Goal: Task Accomplishment & Management: Manage account settings

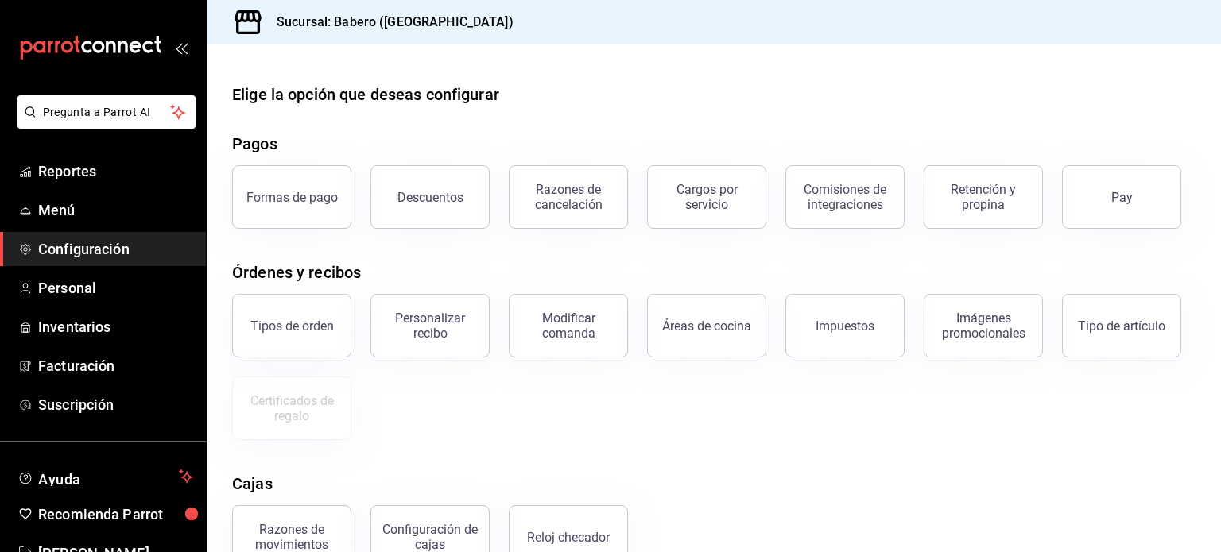
click at [799, 155] on div "Comisiones de integraciones" at bounding box center [835, 187] width 138 height 83
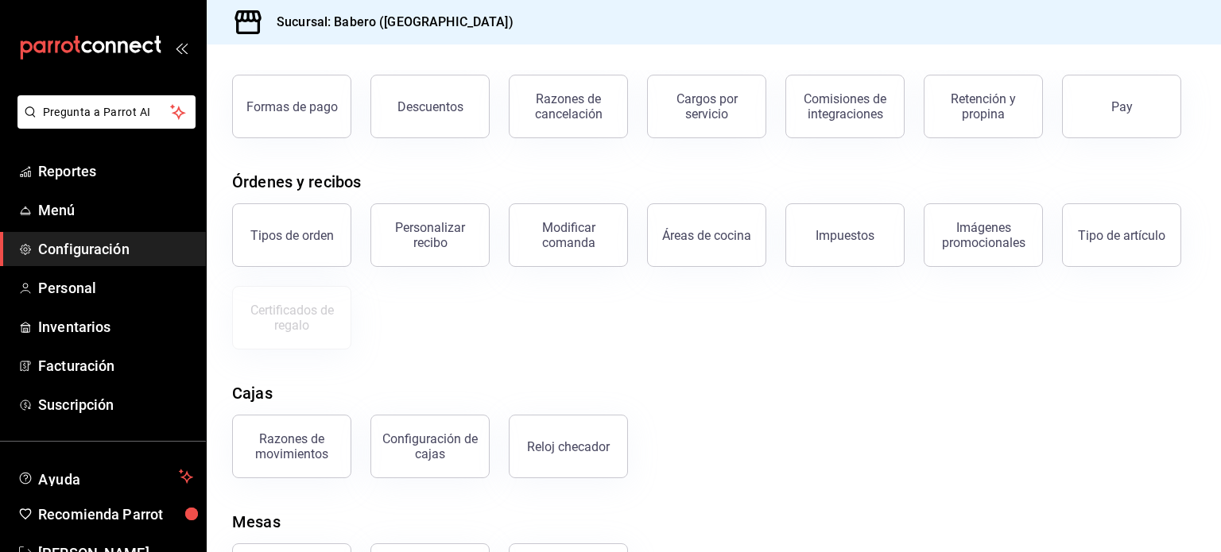
scroll to position [171, 0]
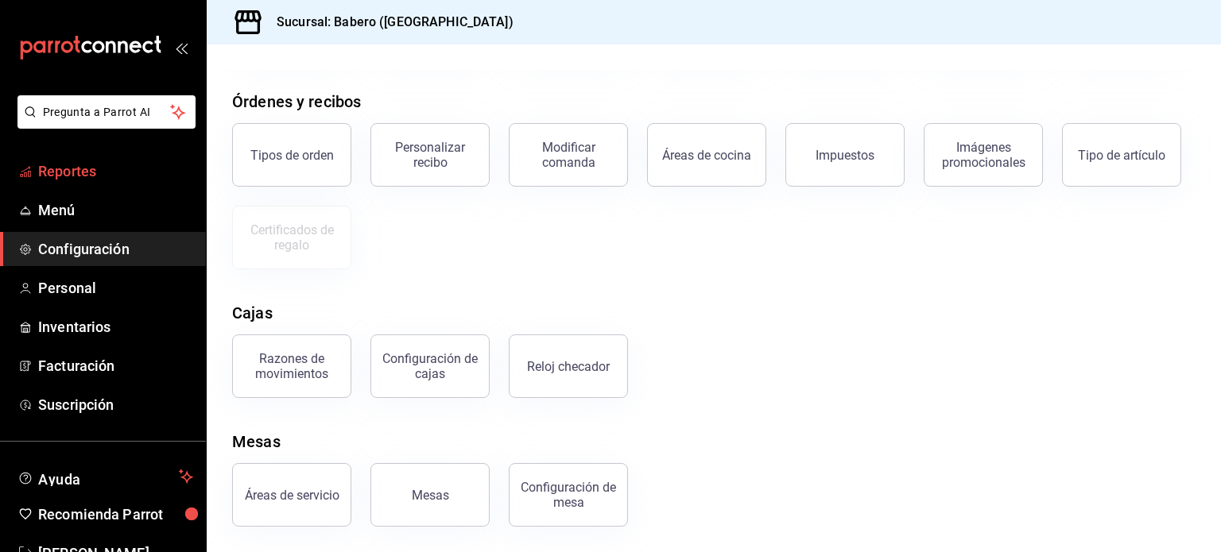
click at [92, 176] on span "Reportes" at bounding box center [115, 171] width 155 height 21
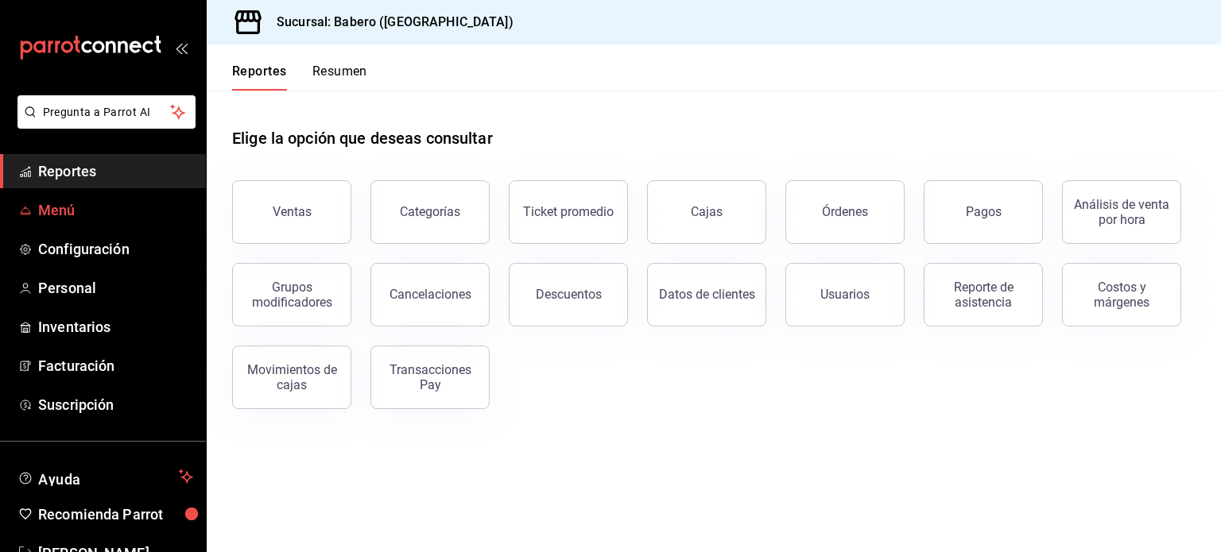
click at [58, 215] on span "Menú" at bounding box center [115, 209] width 155 height 21
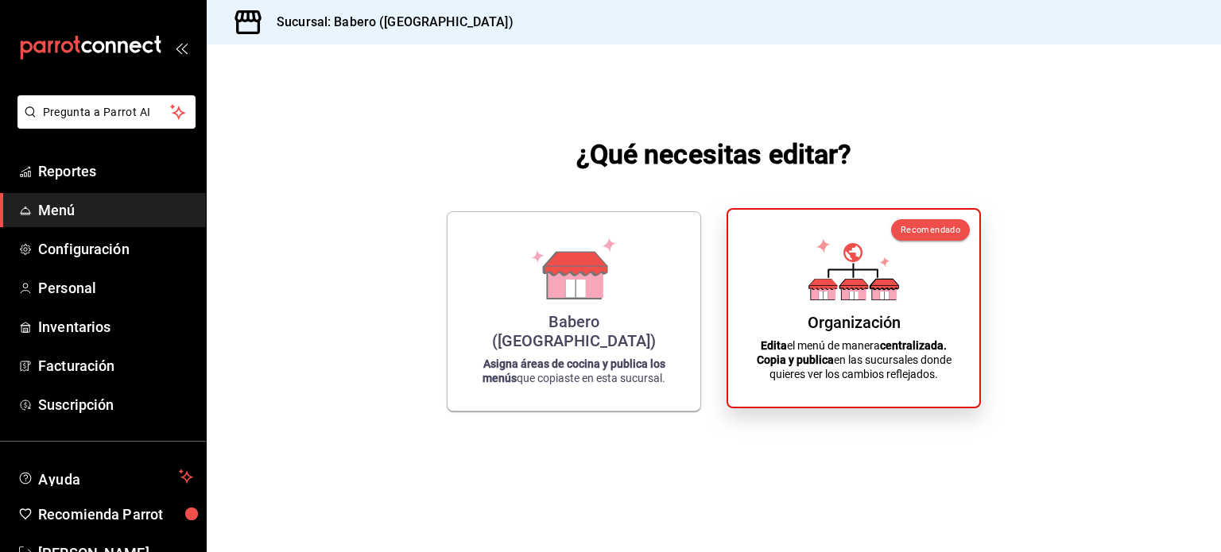
click at [848, 315] on div "Organización" at bounding box center [853, 322] width 93 height 19
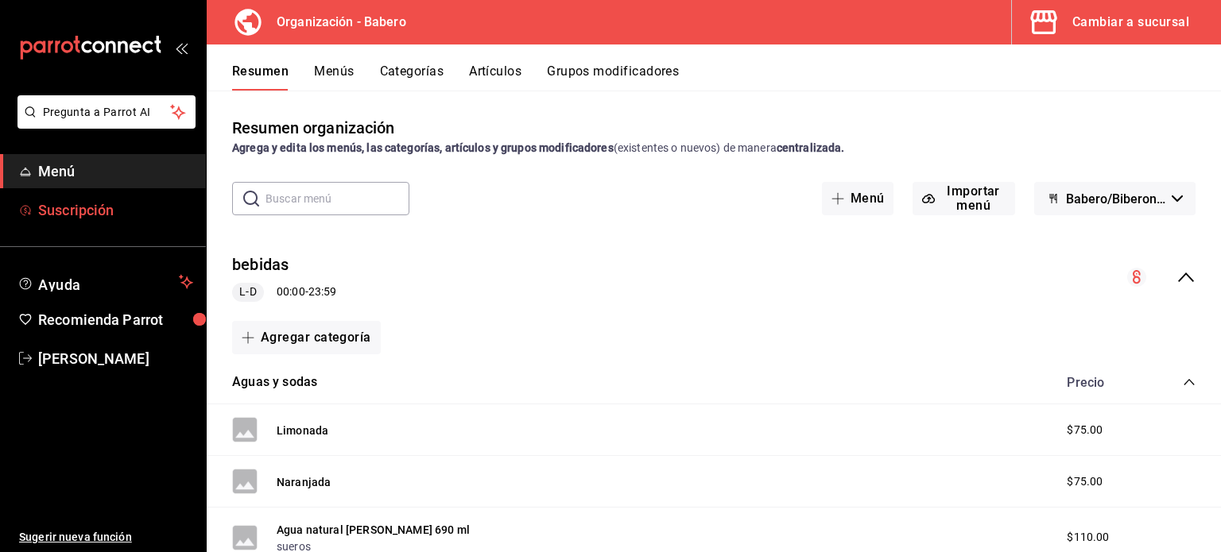
click at [96, 210] on span "Suscripción" at bounding box center [115, 209] width 155 height 21
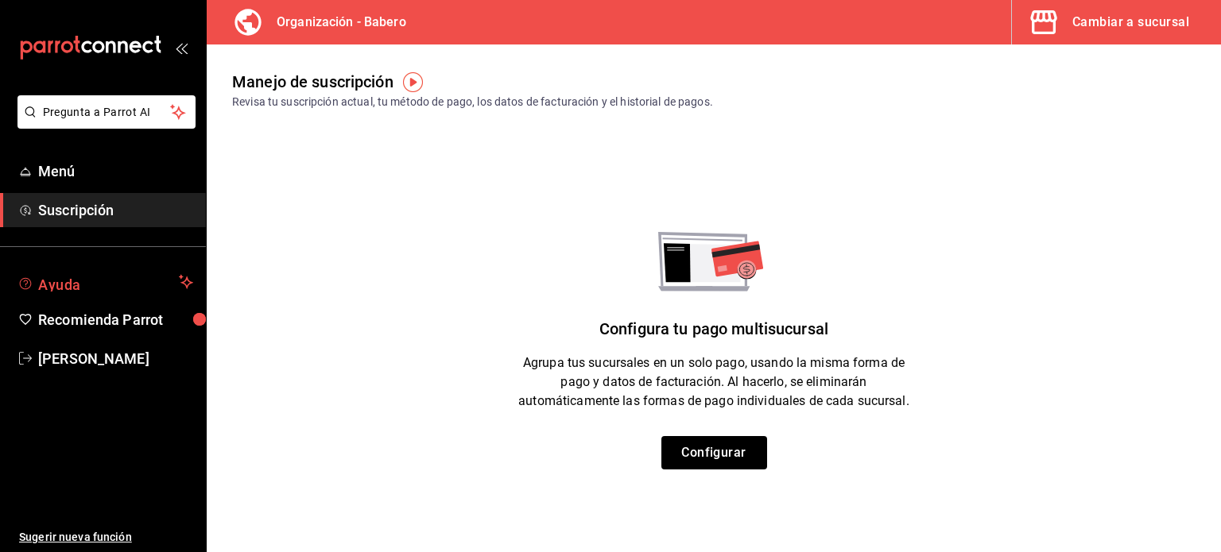
click at [86, 275] on span "Ayuda" at bounding box center [105, 282] width 134 height 19
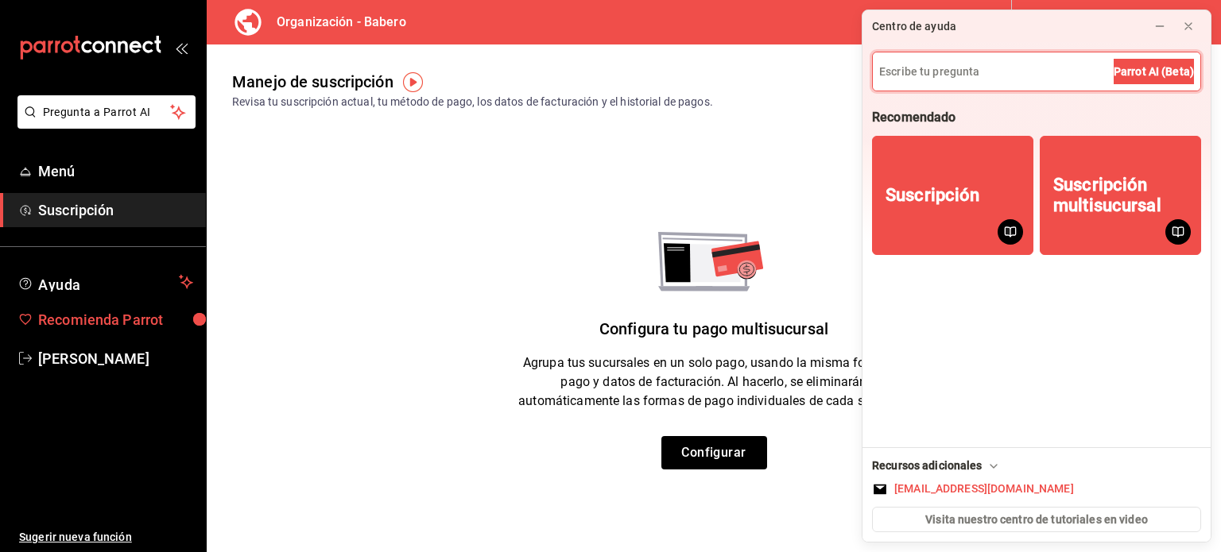
click at [86, 318] on span "Recomienda Parrot" at bounding box center [115, 319] width 155 height 21
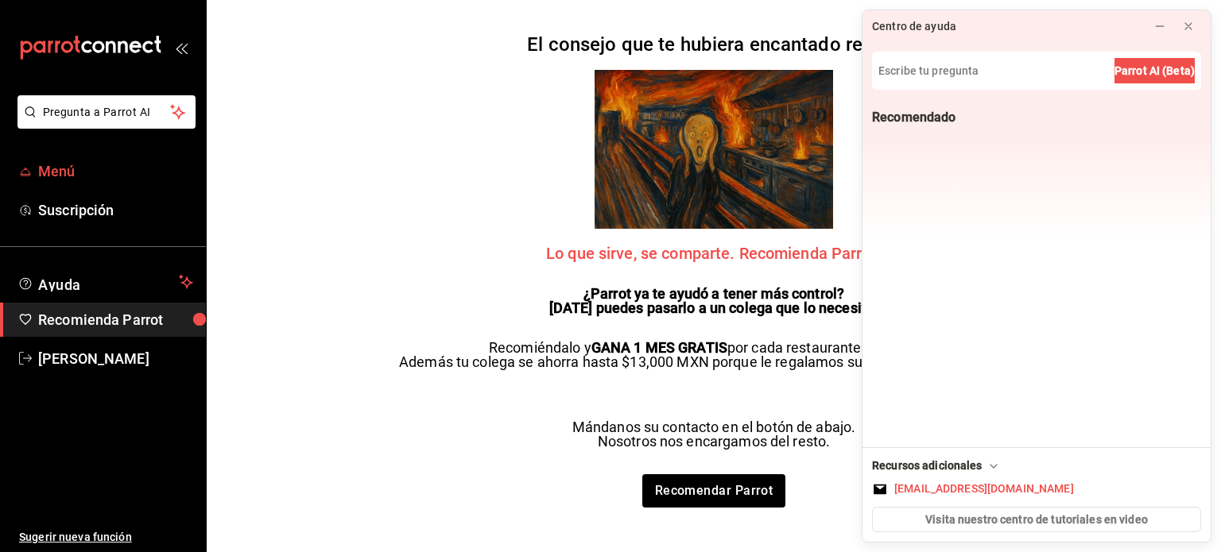
click at [99, 165] on span "Menú" at bounding box center [115, 171] width 155 height 21
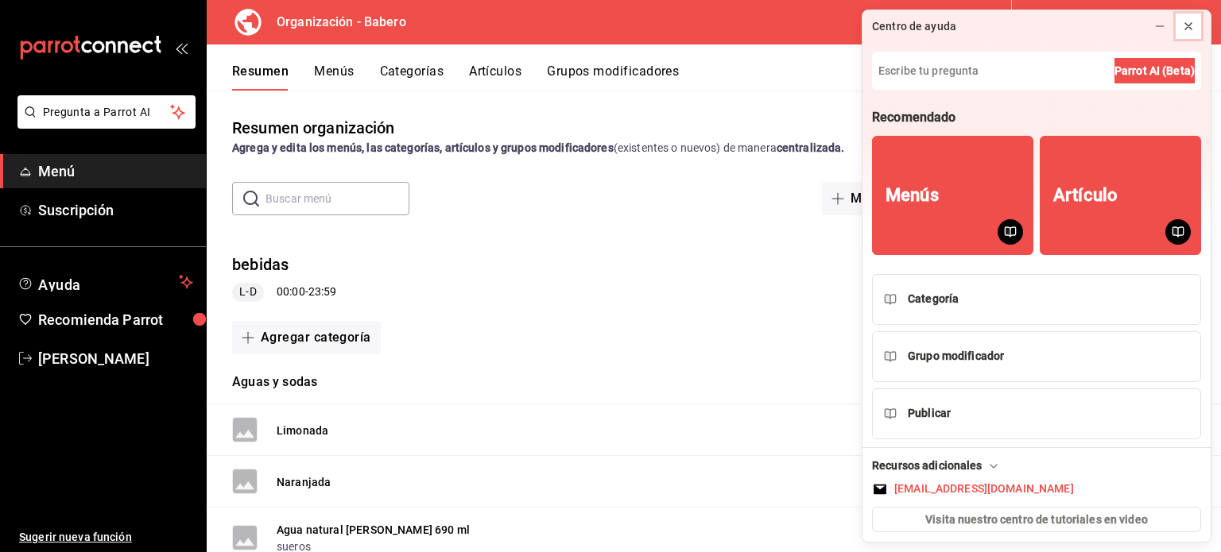
click at [1185, 29] on icon at bounding box center [1188, 26] width 6 height 6
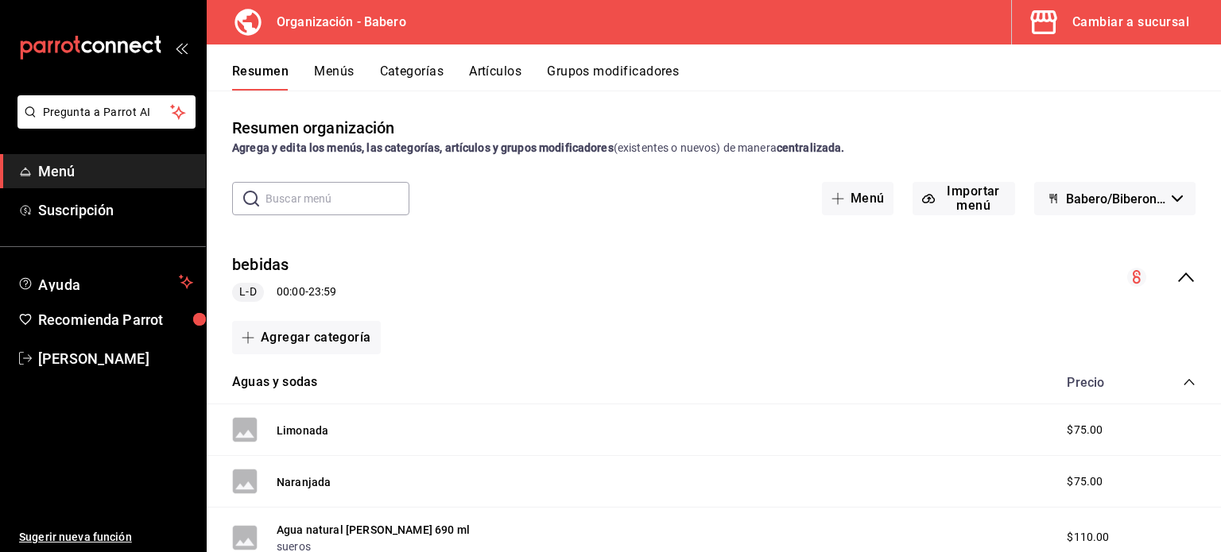
click at [1103, 30] on div "Cambiar a sucursal" at bounding box center [1130, 22] width 117 height 22
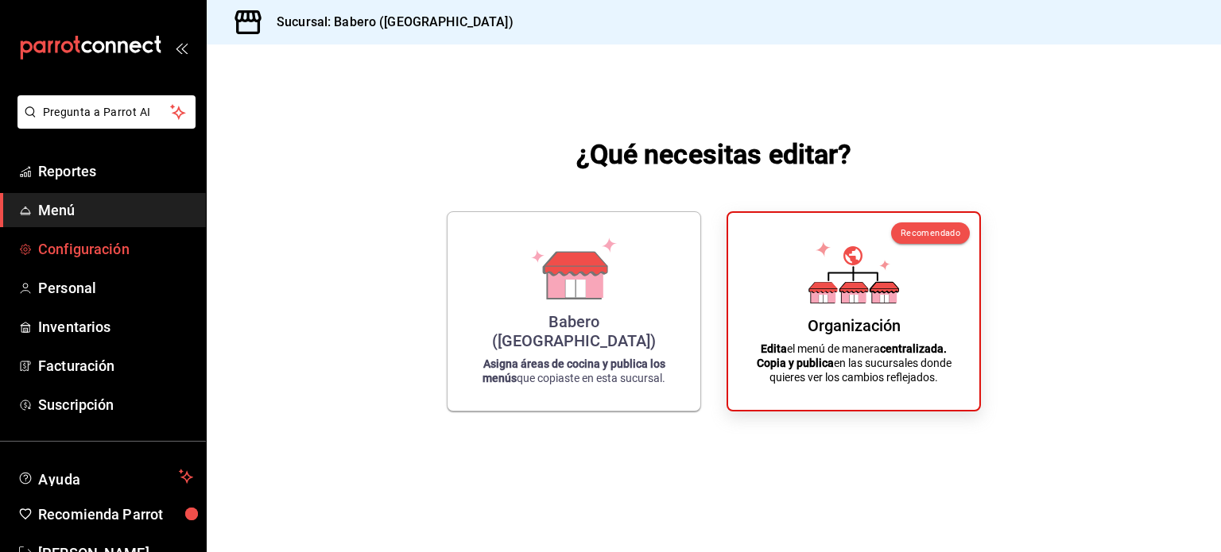
click at [110, 246] on span "Configuración" at bounding box center [115, 248] width 155 height 21
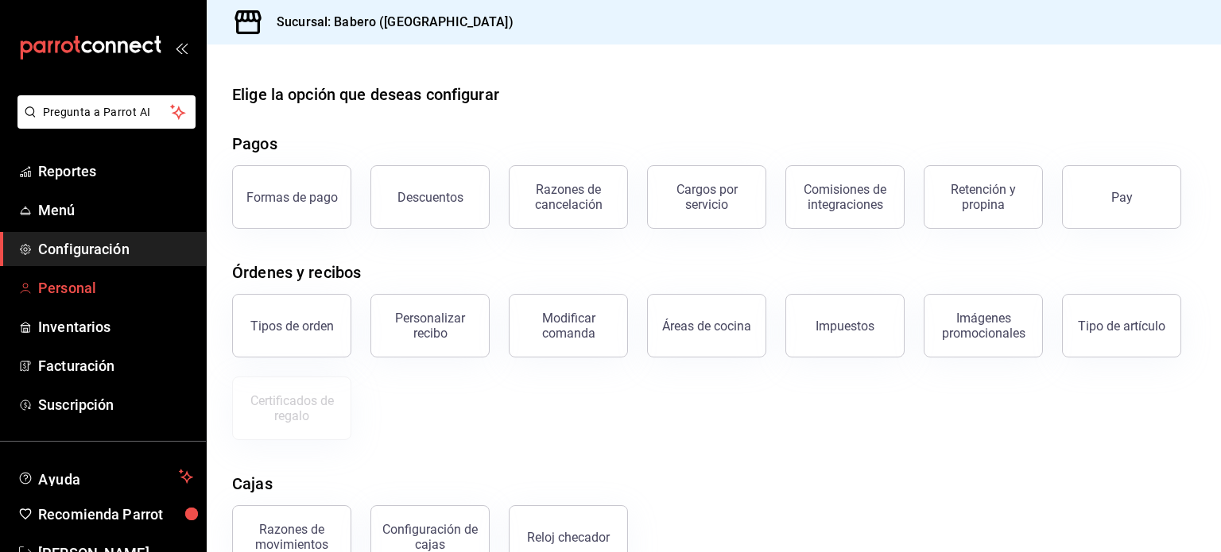
click at [106, 285] on span "Personal" at bounding box center [115, 287] width 155 height 21
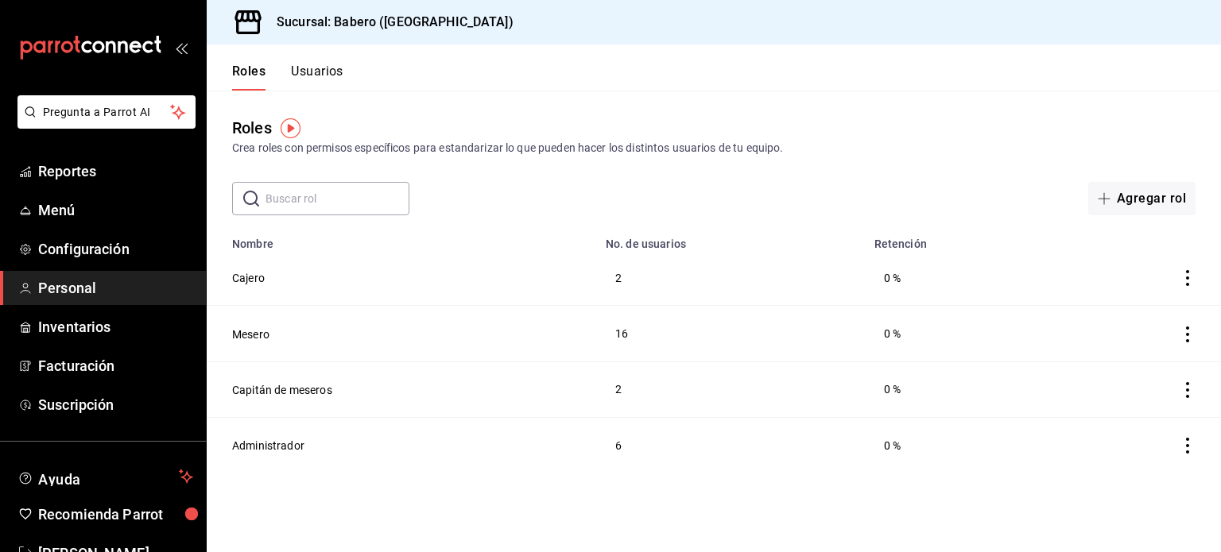
click at [788, 138] on div "Roles Crea roles con permisos específicos para estandarizar lo que pueden hacer…" at bounding box center [714, 136] width 1014 height 41
click at [327, 40] on div "Sucursal: Babero (Roma Norte)" at bounding box center [369, 22] width 300 height 45
click at [312, 85] on button "Usuarios" at bounding box center [317, 77] width 52 height 27
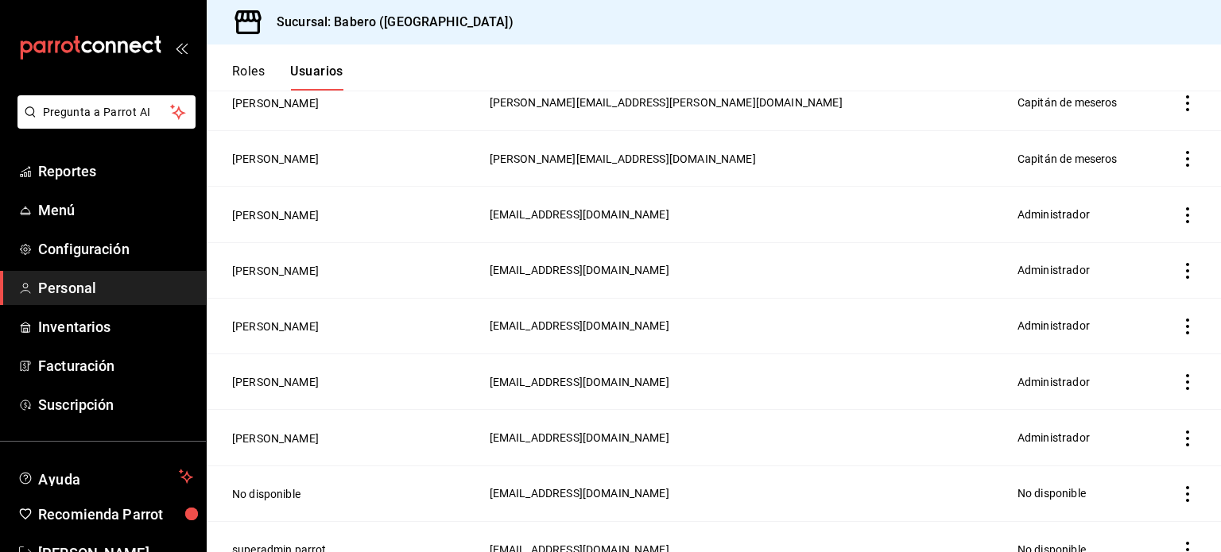
scroll to position [1262, 0]
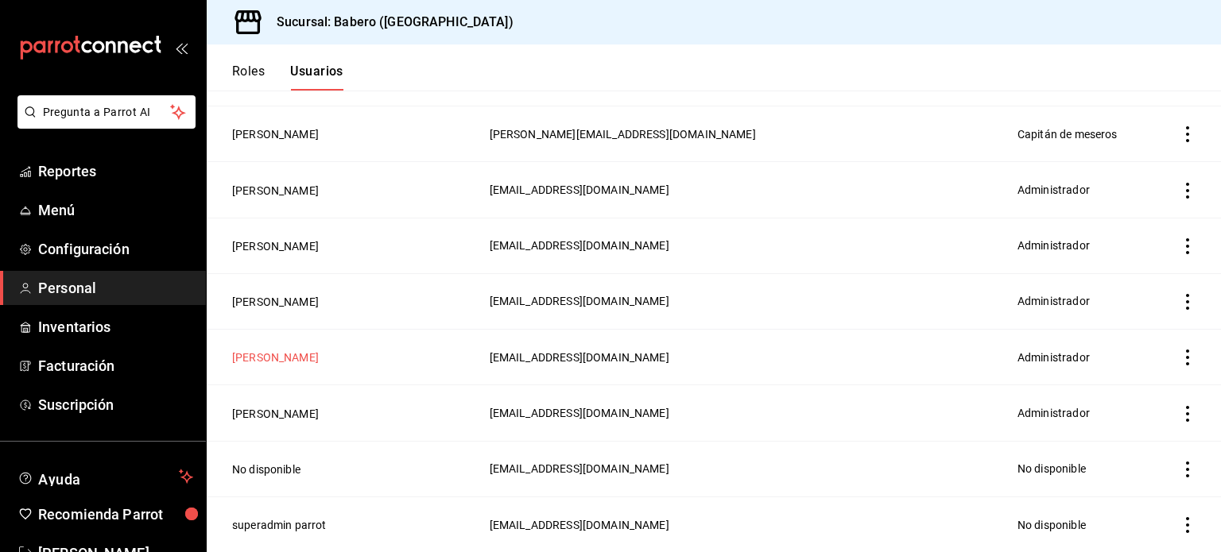
click at [278, 355] on button "Emmanuel Vega" at bounding box center [275, 358] width 87 height 16
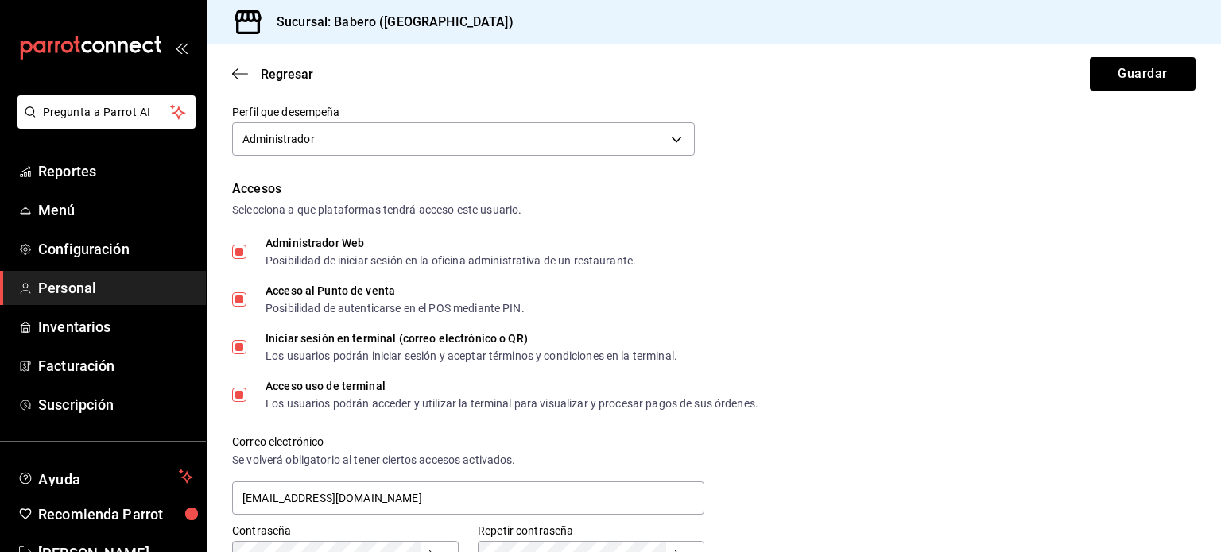
scroll to position [238, 0]
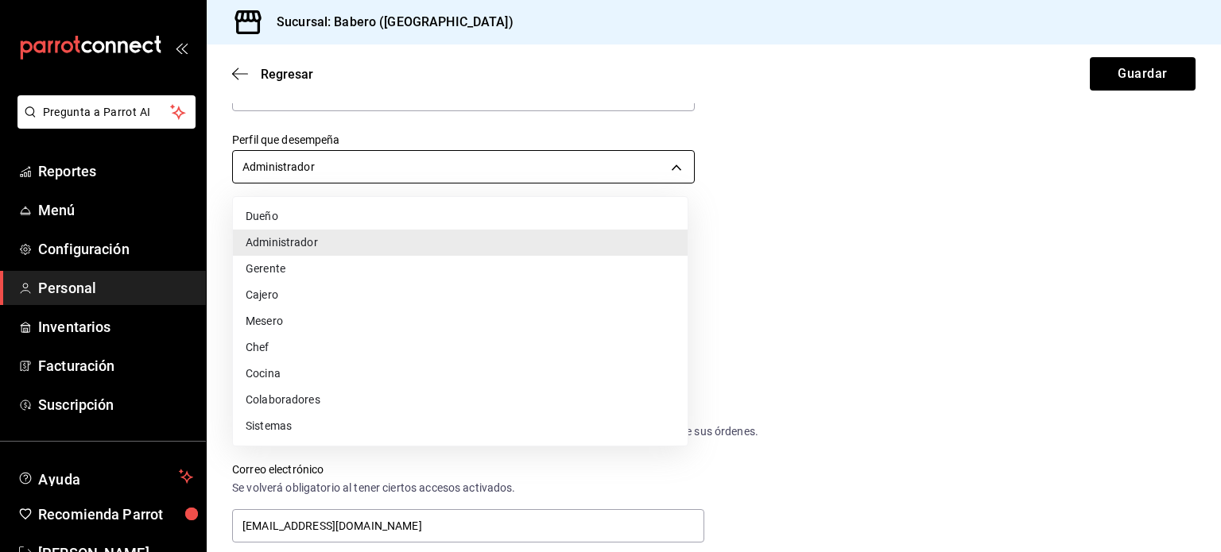
click at [648, 165] on body "Pregunta a Parrot AI Reportes Menú Configuración Personal Inventarios Facturaci…" at bounding box center [610, 276] width 1221 height 552
click at [1039, 165] on div at bounding box center [610, 276] width 1221 height 552
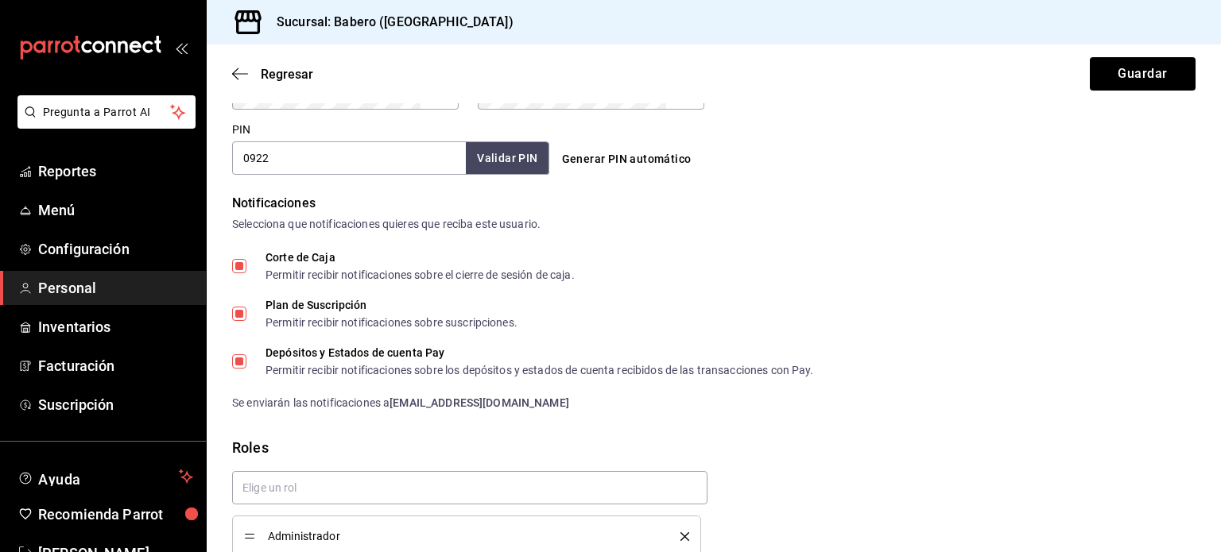
scroll to position [795, 0]
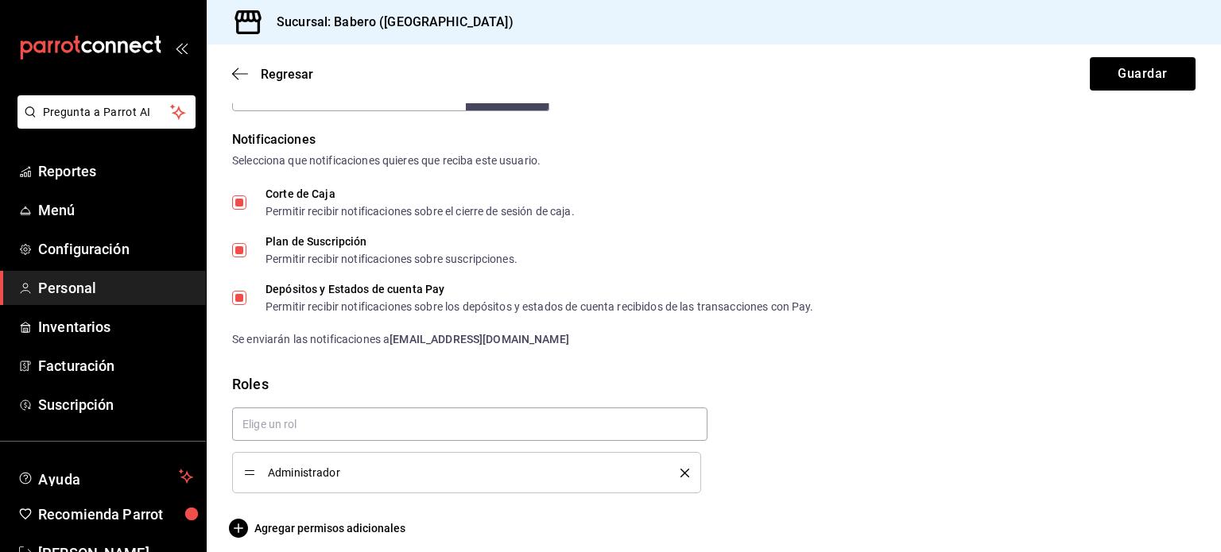
click at [237, 203] on input "Corte de Caja Permitir recibir notificaciones sobre el cierre de sesión de caja." at bounding box center [239, 202] width 14 height 14
checkbox input "false"
click at [238, 247] on input "Plan de Suscripción Permitir recibir notificaciones sobre suscripciones." at bounding box center [239, 250] width 14 height 14
checkbox input "false"
click at [238, 300] on input "Depósitos y Estados de cuenta Pay Permitir recibir notificaciones sobre los dep…" at bounding box center [239, 298] width 14 height 14
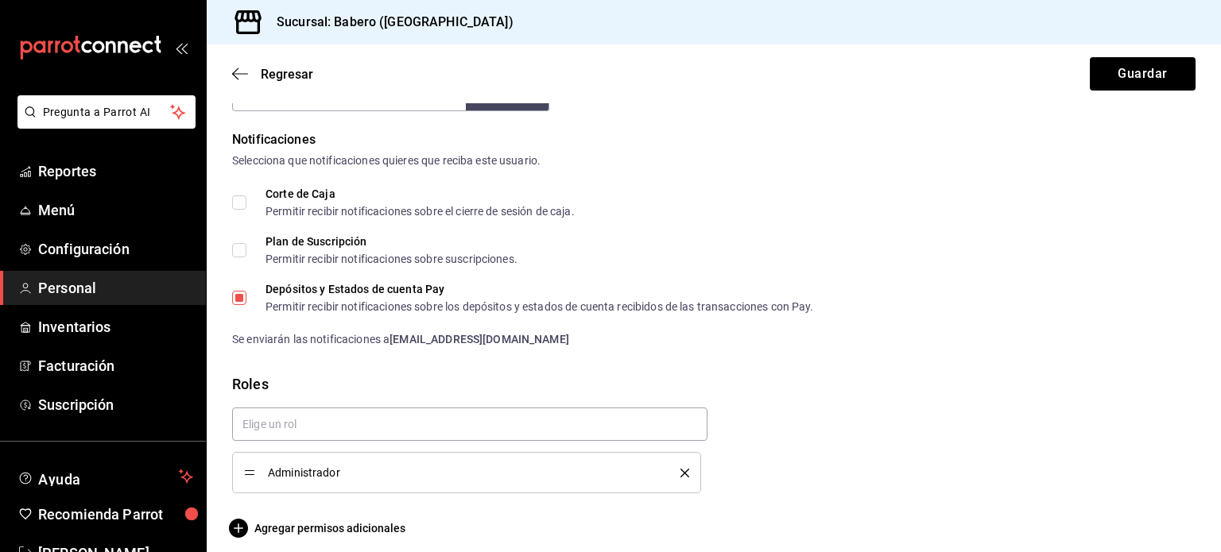
checkbox input "false"
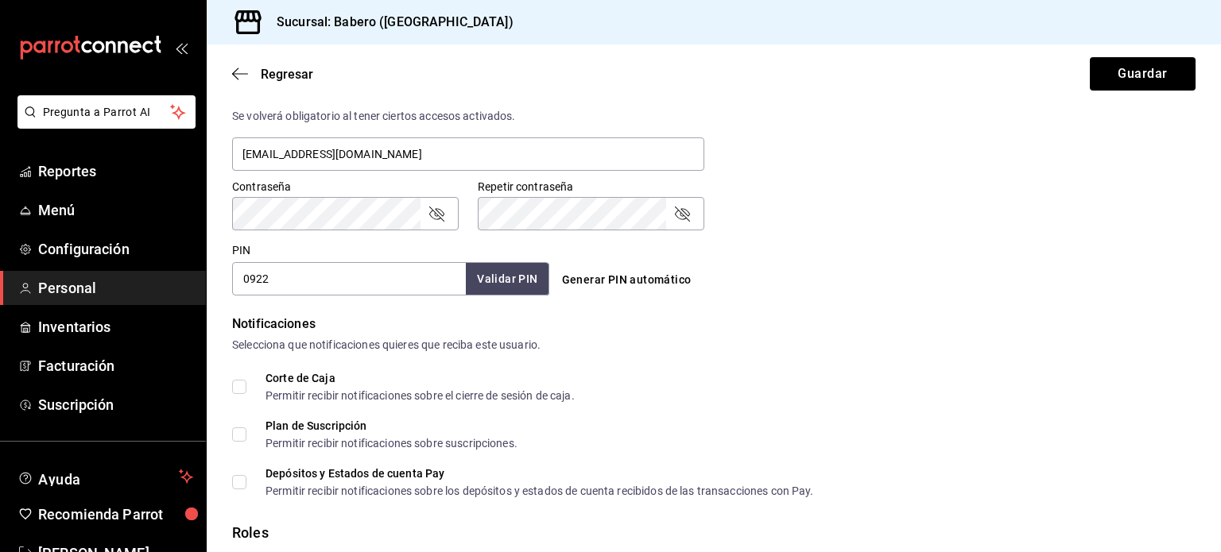
scroll to position [769, 0]
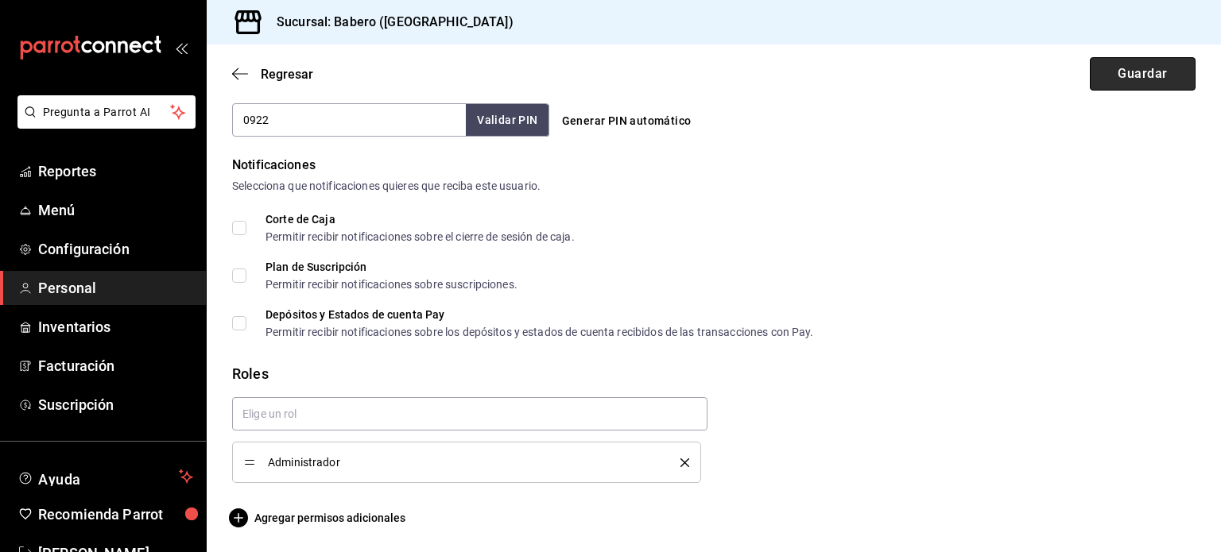
click at [1144, 68] on button "Guardar" at bounding box center [1143, 73] width 106 height 33
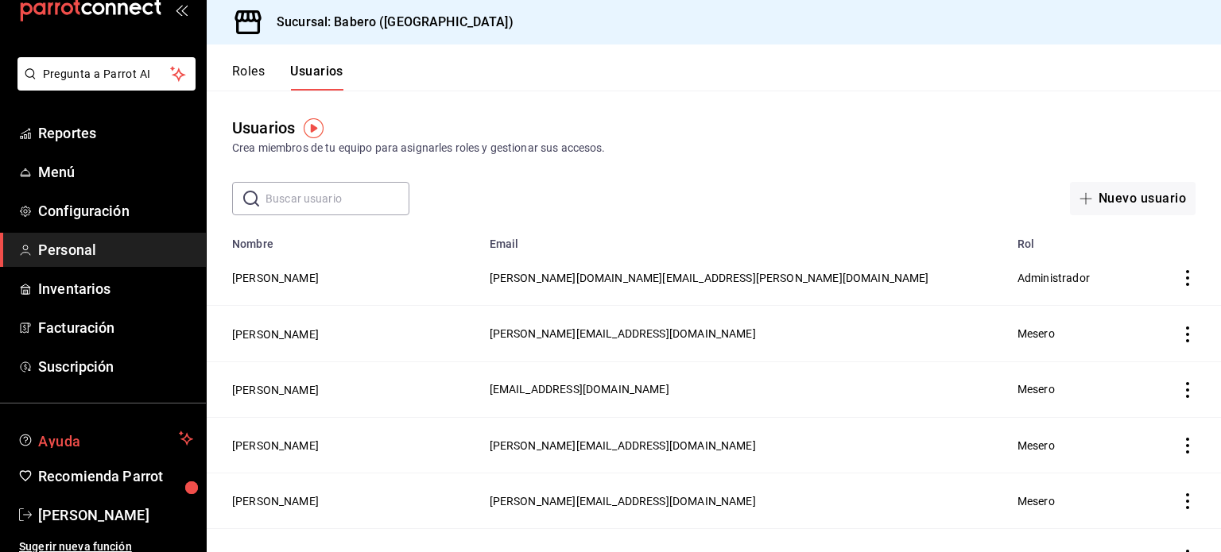
scroll to position [47, 0]
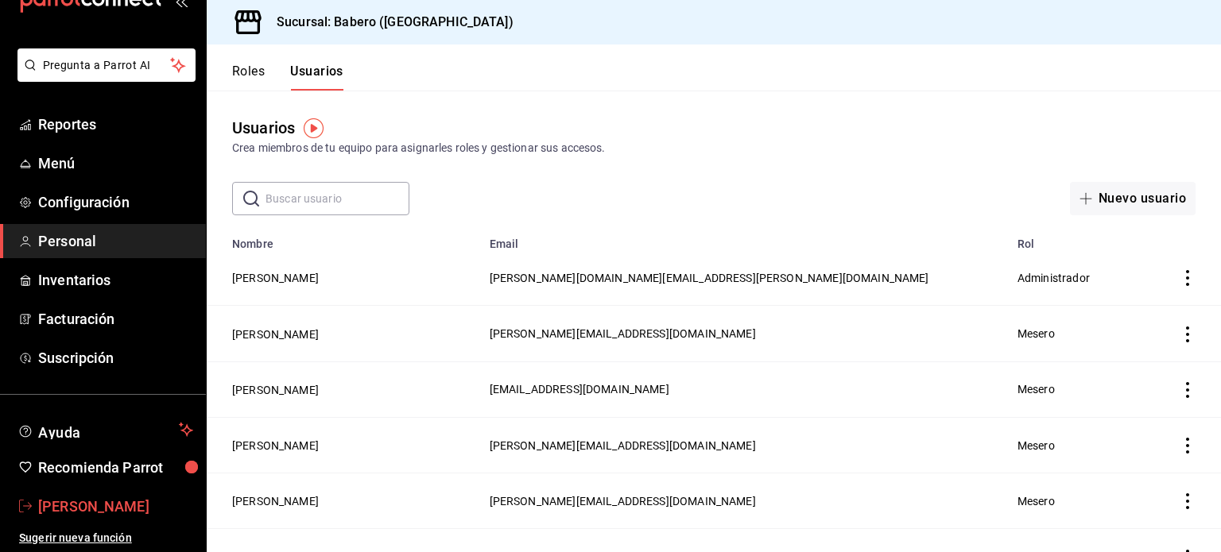
click at [91, 509] on span "[PERSON_NAME]" at bounding box center [115, 506] width 155 height 21
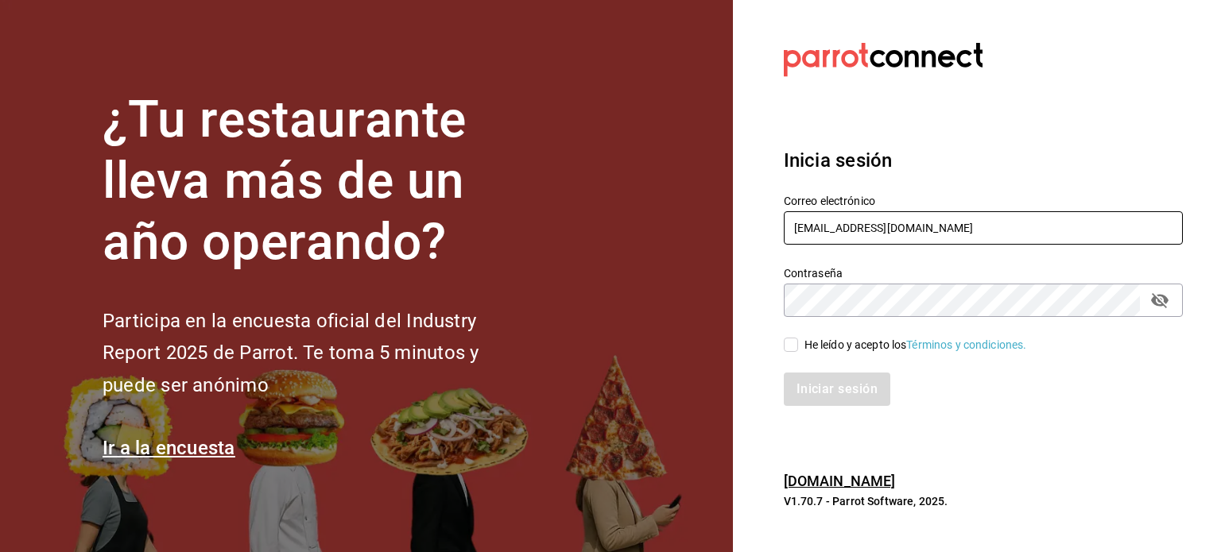
click at [947, 220] on input "[EMAIL_ADDRESS][DOMAIN_NAME]" at bounding box center [983, 227] width 399 height 33
click at [947, 219] on input "[EMAIL_ADDRESS][DOMAIN_NAME]" at bounding box center [983, 227] width 399 height 33
type input "[EMAIL_ADDRESS][DOMAIN_NAME]"
click at [804, 346] on div "He leído y acepto los Términos y condiciones." at bounding box center [915, 345] width 223 height 17
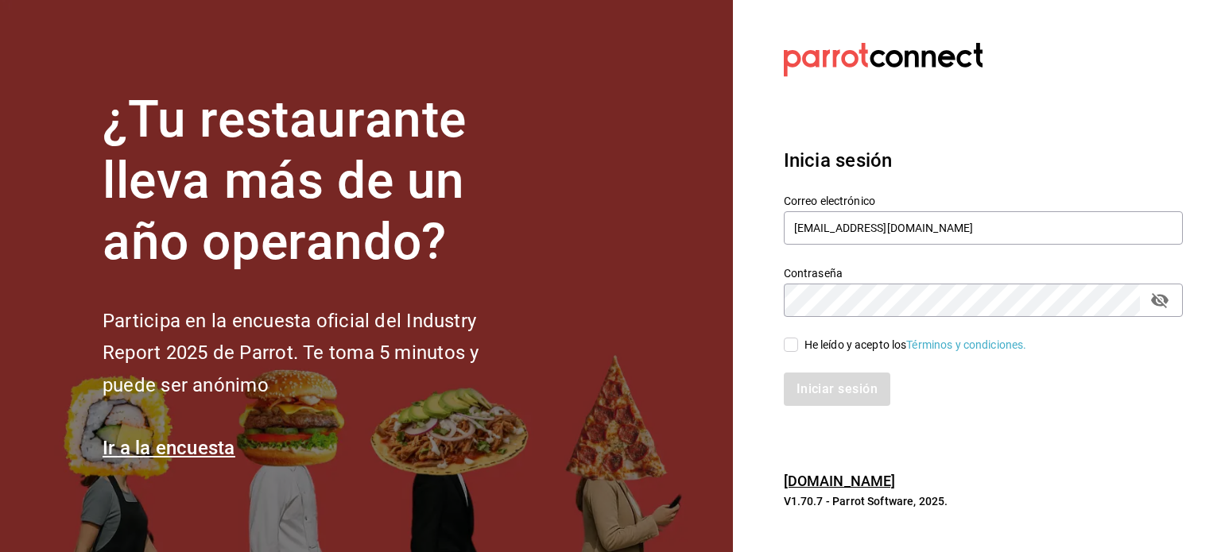
click at [798, 346] on input "He leído y acepto los Términos y condiciones." at bounding box center [791, 345] width 14 height 14
checkbox input "true"
click at [820, 375] on button "Iniciar sesión" at bounding box center [838, 389] width 108 height 33
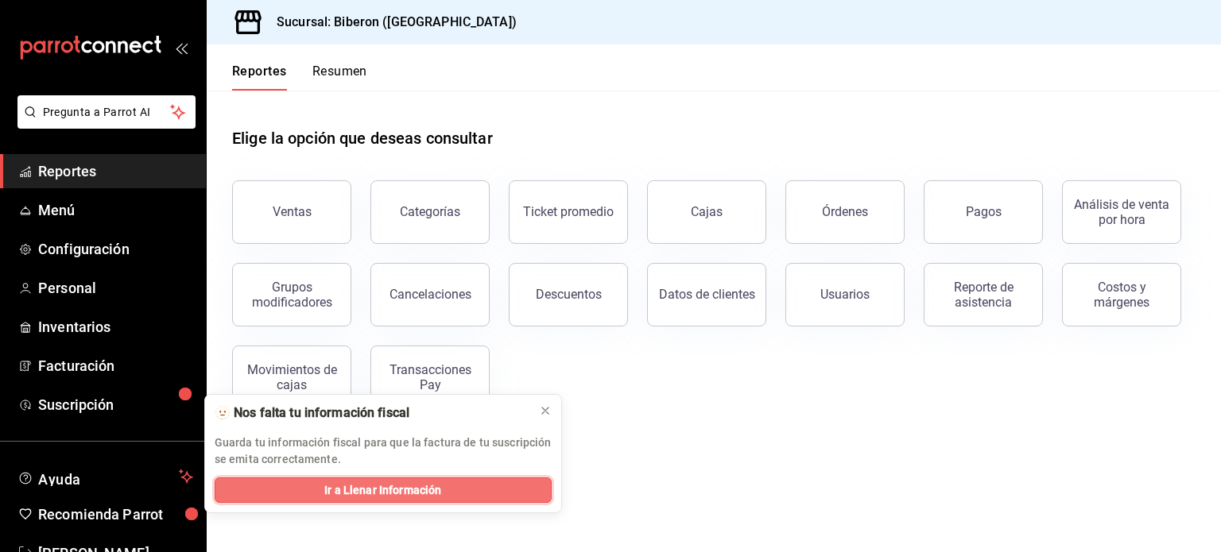
click at [412, 495] on span "Ir a Llenar Información" at bounding box center [382, 490] width 117 height 17
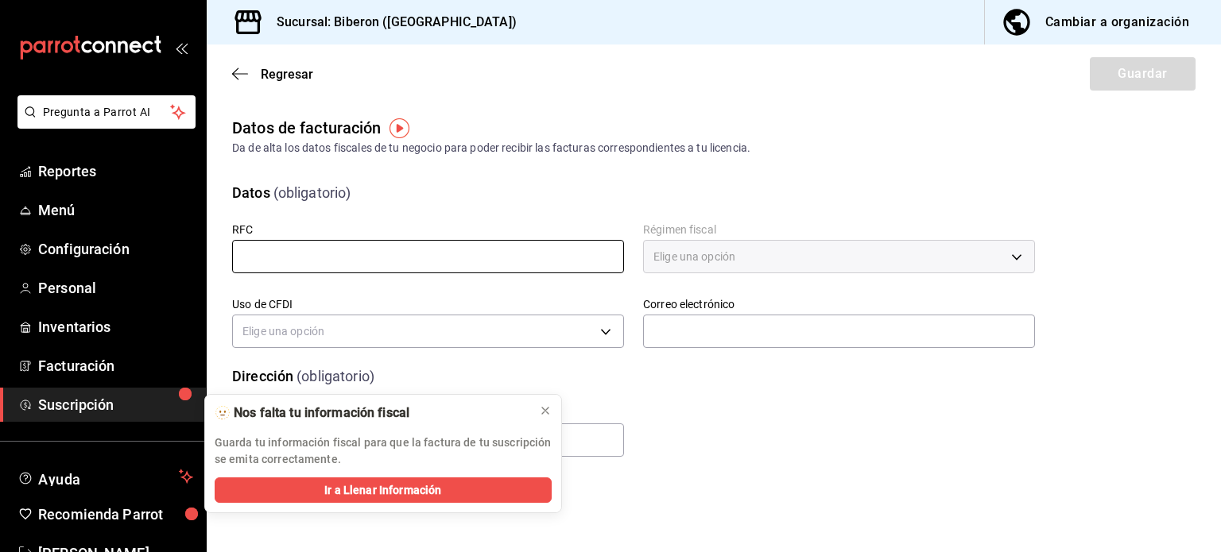
click at [359, 263] on input "text" at bounding box center [428, 256] width 392 height 33
type input "GDO220201472"
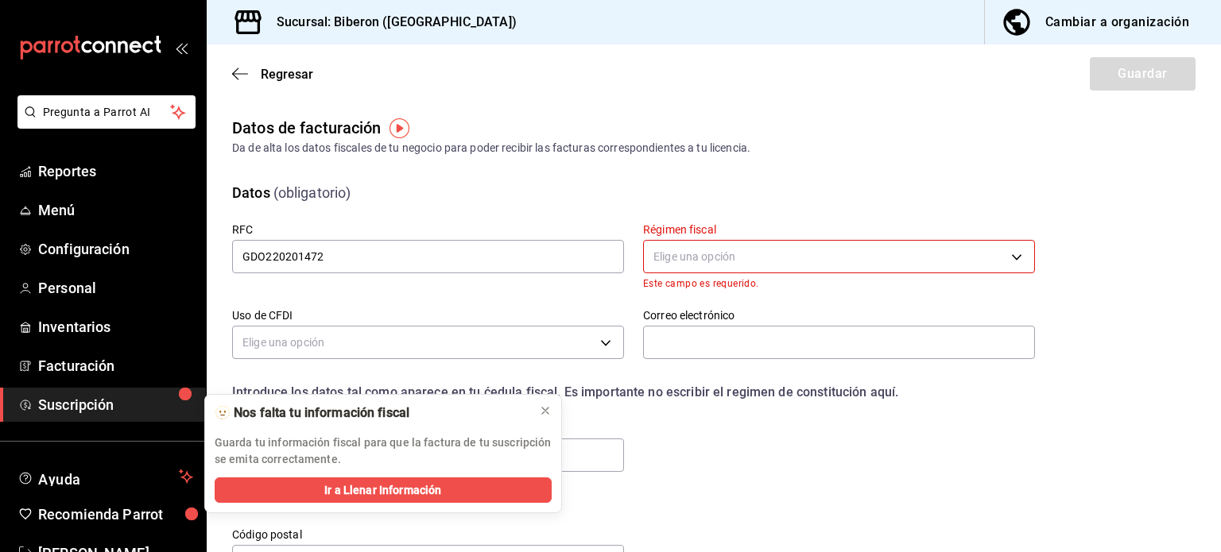
click at [723, 255] on body "Pregunta a Parrot AI Reportes Menú Configuración Personal Inventarios Facturaci…" at bounding box center [610, 276] width 1221 height 552
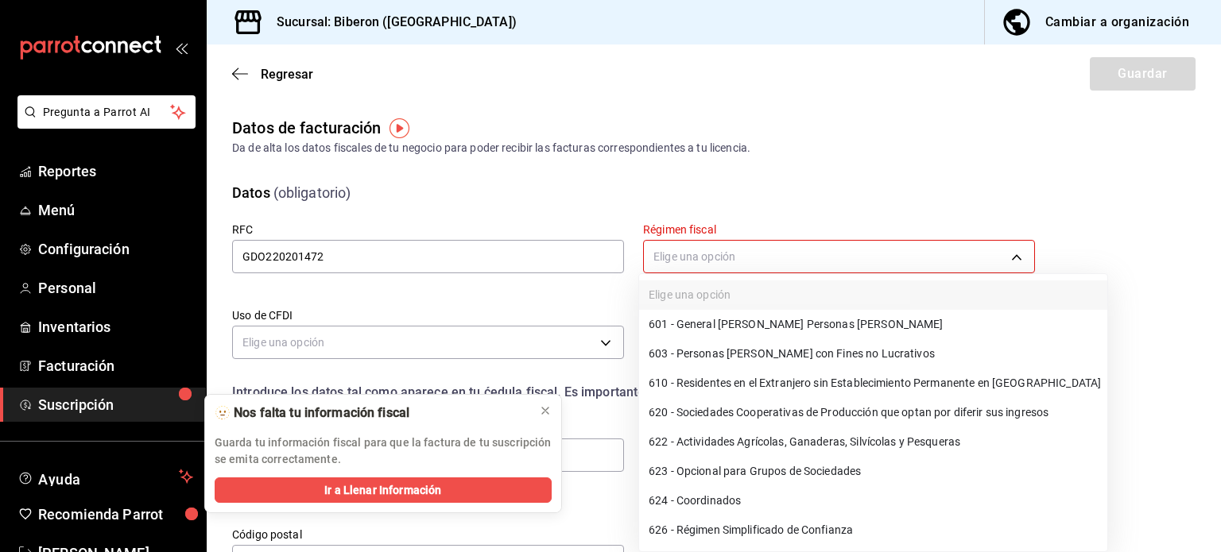
click at [691, 326] on li "601 - General [PERSON_NAME] Personas [PERSON_NAME]" at bounding box center [873, 324] width 468 height 29
type input "601"
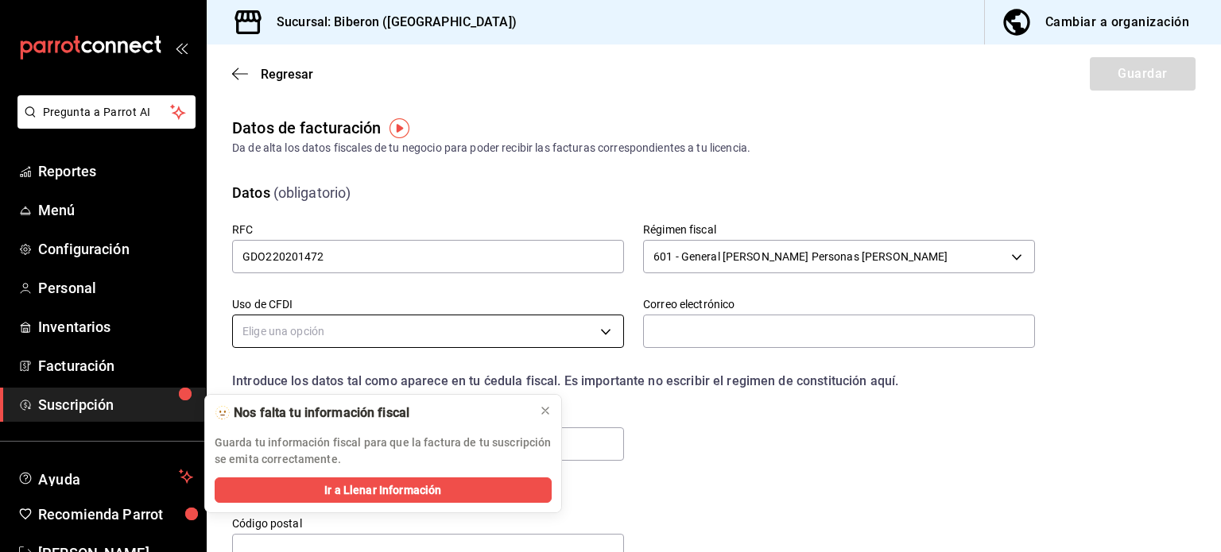
click at [376, 335] on body "Pregunta a Parrot AI Reportes Menú Configuración Personal Inventarios Facturaci…" at bounding box center [610, 276] width 1221 height 552
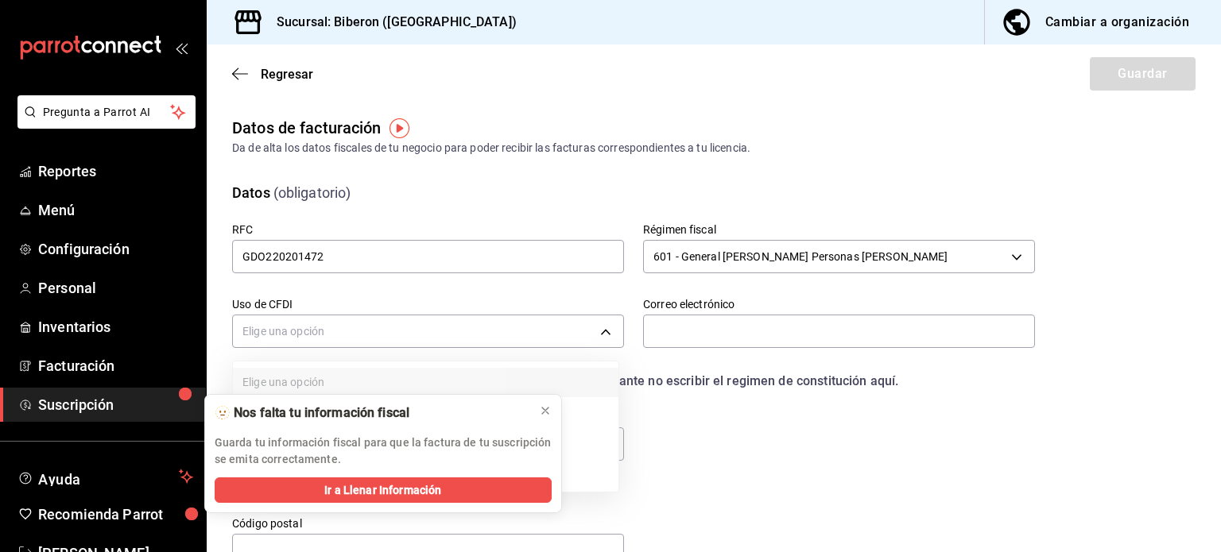
click at [358, 338] on div at bounding box center [610, 276] width 1221 height 552
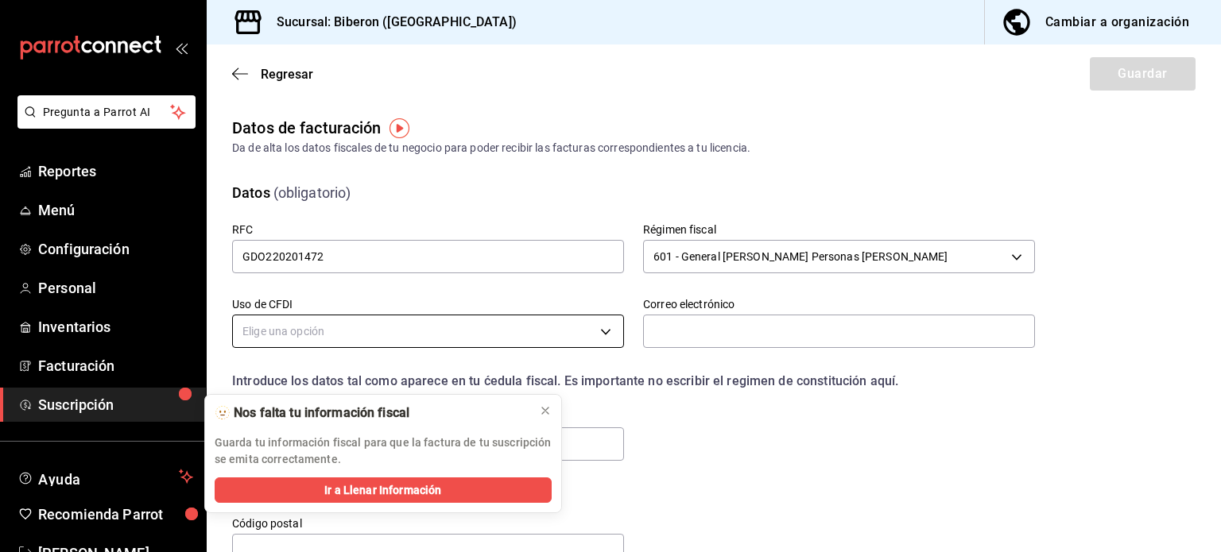
click at [373, 331] on body "Pregunta a Parrot AI Reportes Menú Configuración Personal Inventarios Facturaci…" at bounding box center [610, 276] width 1221 height 552
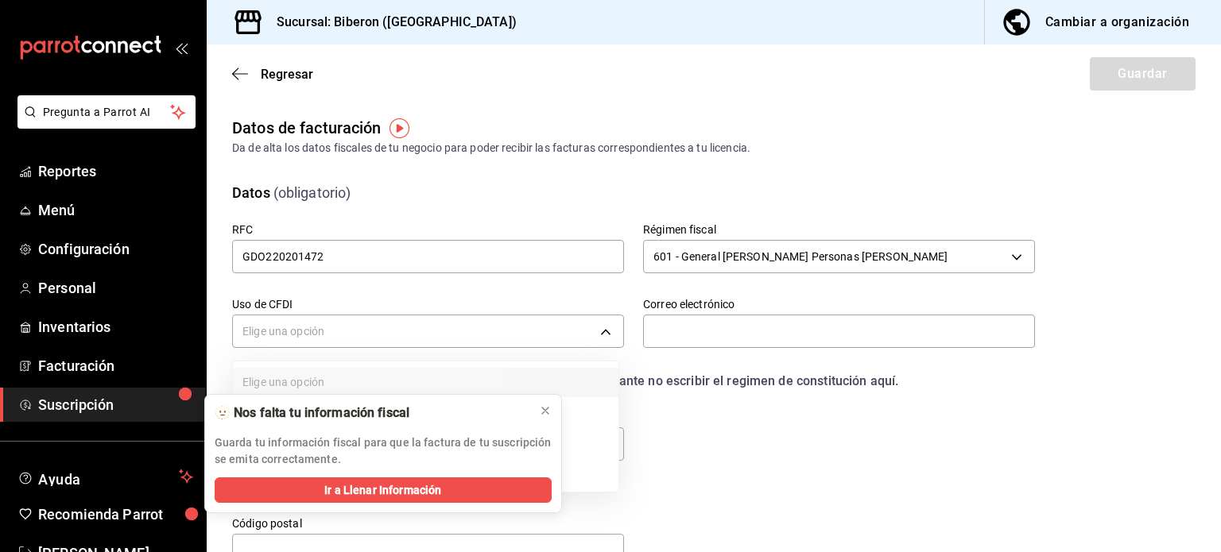
click at [545, 409] on icon at bounding box center [545, 411] width 6 height 6
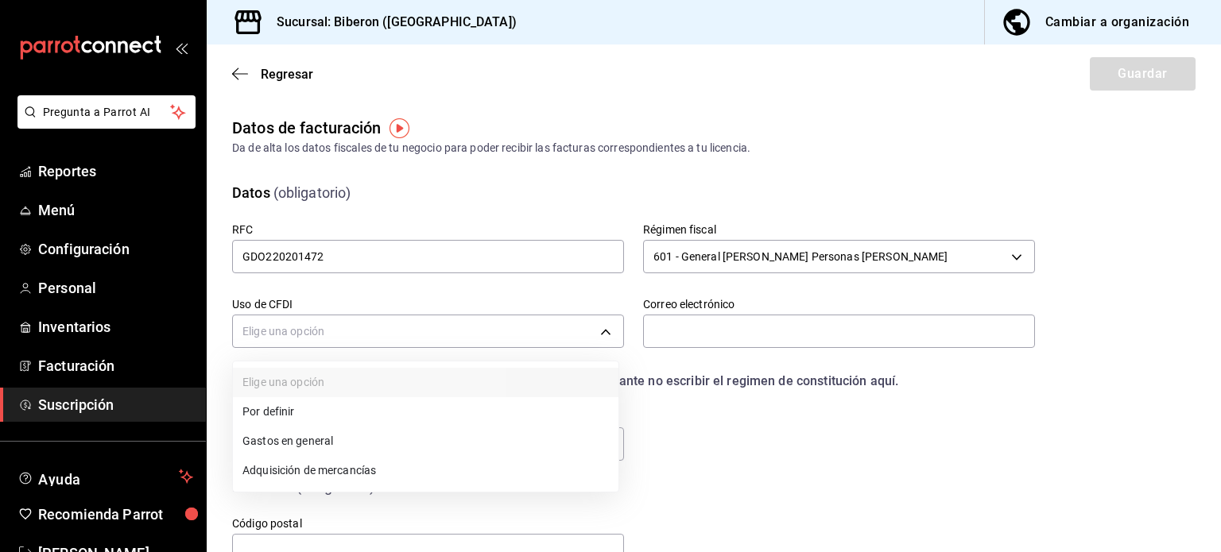
click at [319, 442] on li "Gastos en general" at bounding box center [425, 441] width 385 height 29
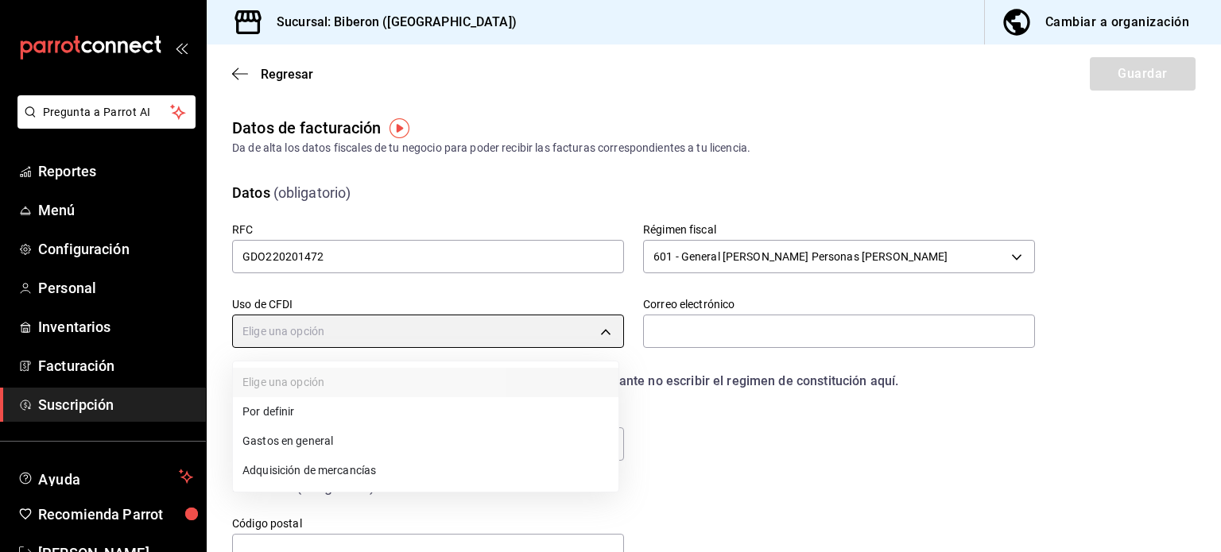
type input "G03"
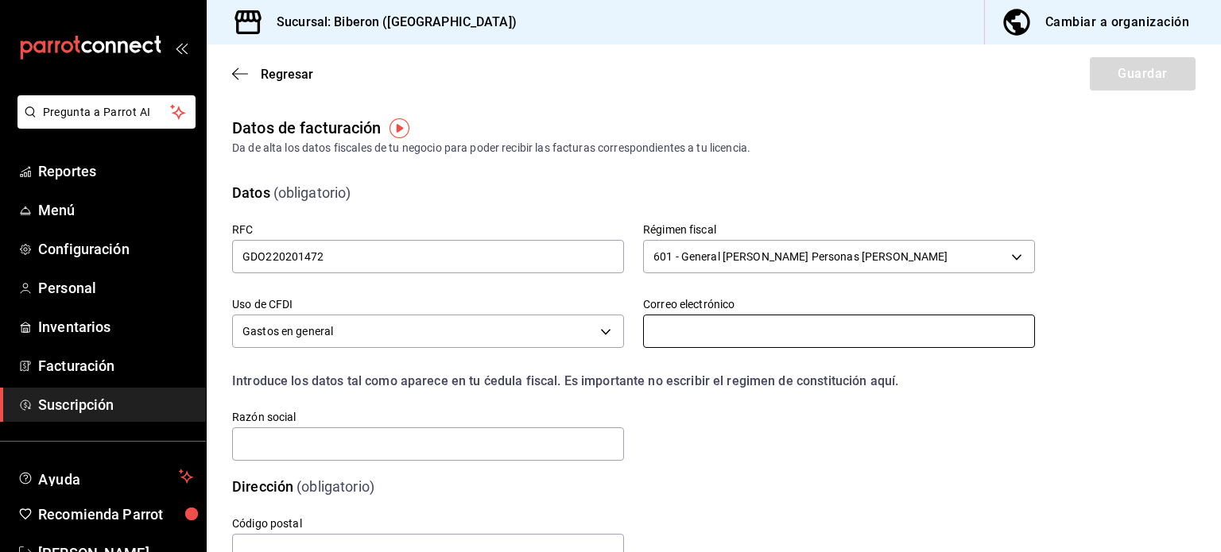
click at [725, 334] on input "text" at bounding box center [839, 331] width 392 height 33
type input "[EMAIL_ADDRESS][DOMAIN_NAME]"
type input "06700"
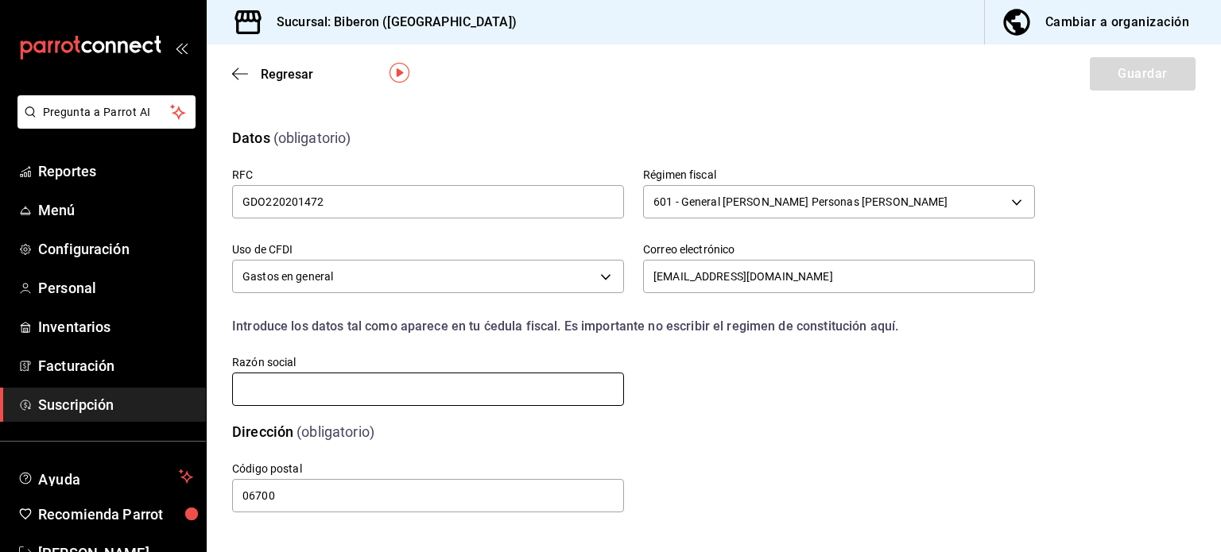
click at [377, 386] on input "text" at bounding box center [428, 389] width 392 height 33
type input "GRUPO [PERSON_NAME] OPERADORA DE RESTAURANTES Y BARES"
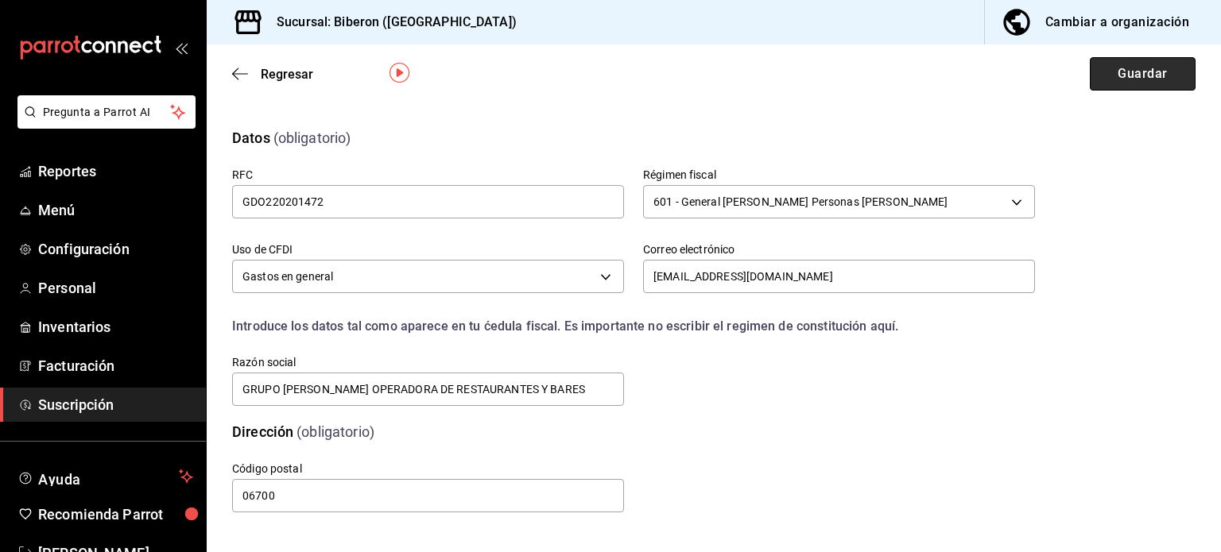
click at [1125, 75] on button "Guardar" at bounding box center [1143, 73] width 106 height 33
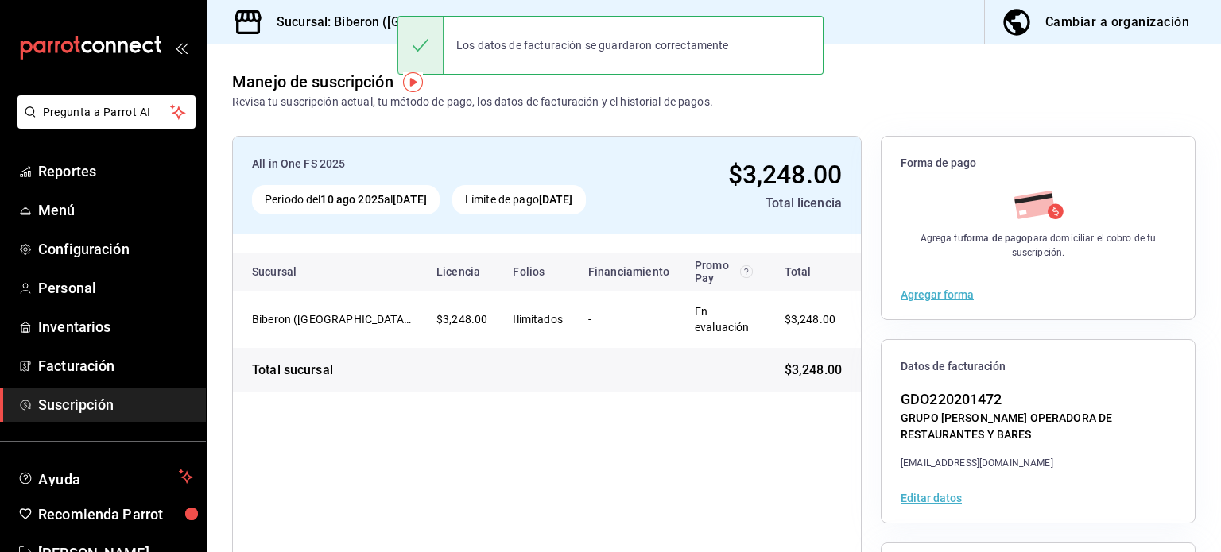
click at [1093, 15] on div "Cambiar a organización" at bounding box center [1117, 22] width 144 height 22
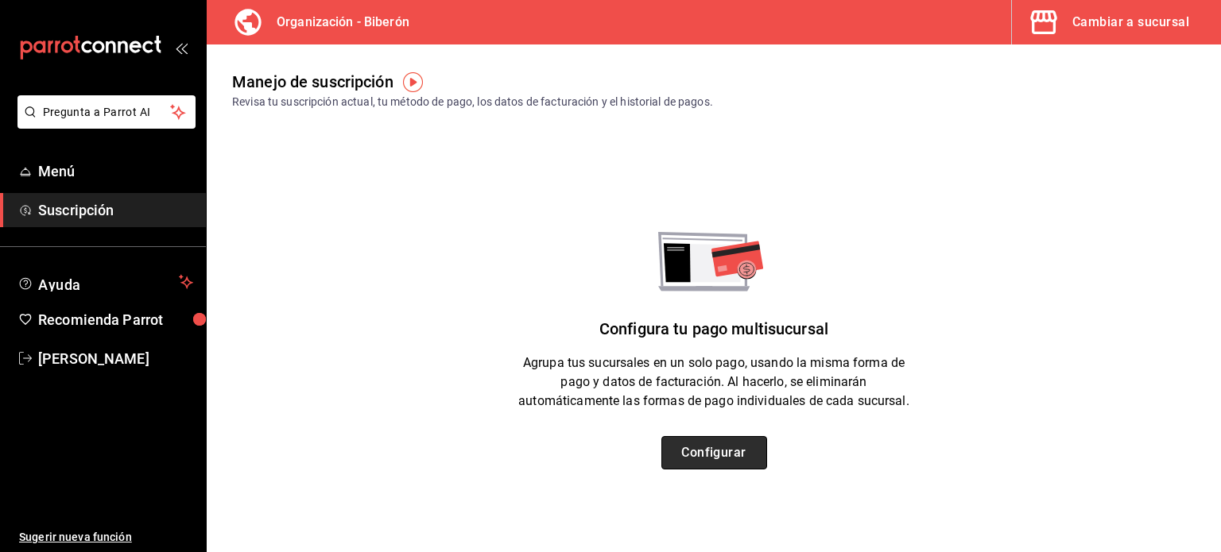
click at [715, 456] on button "Configurar" at bounding box center [714, 452] width 106 height 33
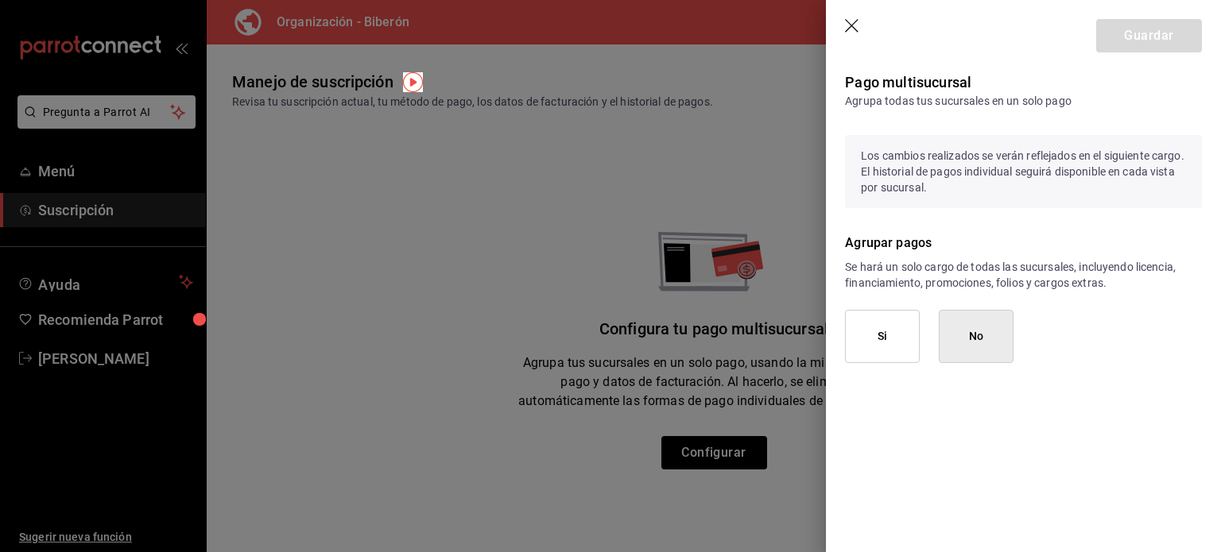
click at [853, 31] on icon "button" at bounding box center [853, 27] width 16 height 16
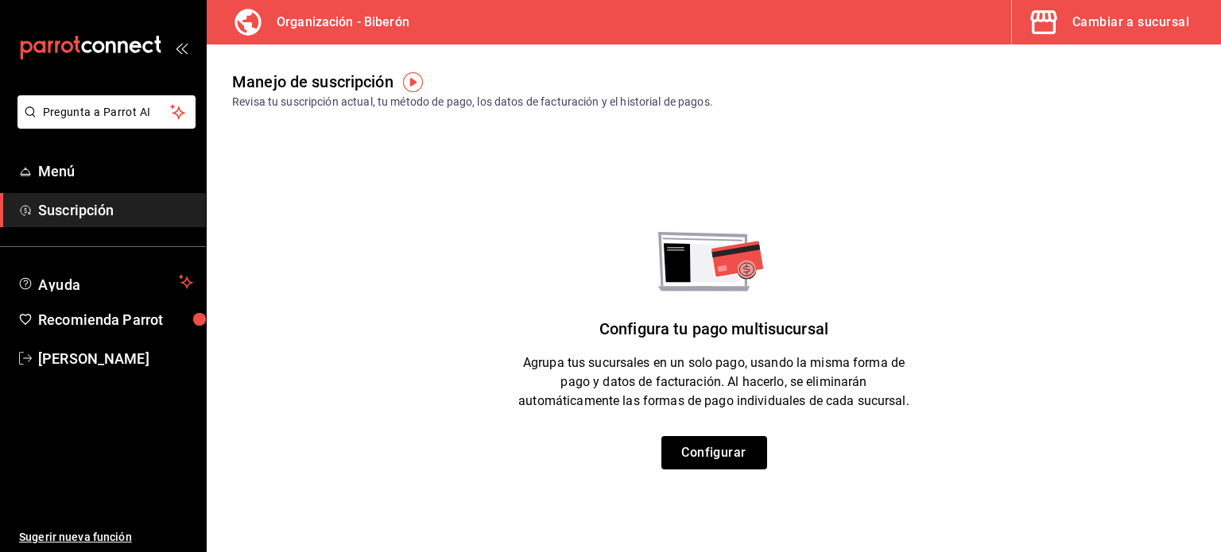
click at [1055, 29] on icon "button" at bounding box center [1043, 22] width 26 height 24
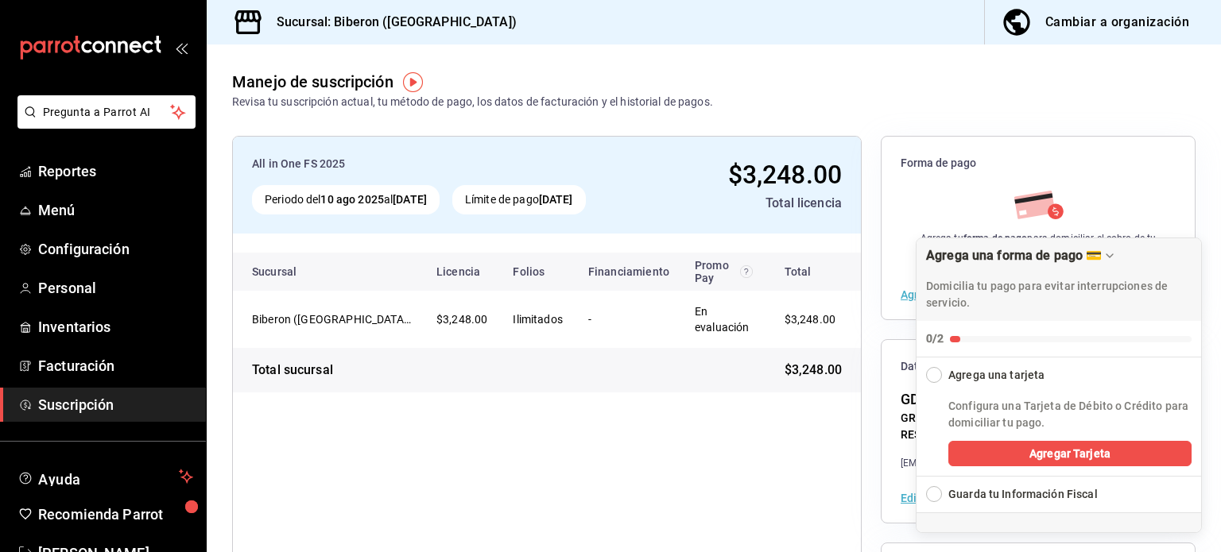
scroll to position [47, 0]
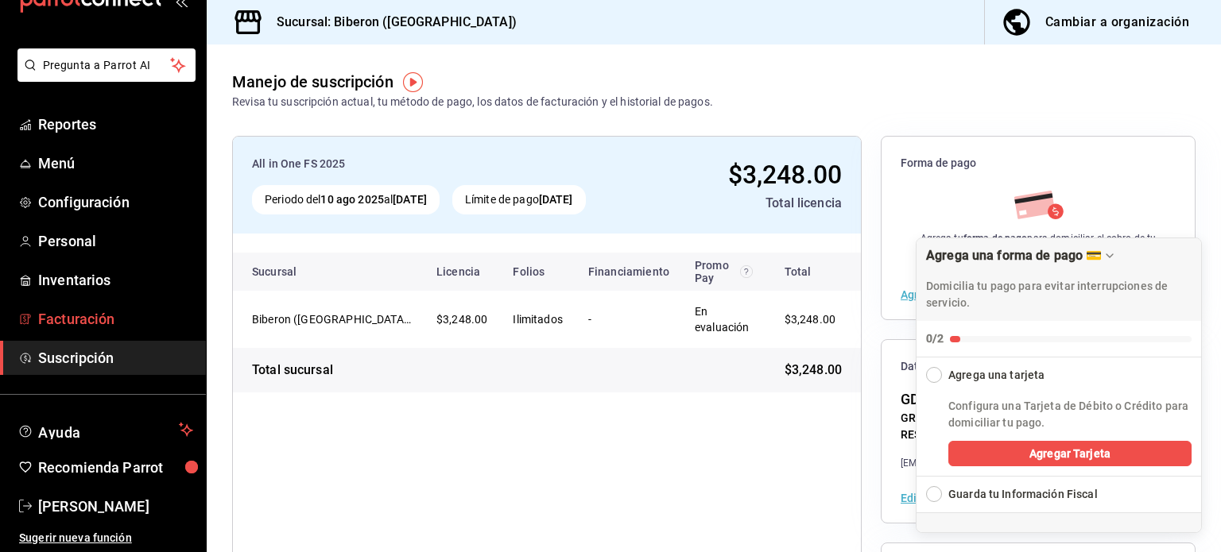
click at [106, 316] on span "Facturación" at bounding box center [115, 318] width 155 height 21
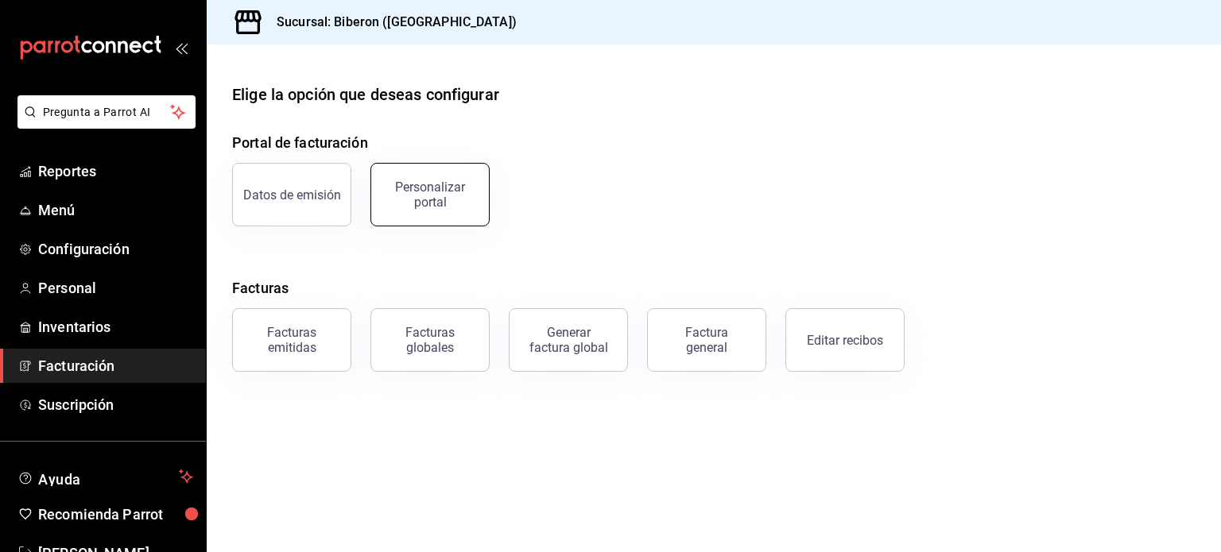
click at [461, 199] on div "Personalizar portal" at bounding box center [430, 195] width 99 height 30
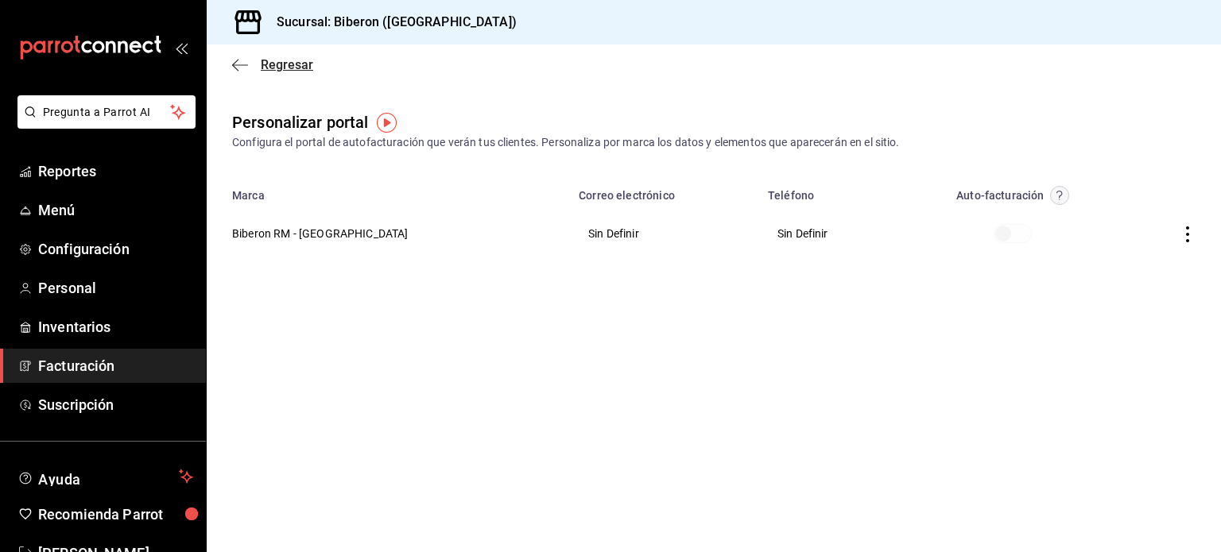
click at [250, 62] on span "Regresar" at bounding box center [272, 64] width 81 height 15
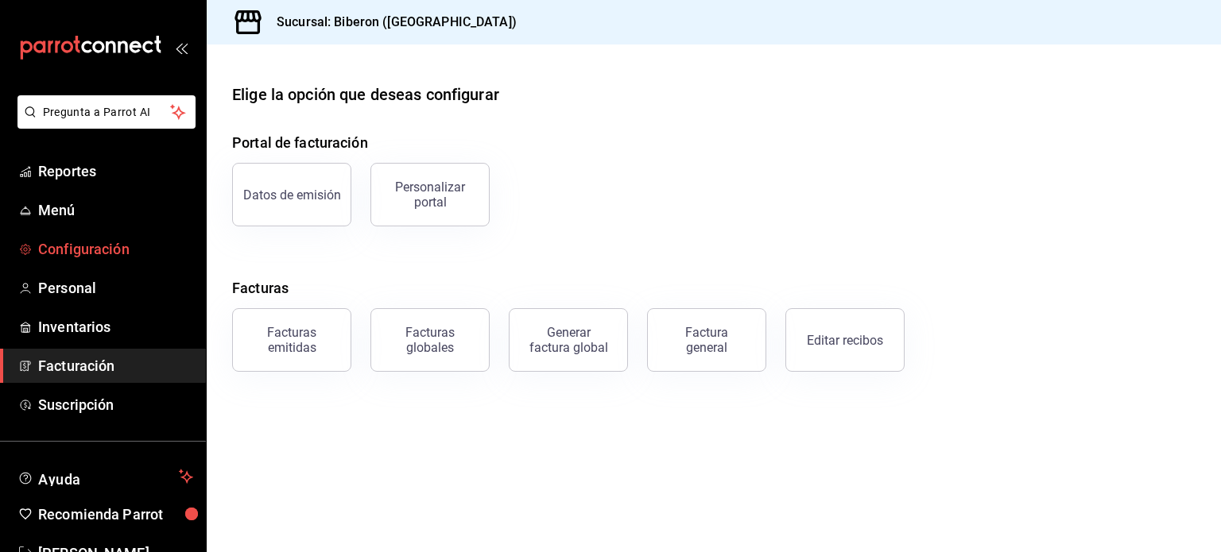
click at [104, 238] on span "Configuración" at bounding box center [115, 248] width 155 height 21
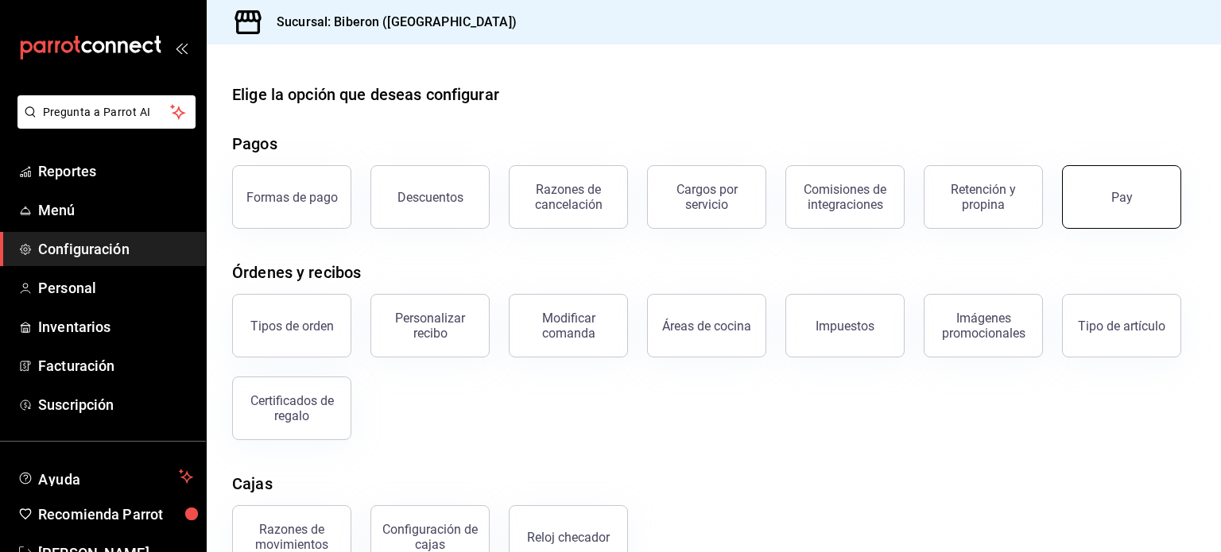
click at [1125, 190] on div "Pay" at bounding box center [1121, 197] width 21 height 15
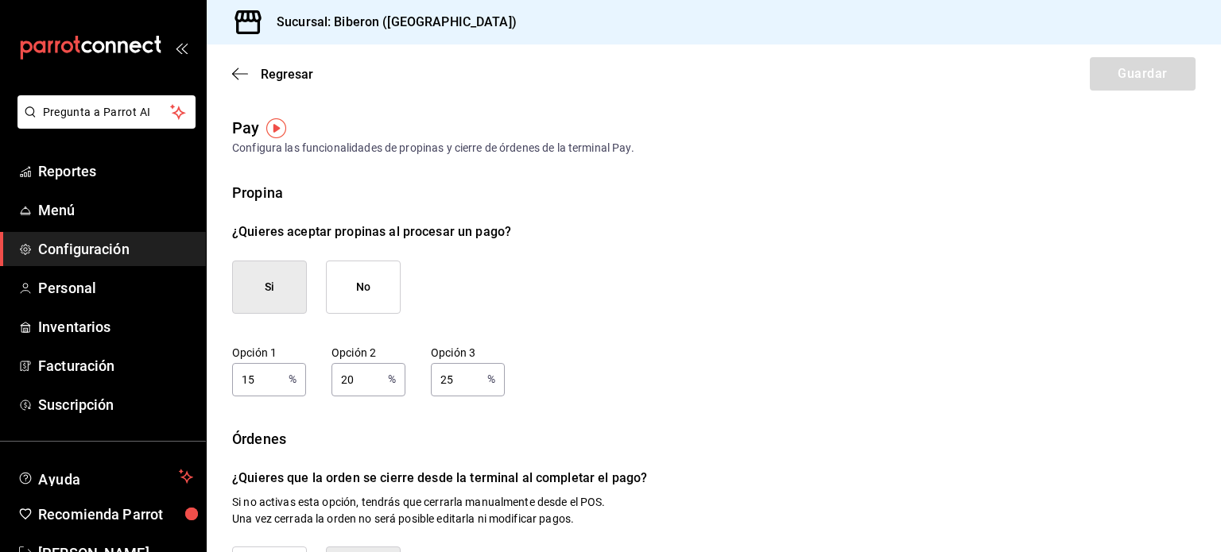
click at [278, 65] on div "Regresar Guardar" at bounding box center [714, 74] width 1014 height 59
click at [290, 68] on span "Regresar" at bounding box center [287, 74] width 52 height 15
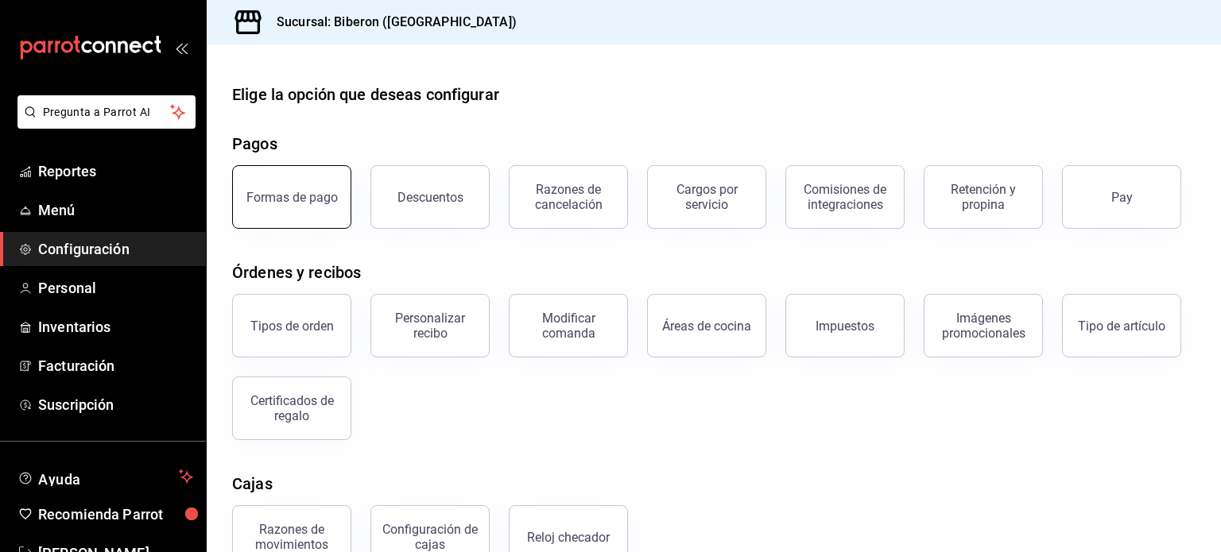
click at [284, 204] on button "Formas de pago" at bounding box center [291, 197] width 119 height 64
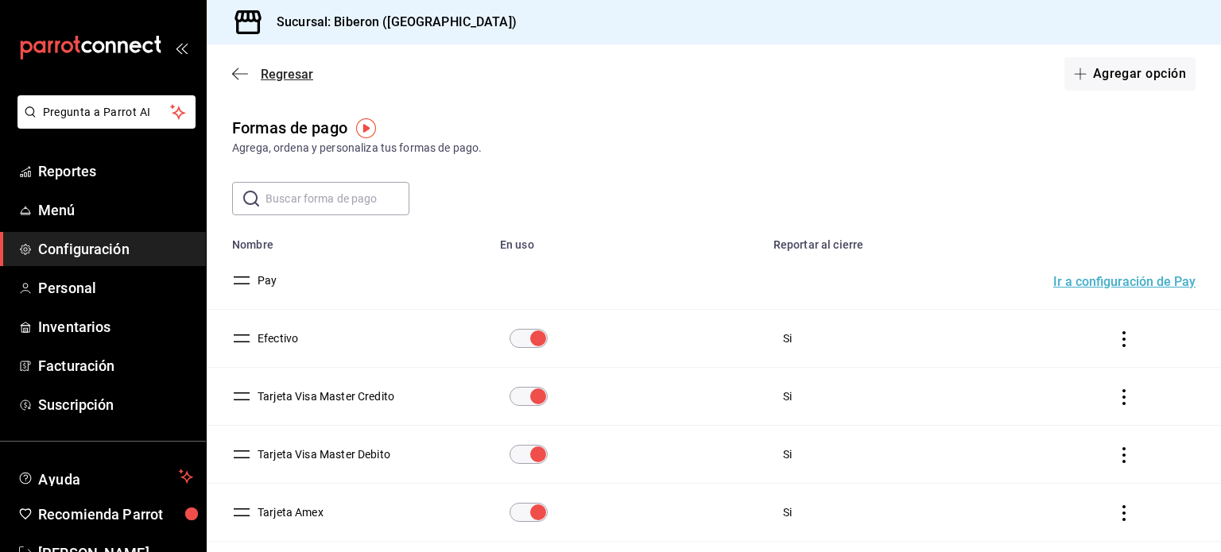
click at [300, 70] on span "Regresar" at bounding box center [287, 74] width 52 height 15
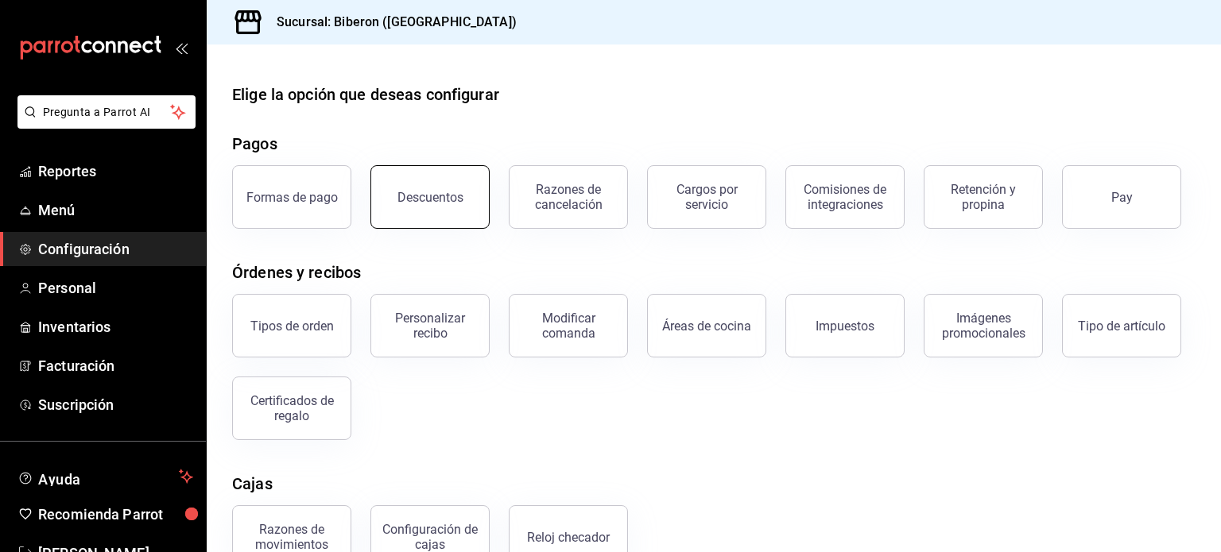
click at [443, 205] on button "Descuentos" at bounding box center [429, 197] width 119 height 64
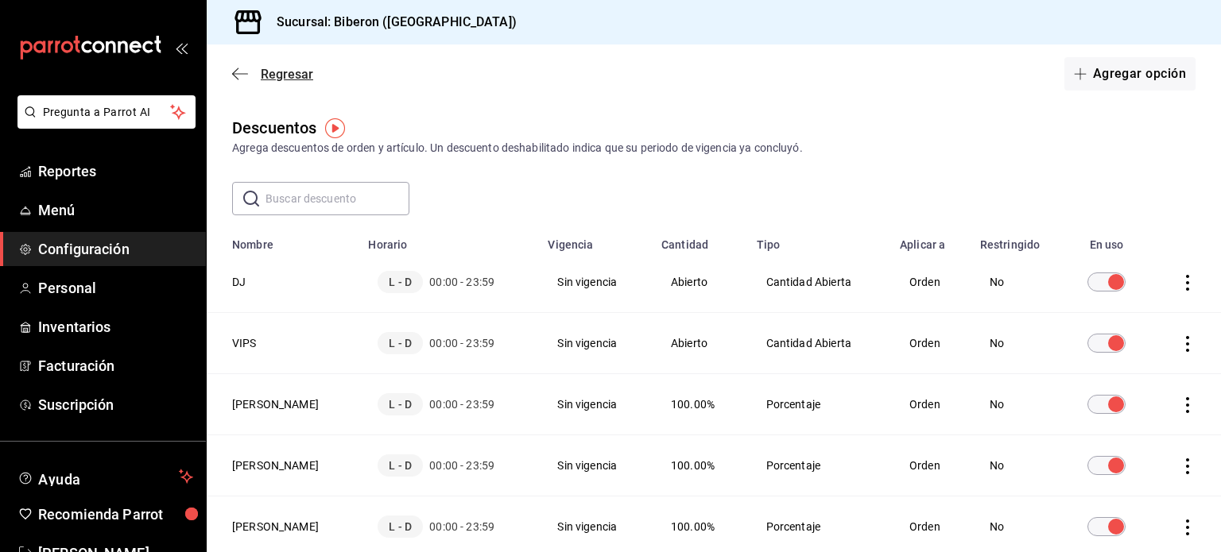
click at [279, 78] on span "Regresar" at bounding box center [287, 74] width 52 height 15
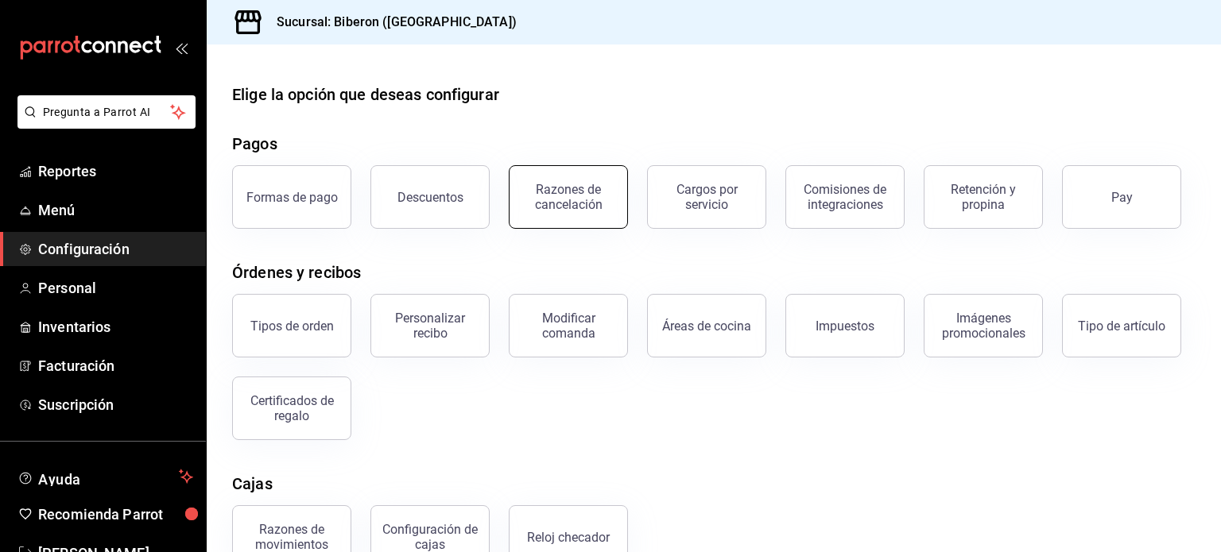
click at [575, 190] on div "Razones de cancelación" at bounding box center [568, 197] width 99 height 30
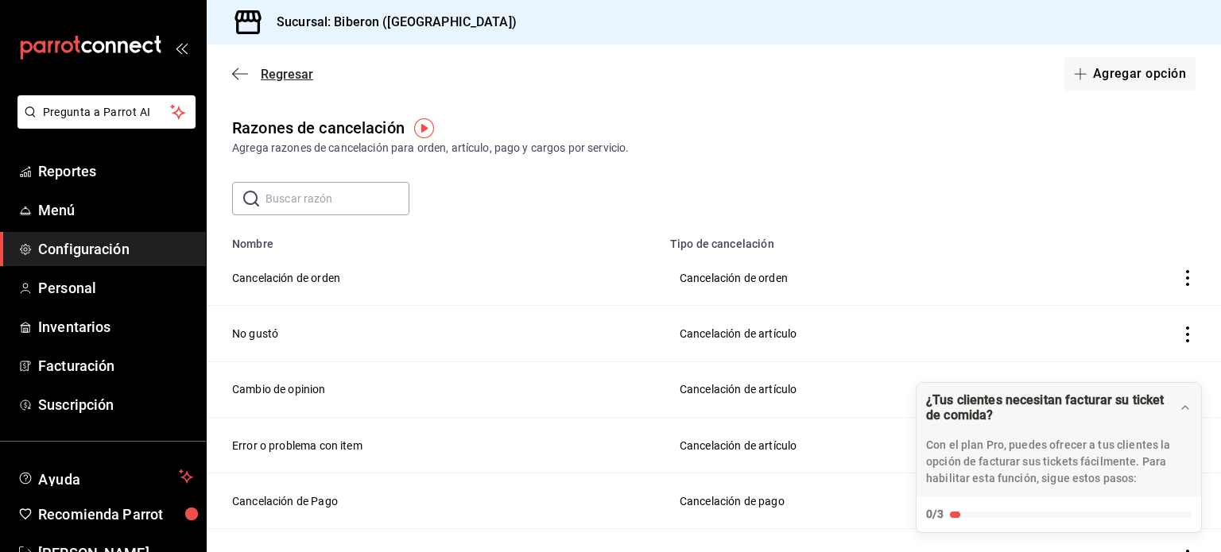
click at [284, 72] on span "Regresar" at bounding box center [287, 74] width 52 height 15
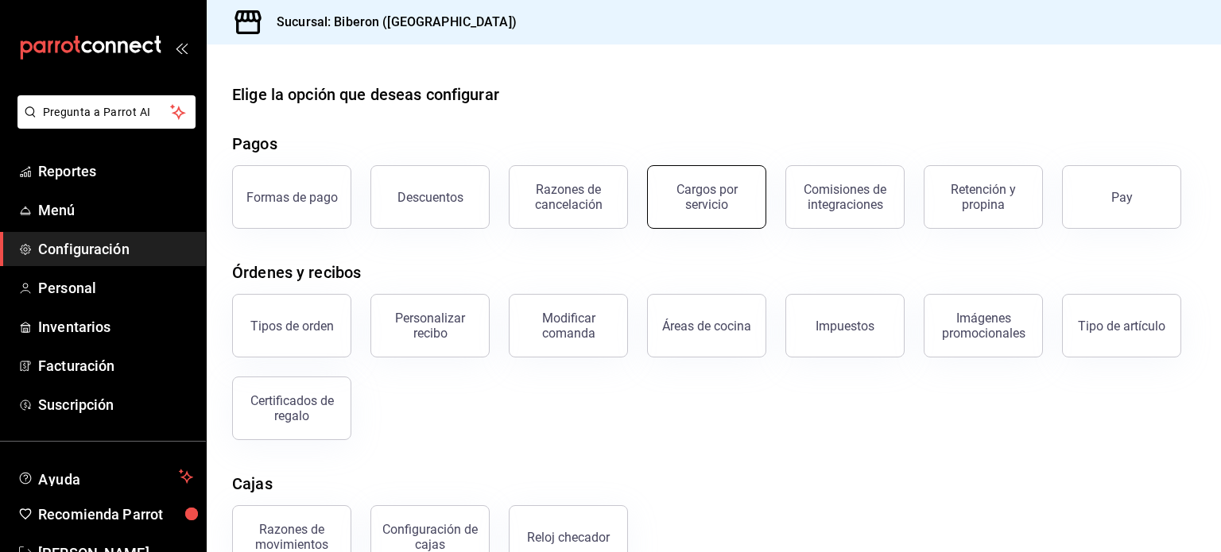
click at [728, 209] on div "Cargos por servicio" at bounding box center [706, 197] width 99 height 30
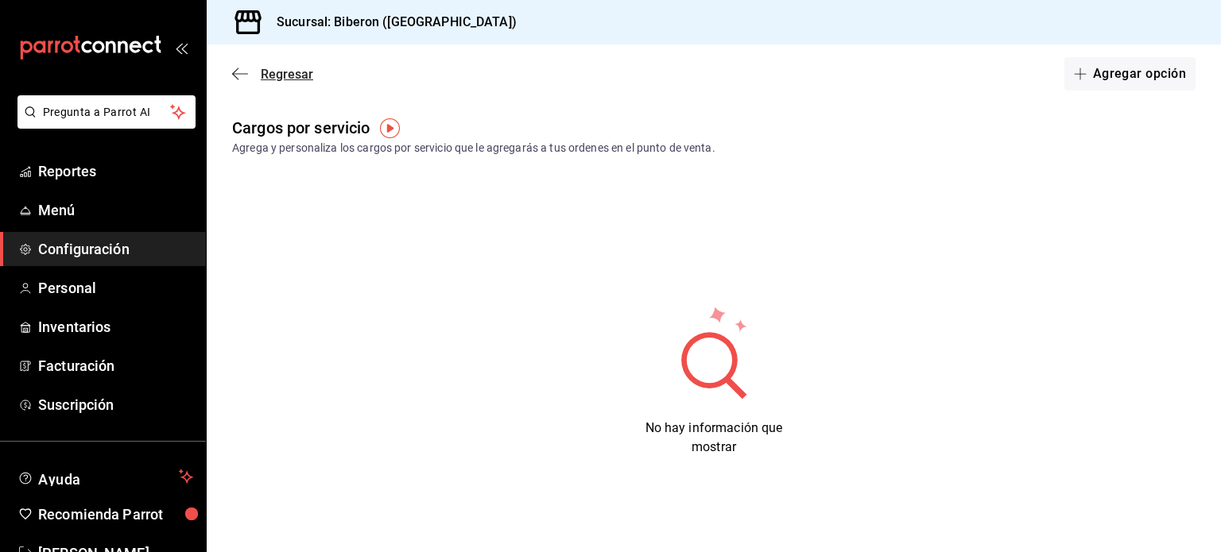
click at [281, 72] on span "Regresar" at bounding box center [287, 74] width 52 height 15
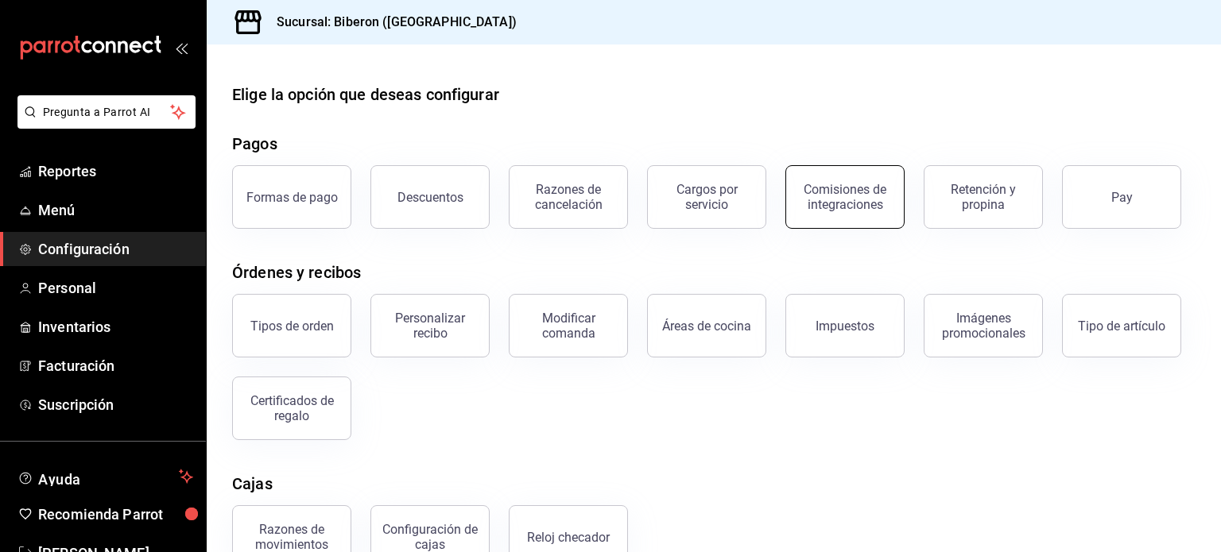
click at [865, 191] on div "Comisiones de integraciones" at bounding box center [844, 197] width 99 height 30
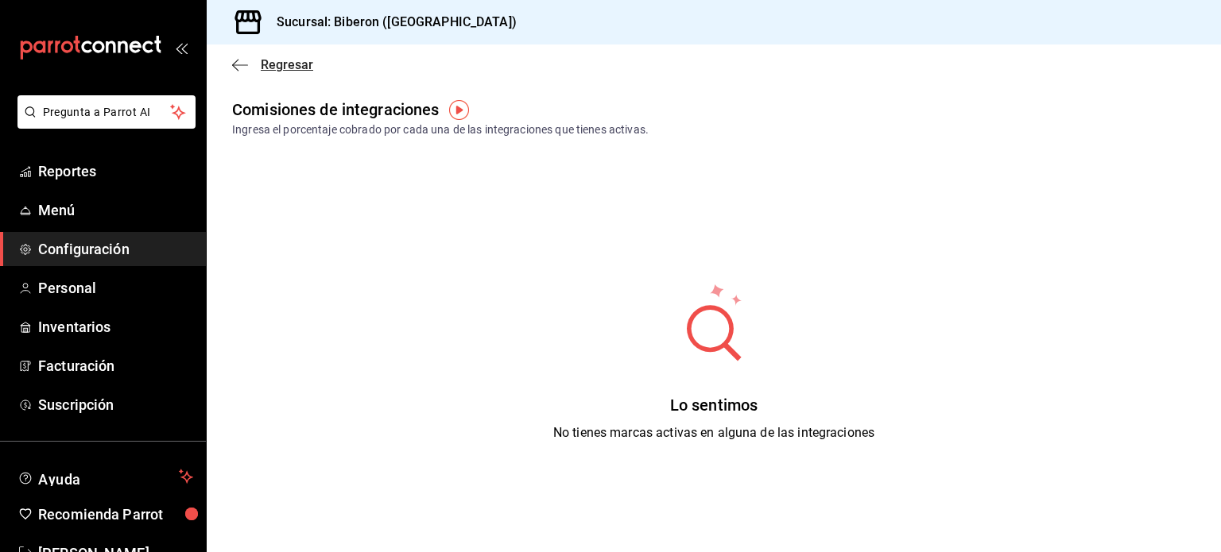
click at [263, 68] on span "Regresar" at bounding box center [287, 64] width 52 height 15
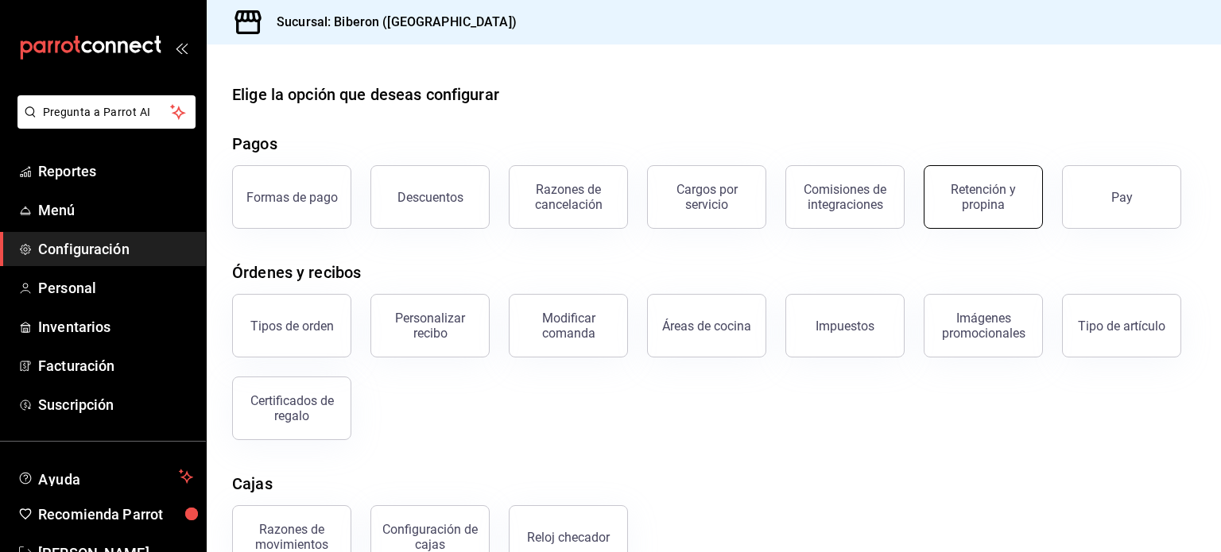
click at [941, 192] on div "Retención y propina" at bounding box center [983, 197] width 99 height 30
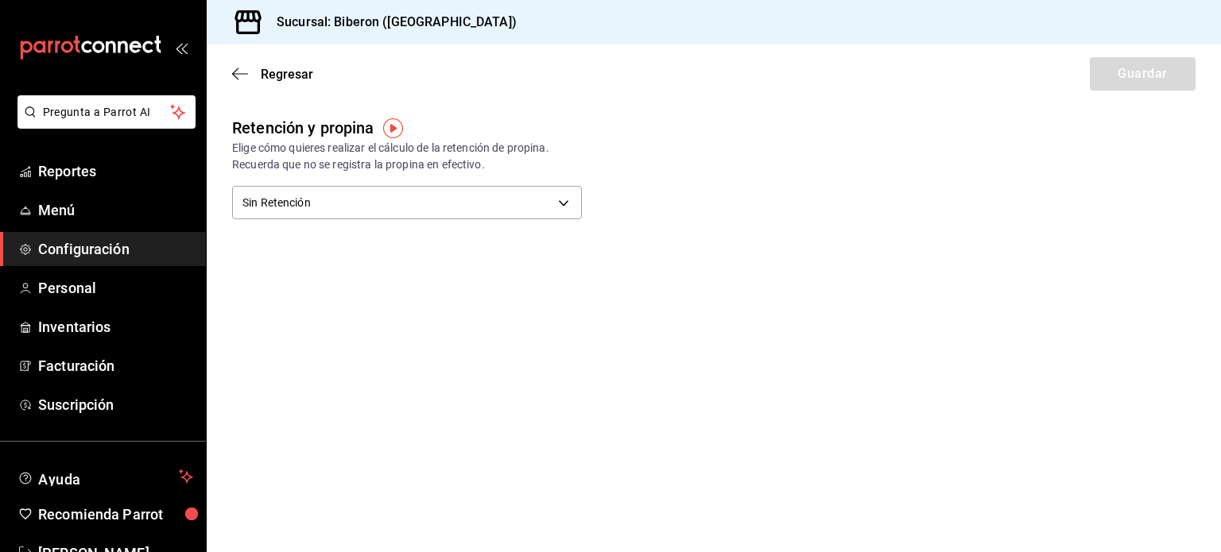
click at [289, 62] on div "Regresar Guardar" at bounding box center [714, 74] width 1014 height 59
click at [291, 67] on span "Regresar" at bounding box center [287, 74] width 52 height 15
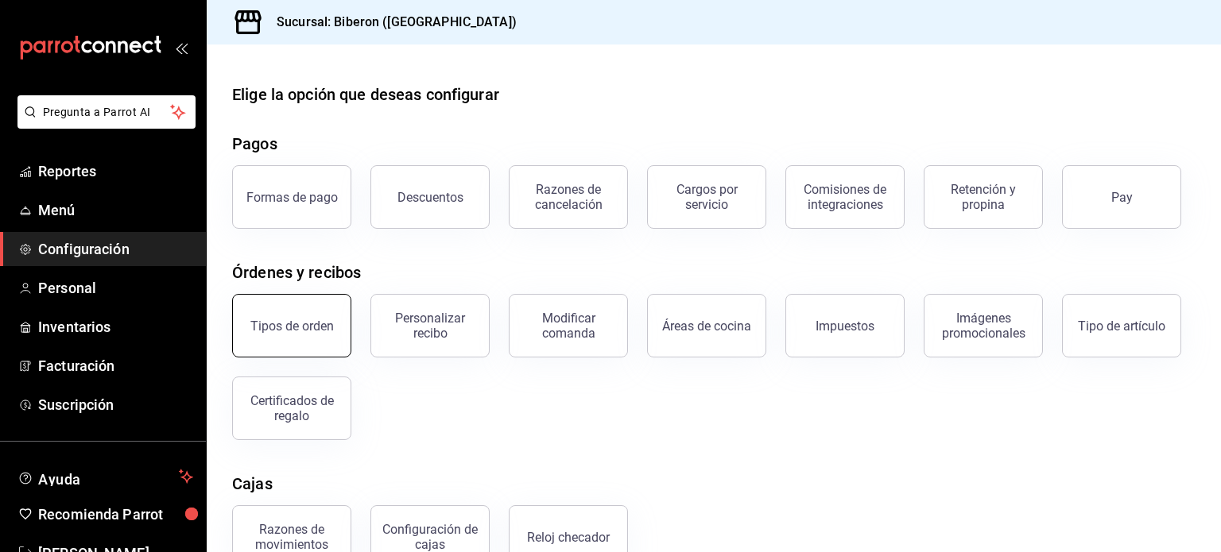
scroll to position [79, 0]
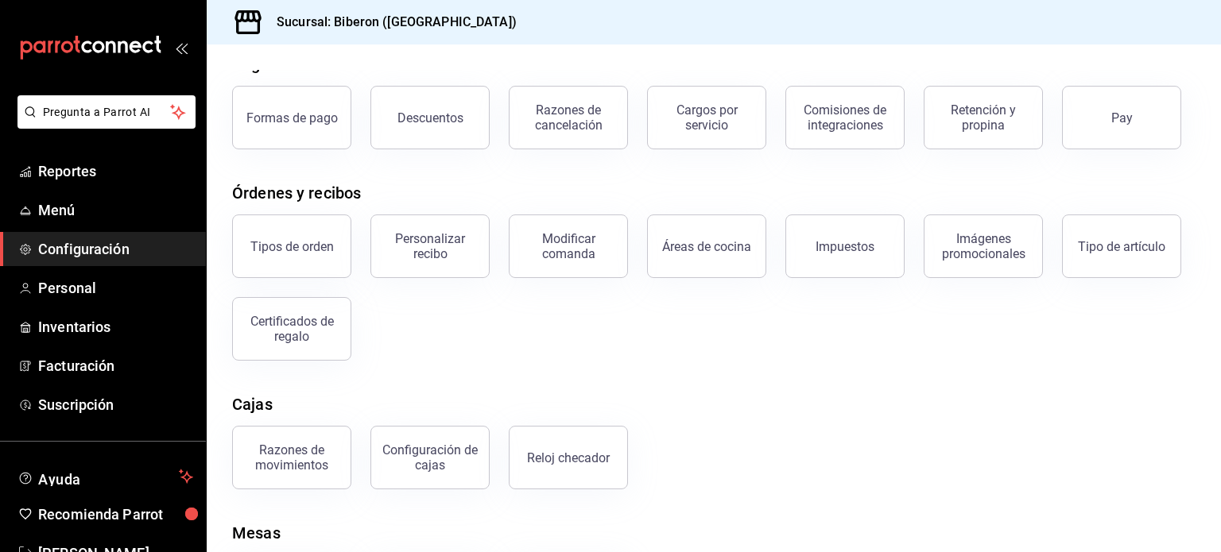
drag, startPoint x: 860, startPoint y: 268, endPoint x: 455, endPoint y: 236, distance: 406.5
click at [859, 268] on button "Impuestos" at bounding box center [844, 247] width 119 height 64
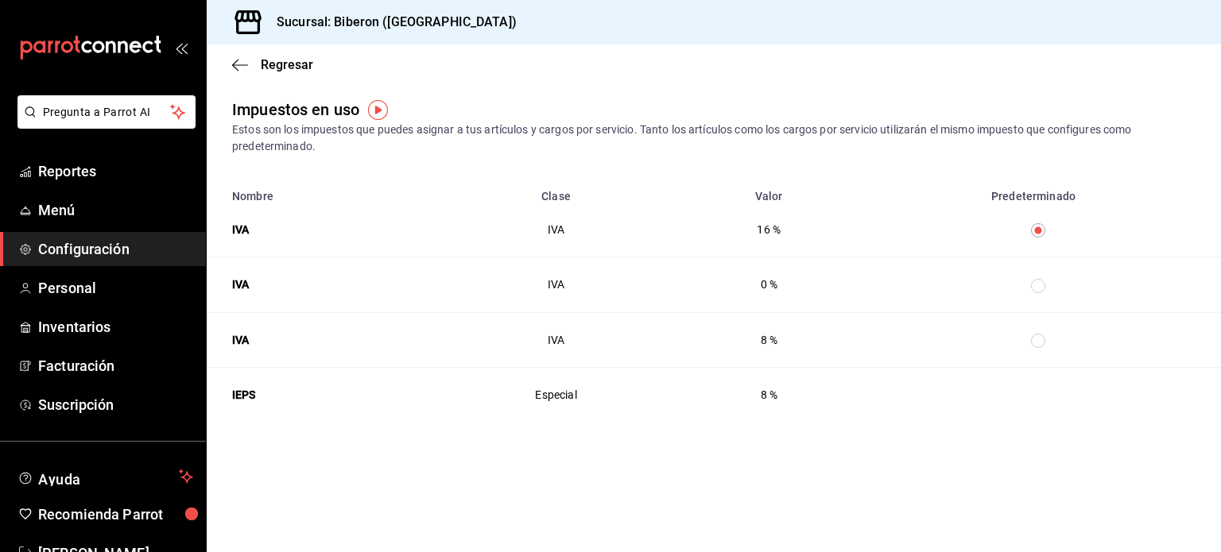
click at [261, 75] on div "Regresar" at bounding box center [714, 65] width 1014 height 41
click at [267, 66] on span "Regresar" at bounding box center [287, 64] width 52 height 15
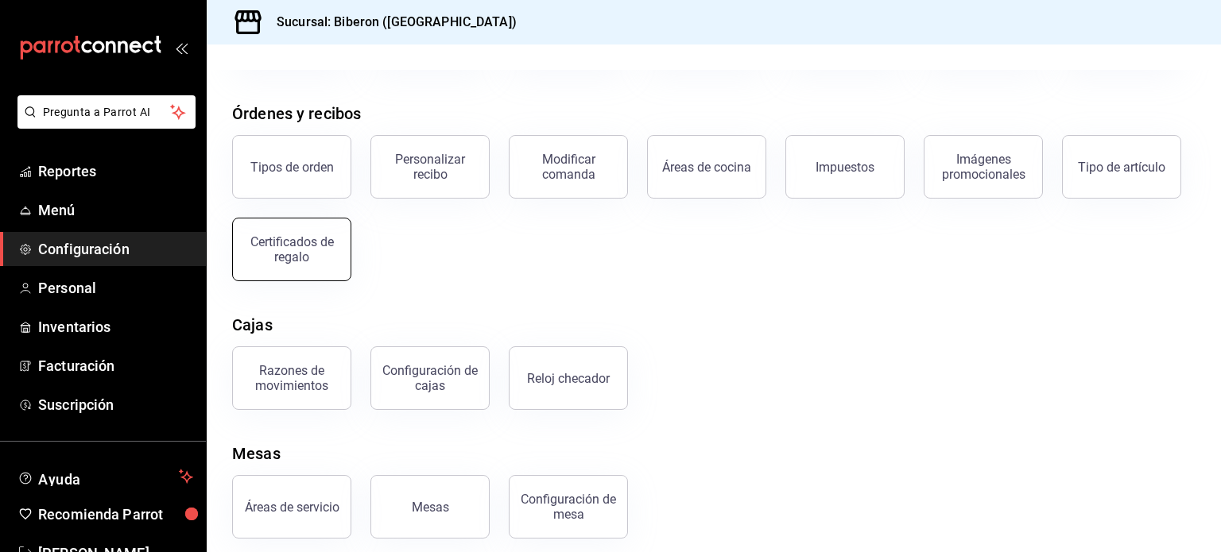
scroll to position [171, 0]
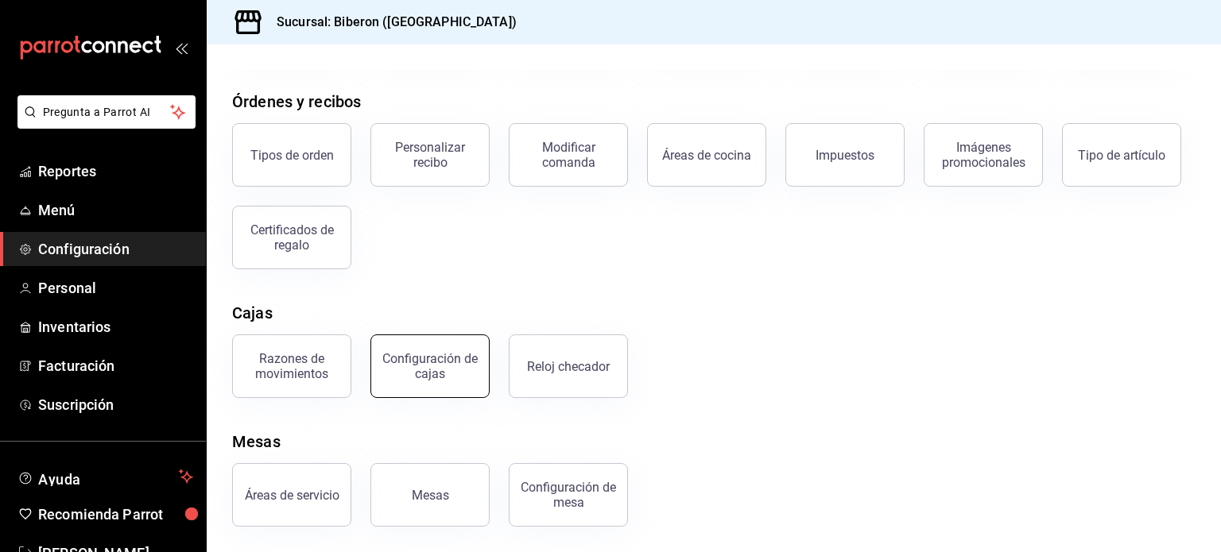
click at [423, 366] on div "Configuración de cajas" at bounding box center [430, 366] width 99 height 30
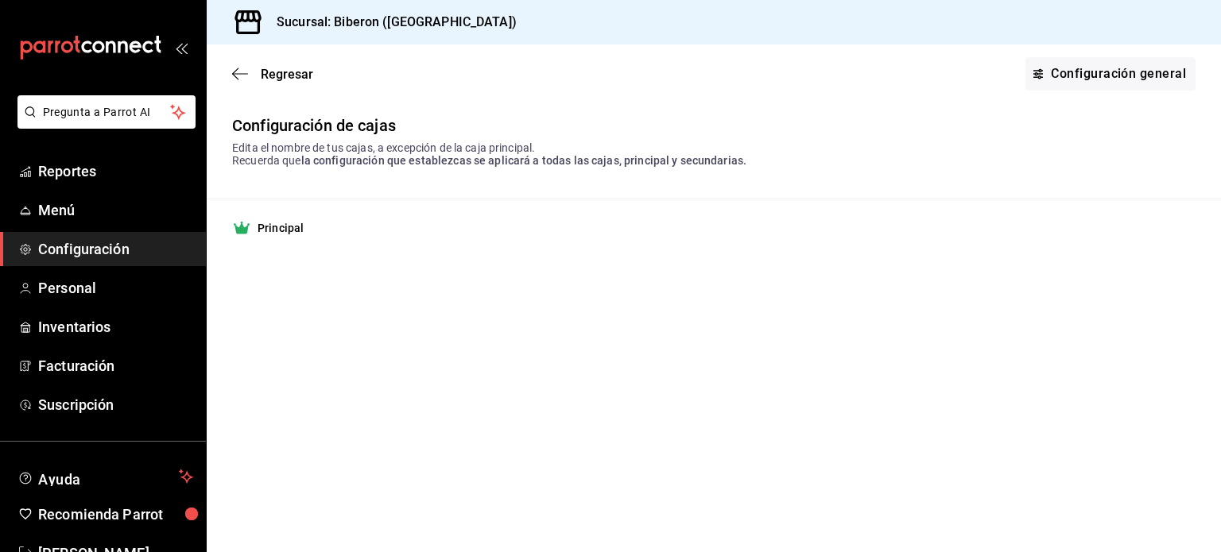
click at [530, 229] on div "Principal" at bounding box center [713, 228] width 963 height 19
click at [1081, 72] on link "Configuración general" at bounding box center [1110, 73] width 170 height 33
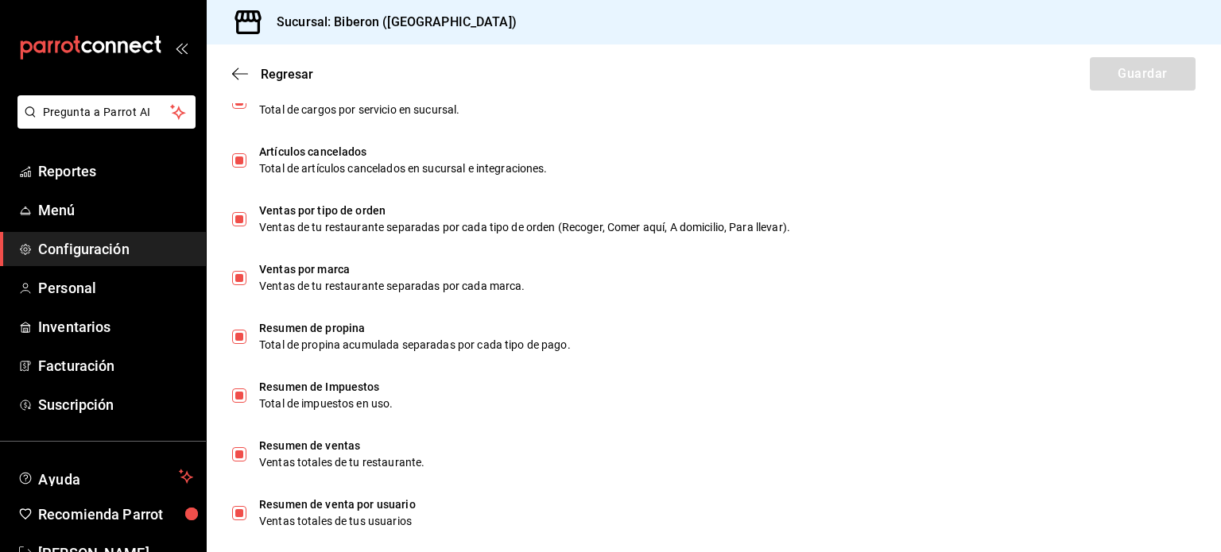
scroll to position [1017, 0]
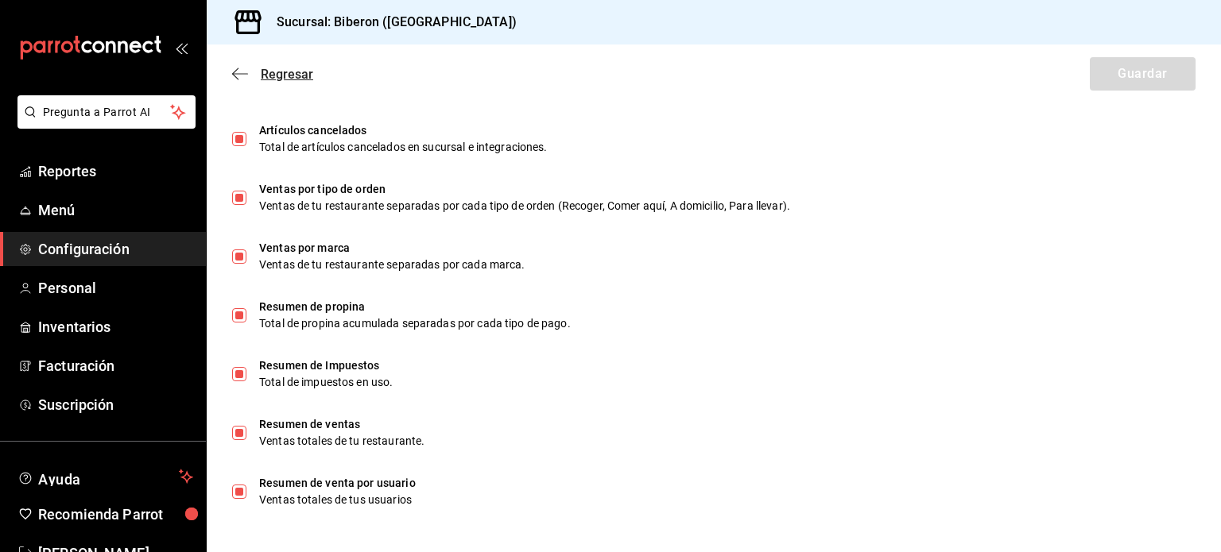
click at [290, 75] on span "Regresar" at bounding box center [287, 74] width 52 height 15
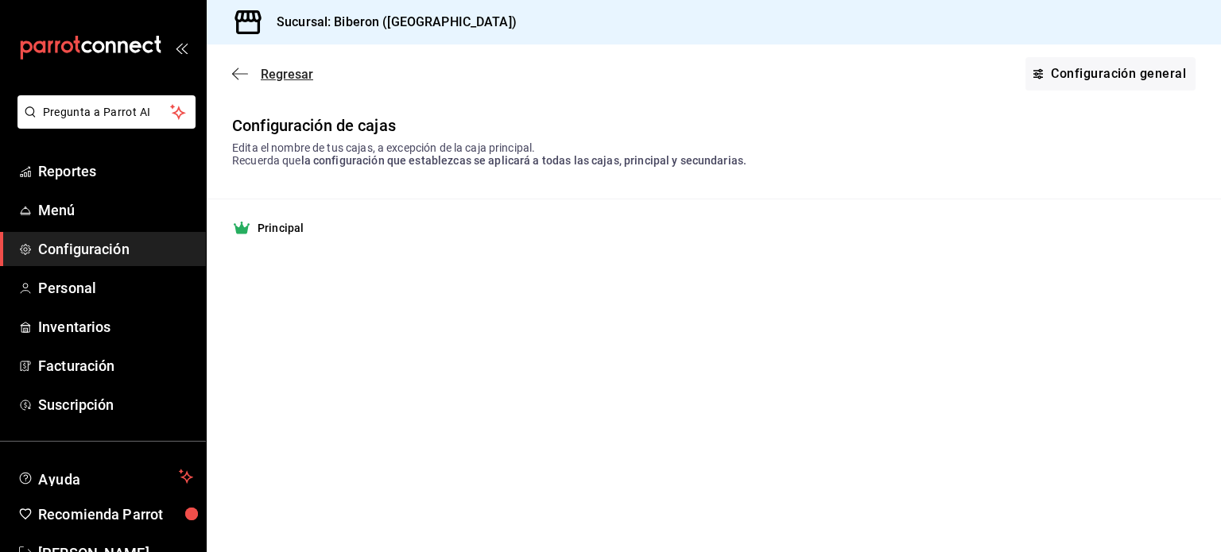
click at [279, 75] on span "Regresar" at bounding box center [287, 74] width 52 height 15
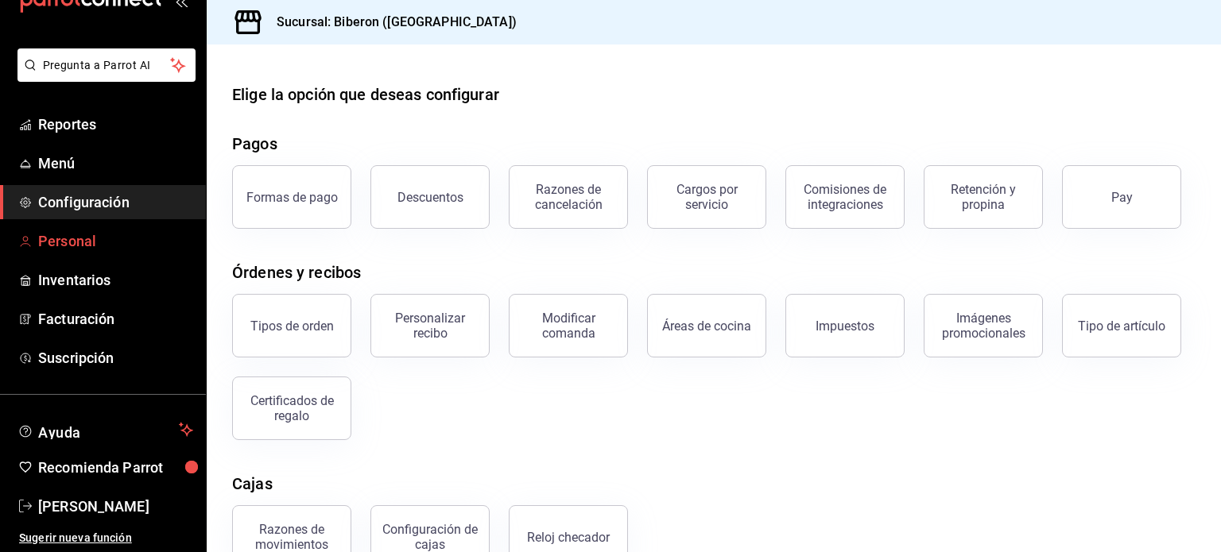
click at [79, 237] on span "Personal" at bounding box center [115, 240] width 155 height 21
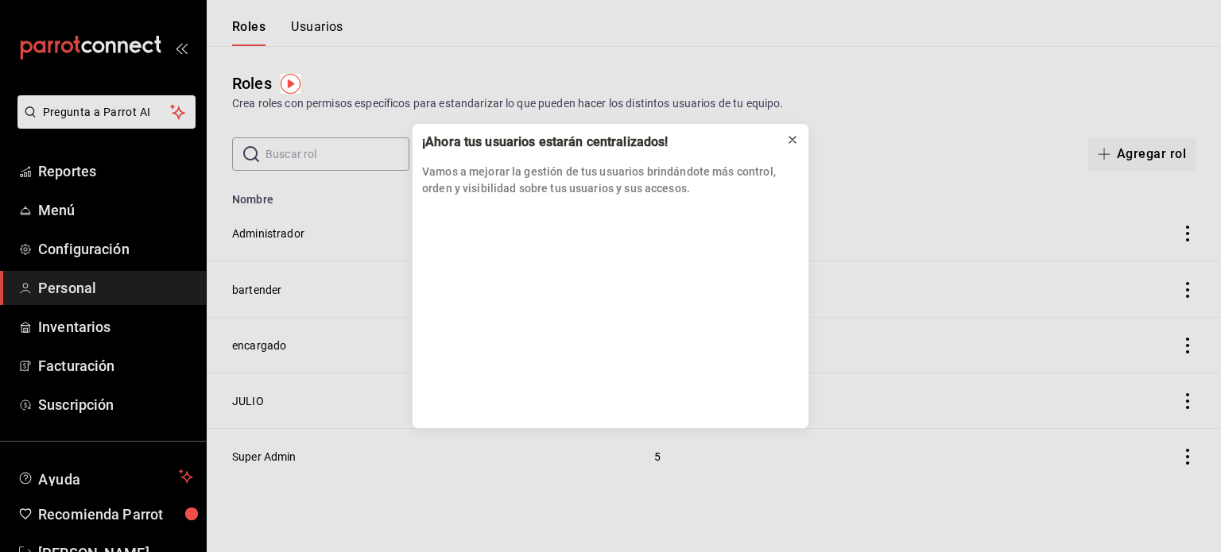
click at [789, 137] on icon at bounding box center [792, 140] width 6 height 6
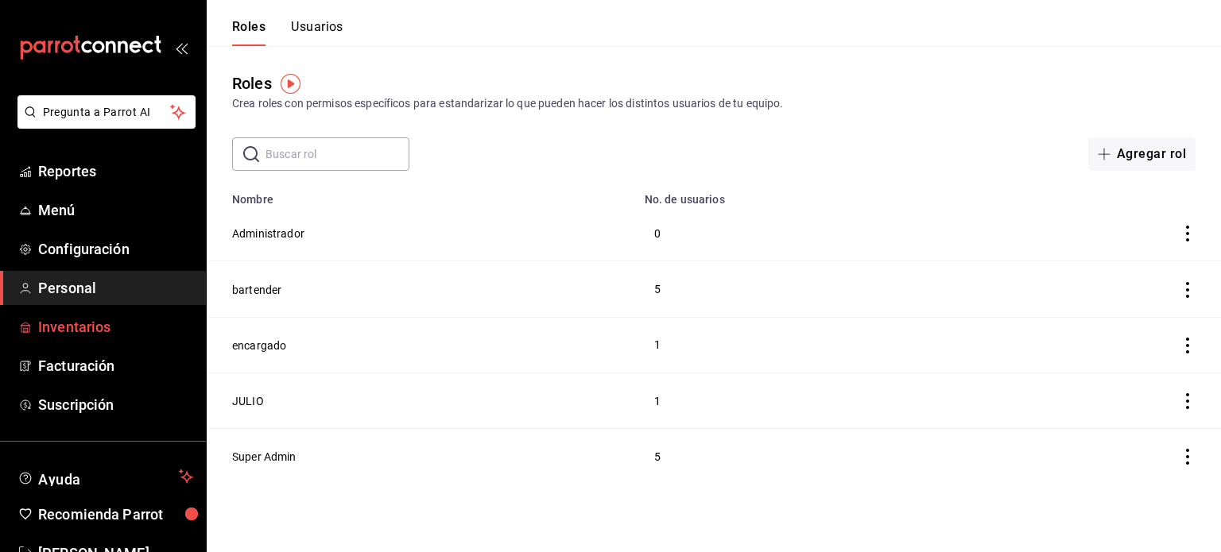
click at [99, 327] on span "Inventarios" at bounding box center [115, 326] width 155 height 21
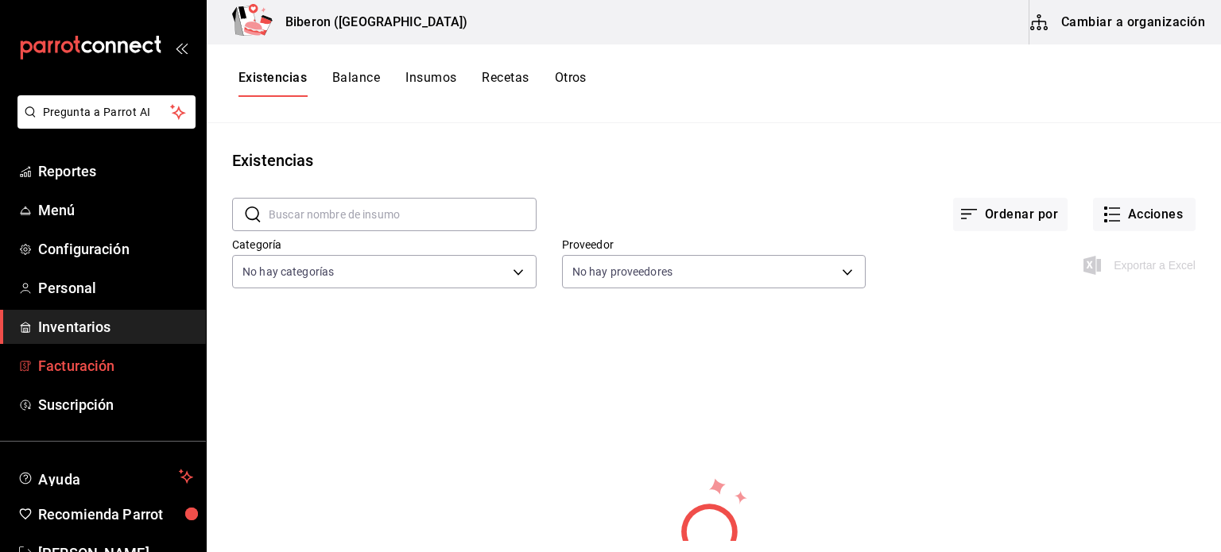
click at [83, 365] on span "Facturación" at bounding box center [115, 365] width 155 height 21
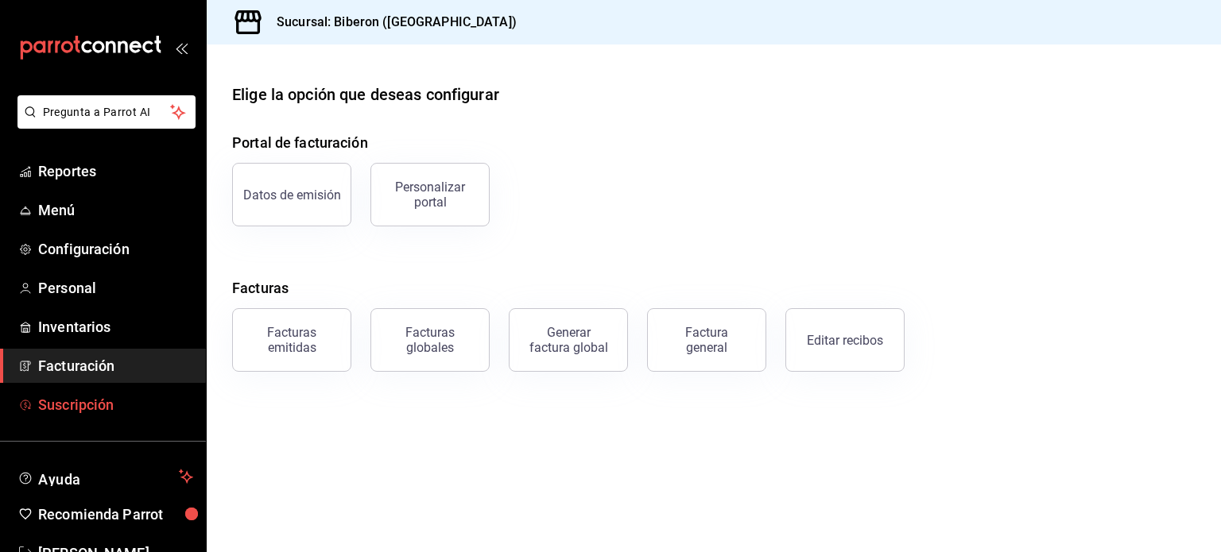
click at [86, 411] on span "Suscripción" at bounding box center [115, 404] width 155 height 21
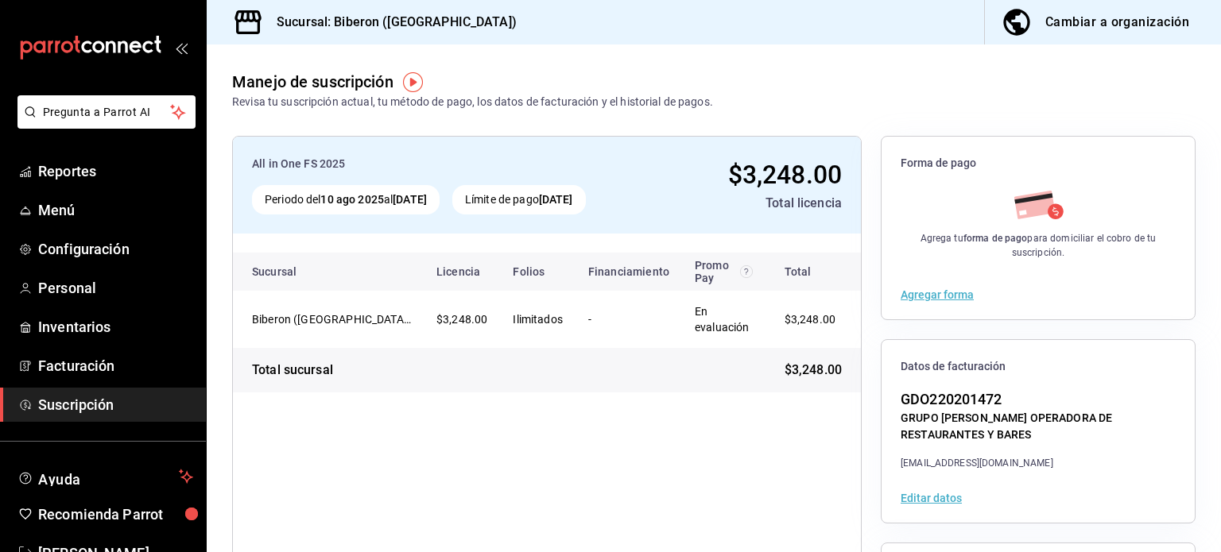
click at [911, 296] on button "Agregar forma" at bounding box center [936, 294] width 73 height 11
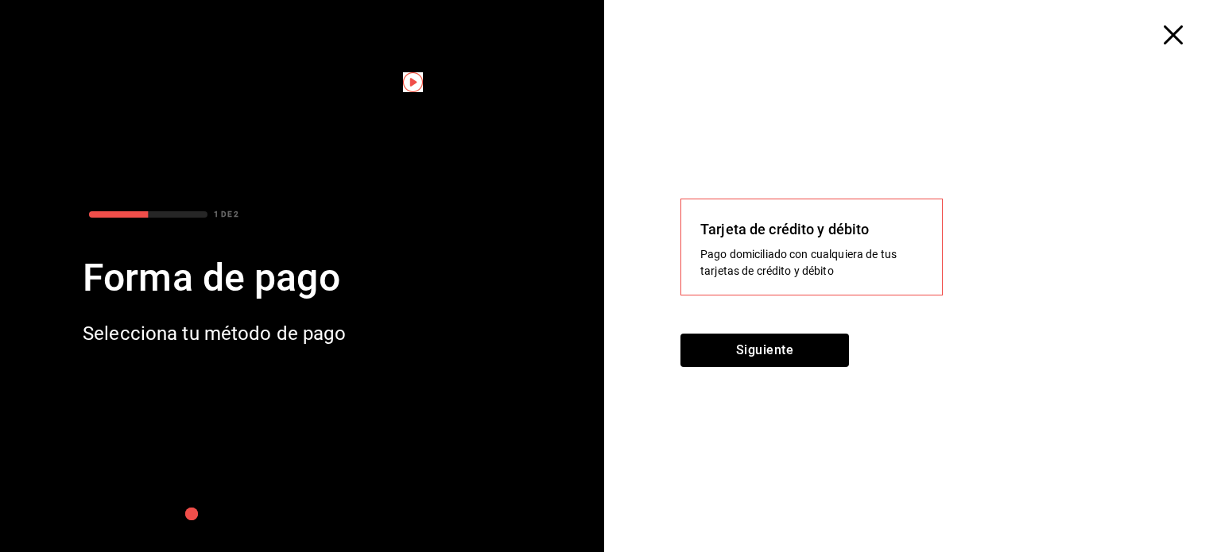
click at [1170, 34] on icon "button" at bounding box center [1172, 34] width 19 height 19
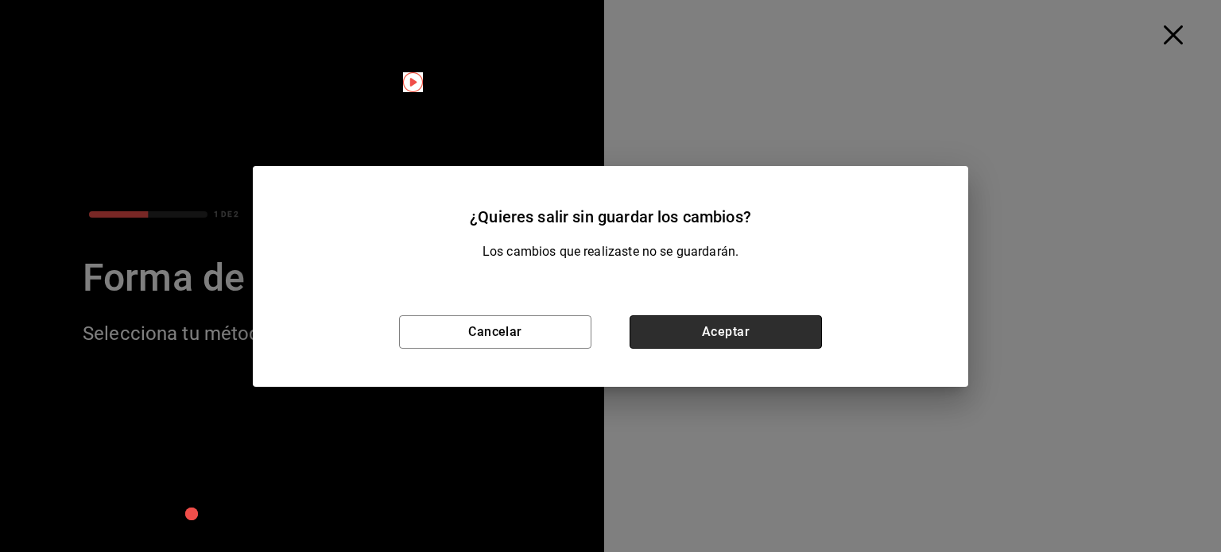
click at [702, 330] on button "Aceptar" at bounding box center [725, 331] width 192 height 33
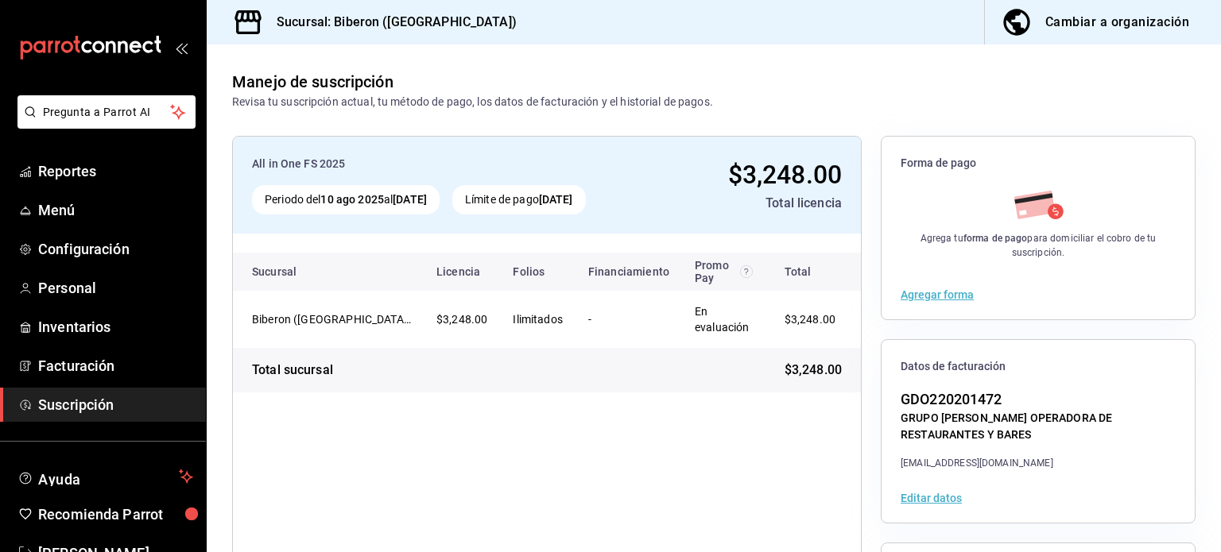
scroll to position [199, 0]
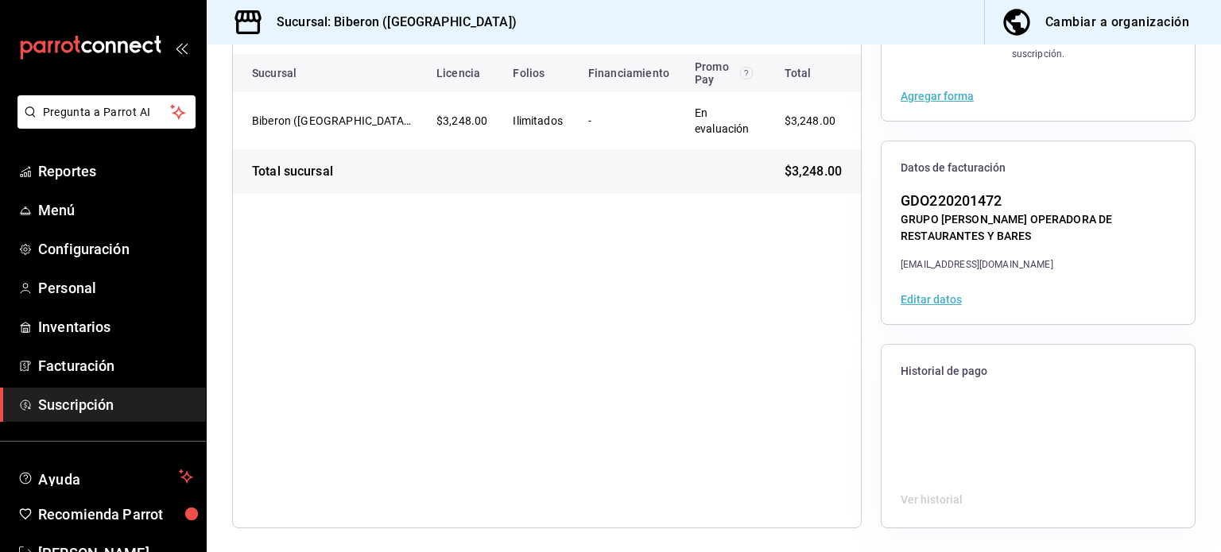
click at [933, 296] on button "Editar datos" at bounding box center [930, 299] width 61 height 11
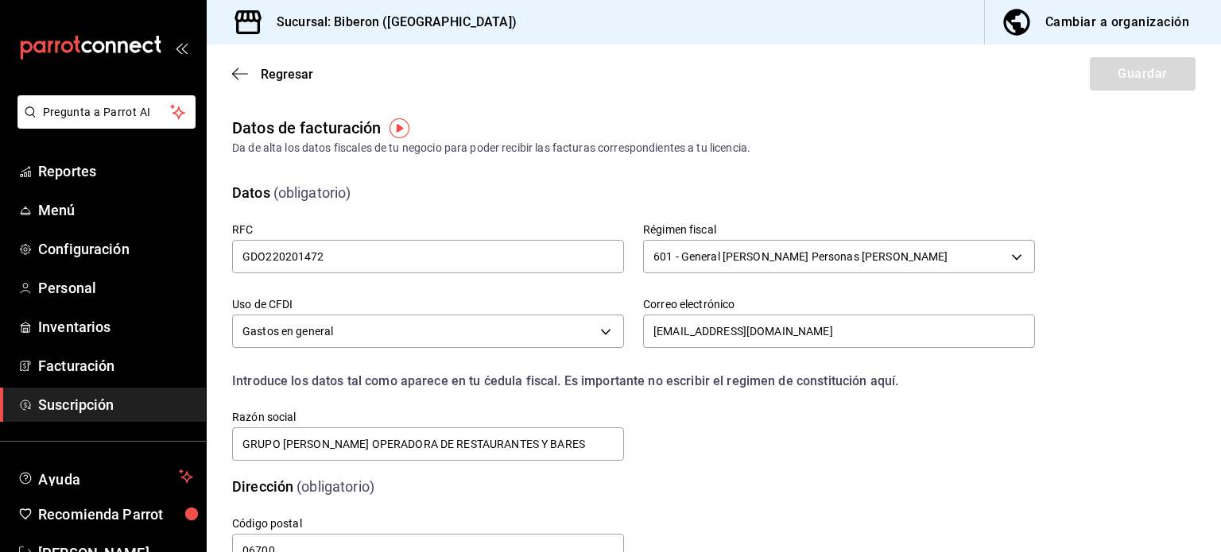
click at [268, 65] on div "Regresar Guardar" at bounding box center [714, 74] width 1014 height 59
click at [268, 72] on span "Regresar" at bounding box center [287, 74] width 52 height 15
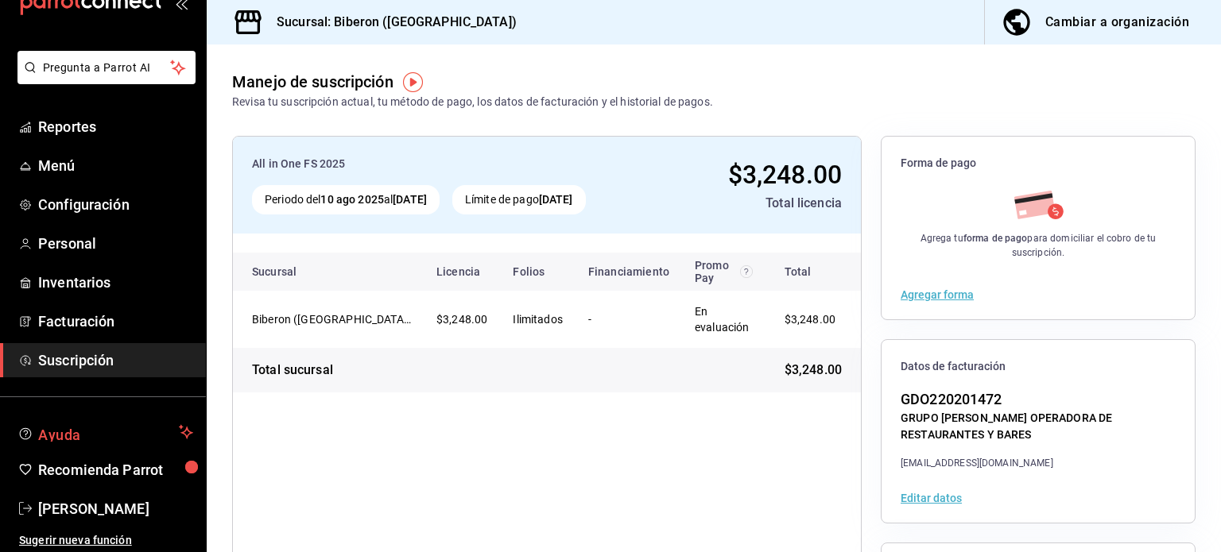
scroll to position [47, 0]
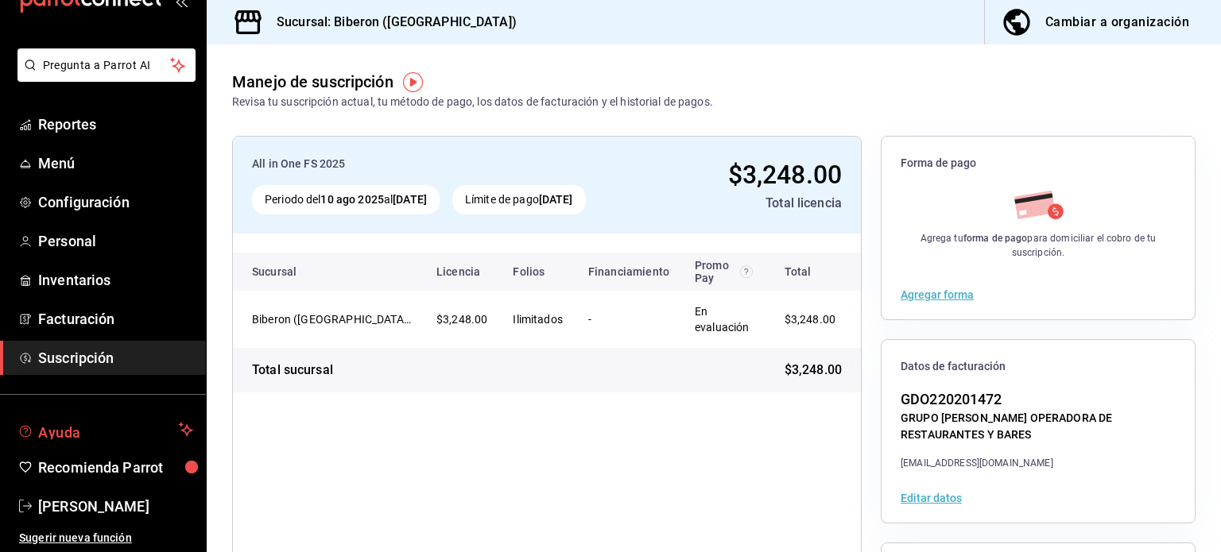
click at [122, 421] on span "Ayuda" at bounding box center [105, 429] width 134 height 19
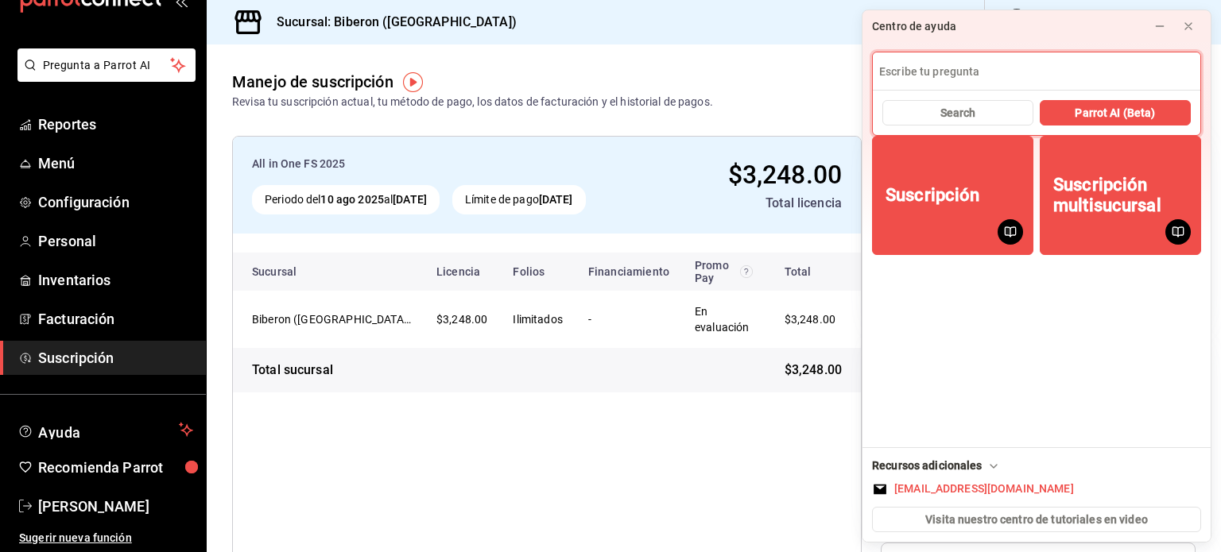
click at [995, 67] on input at bounding box center [1036, 71] width 327 height 38
click at [99, 215] on link "Configuración" at bounding box center [103, 202] width 206 height 34
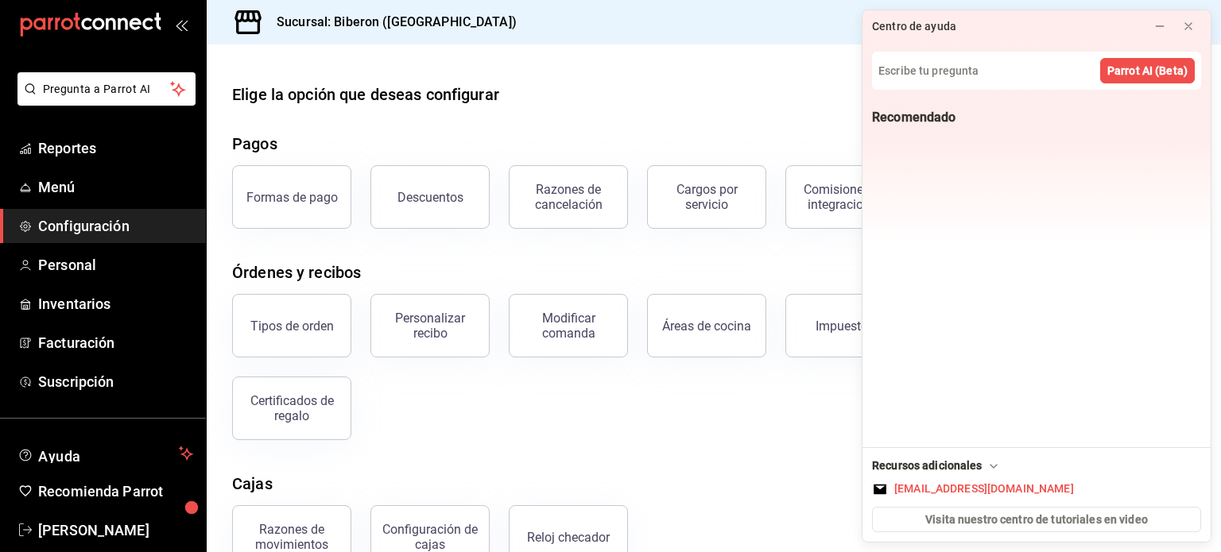
scroll to position [47, 0]
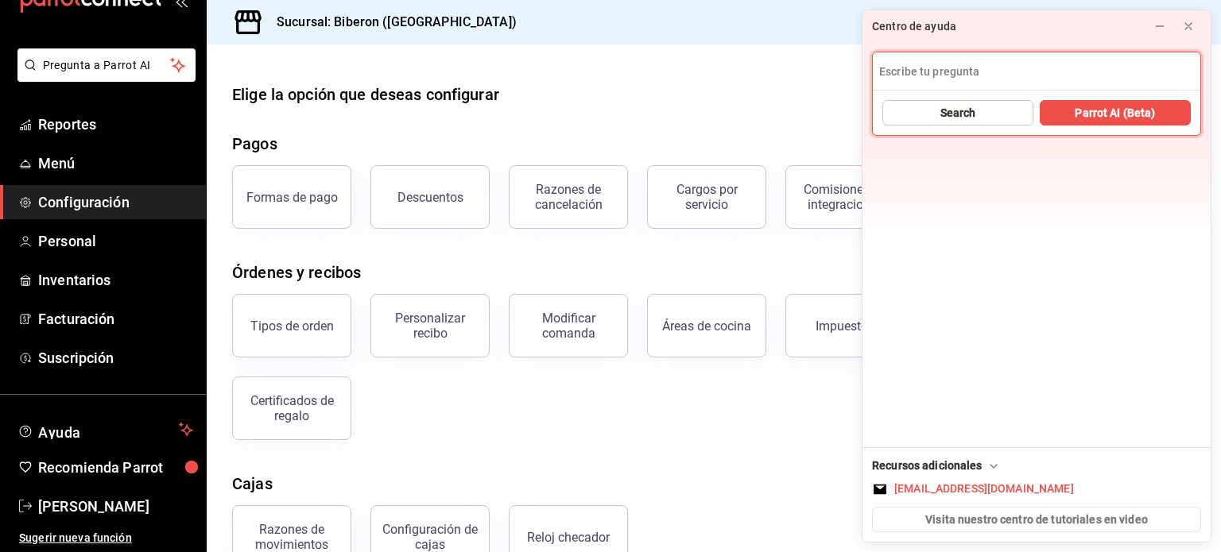
type input "b"
type input "depo"
click at [970, 114] on span "Search" at bounding box center [958, 113] width 36 height 17
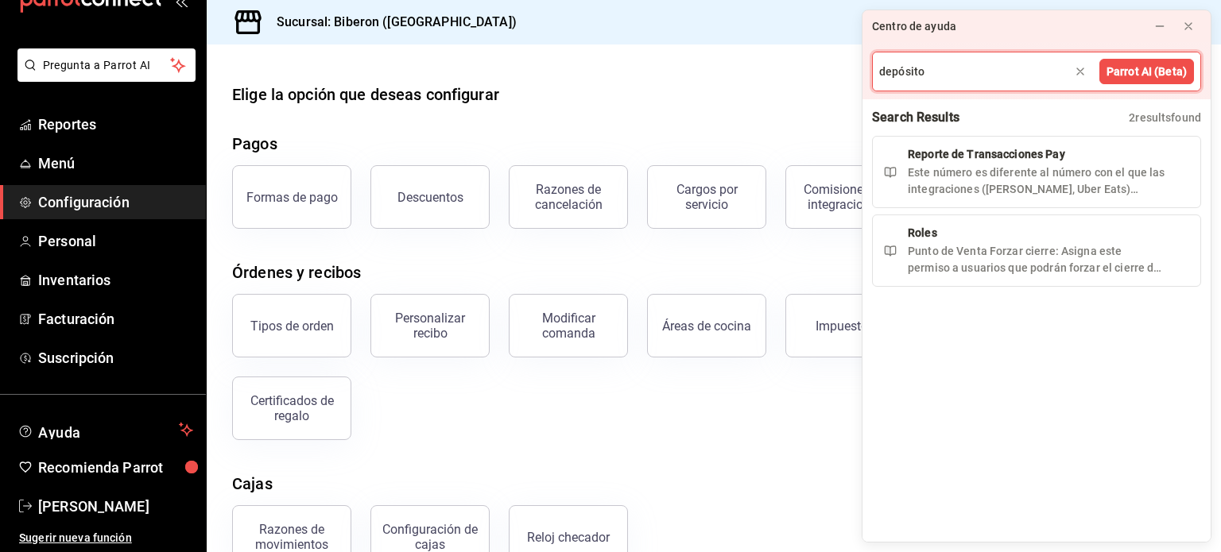
type input "depósito"
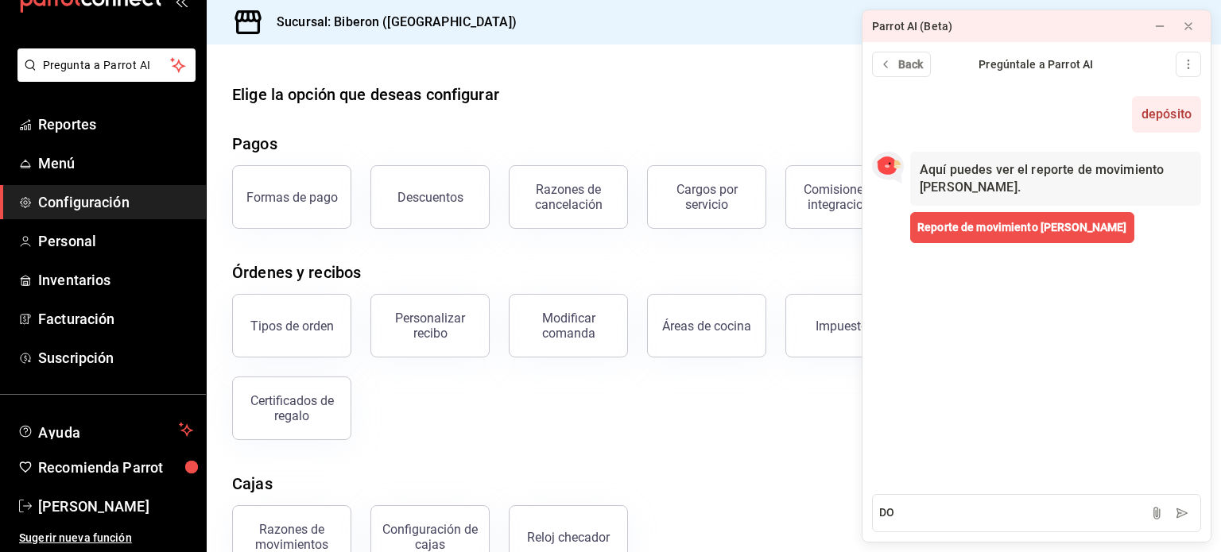
type textarea "D"
type textarea "¿Dónde registrar datos bancarios?"
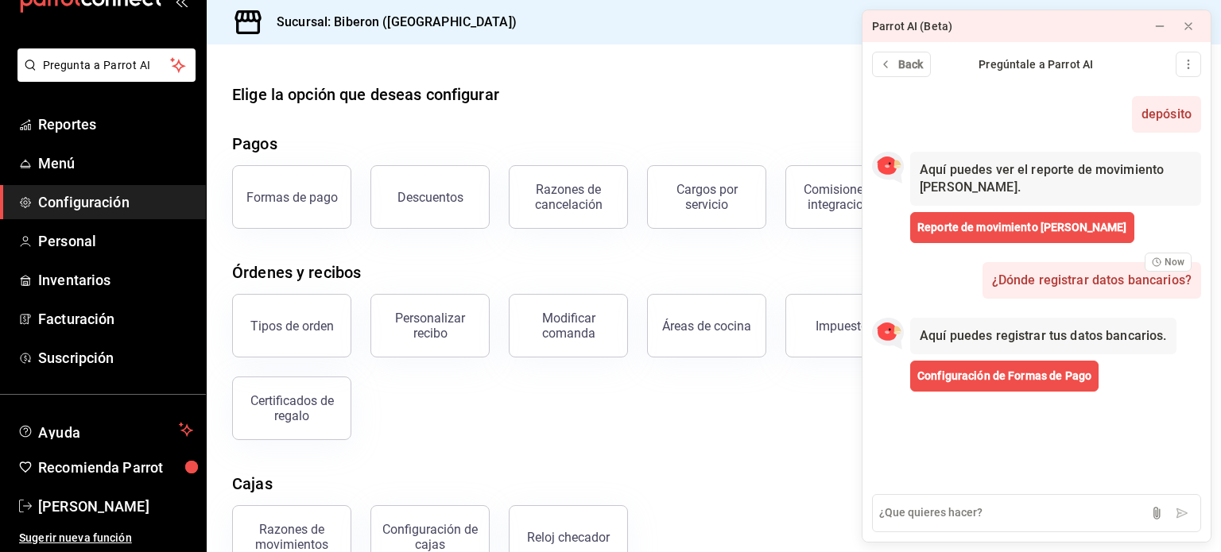
scroll to position [0, 0]
click at [1004, 370] on span "Configuración de Formas de Pago" at bounding box center [1004, 376] width 174 height 17
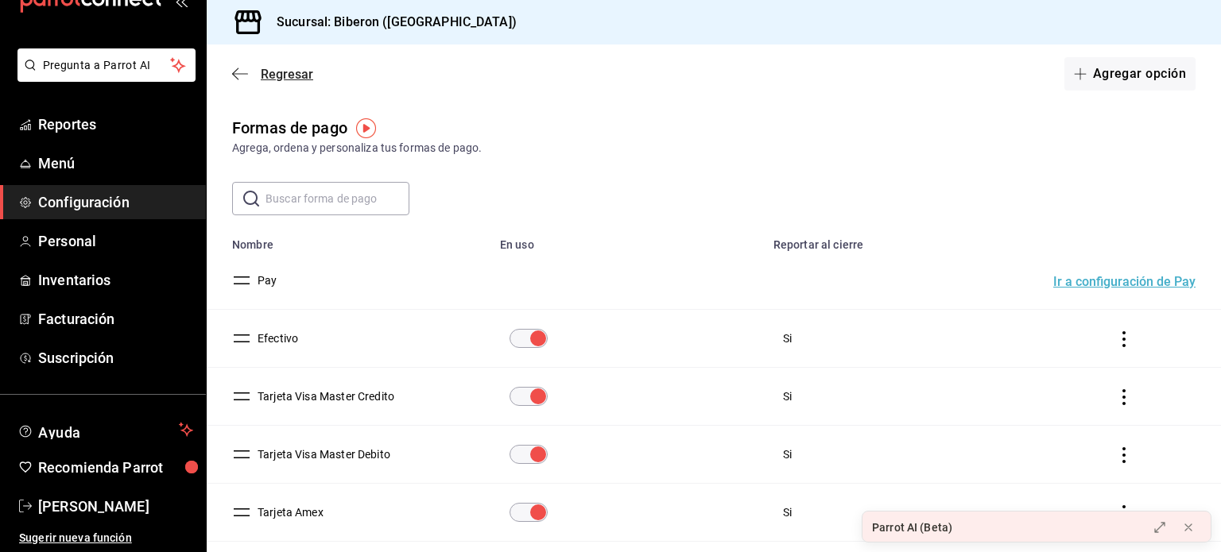
click at [261, 69] on span "Regresar" at bounding box center [287, 74] width 52 height 15
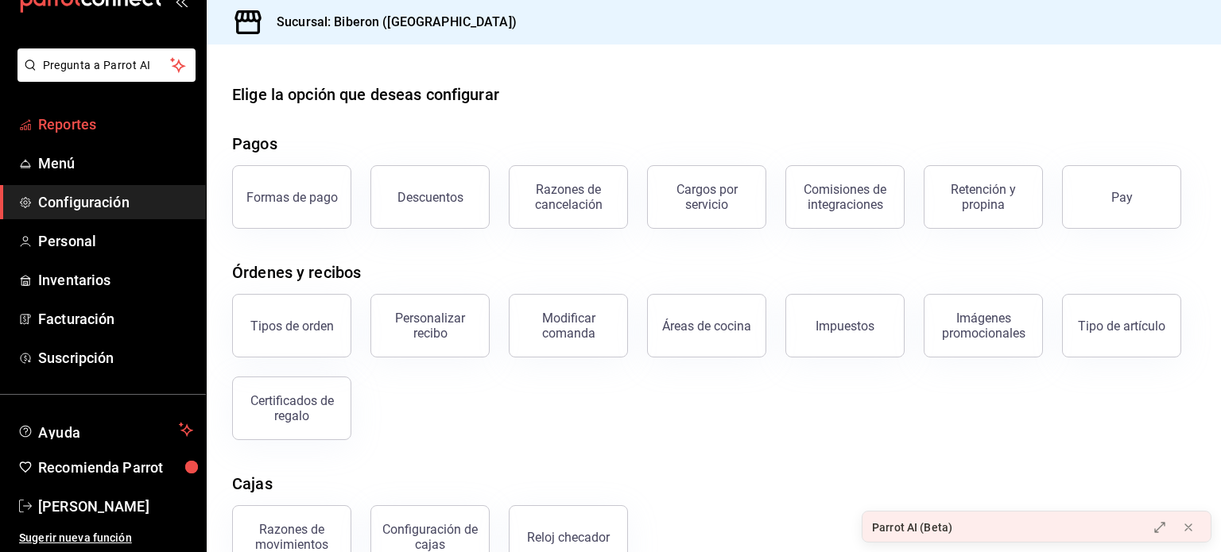
click at [96, 128] on span "Reportes" at bounding box center [115, 124] width 155 height 21
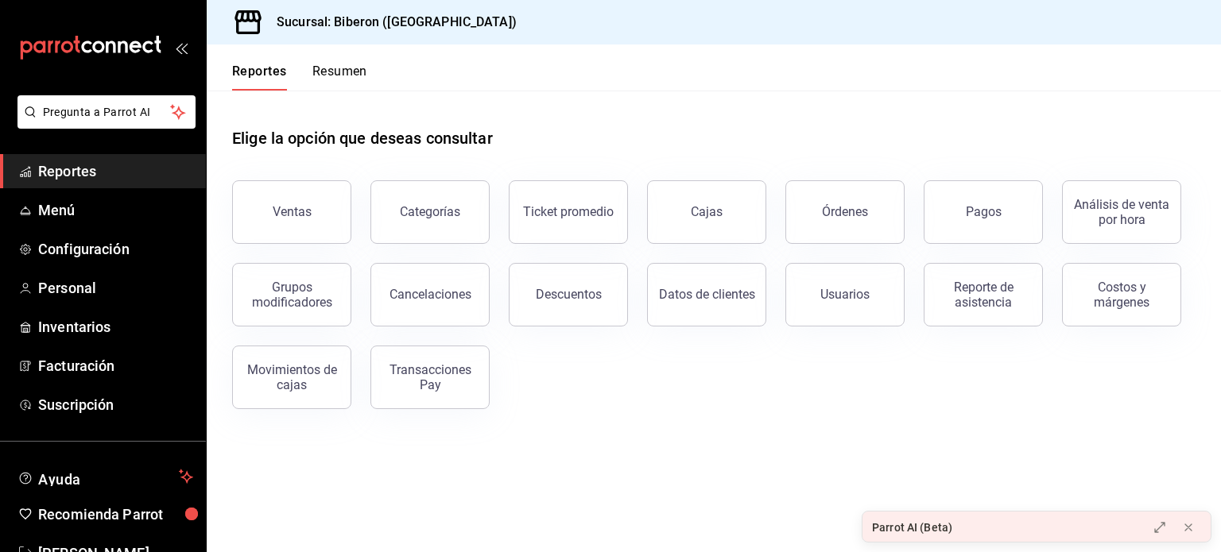
click at [335, 66] on button "Resumen" at bounding box center [339, 77] width 55 height 27
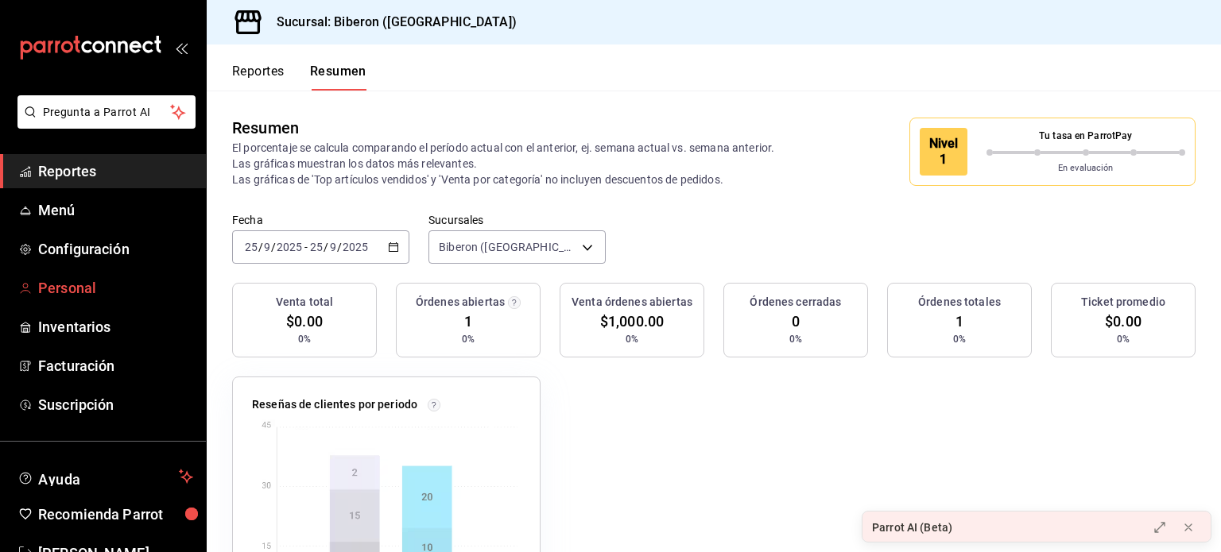
click at [99, 300] on link "Personal" at bounding box center [103, 288] width 206 height 34
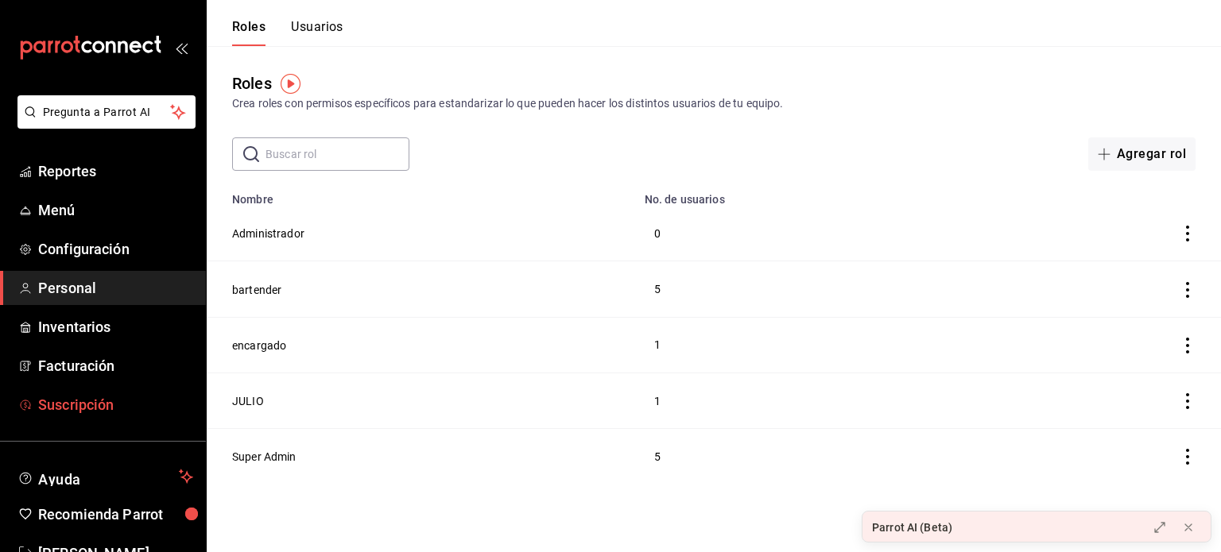
click at [109, 404] on span "Suscripción" at bounding box center [115, 404] width 155 height 21
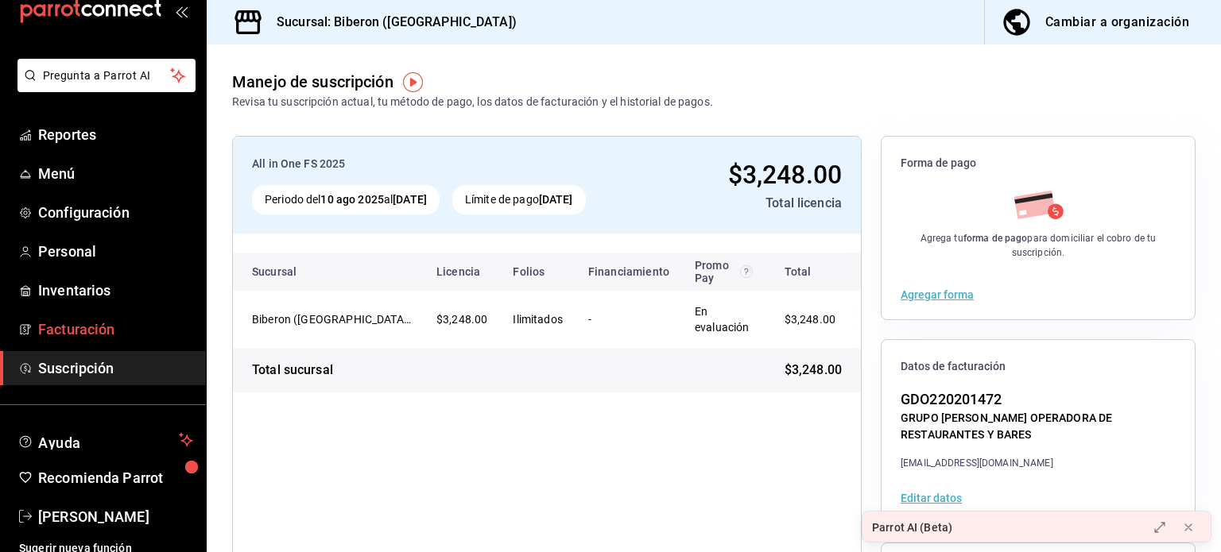
scroll to position [47, 0]
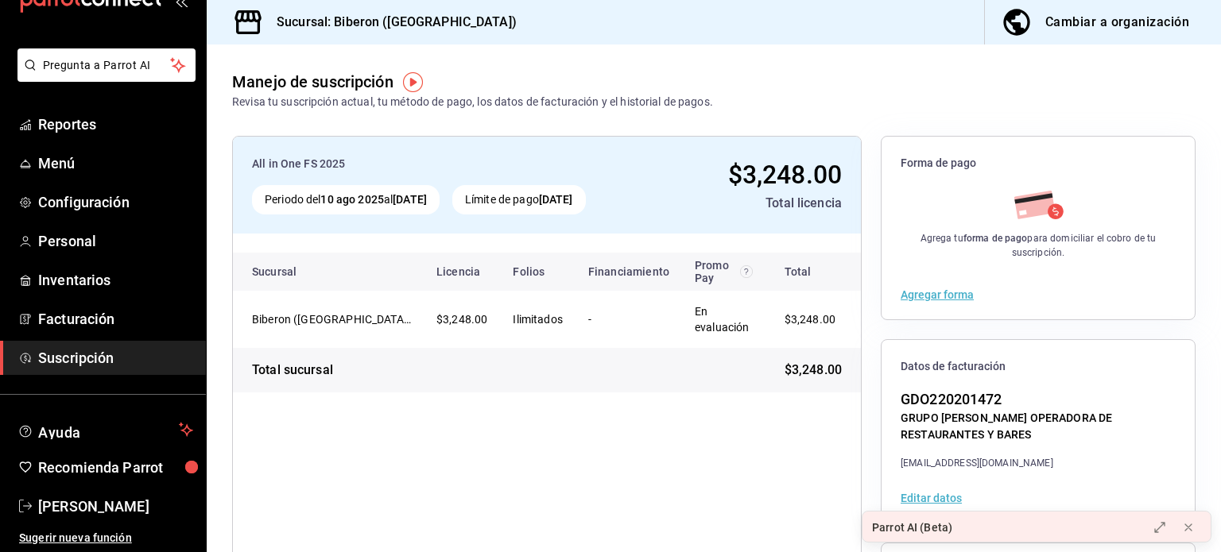
click at [1145, 18] on div "Cambiar a organización" at bounding box center [1117, 22] width 144 height 22
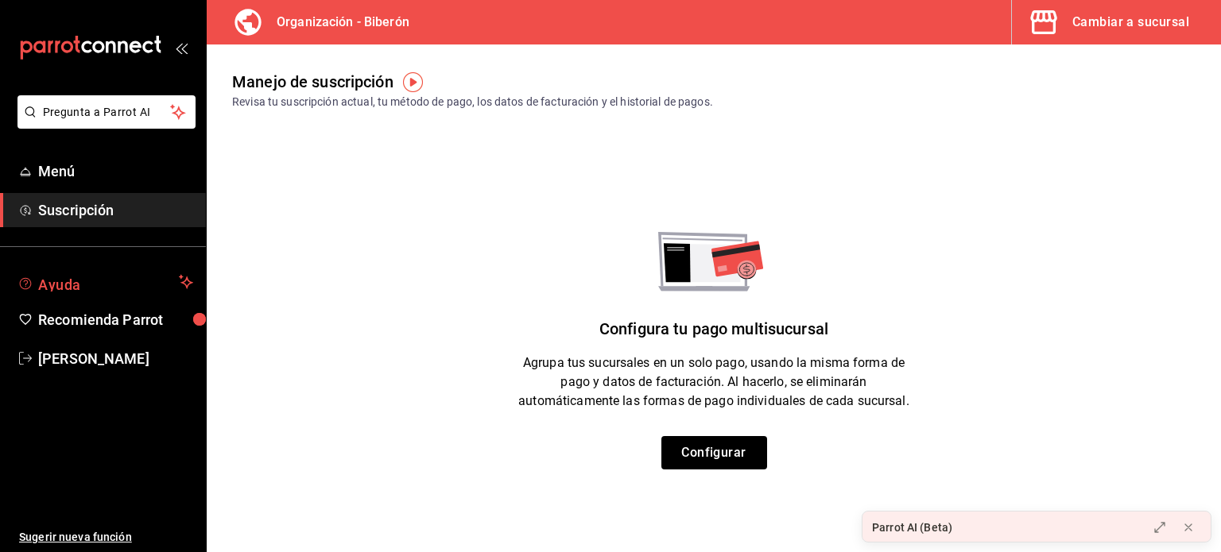
click at [86, 284] on span "Ayuda" at bounding box center [105, 282] width 134 height 19
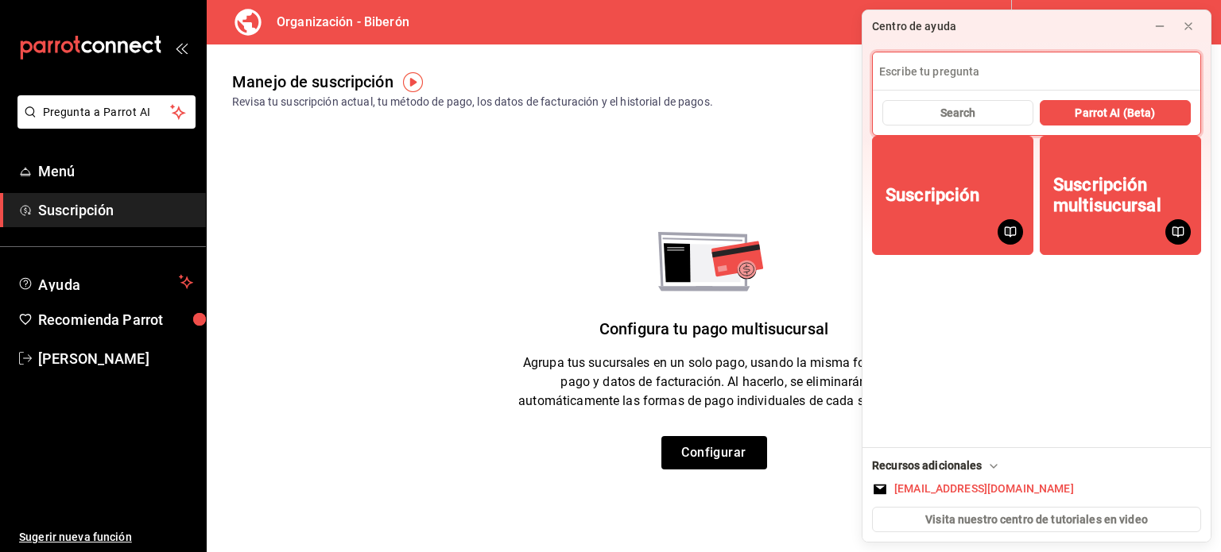
click at [993, 69] on input at bounding box center [1036, 71] width 327 height 38
type input "datos bancarios"
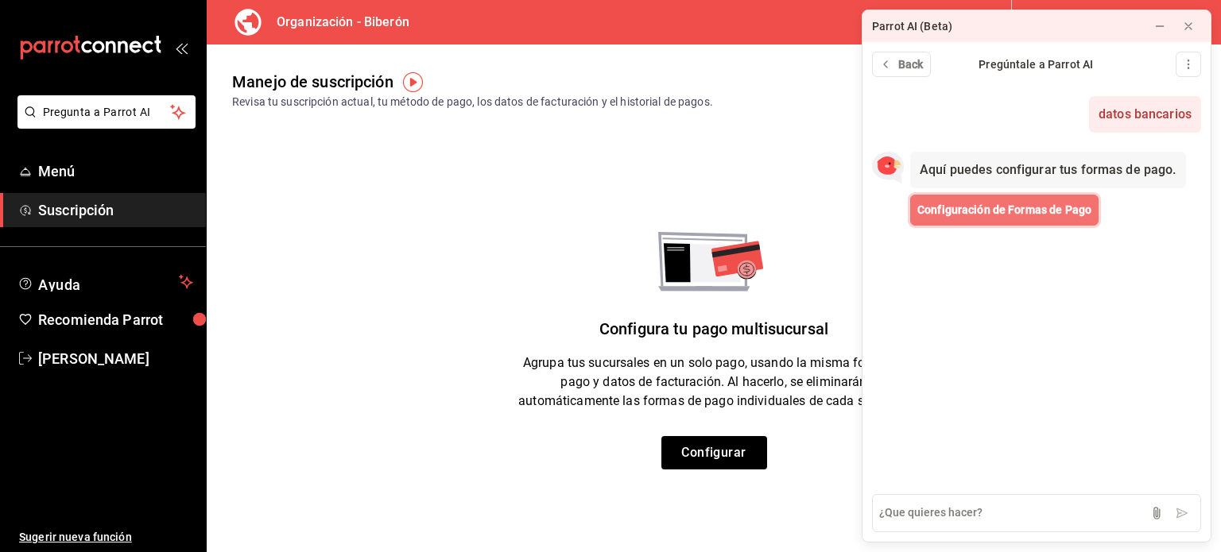
click at [964, 207] on span "Configuración de Formas de Pago" at bounding box center [1004, 210] width 174 height 17
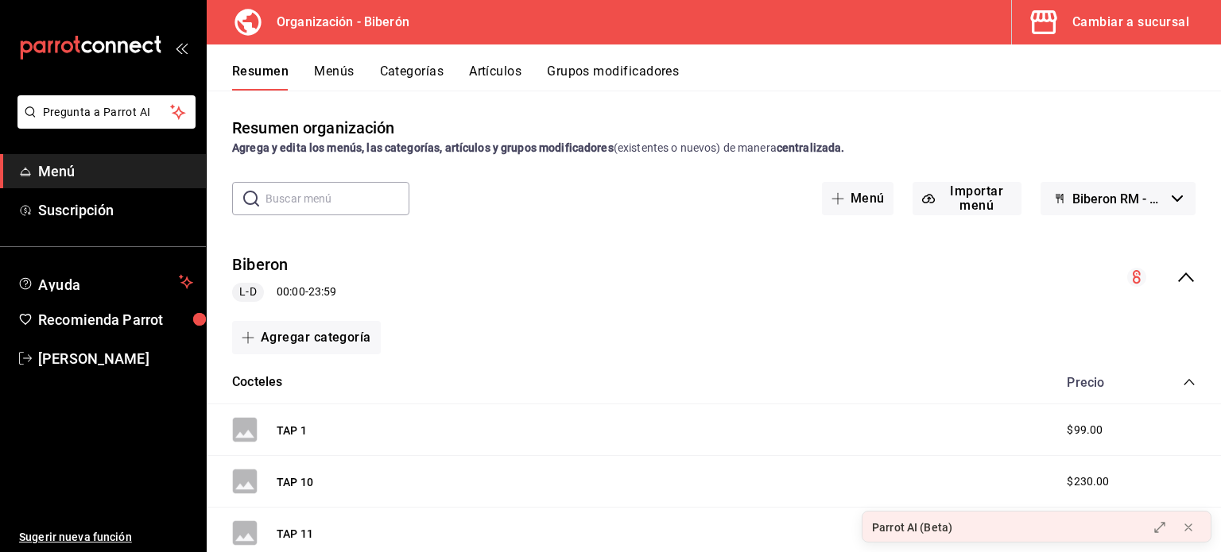
click at [1117, 23] on div "Cambiar a sucursal" at bounding box center [1130, 22] width 117 height 22
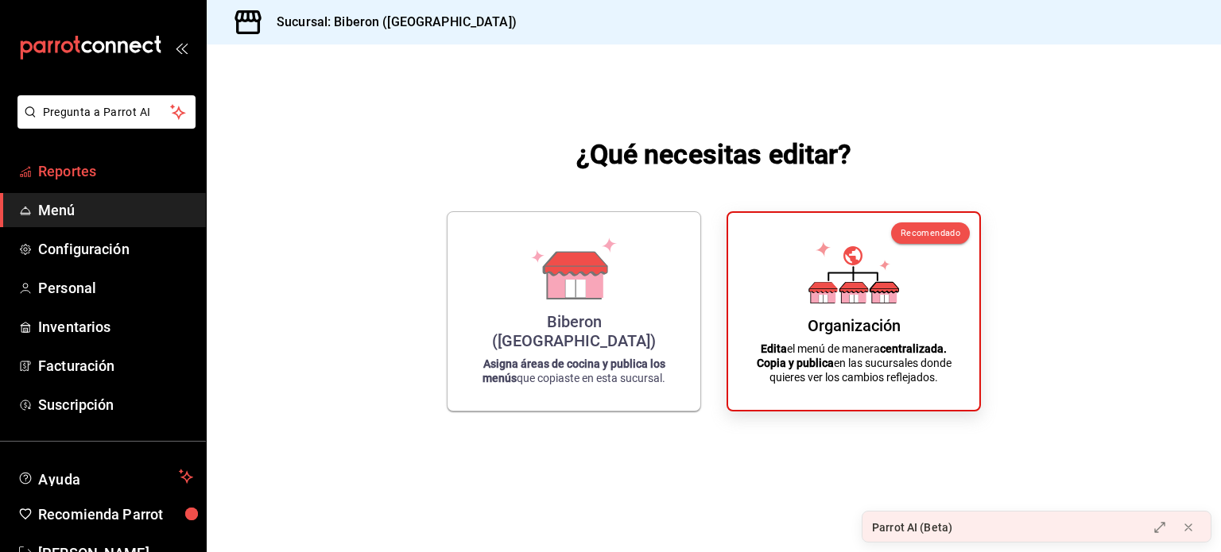
click at [97, 168] on span "Reportes" at bounding box center [115, 171] width 155 height 21
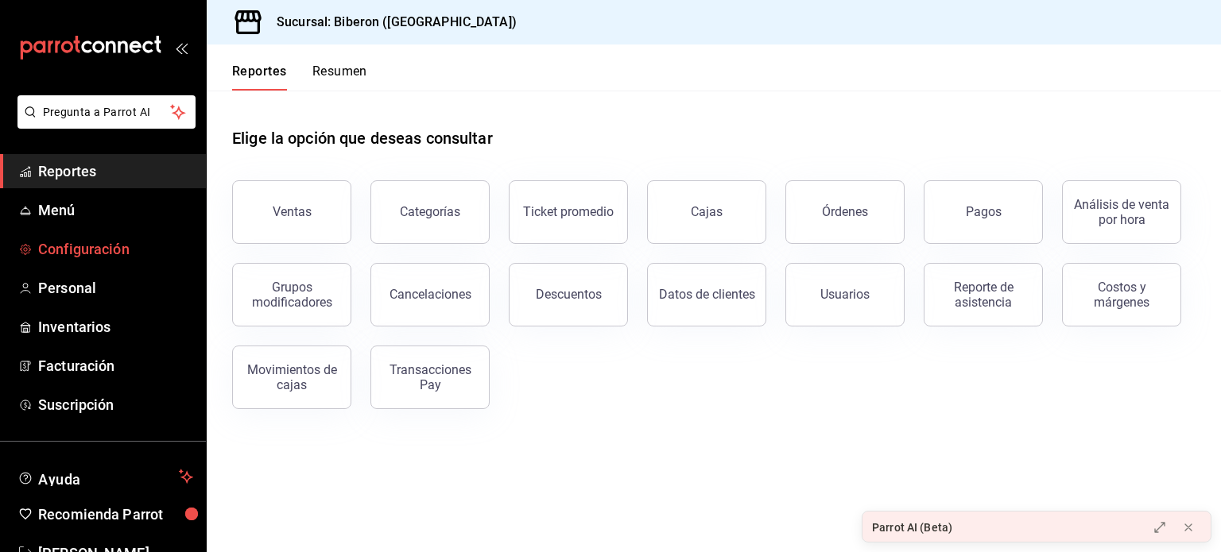
click at [127, 254] on span "Configuración" at bounding box center [115, 248] width 155 height 21
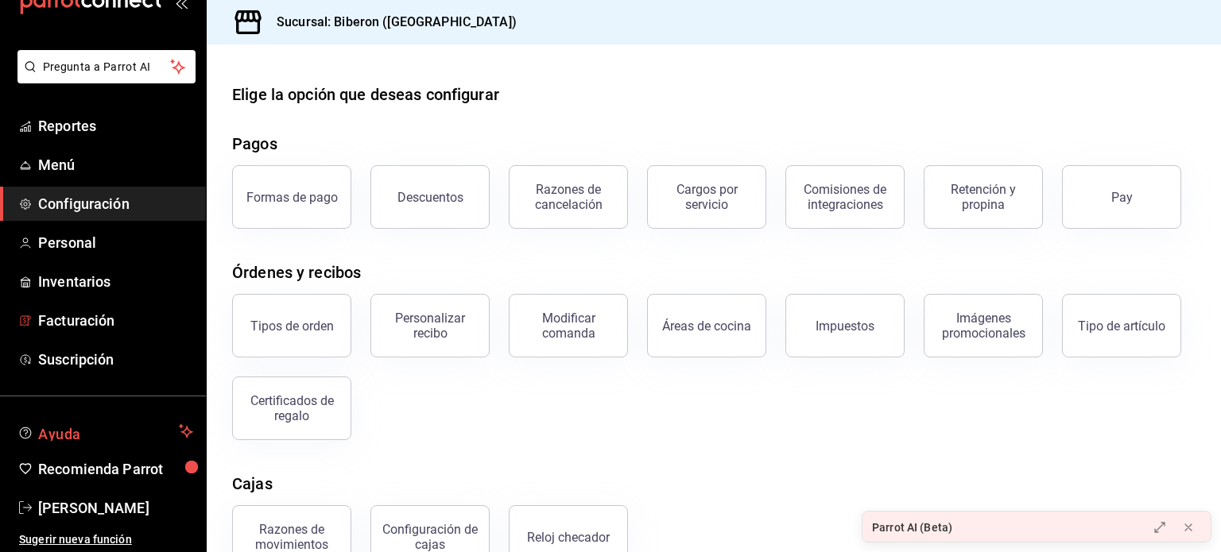
scroll to position [47, 0]
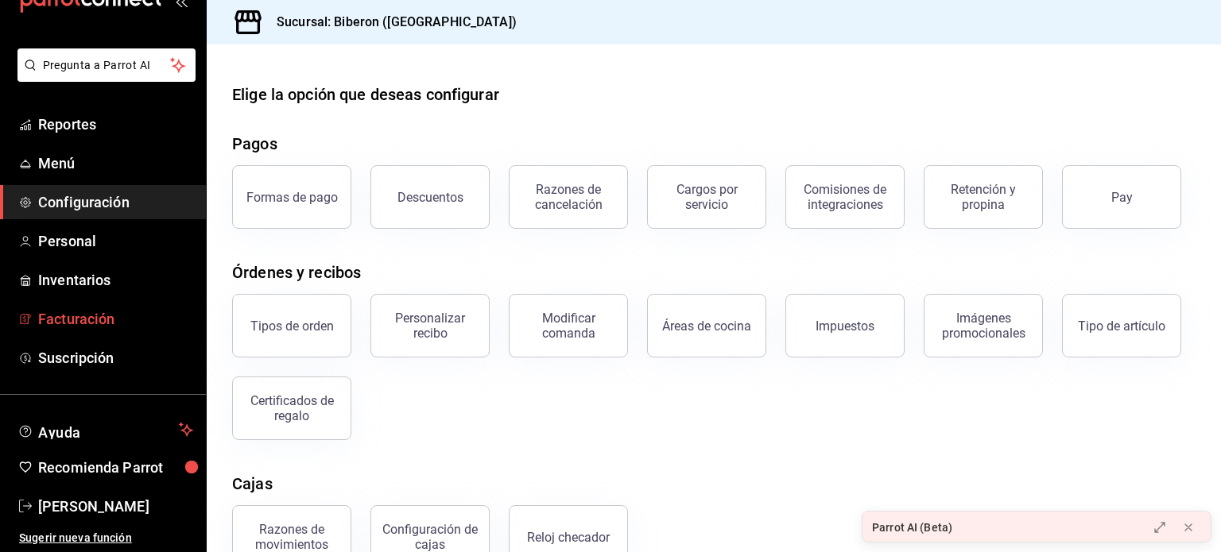
click at [110, 316] on span "Facturación" at bounding box center [115, 318] width 155 height 21
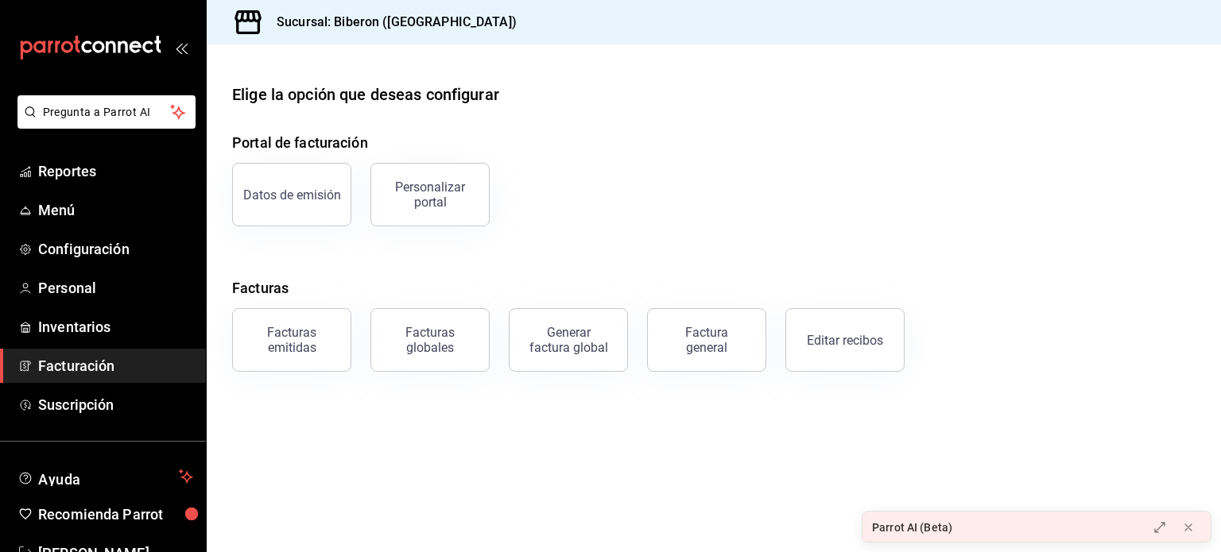
click at [339, 196] on button "Datos de emisión" at bounding box center [291, 195] width 119 height 64
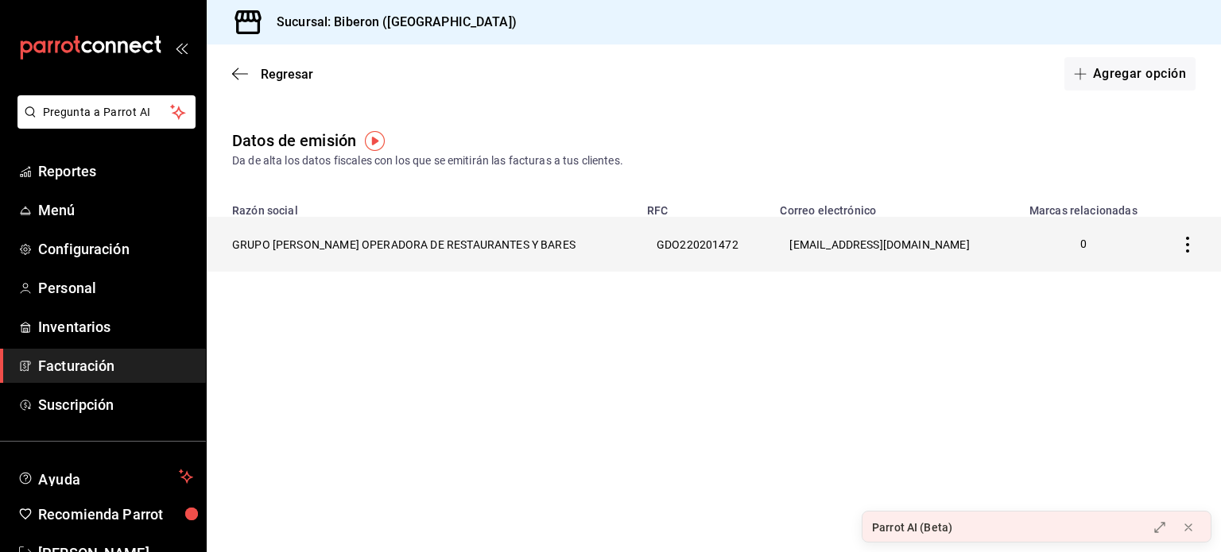
click at [374, 243] on th "GRUPO [PERSON_NAME] OPERADORA DE RESTAURANTES Y BARES" at bounding box center [422, 244] width 431 height 55
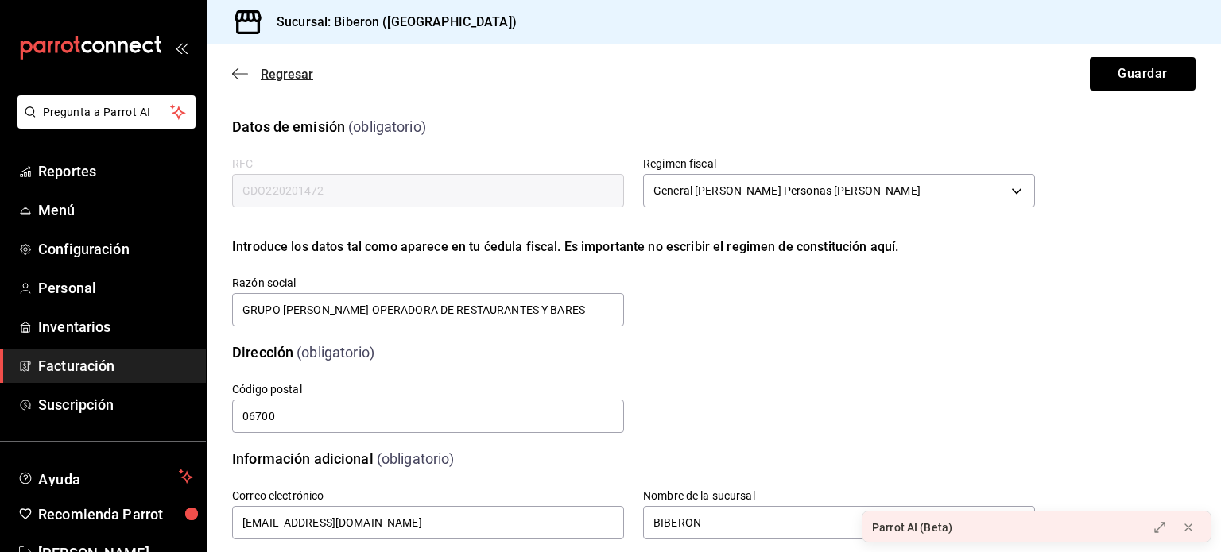
click at [302, 72] on span "Regresar" at bounding box center [287, 74] width 52 height 15
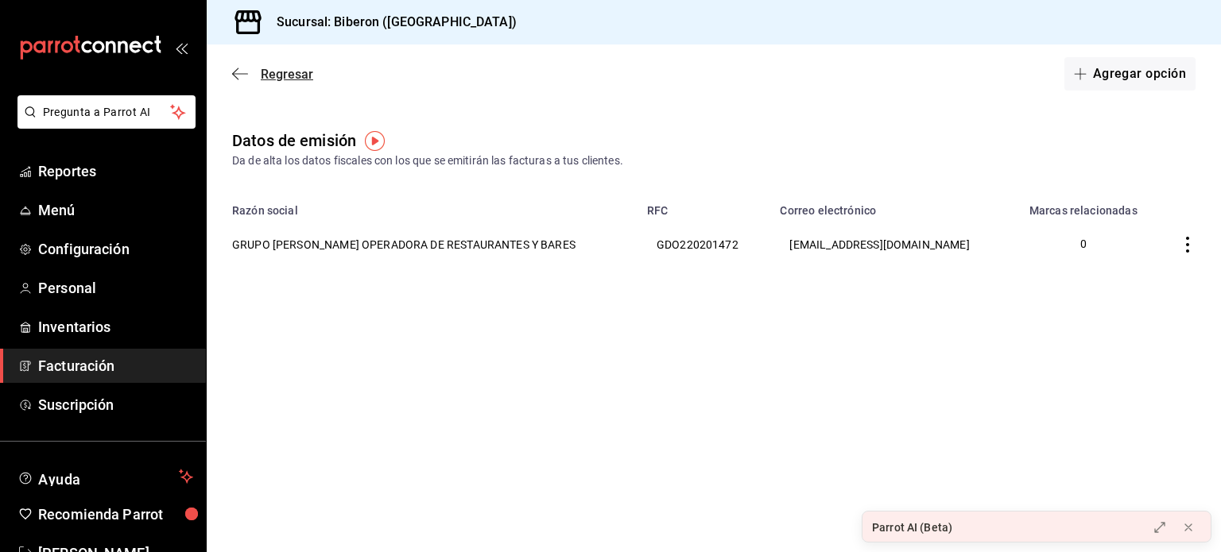
click at [305, 72] on span "Regresar" at bounding box center [287, 74] width 52 height 15
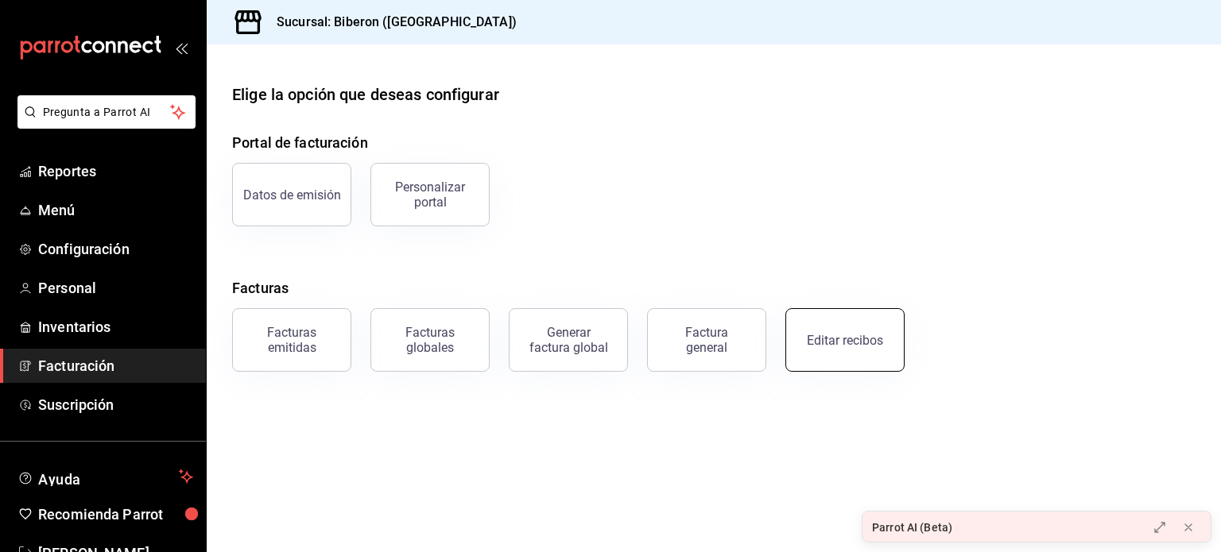
click at [897, 345] on button "Editar recibos" at bounding box center [844, 340] width 119 height 64
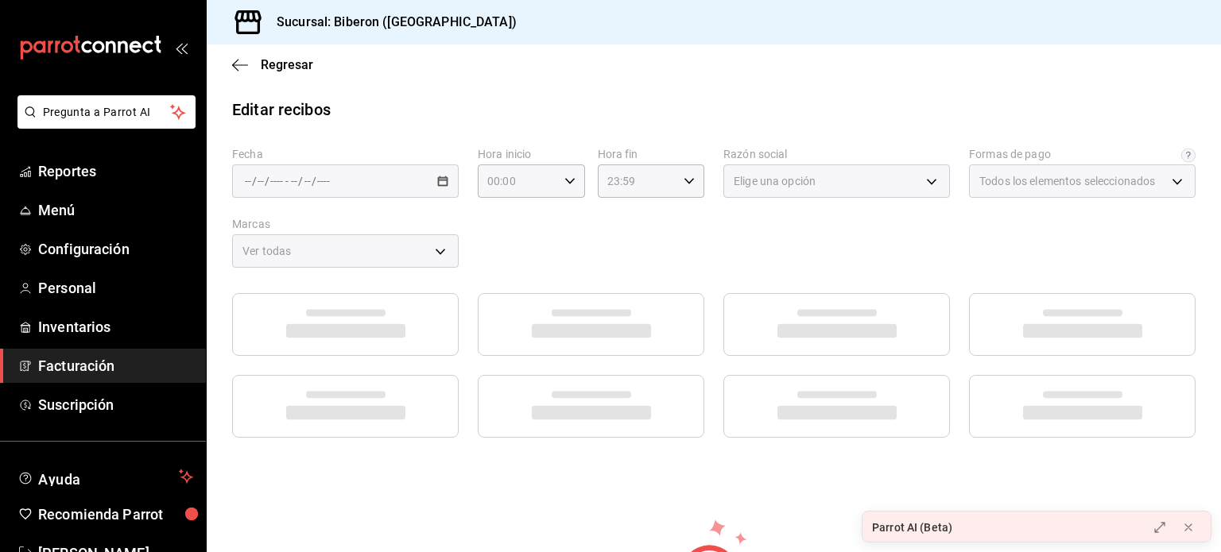
type input "9e3378ca-8057-417b-9d41-dfc77fb81bfd"
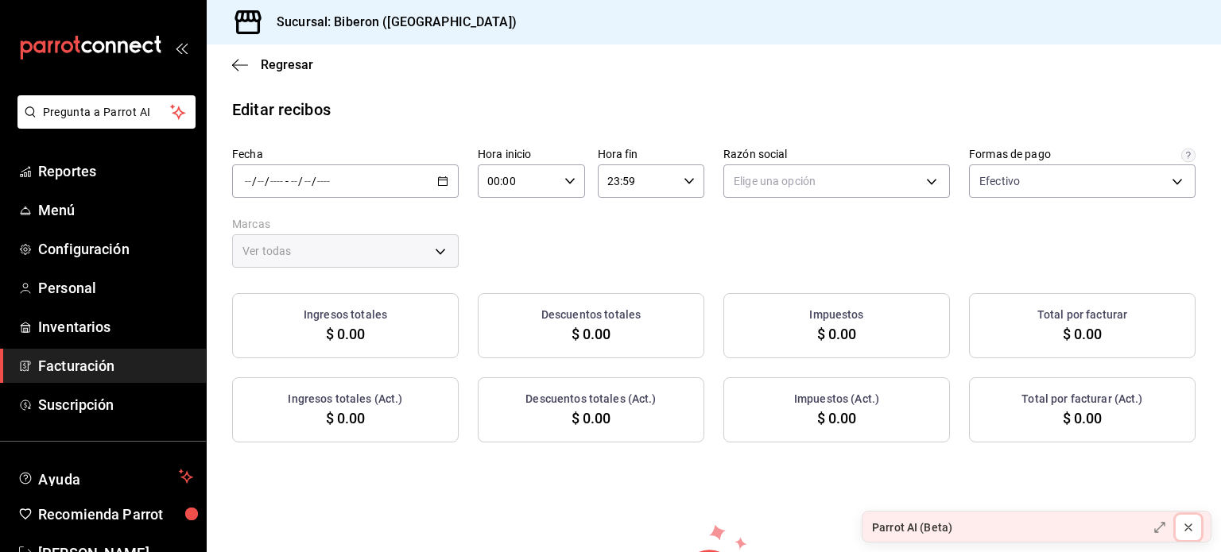
click at [1190, 529] on icon at bounding box center [1188, 527] width 13 height 13
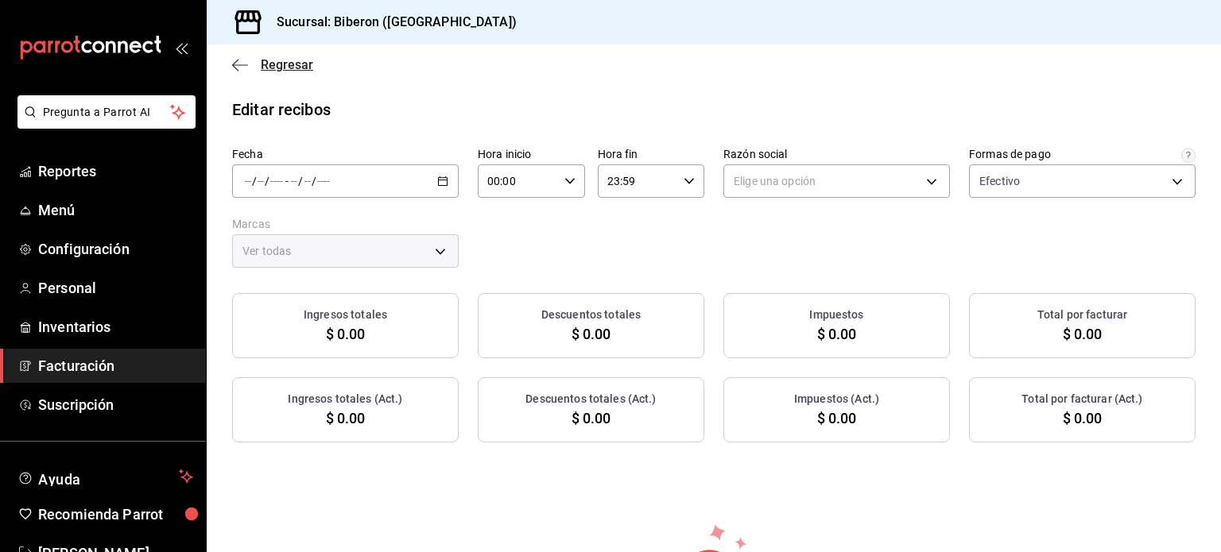
click at [271, 67] on span "Regresar" at bounding box center [287, 64] width 52 height 15
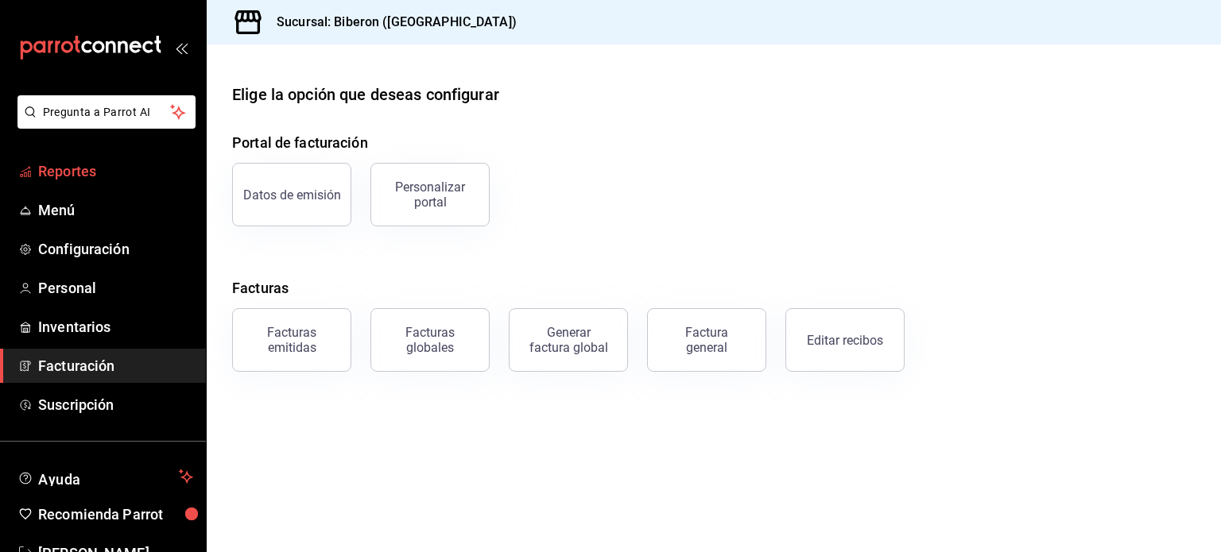
click at [92, 171] on span "Reportes" at bounding box center [115, 171] width 155 height 21
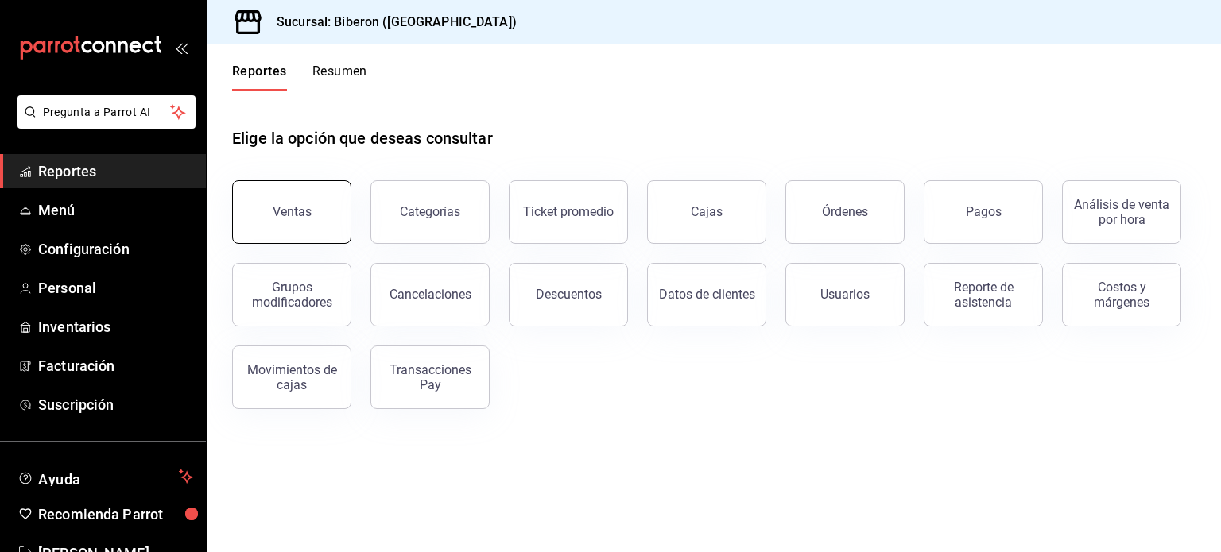
click at [308, 207] on div "Ventas" at bounding box center [292, 211] width 39 height 15
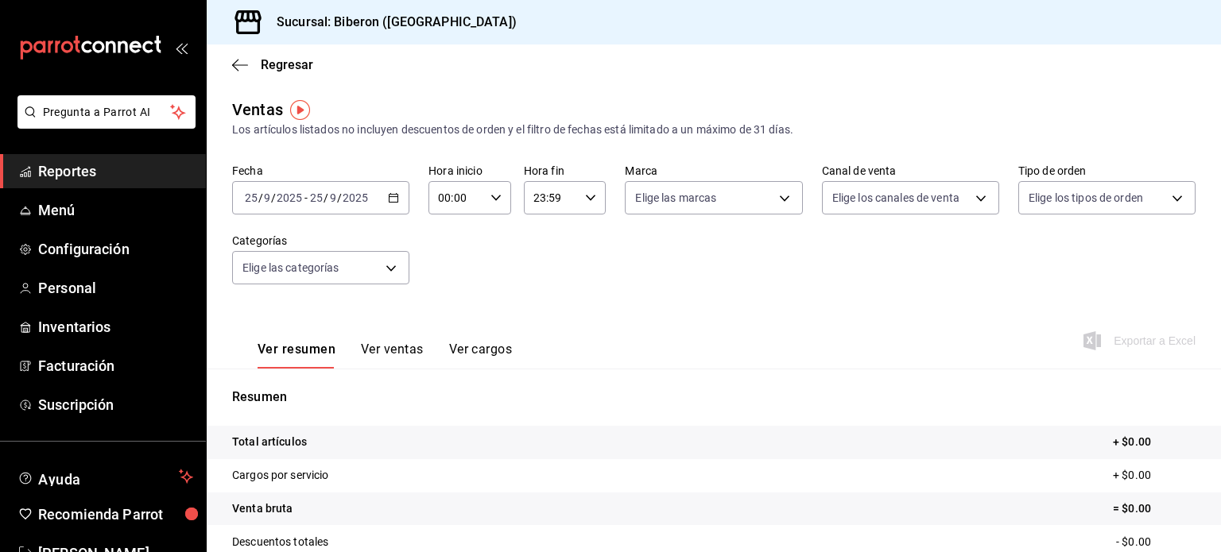
click at [322, 199] on input "25" at bounding box center [316, 198] width 14 height 13
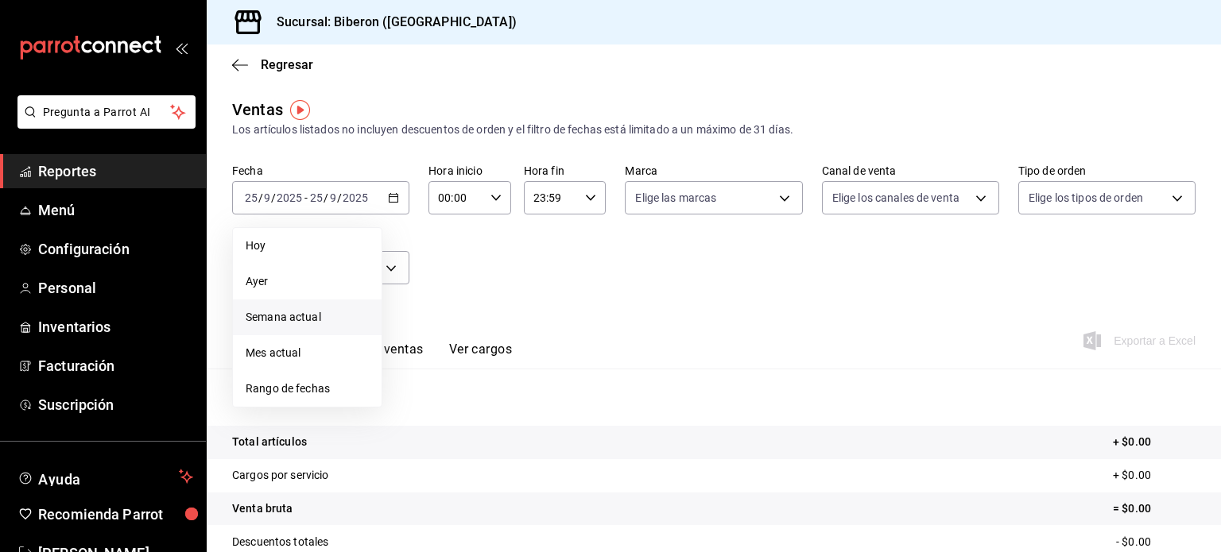
click at [288, 316] on span "Semana actual" at bounding box center [307, 317] width 123 height 17
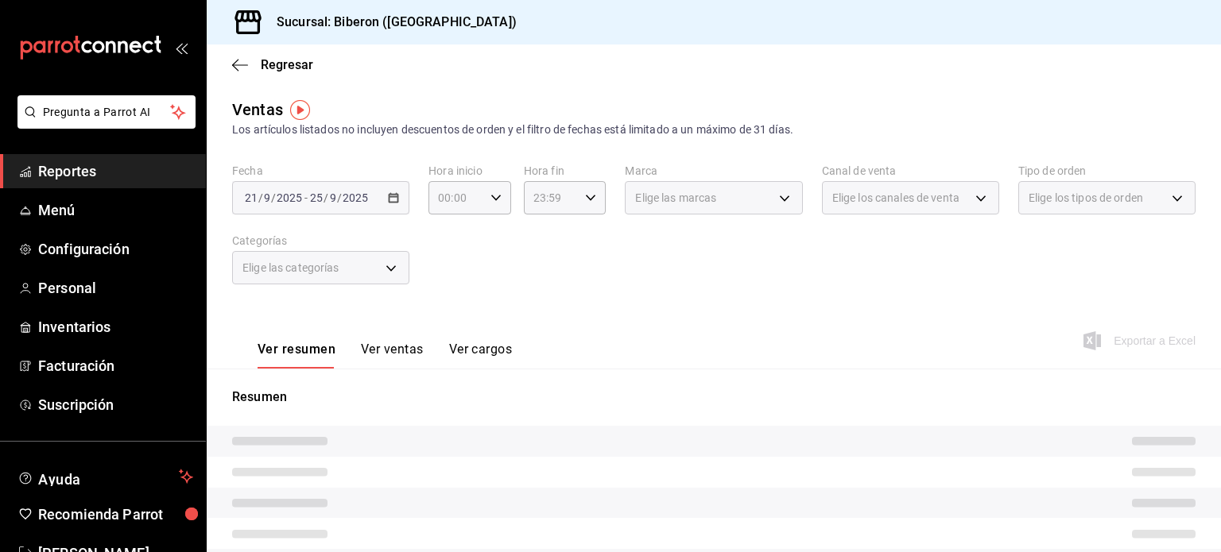
click at [648, 288] on div "Fecha 2025-09-21 21 / 9 / 2025 - 2025-09-25 25 / 9 / 2025 Hora inicio 00:00 Hor…" at bounding box center [713, 234] width 963 height 140
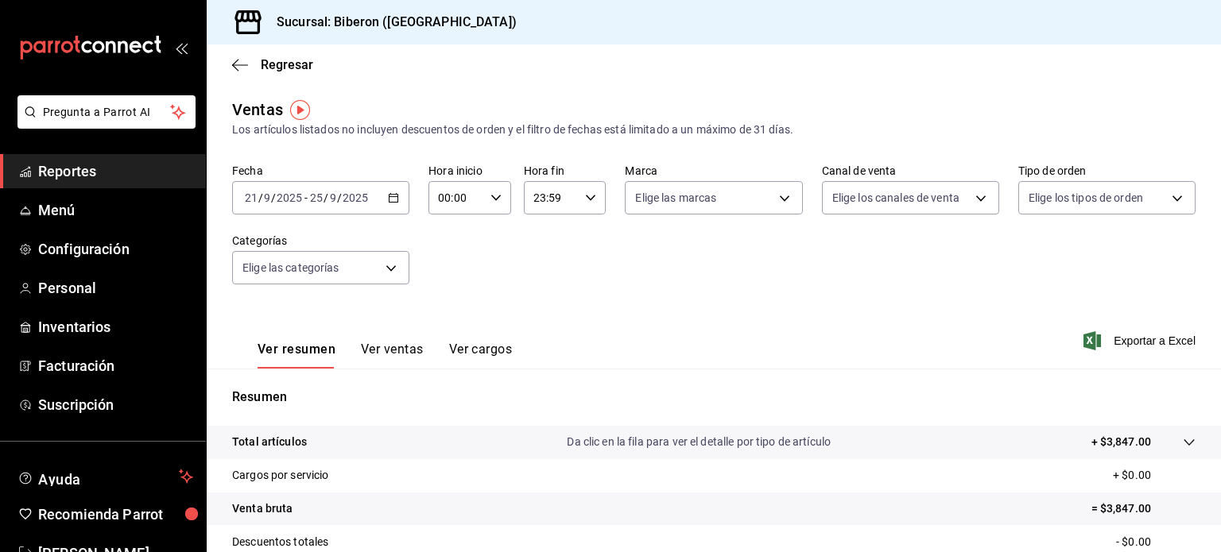
click at [377, 352] on button "Ver ventas" at bounding box center [392, 355] width 63 height 27
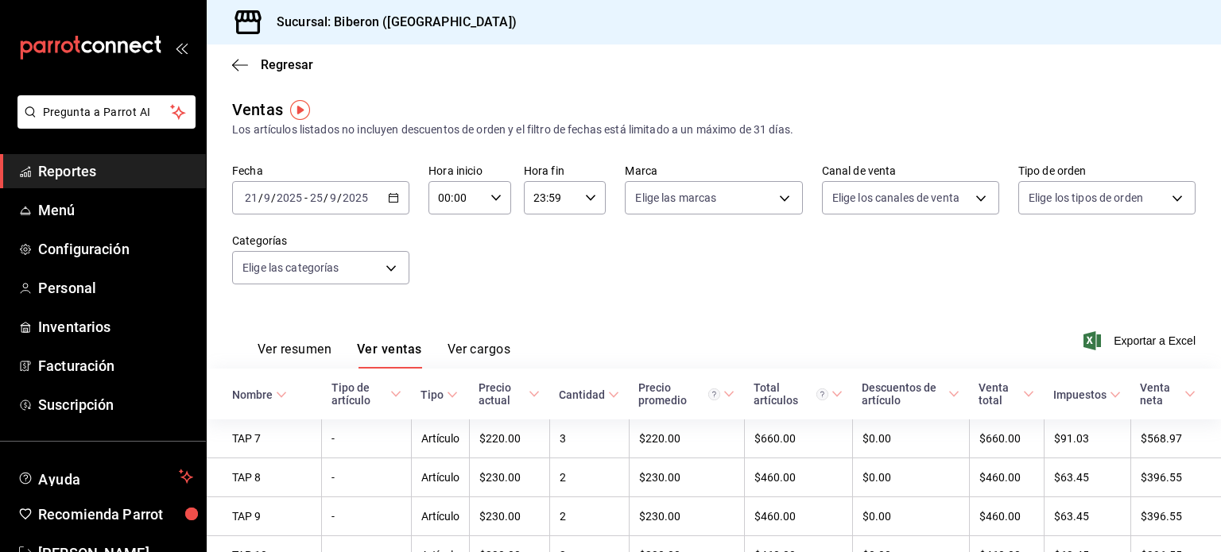
click at [461, 346] on button "Ver cargos" at bounding box center [479, 355] width 64 height 27
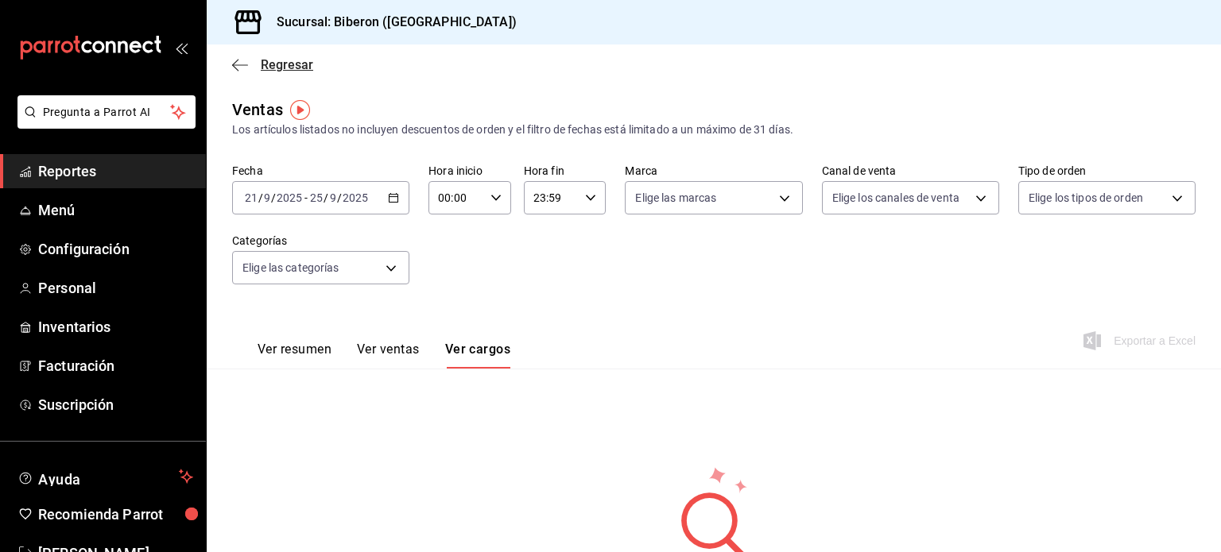
click at [293, 63] on span "Regresar" at bounding box center [287, 64] width 52 height 15
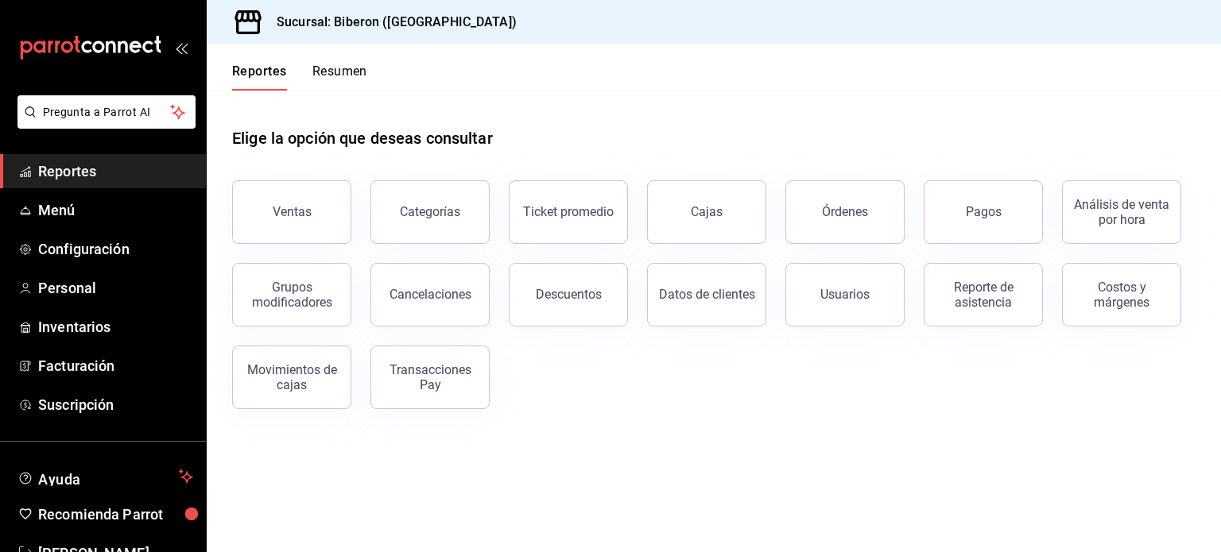
click at [435, 381] on div "Transacciones Pay" at bounding box center [430, 377] width 99 height 30
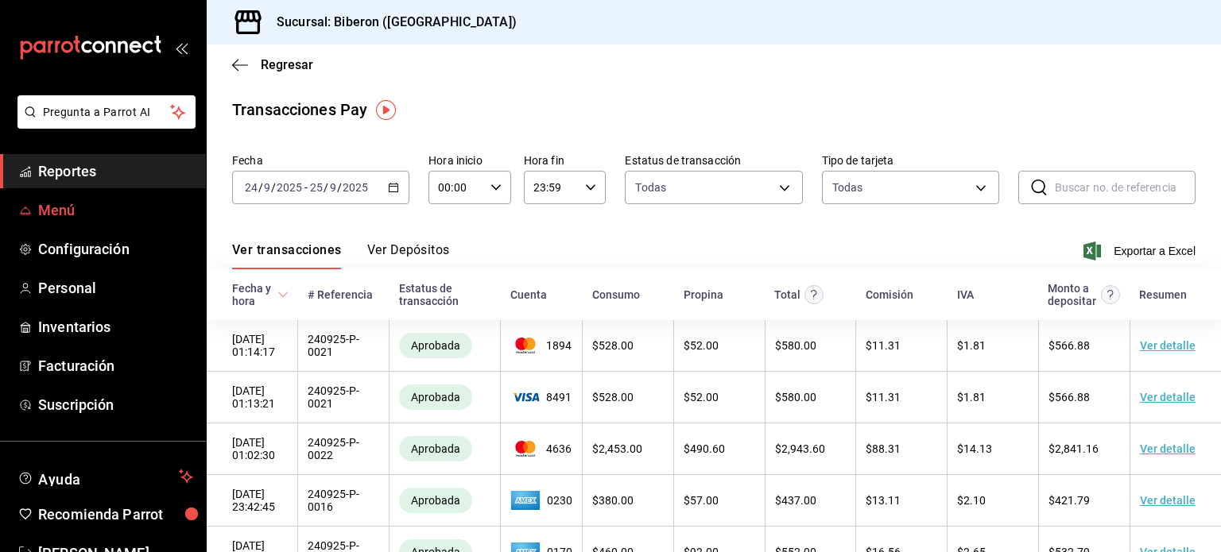
click at [95, 215] on span "Menú" at bounding box center [115, 209] width 155 height 21
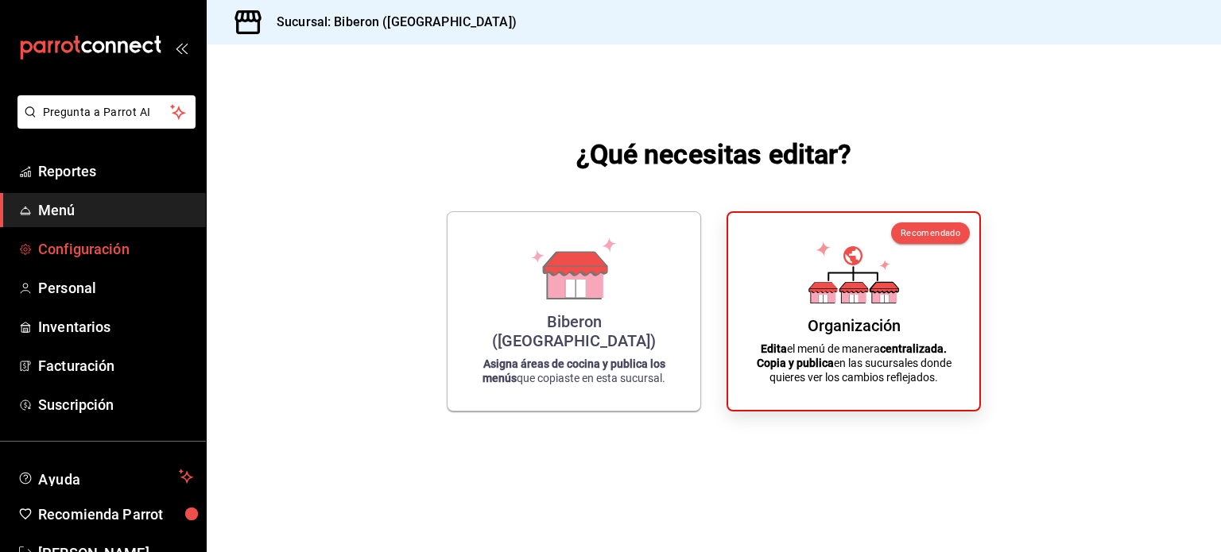
click at [124, 250] on span "Configuración" at bounding box center [115, 248] width 155 height 21
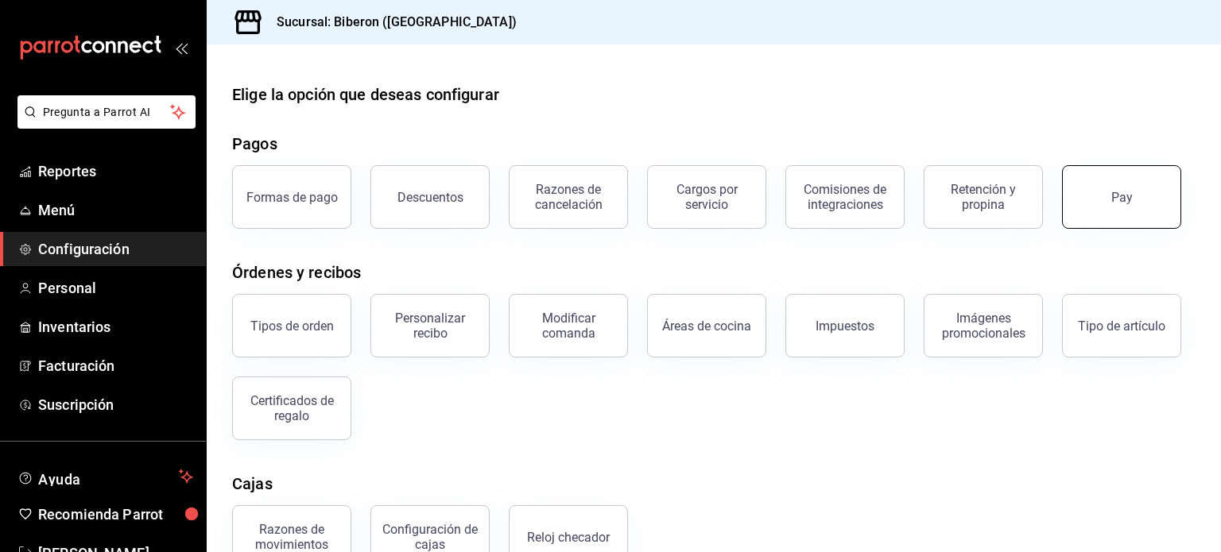
click at [1126, 195] on div "Pay" at bounding box center [1121, 197] width 21 height 15
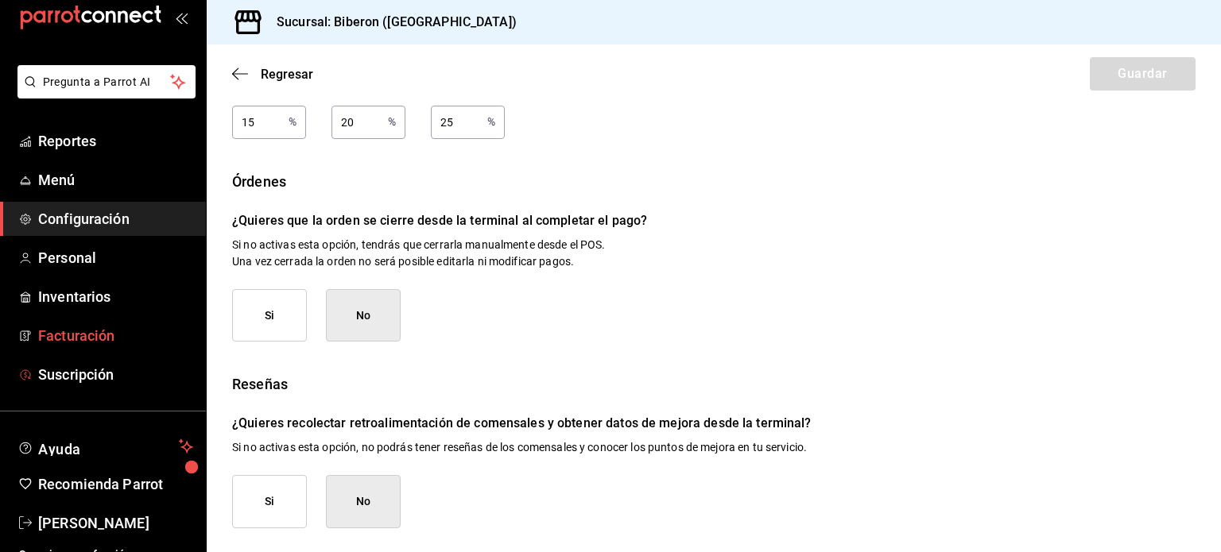
scroll to position [47, 0]
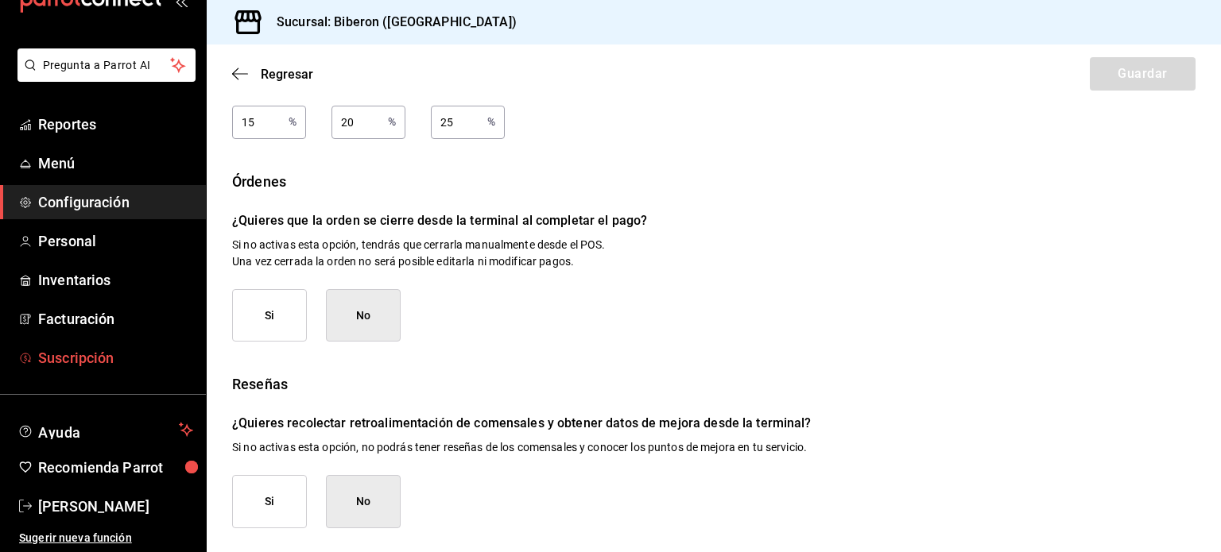
click at [135, 362] on span "Suscripción" at bounding box center [115, 357] width 155 height 21
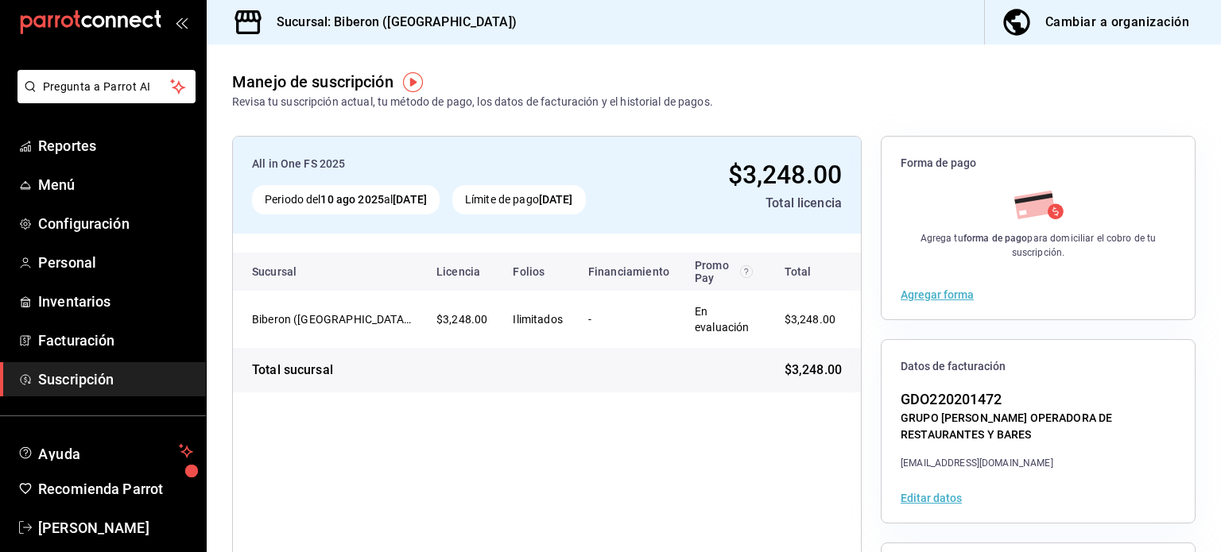
scroll to position [47, 0]
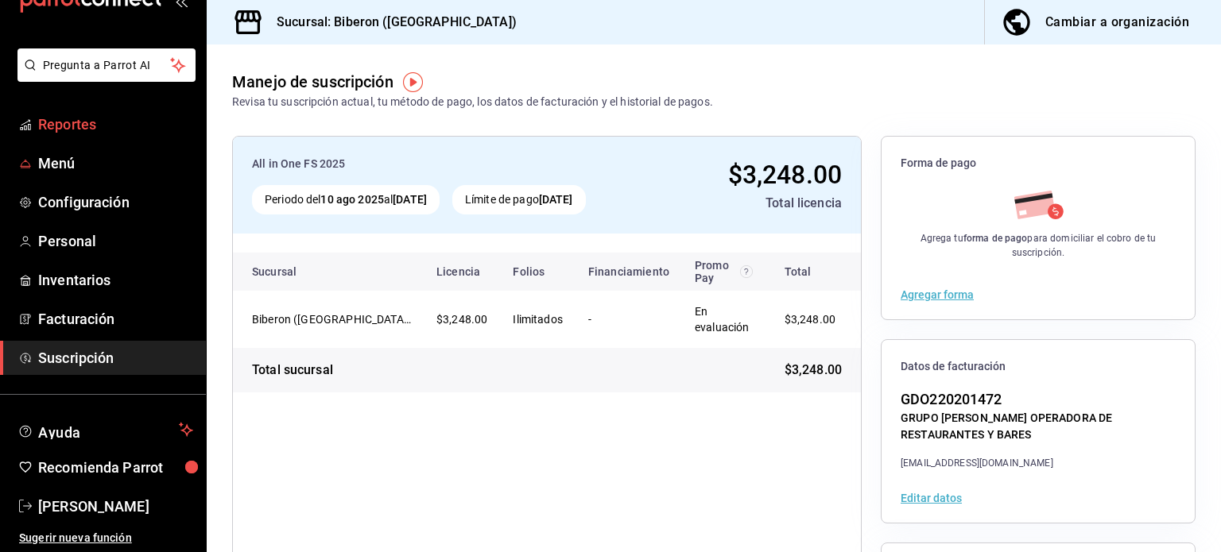
click at [110, 126] on span "Reportes" at bounding box center [115, 124] width 155 height 21
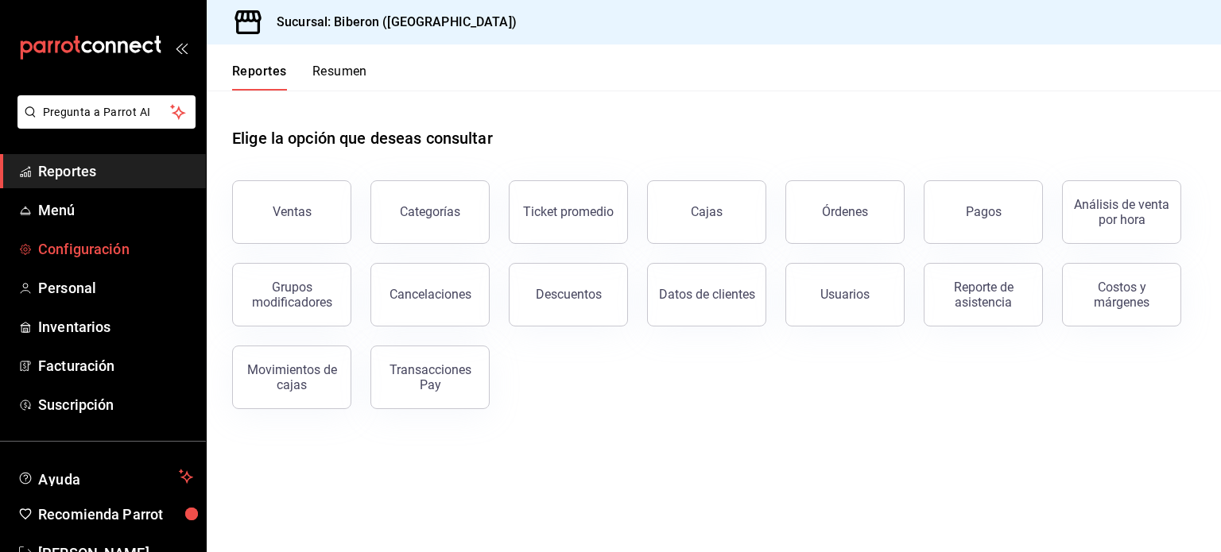
click at [118, 250] on span "Configuración" at bounding box center [115, 248] width 155 height 21
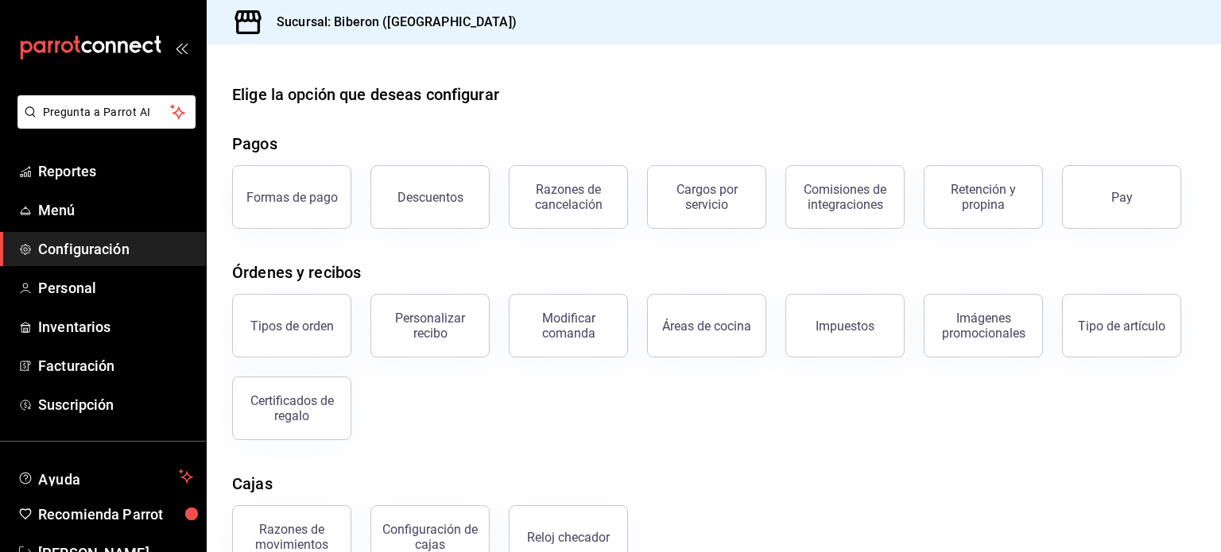
click at [394, 95] on div "Elige la opción que deseas configurar" at bounding box center [365, 95] width 267 height 24
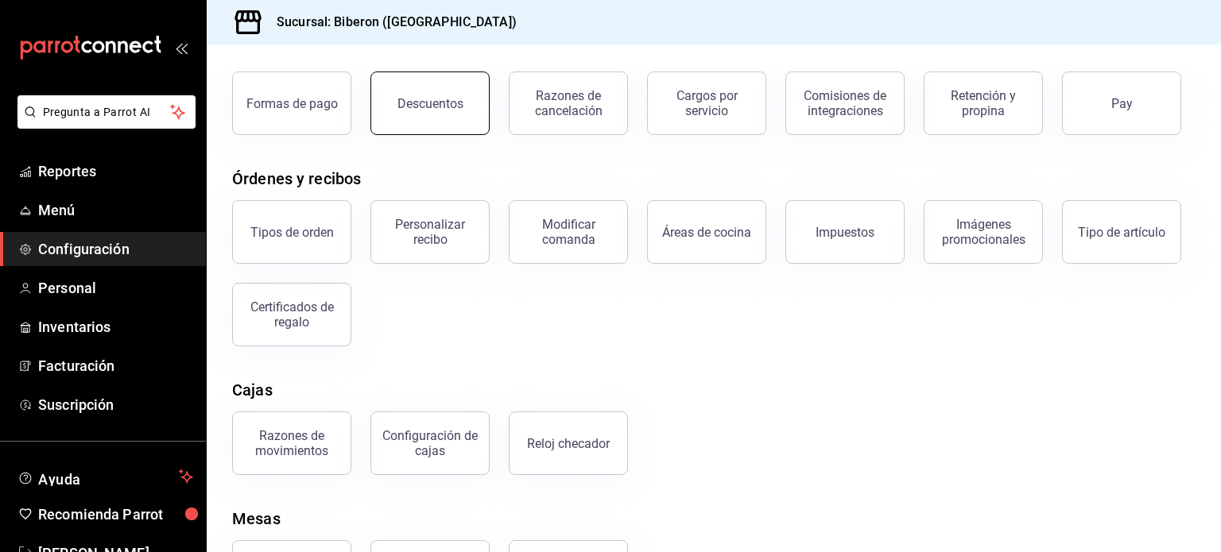
scroll to position [171, 0]
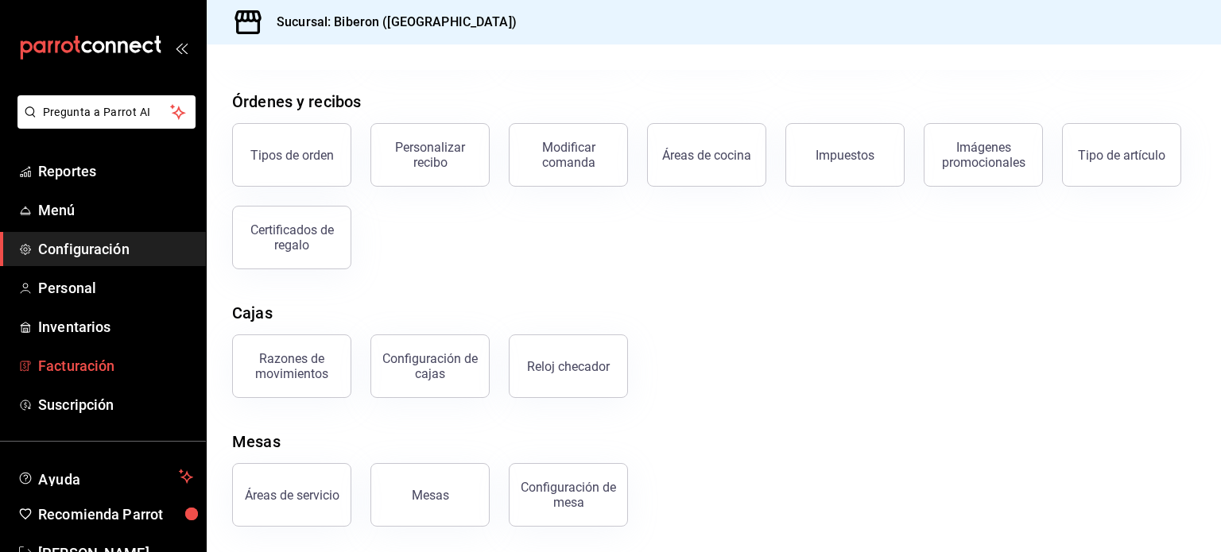
click at [108, 365] on span "Facturación" at bounding box center [115, 365] width 155 height 21
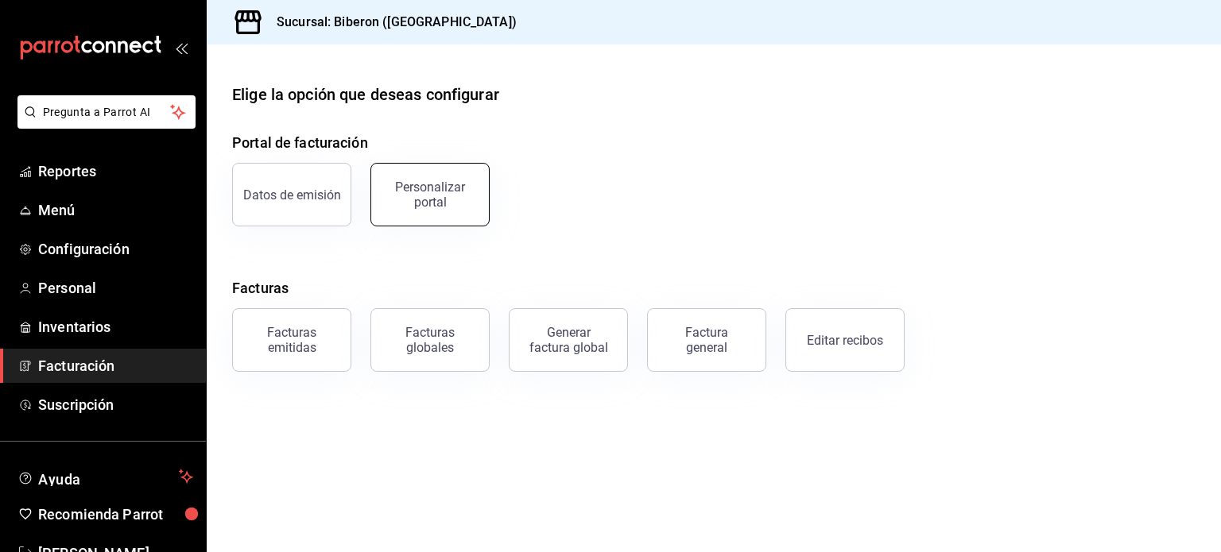
click at [434, 201] on div "Personalizar portal" at bounding box center [430, 195] width 99 height 30
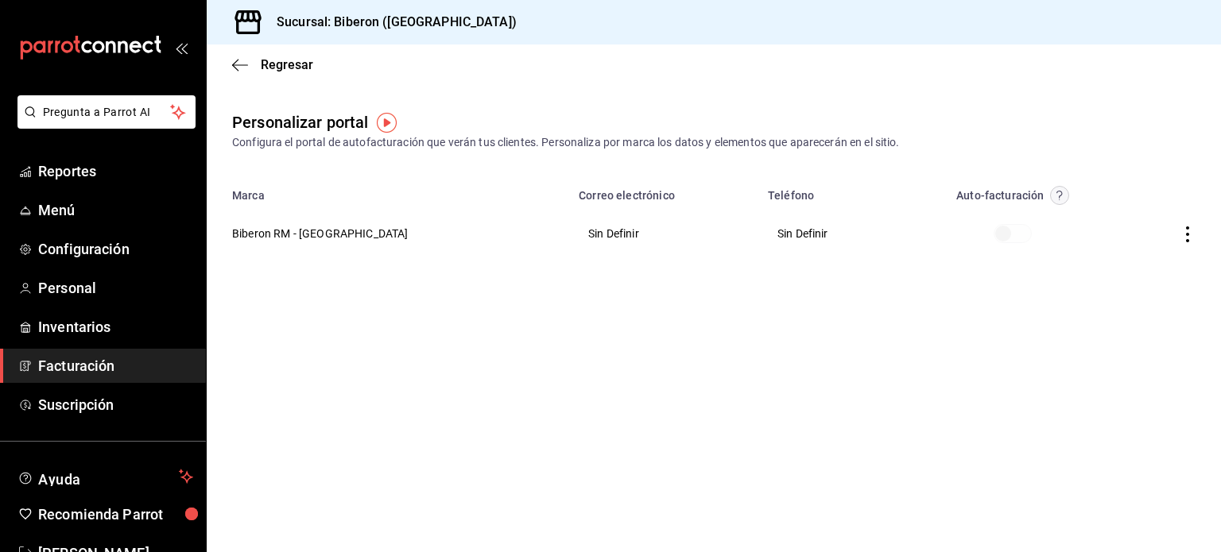
click at [343, 232] on th "Biberon RM - Roma Norte" at bounding box center [388, 233] width 362 height 57
click at [1183, 235] on icon "button" at bounding box center [1187, 234] width 16 height 16
click at [1107, 215] on span "Editar" at bounding box center [1082, 214] width 54 height 15
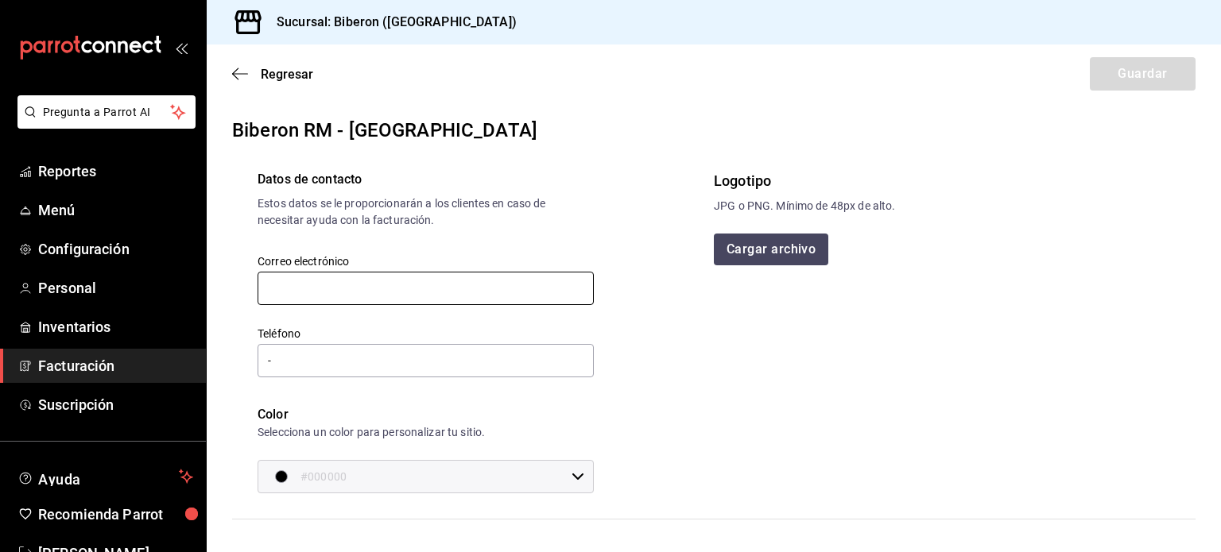
click at [438, 277] on input "text" at bounding box center [425, 288] width 336 height 33
type input "[EMAIL_ADDRESS][DOMAIN_NAME]"
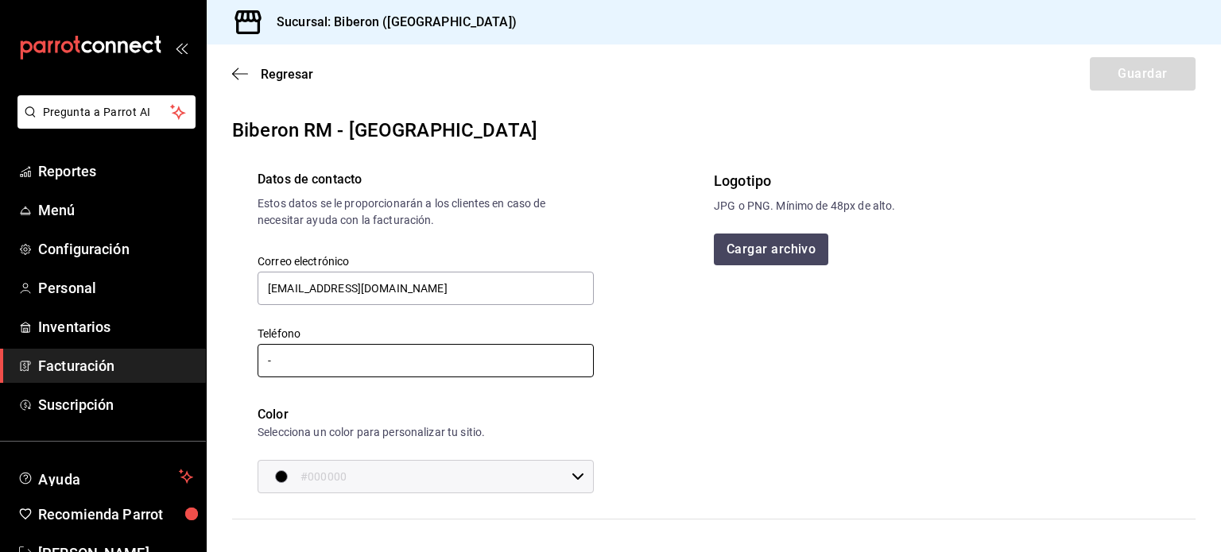
click at [451, 367] on input "-" at bounding box center [425, 360] width 336 height 33
click at [897, 349] on div "Logotipo JPG o PNG. Mínimo de 48px de alto. Cargar archivo" at bounding box center [942, 331] width 456 height 323
click at [1122, 56] on div "Regresar Guardar" at bounding box center [714, 74] width 1014 height 59
click at [1114, 72] on div "Regresar Guardar" at bounding box center [714, 74] width 1014 height 59
click at [1113, 72] on div "Regresar Guardar" at bounding box center [714, 74] width 1014 height 59
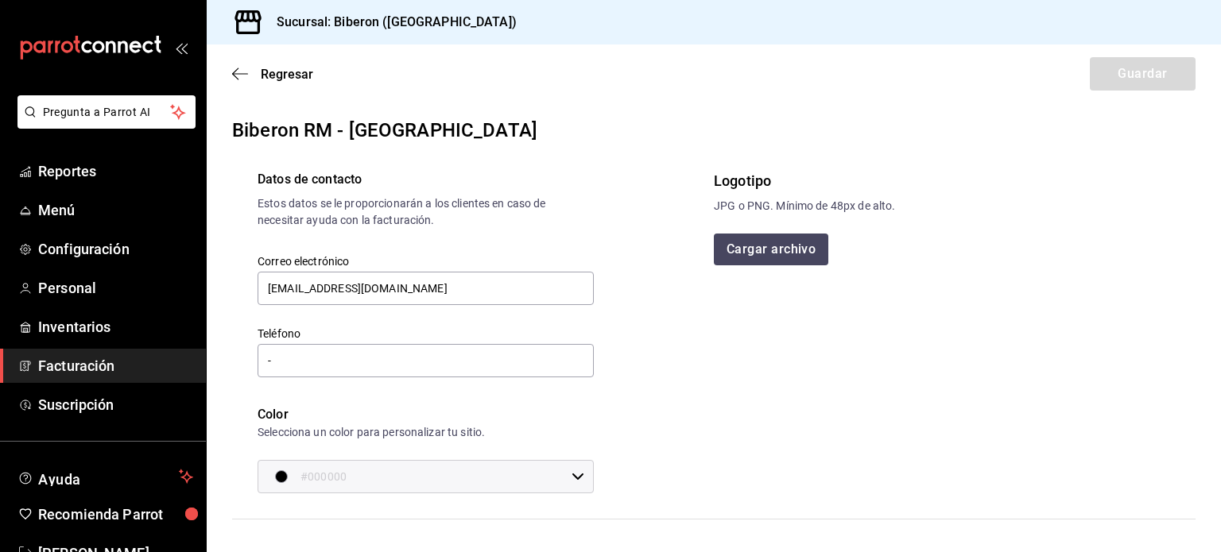
click at [1020, 189] on div "Logotipo" at bounding box center [942, 180] width 456 height 21
click at [408, 282] on input "[EMAIL_ADDRESS][DOMAIN_NAME]" at bounding box center [425, 288] width 336 height 33
click at [697, 362] on div "Datos de contacto Estos datos se le proporcionarán a los clientes en caso de ne…" at bounding box center [473, 319] width 482 height 349
click at [435, 355] on input "-" at bounding box center [425, 360] width 336 height 33
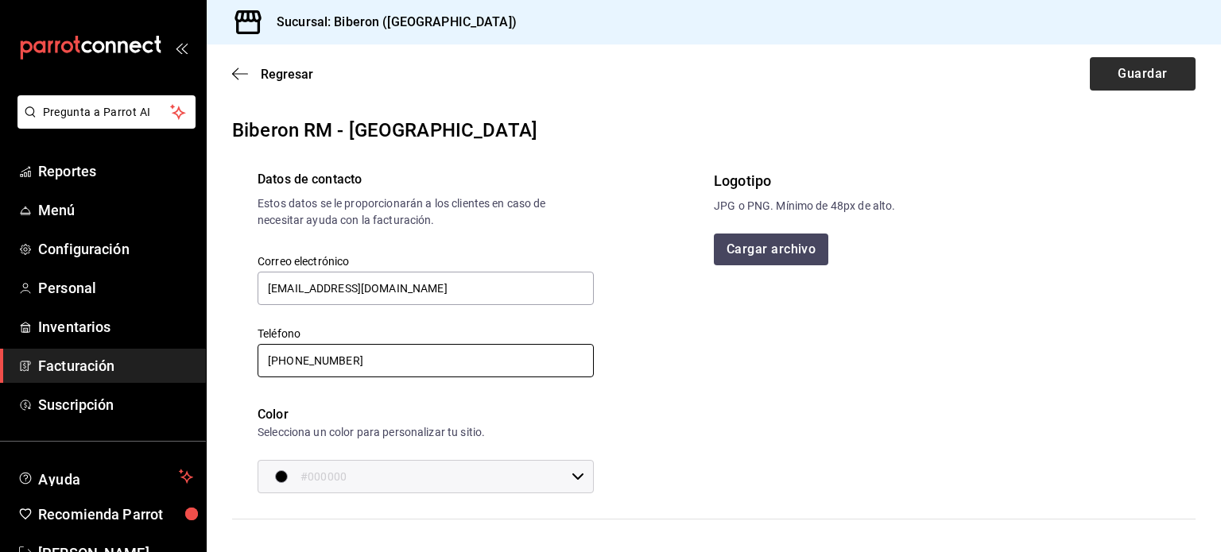
type input "55 3472-6029"
click at [1125, 77] on button "Guardar" at bounding box center [1143, 73] width 106 height 33
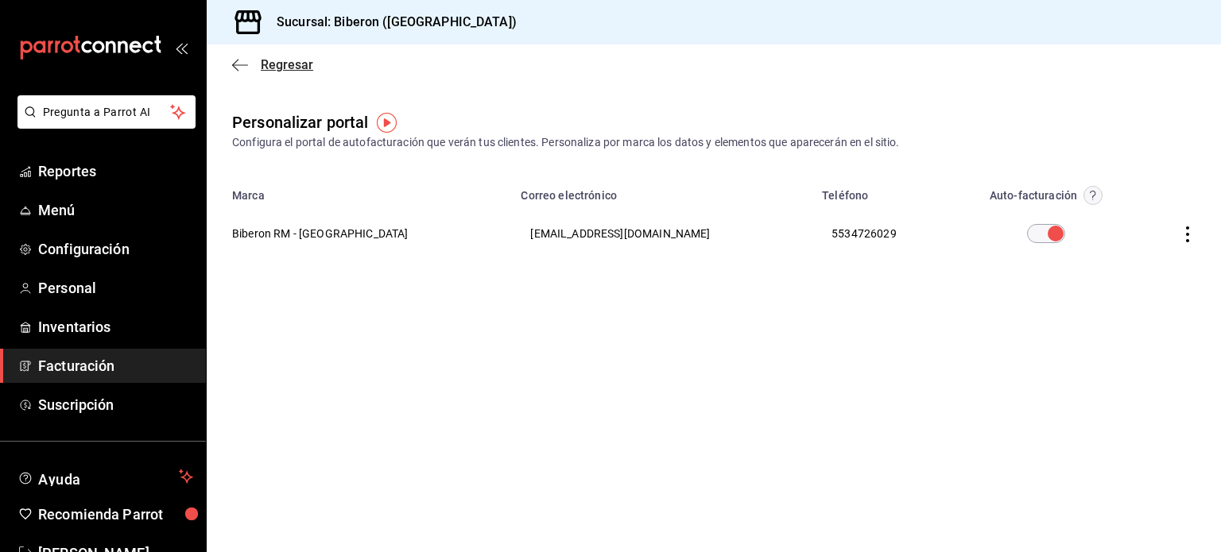
click at [299, 67] on span "Regresar" at bounding box center [287, 64] width 52 height 15
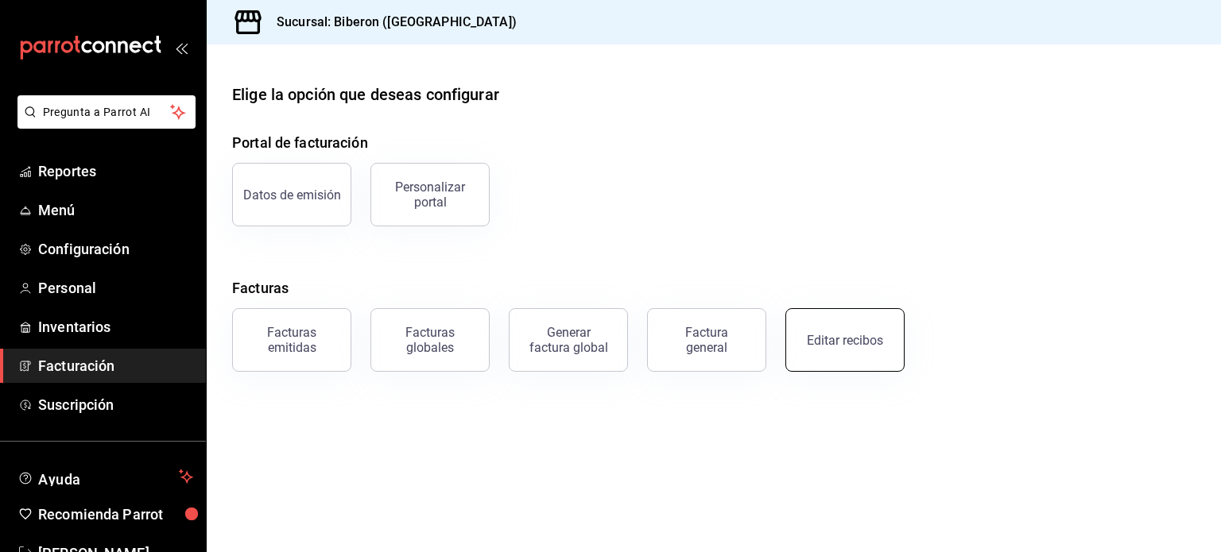
click at [838, 354] on button "Editar recibos" at bounding box center [844, 340] width 119 height 64
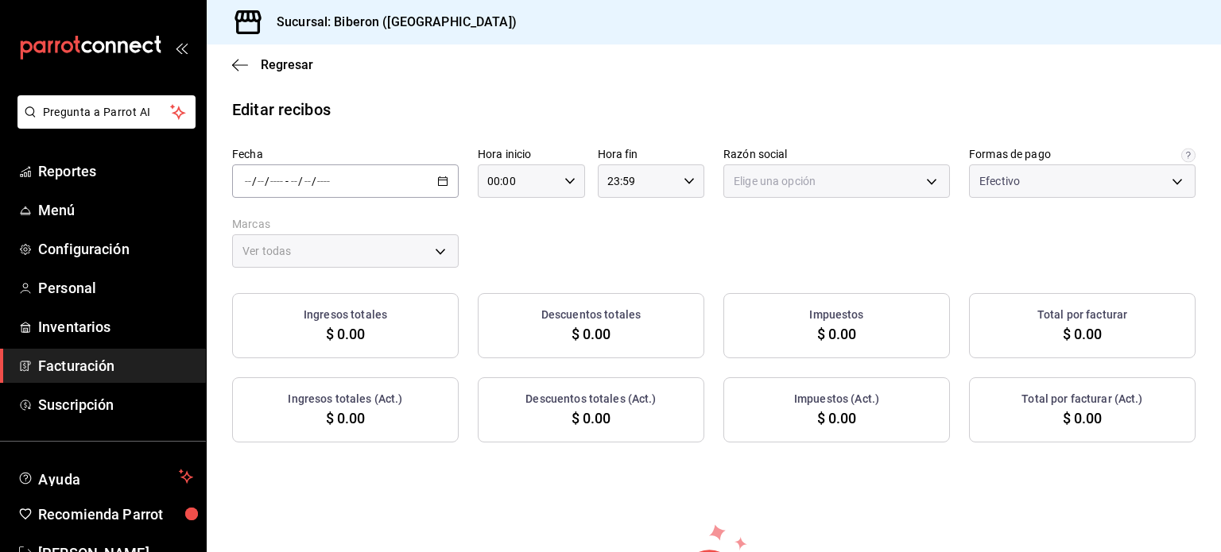
type input "9e3378ca-8057-417b-9d41-dfc77fb81bfd"
click at [273, 64] on span "Regresar" at bounding box center [287, 64] width 52 height 15
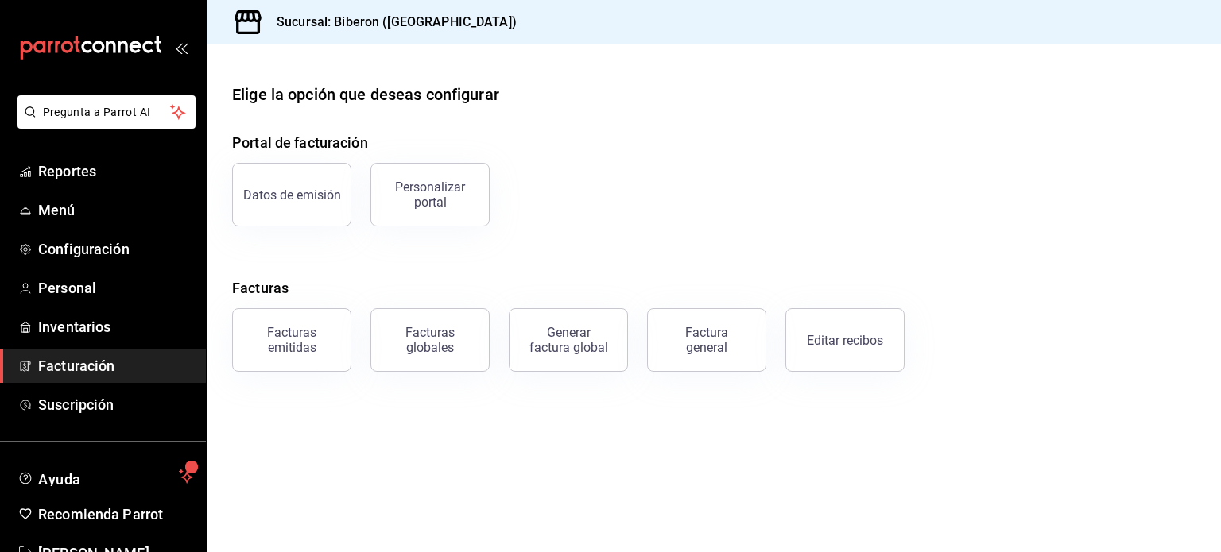
scroll to position [47, 0]
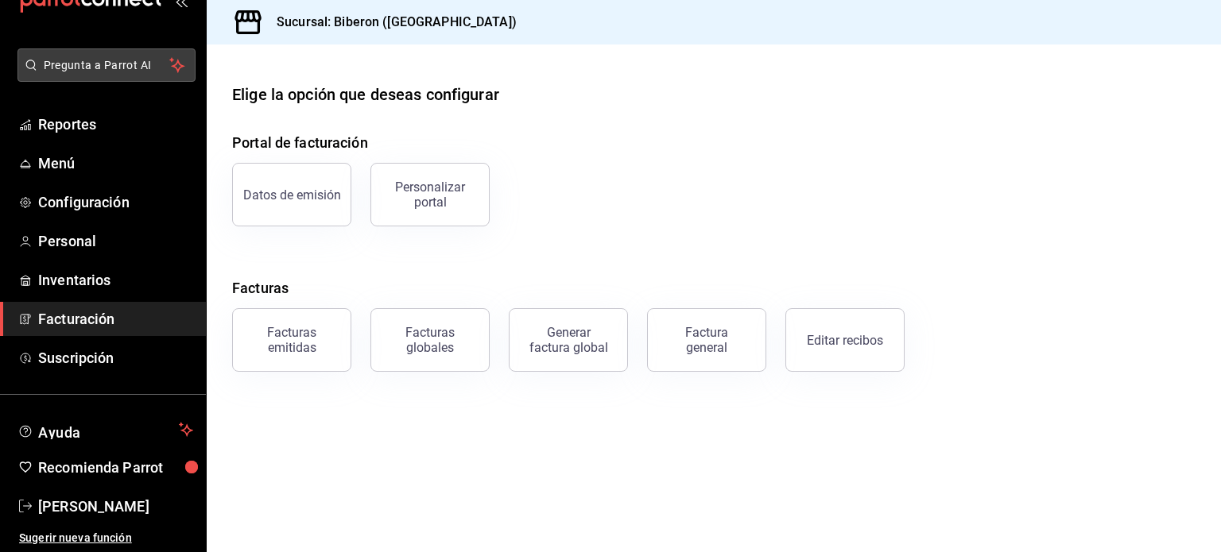
click at [118, 62] on span "Pregunta a Parrot AI" at bounding box center [107, 65] width 126 height 17
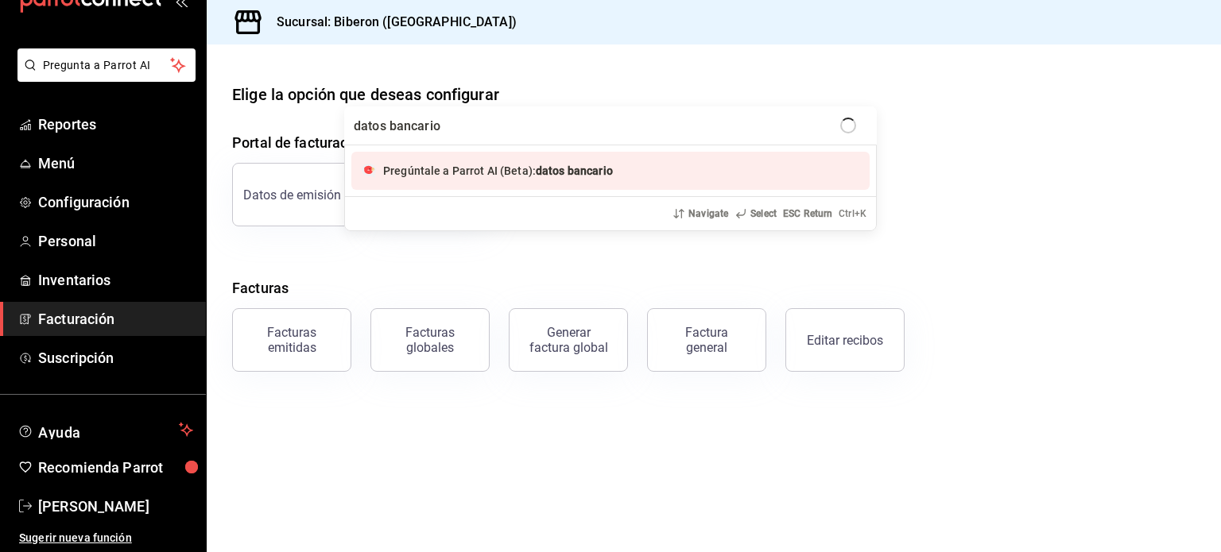
type input "datos bancarios"
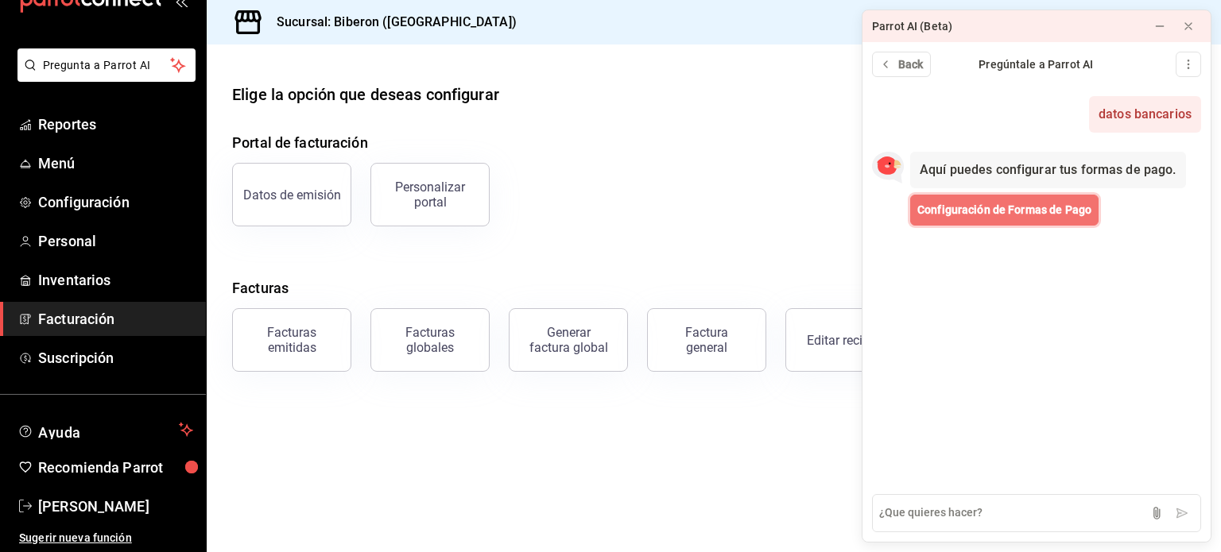
click at [1025, 212] on span "Configuración de Formas de Pago" at bounding box center [1004, 210] width 174 height 17
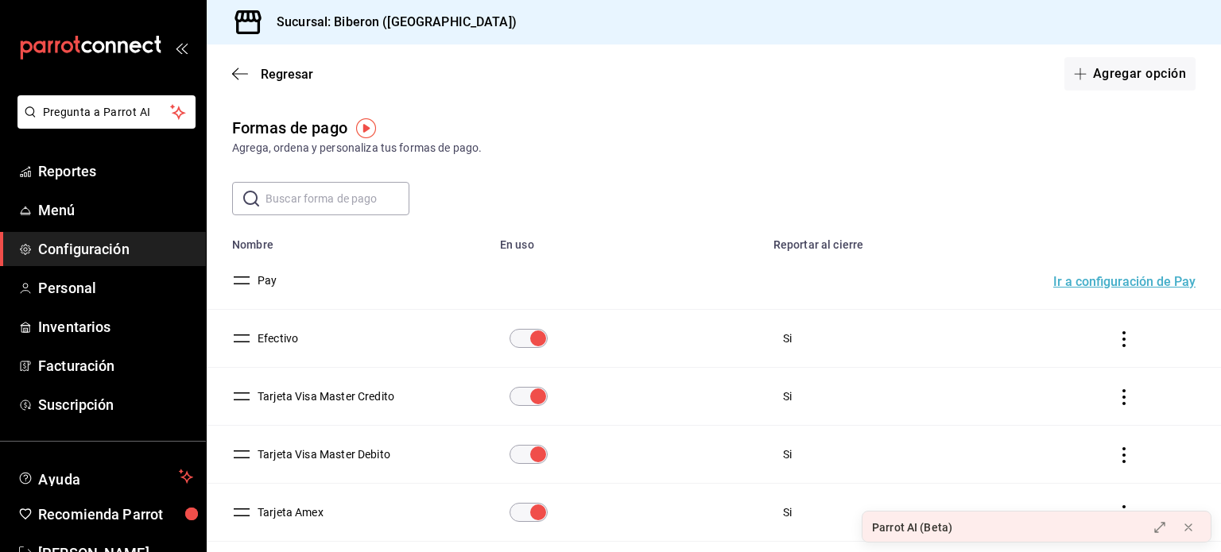
click at [1120, 281] on button "Ir a configuración de Pay" at bounding box center [1124, 282] width 142 height 13
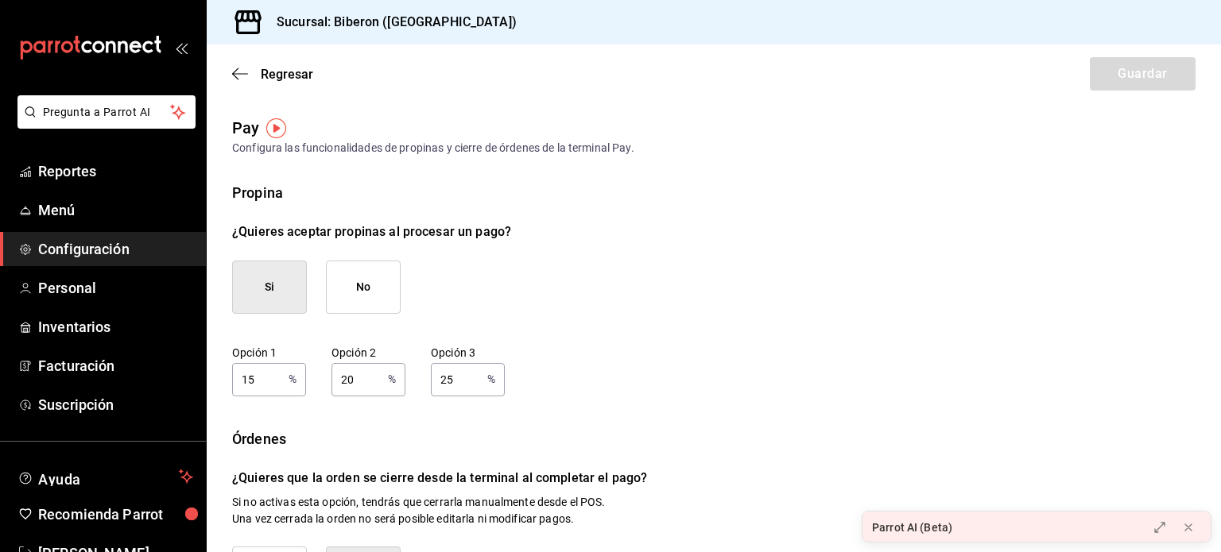
click at [274, 126] on img "button" at bounding box center [276, 128] width 20 height 20
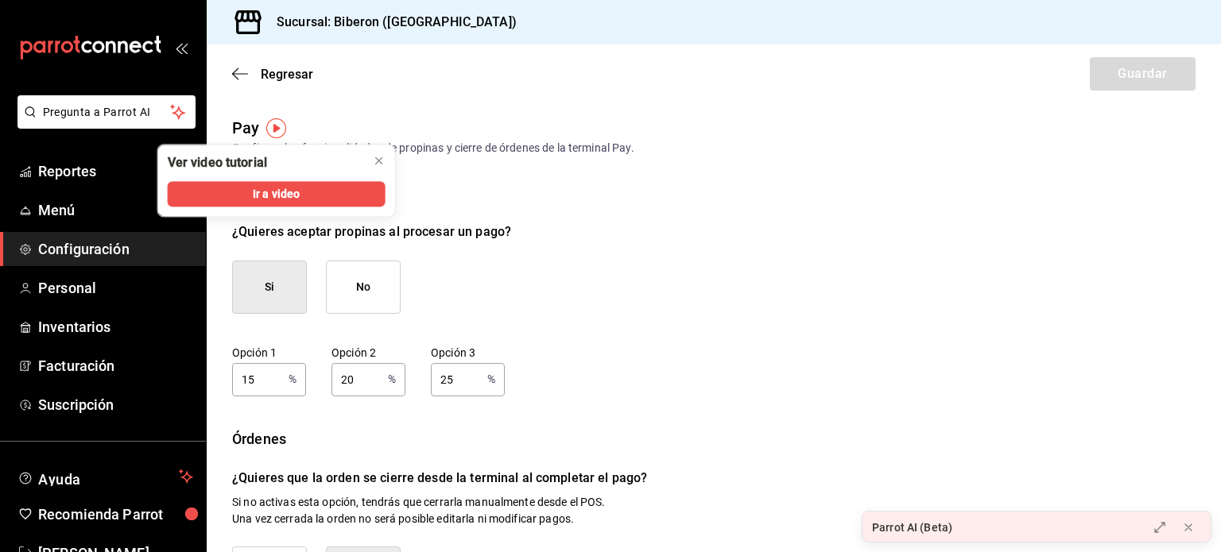
click at [289, 173] on div "Ver video tutorial" at bounding box center [230, 163] width 144 height 37
click at [296, 195] on span "Ir a video" at bounding box center [276, 194] width 47 height 17
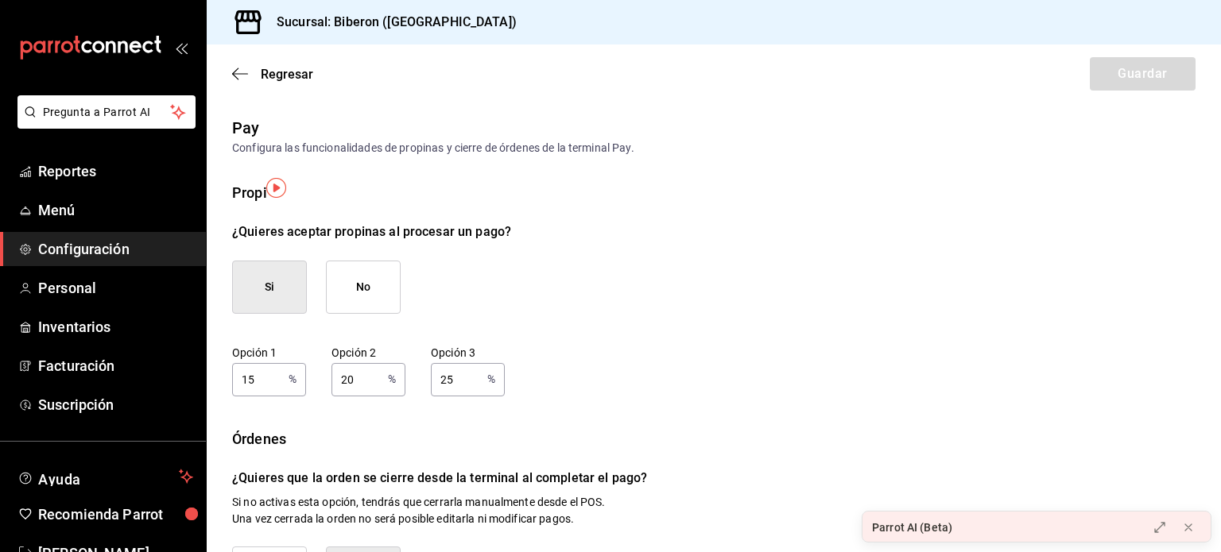
click at [277, 186] on img "button" at bounding box center [276, 188] width 20 height 20
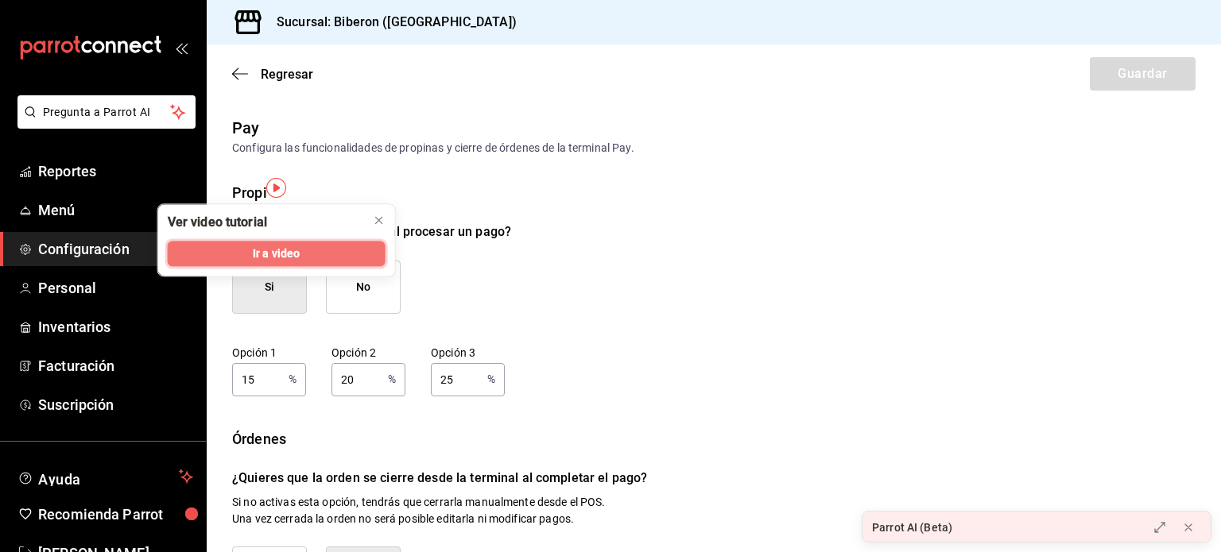
click at [312, 250] on button "Ir a video" at bounding box center [277, 253] width 218 height 25
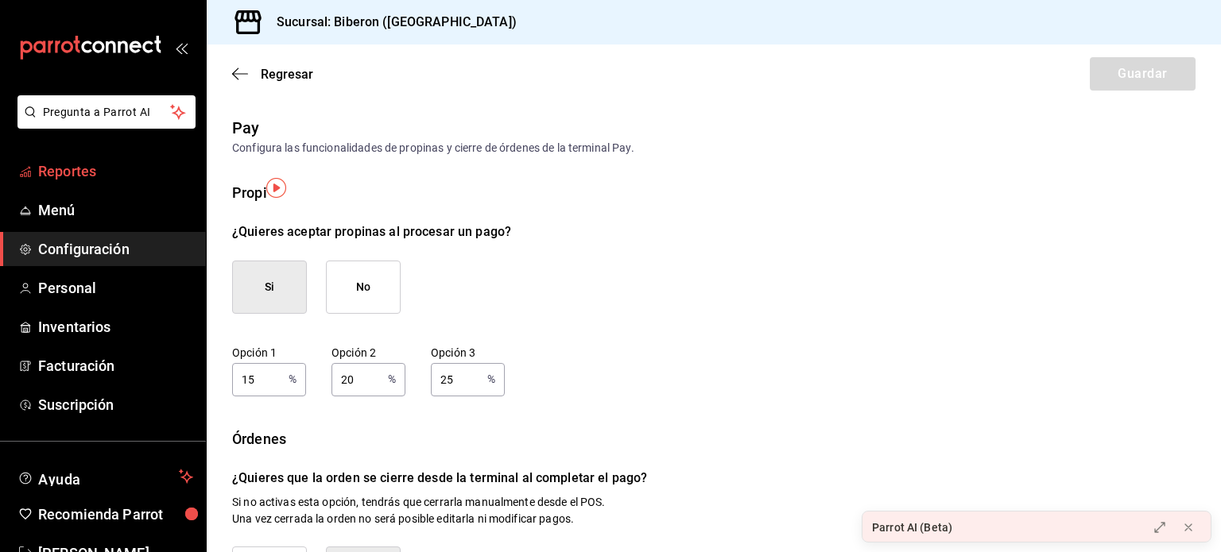
click at [93, 162] on span "Reportes" at bounding box center [115, 171] width 155 height 21
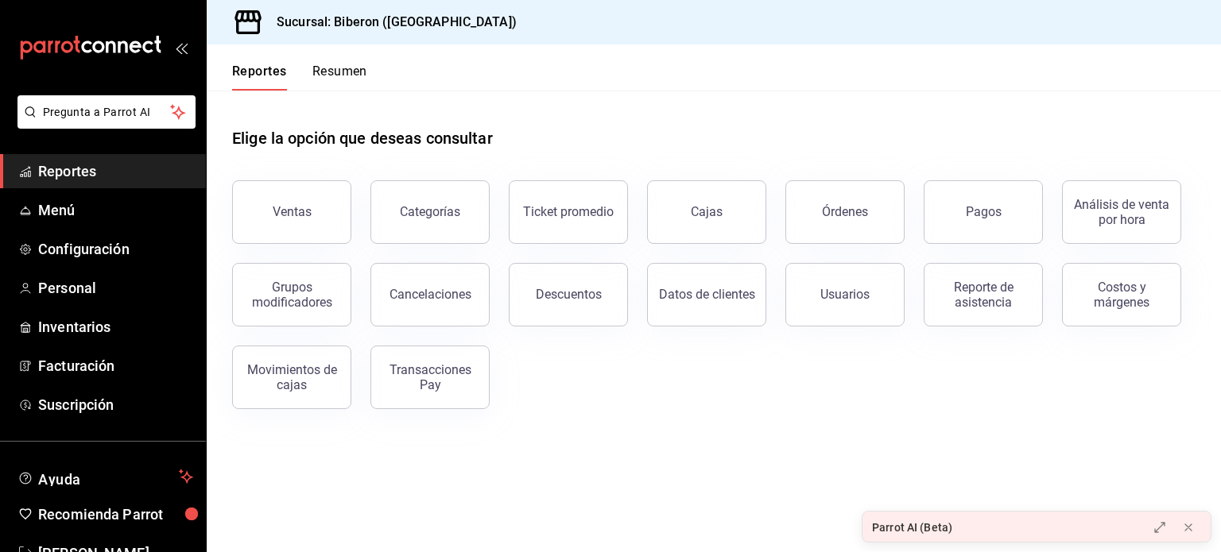
click at [450, 28] on h3 "Sucursal: Biberon ([GEOGRAPHIC_DATA])" at bounding box center [390, 22] width 253 height 19
click at [319, 209] on button "Ventas" at bounding box center [291, 212] width 119 height 64
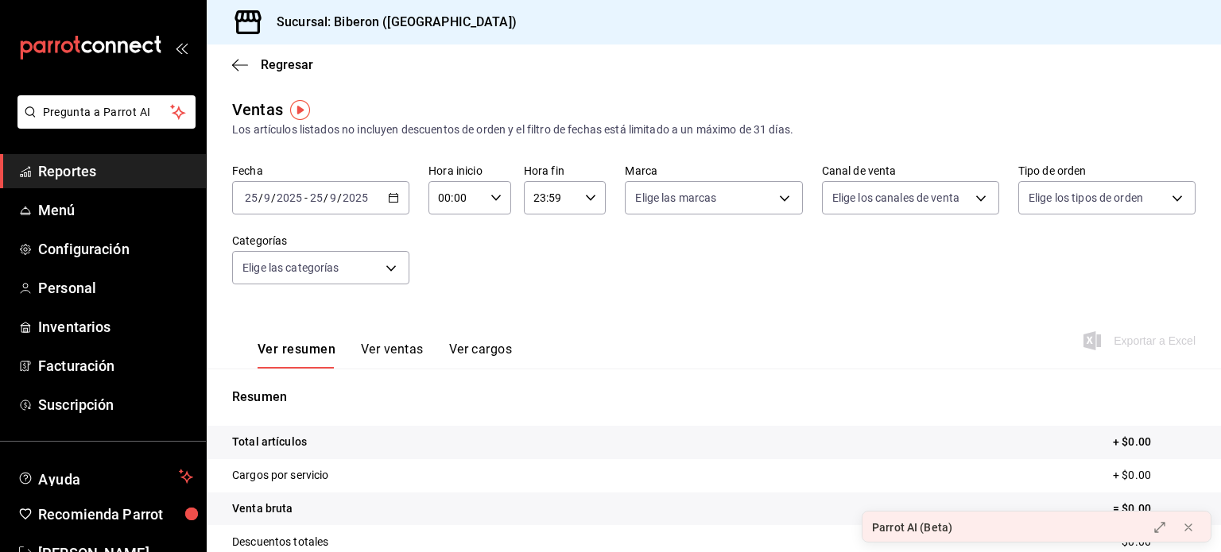
click at [391, 202] on \(Stroke\) "button" at bounding box center [394, 198] width 10 height 9
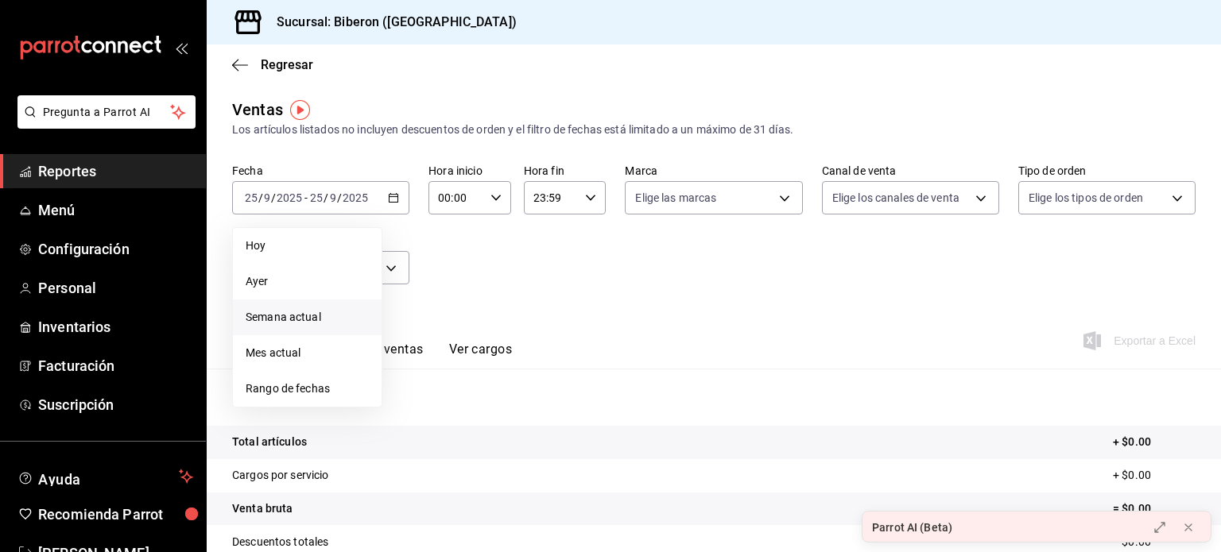
click at [279, 320] on span "Semana actual" at bounding box center [307, 317] width 123 height 17
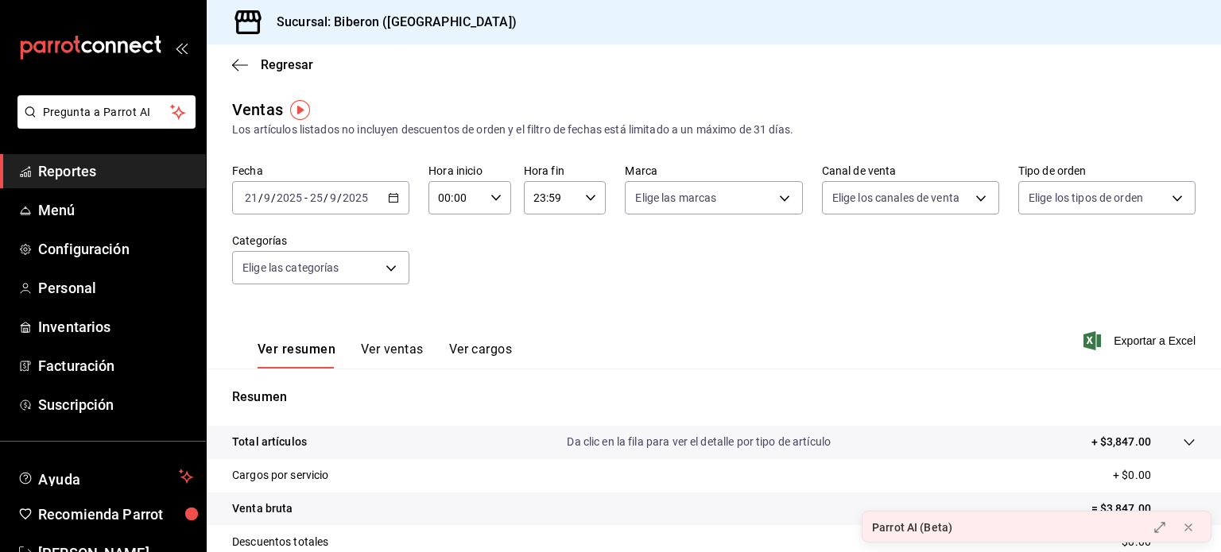
click at [605, 288] on div "Fecha 2025-09-21 21 / 9 / 2025 - 2025-09-25 25 / 9 / 2025 Hora inicio 00:00 Hor…" at bounding box center [713, 234] width 963 height 140
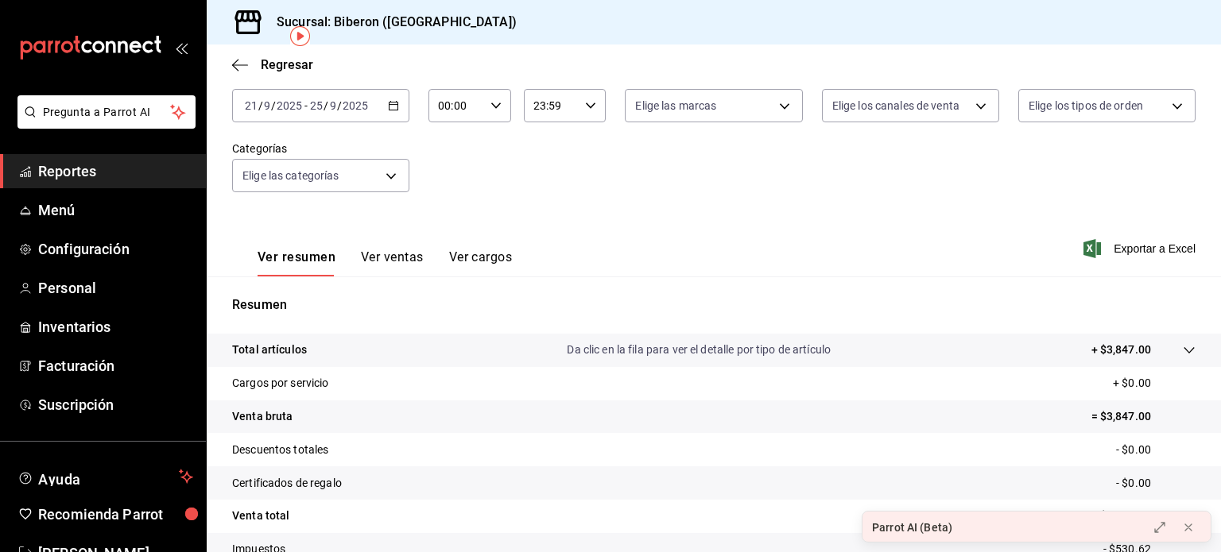
scroll to position [50, 0]
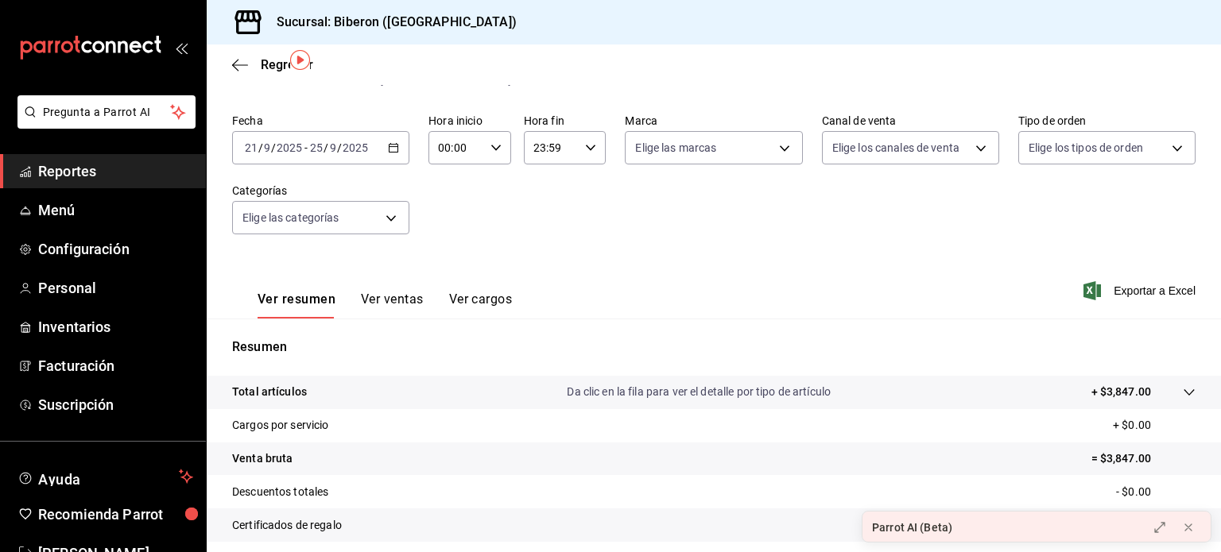
click at [388, 146] on icon "button" at bounding box center [393, 147] width 11 height 11
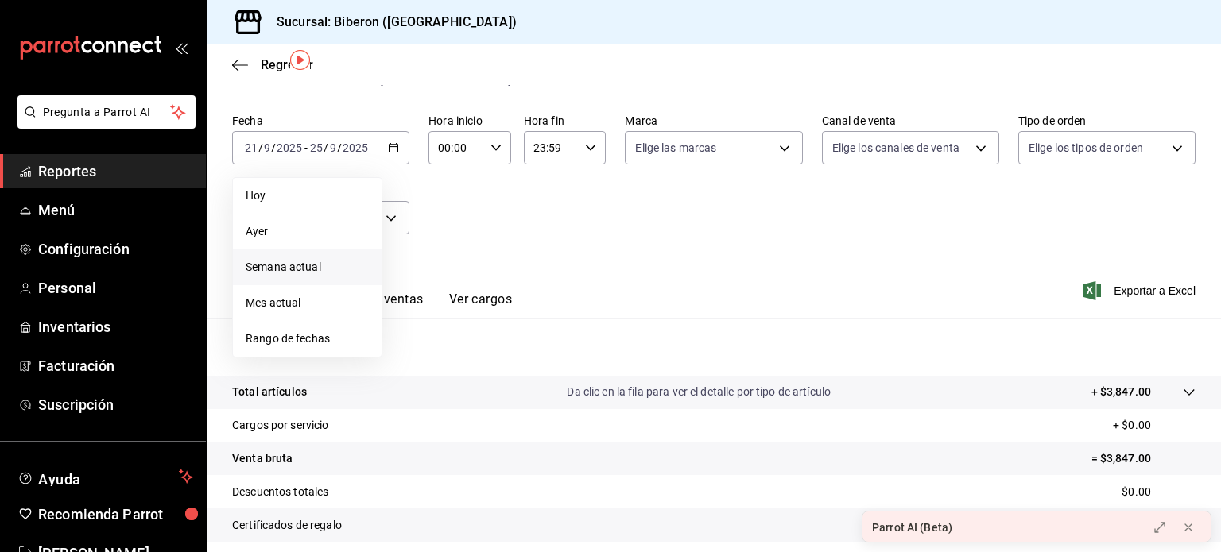
drag, startPoint x: 298, startPoint y: 228, endPoint x: 480, endPoint y: 221, distance: 182.1
click at [298, 227] on span "Ayer" at bounding box center [307, 231] width 123 height 17
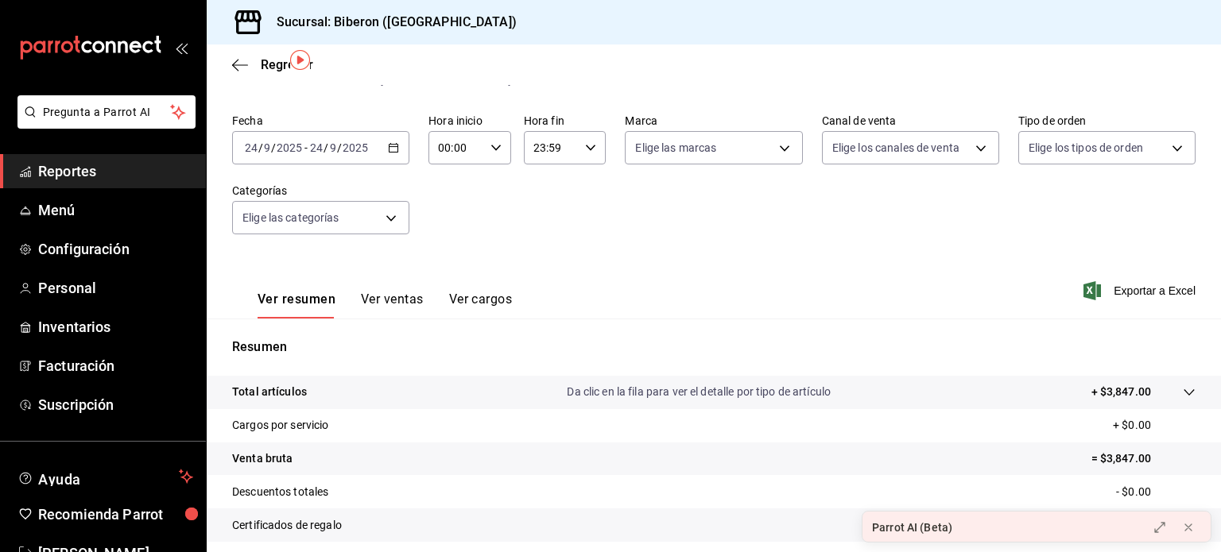
click at [346, 146] on input "2025" at bounding box center [355, 147] width 27 height 13
click at [398, 146] on div "2025-09-24 24 / 9 / 2025 - 2025-09-24 24 / 9 / 2025" at bounding box center [320, 147] width 177 height 33
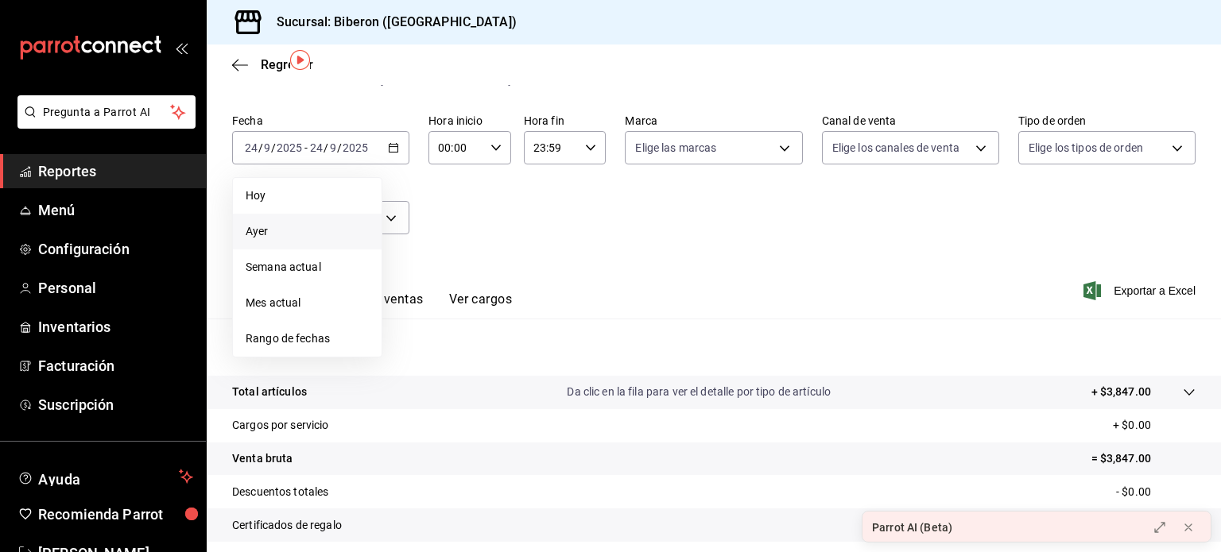
click at [540, 249] on div "Fecha 2025-09-24 24 / 9 / 2025 - 2025-09-24 24 / 9 / 2025 Hoy Ayer Semana actua…" at bounding box center [713, 184] width 963 height 140
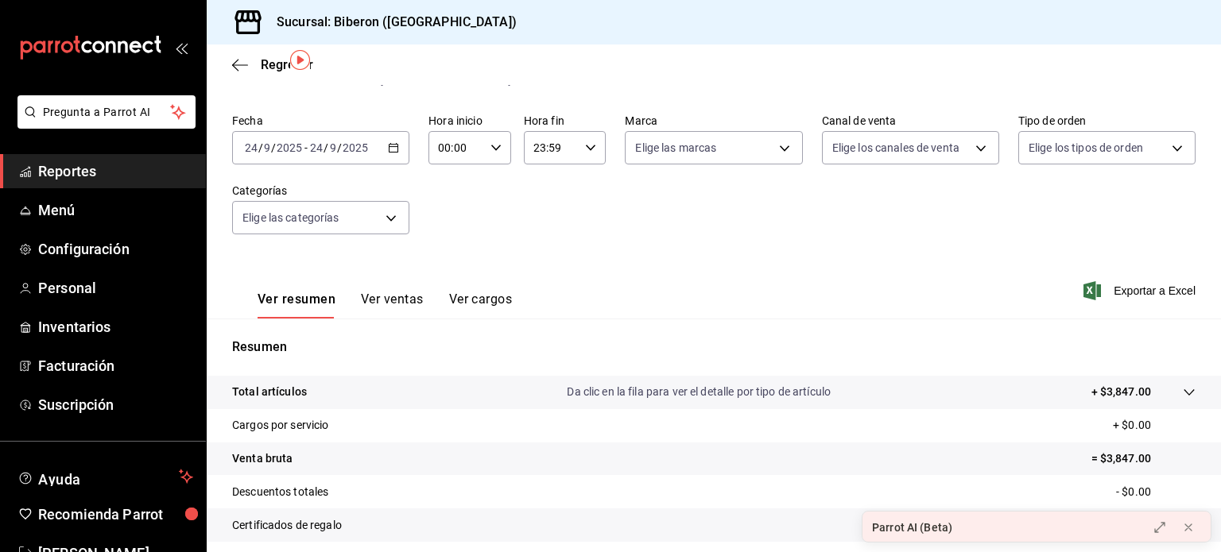
click at [394, 149] on icon "button" at bounding box center [393, 147] width 11 height 11
click at [335, 148] on input "9" at bounding box center [333, 147] width 8 height 13
click at [254, 145] on span "/" at bounding box center [254, 147] width 5 height 13
click at [389, 146] on \(Stroke\) "button" at bounding box center [393, 146] width 9 height 1
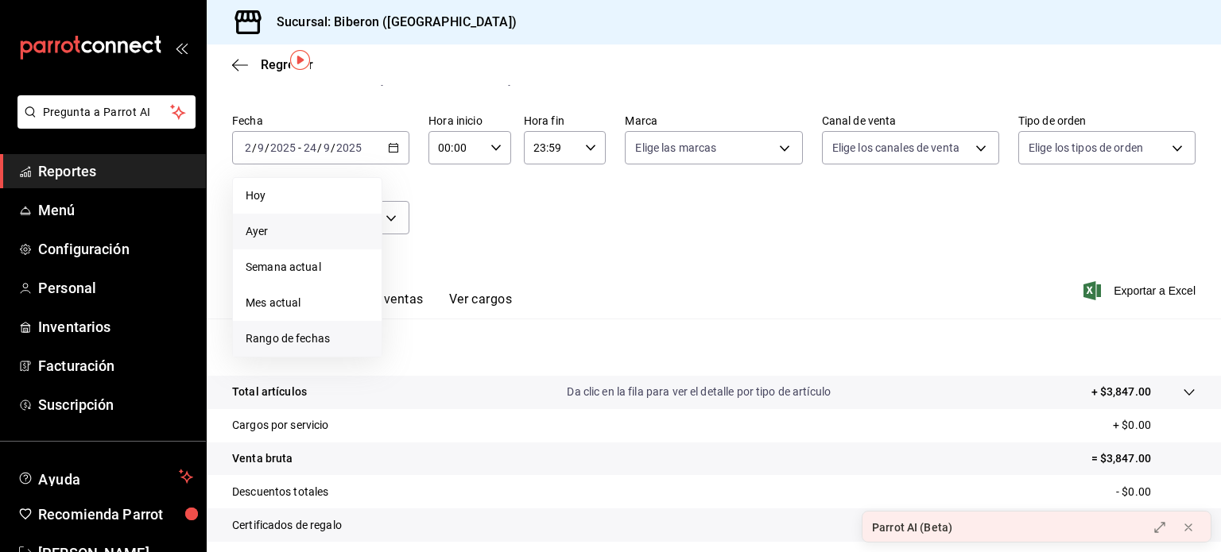
click at [315, 336] on span "Rango de fechas" at bounding box center [307, 339] width 123 height 17
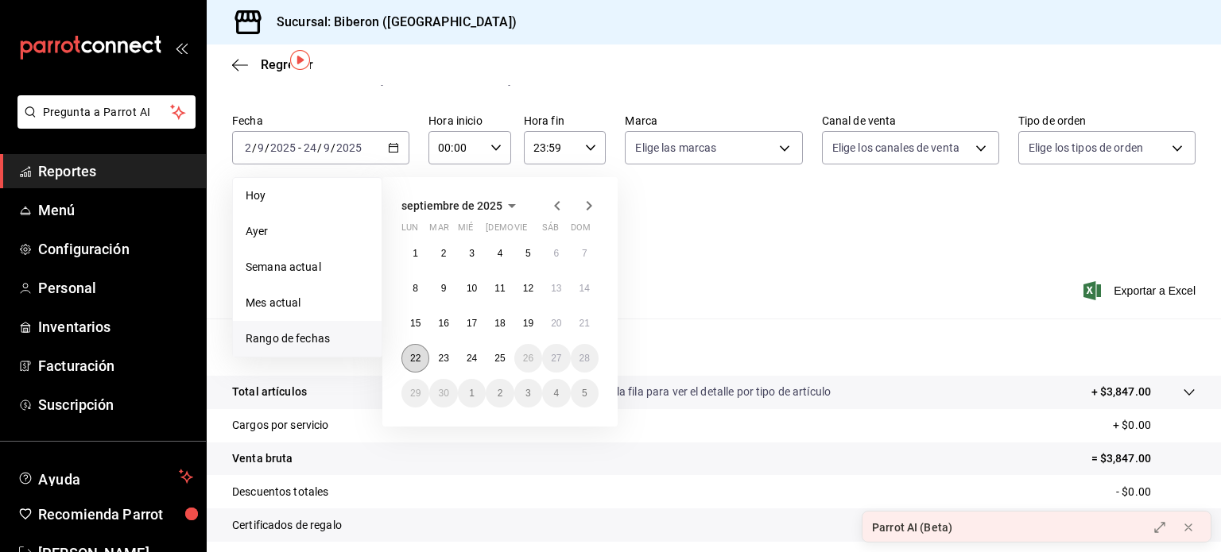
click at [423, 359] on button "22" at bounding box center [415, 358] width 28 height 29
click at [443, 354] on abbr "23" at bounding box center [443, 358] width 10 height 11
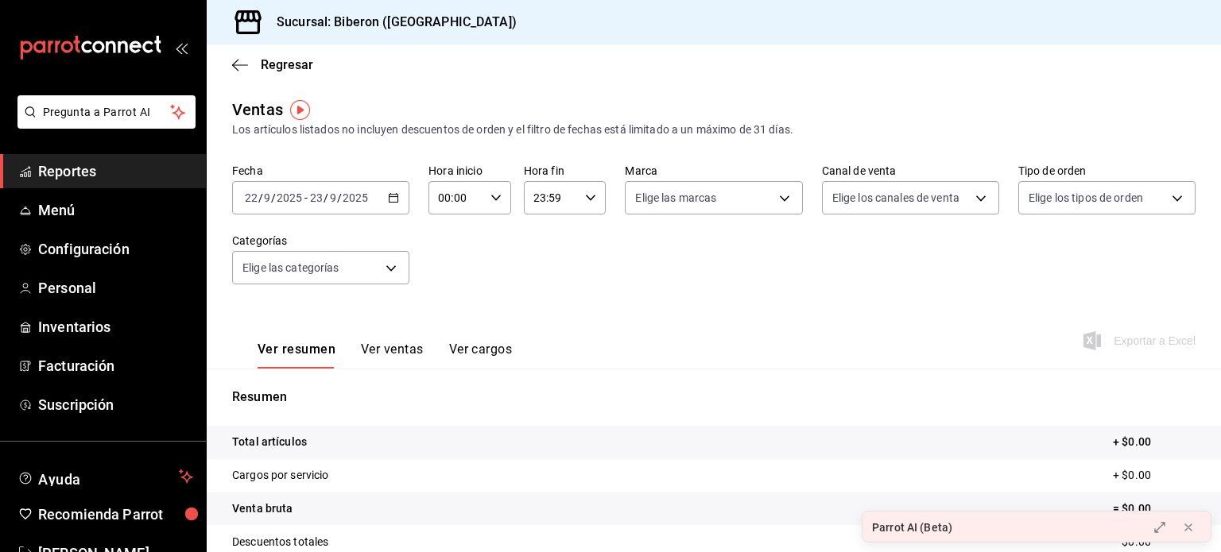
click at [389, 198] on \(Stroke\) "button" at bounding box center [394, 198] width 10 height 9
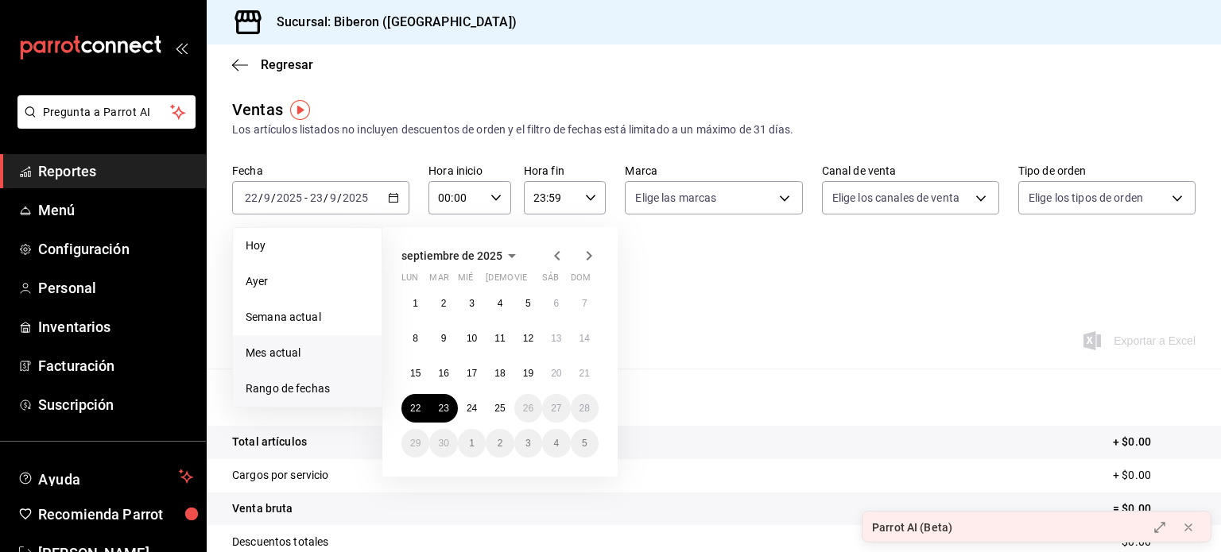
click at [289, 353] on span "Mes actual" at bounding box center [307, 353] width 123 height 17
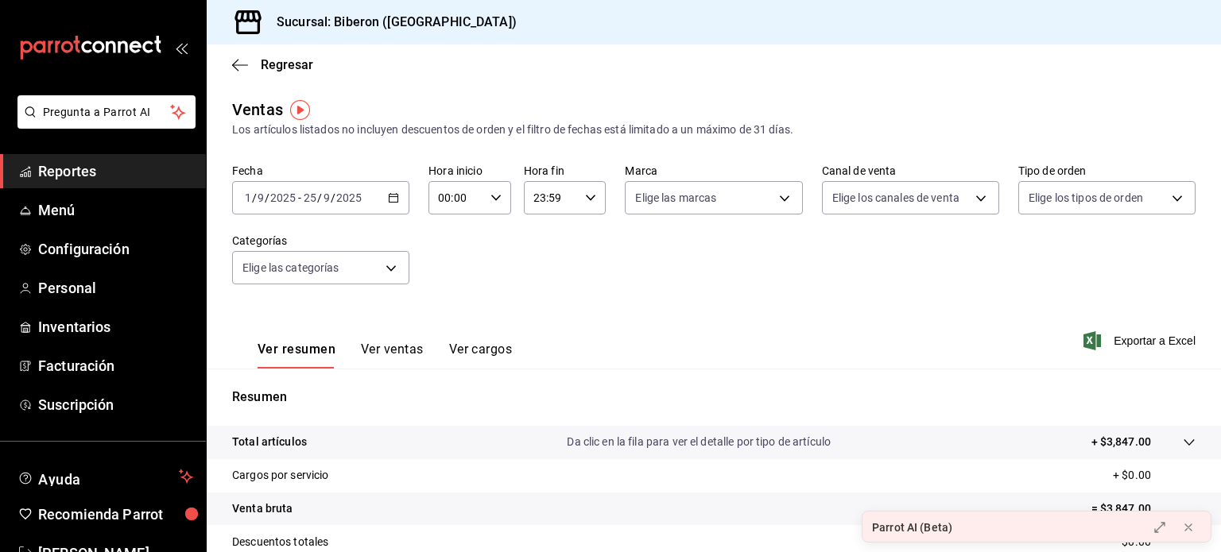
scroll to position [209, 0]
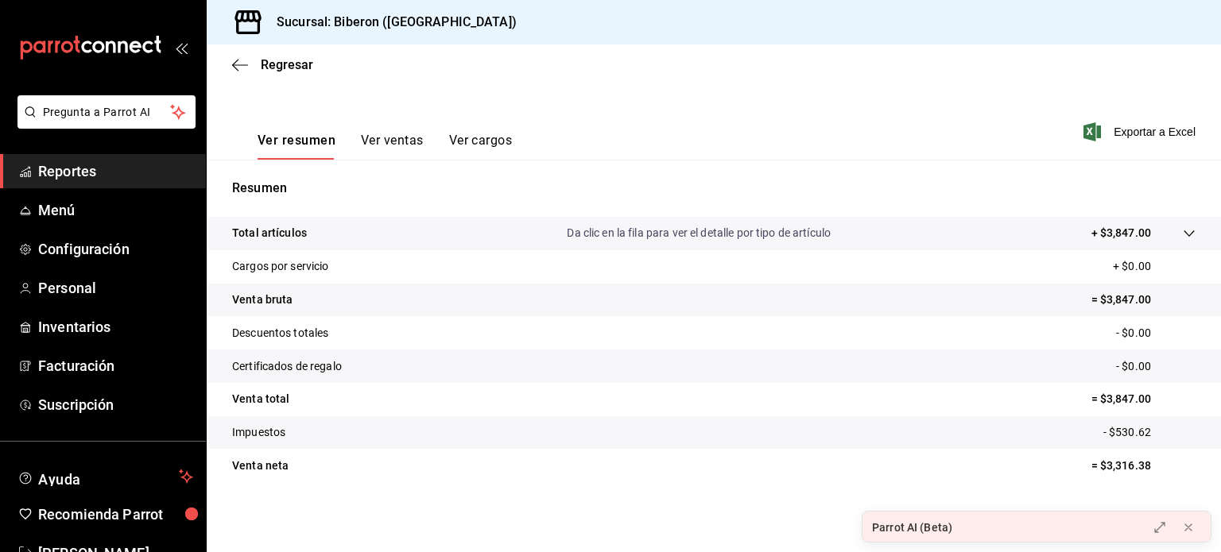
click at [404, 145] on button "Ver ventas" at bounding box center [392, 146] width 63 height 27
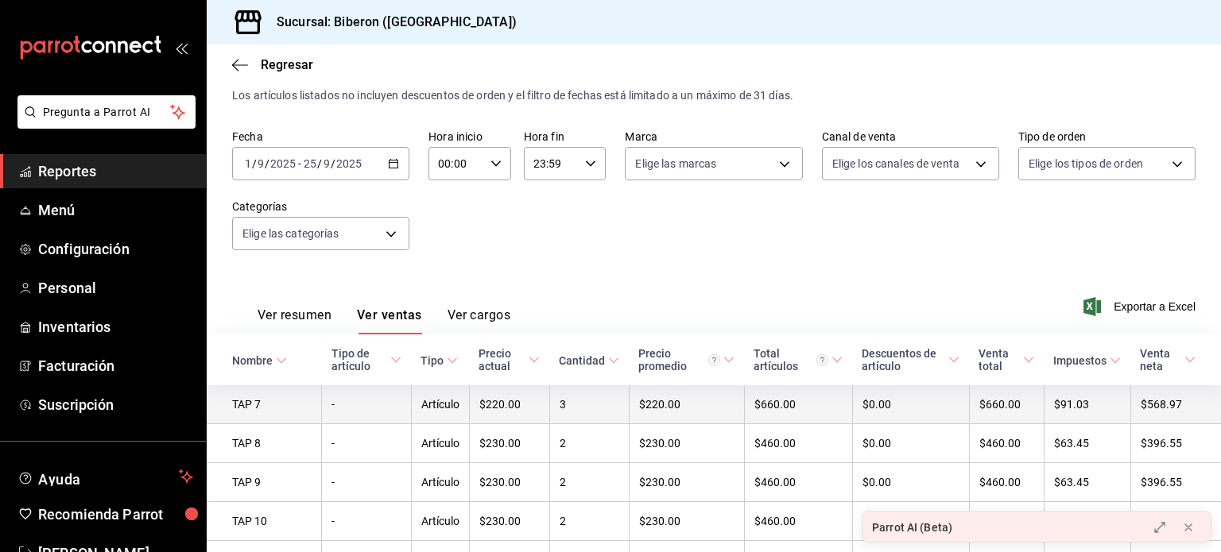
scroll to position [209, 0]
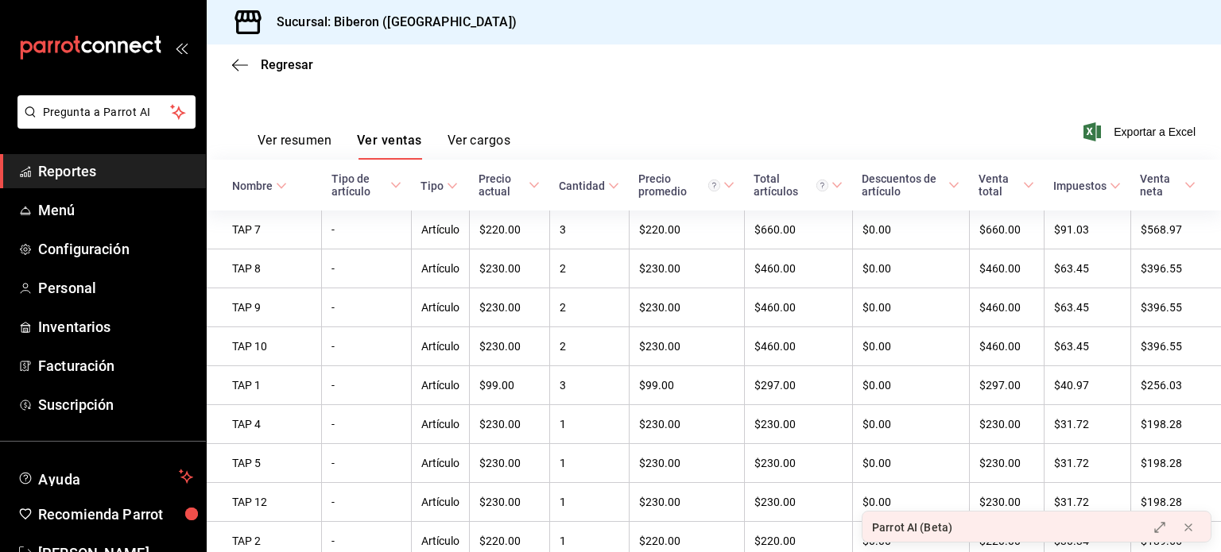
click at [472, 144] on button "Ver cargos" at bounding box center [479, 146] width 64 height 27
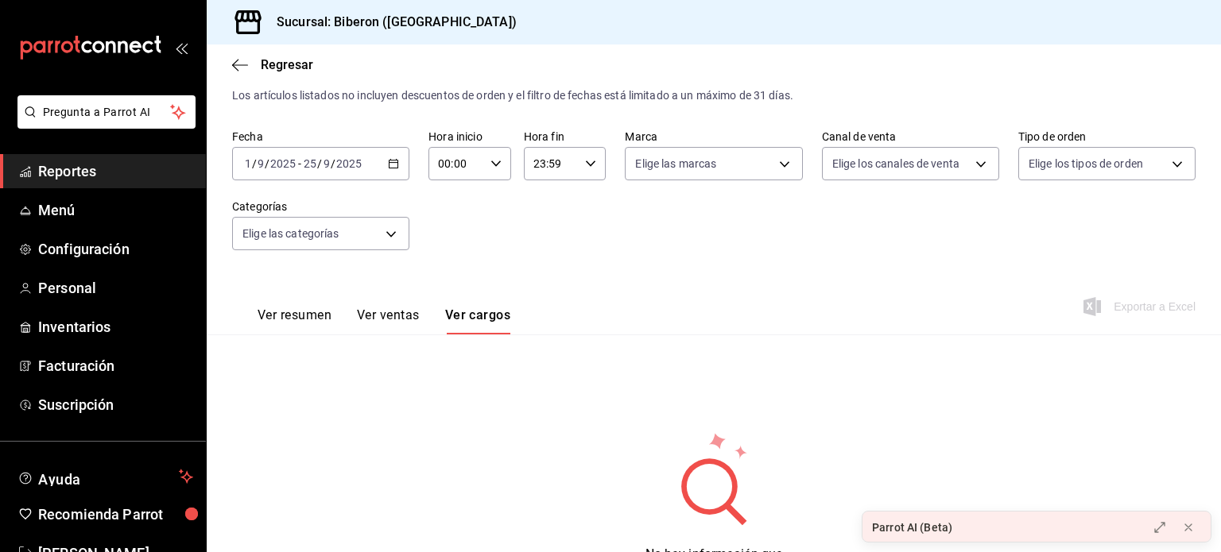
scroll to position [114, 0]
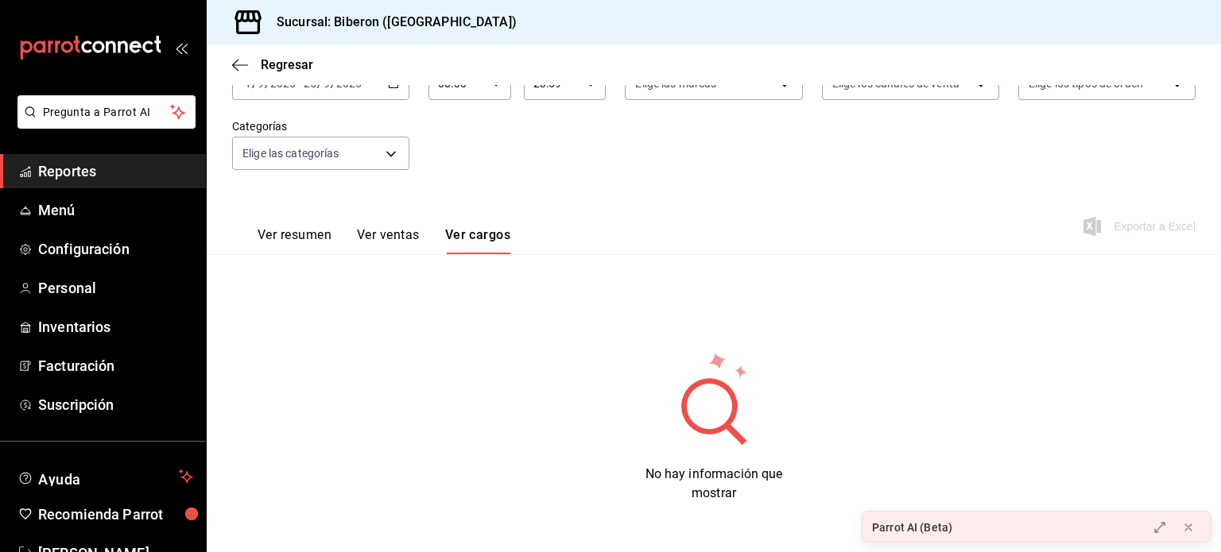
click at [289, 238] on button "Ver resumen" at bounding box center [294, 240] width 74 height 27
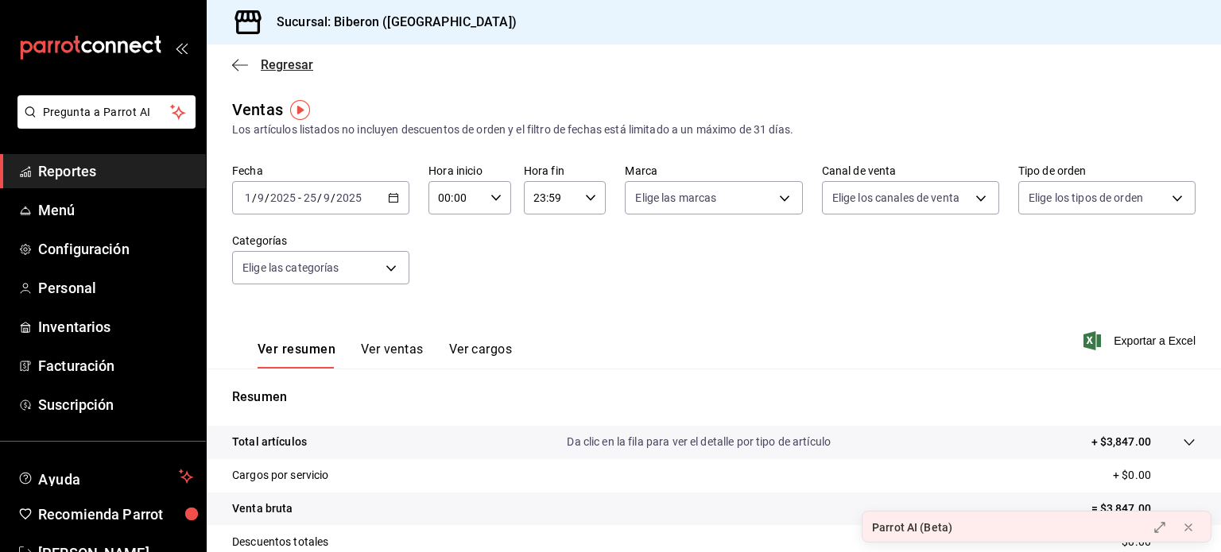
click at [285, 61] on span "Regresar" at bounding box center [287, 64] width 52 height 15
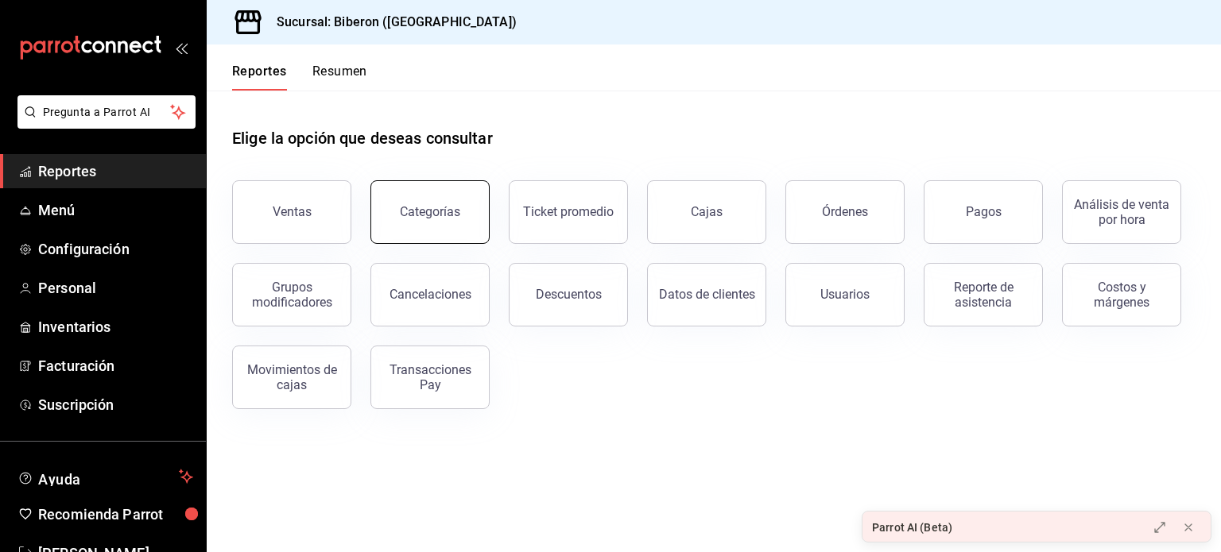
click at [474, 210] on button "Categorías" at bounding box center [429, 212] width 119 height 64
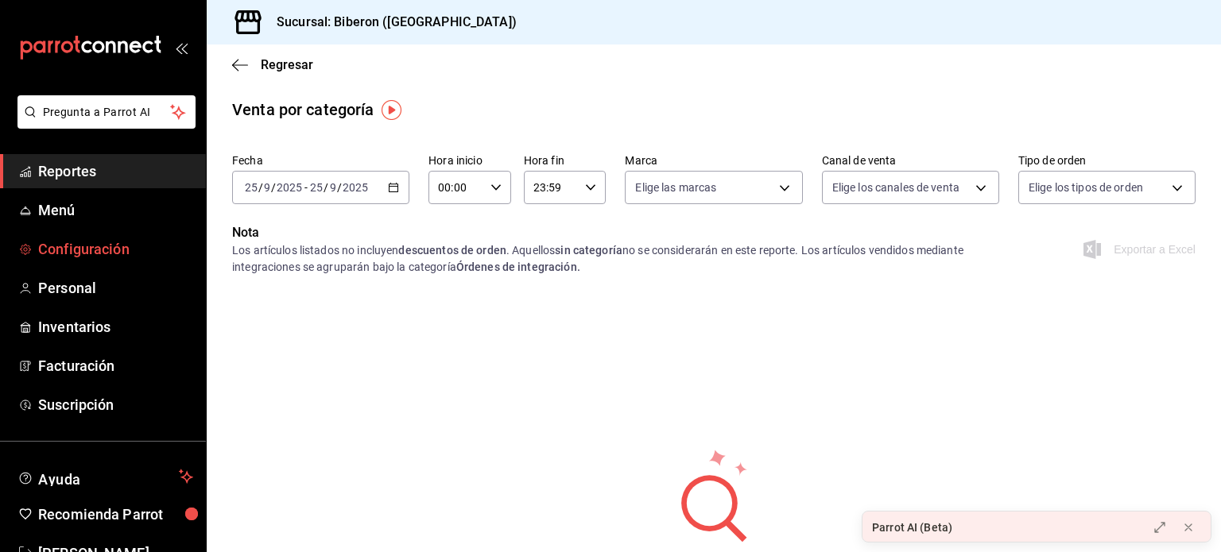
click at [92, 234] on link "Configuración" at bounding box center [103, 249] width 206 height 34
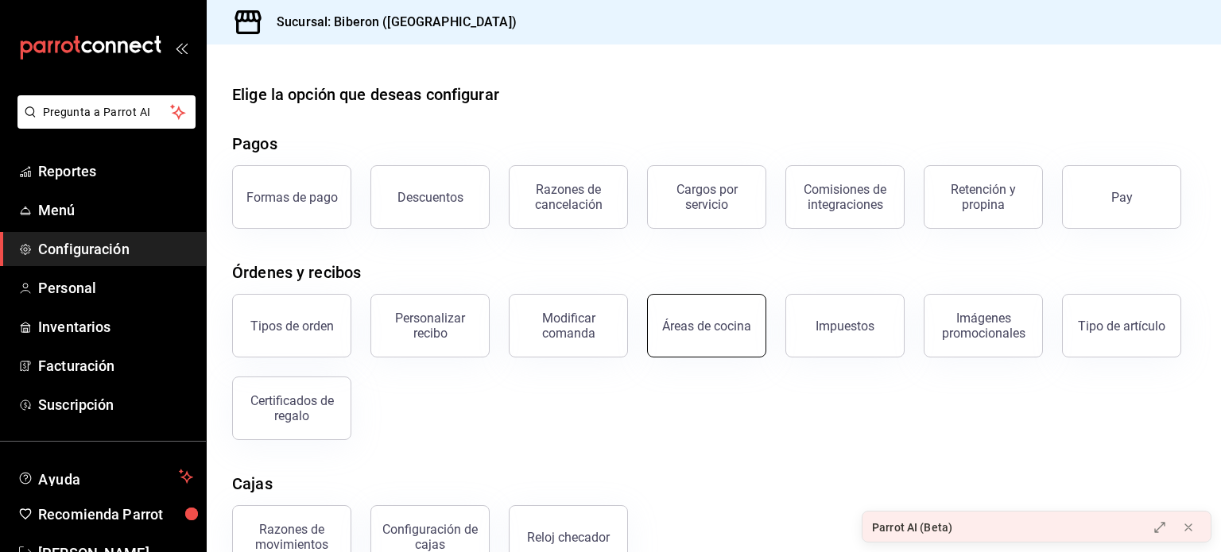
click at [730, 342] on button "Áreas de cocina" at bounding box center [706, 326] width 119 height 64
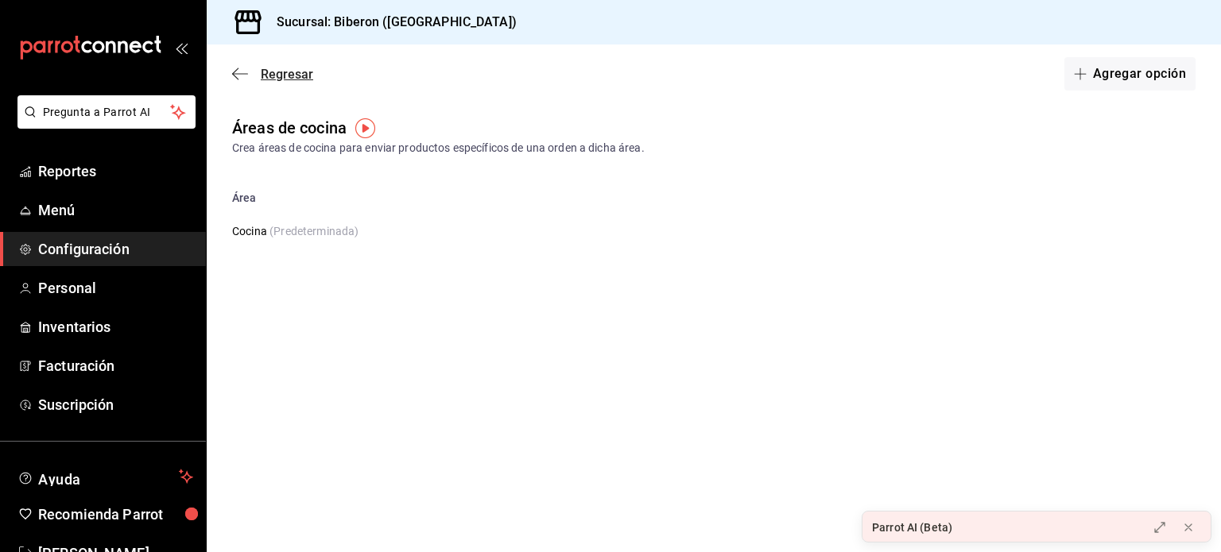
click at [248, 73] on span "Regresar" at bounding box center [272, 74] width 81 height 15
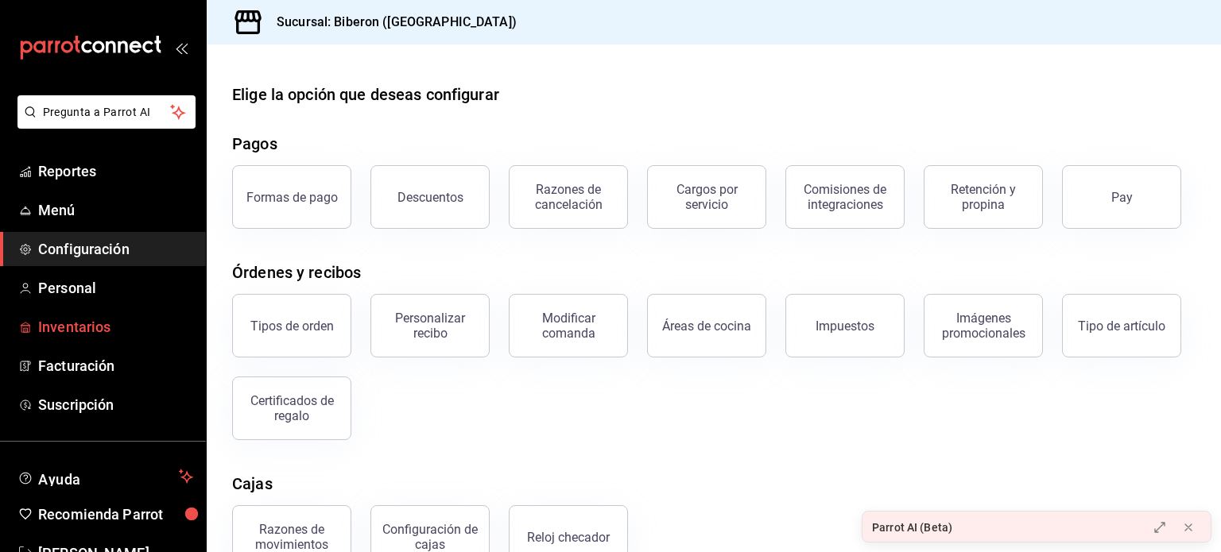
click at [105, 328] on span "Inventarios" at bounding box center [115, 326] width 155 height 21
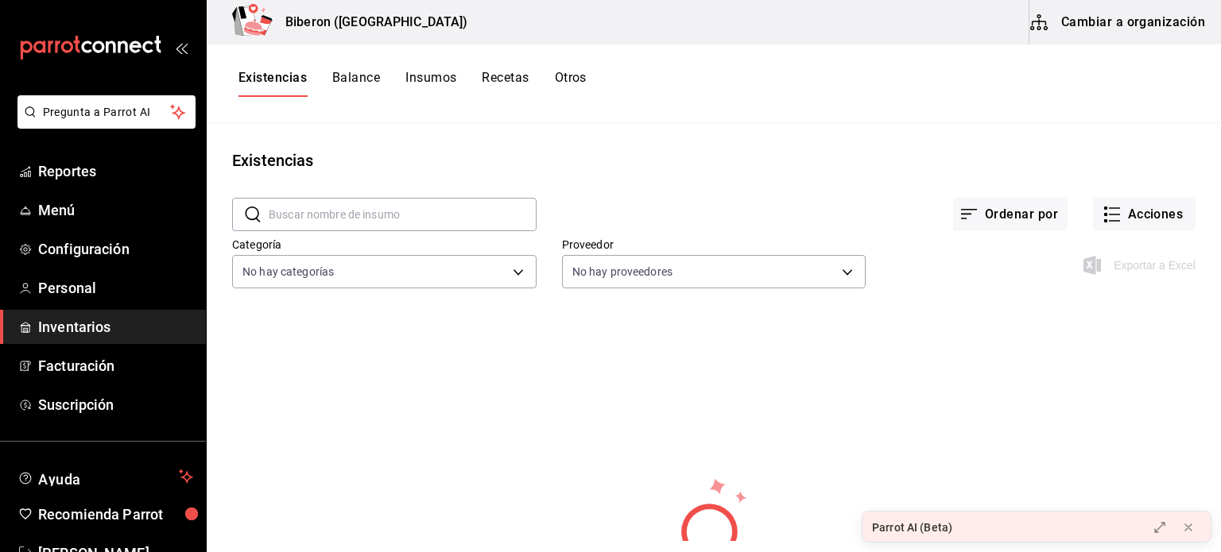
click at [379, 79] on button "Balance" at bounding box center [356, 83] width 48 height 27
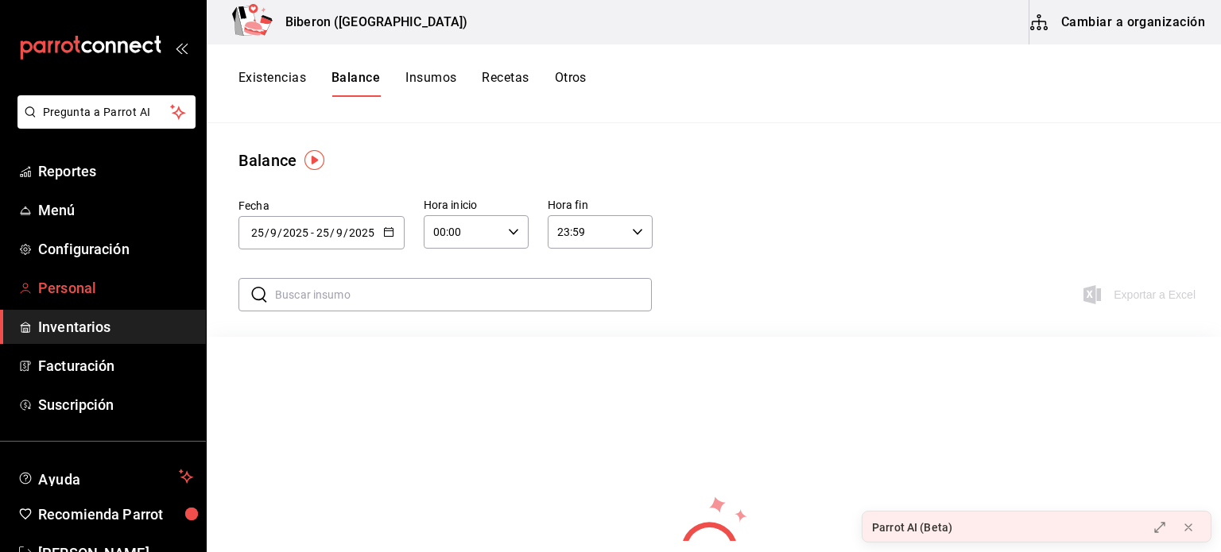
click at [91, 285] on span "Personal" at bounding box center [115, 287] width 155 height 21
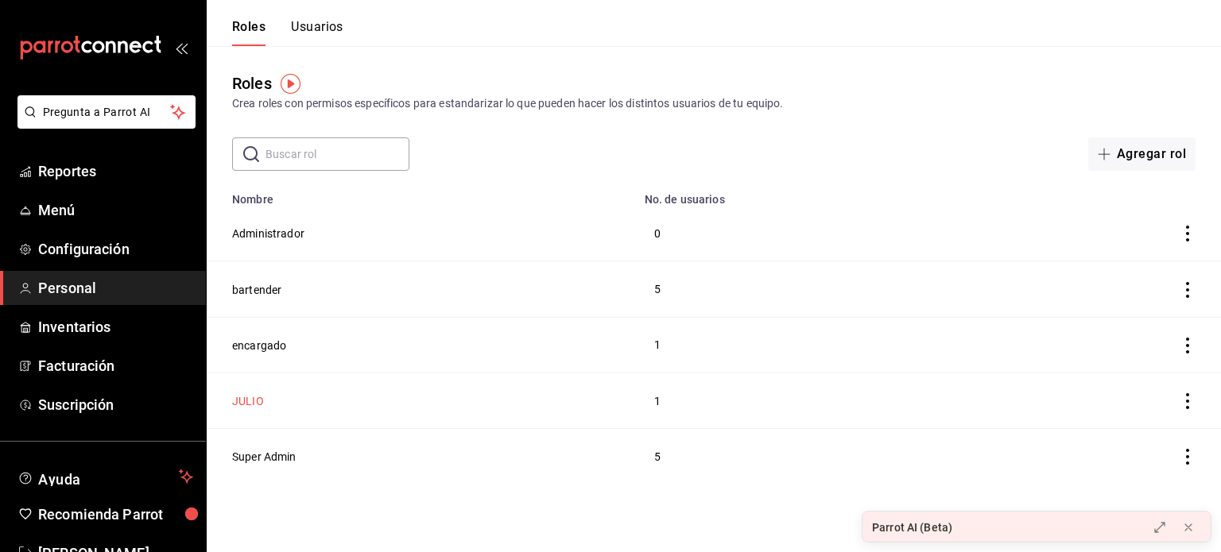
click at [242, 401] on button "JULIO" at bounding box center [248, 401] width 32 height 16
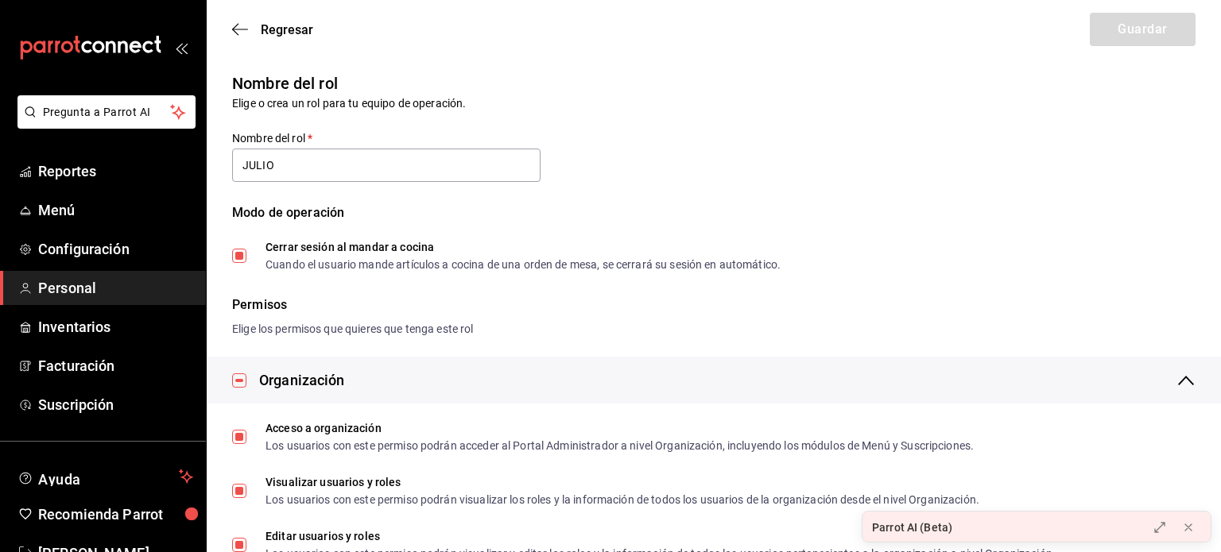
type input "JULIO"
checkbox input "true"
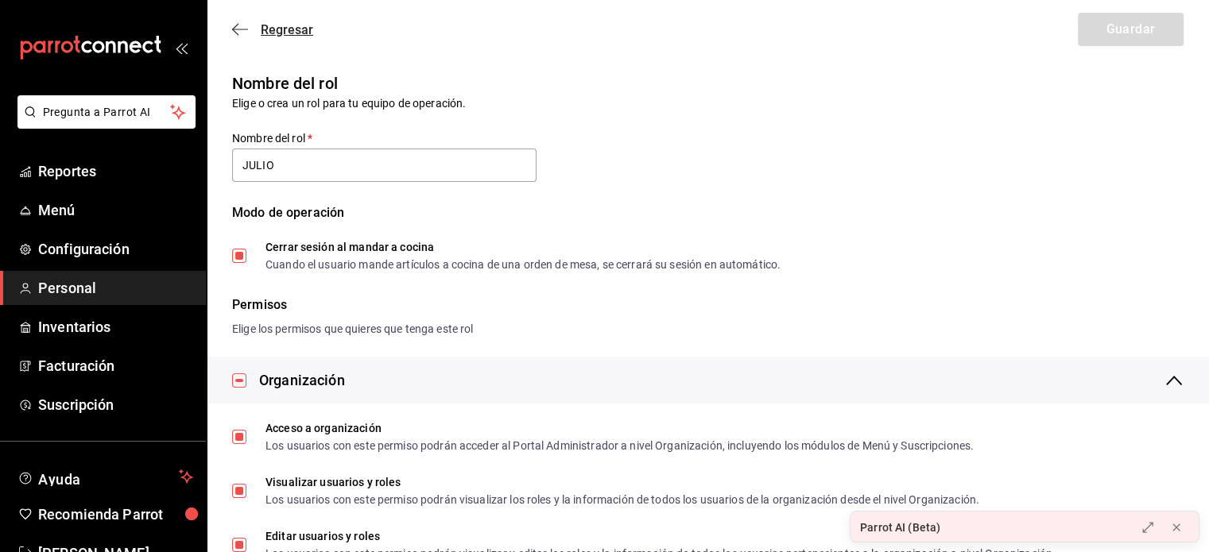
click at [292, 33] on span "Regresar" at bounding box center [287, 29] width 52 height 15
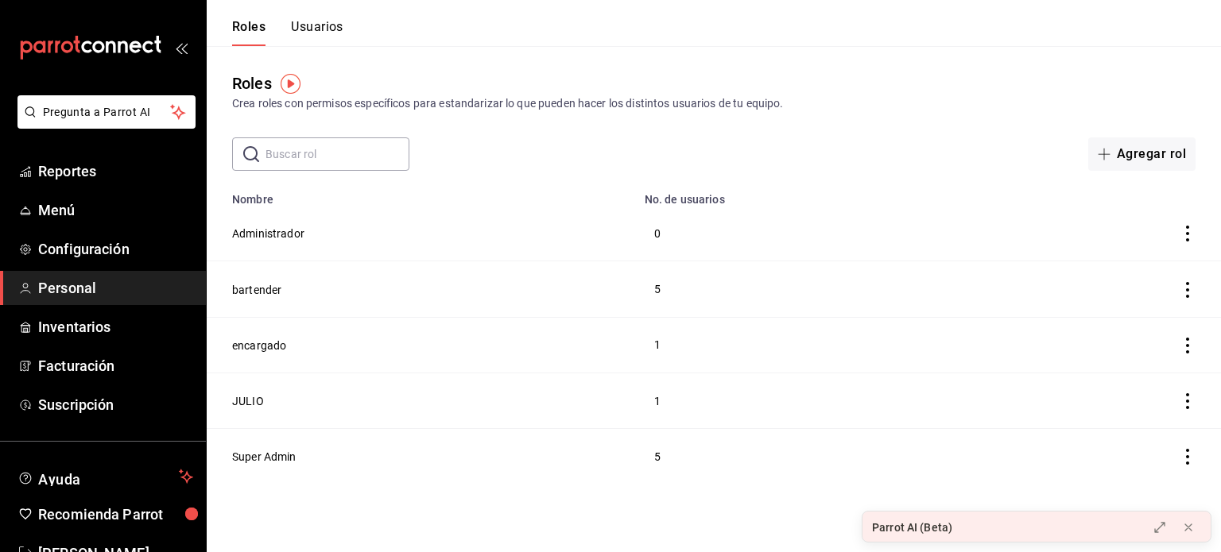
click at [1192, 407] on icon "actions" at bounding box center [1187, 401] width 16 height 16
click at [861, 380] on div at bounding box center [610, 276] width 1221 height 552
click at [378, 401] on td "JULIO" at bounding box center [421, 401] width 428 height 56
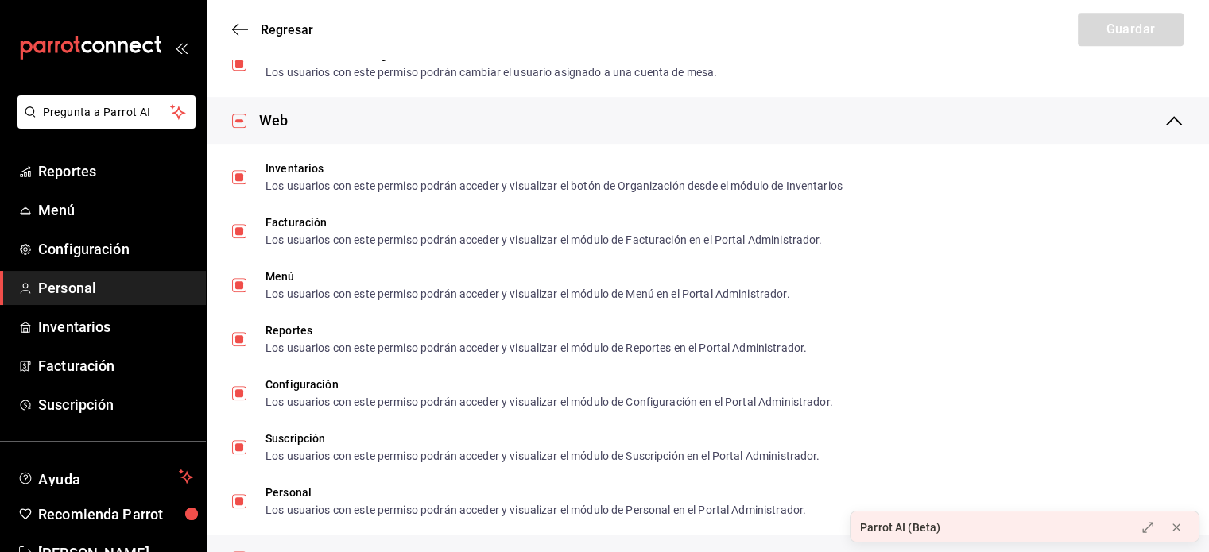
scroll to position [556, 0]
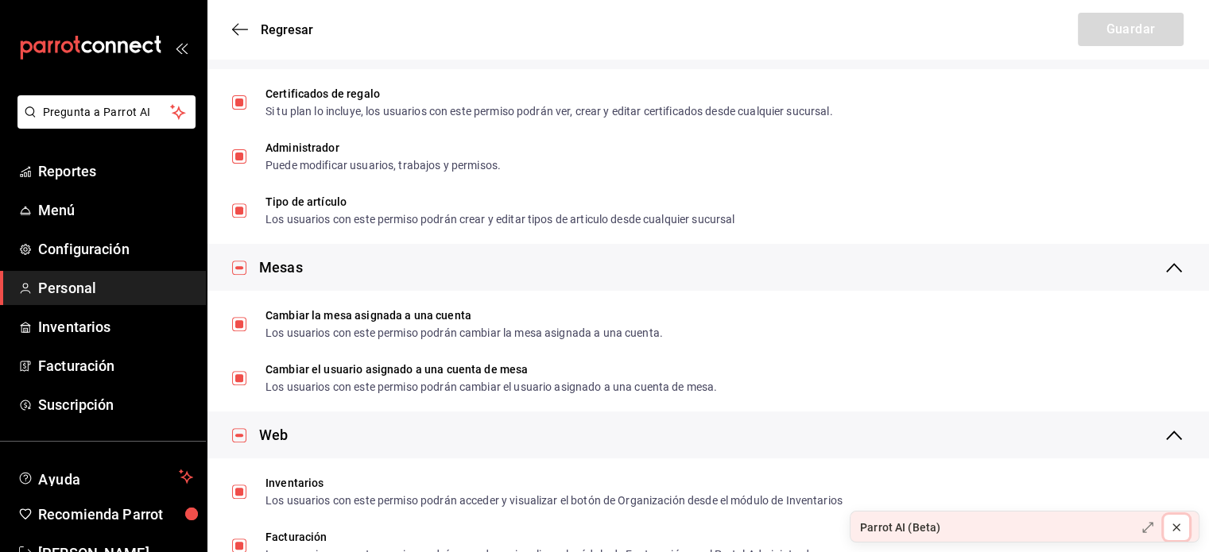
click at [1176, 524] on icon at bounding box center [1176, 527] width 13 height 13
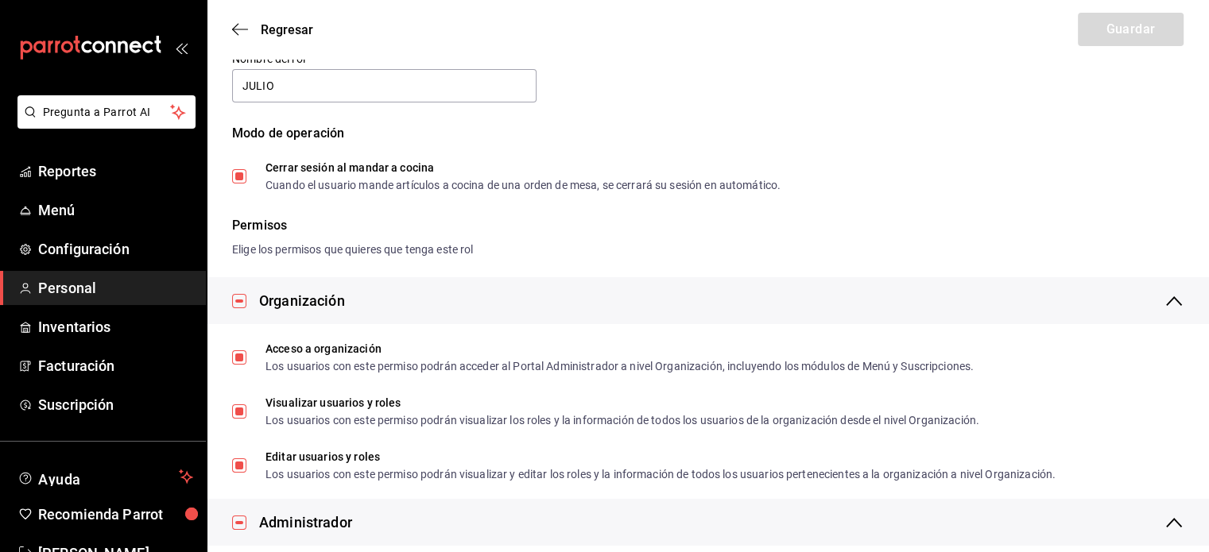
scroll to position [0, 0]
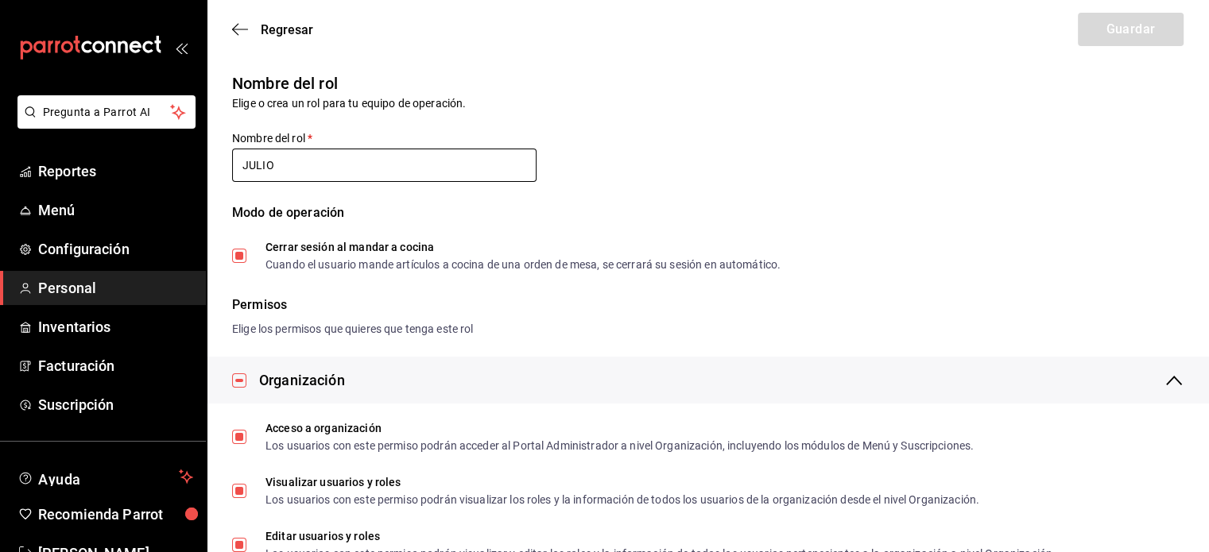
click at [353, 156] on input "JULIO" at bounding box center [384, 165] width 304 height 33
type input "[PERSON_NAME]"
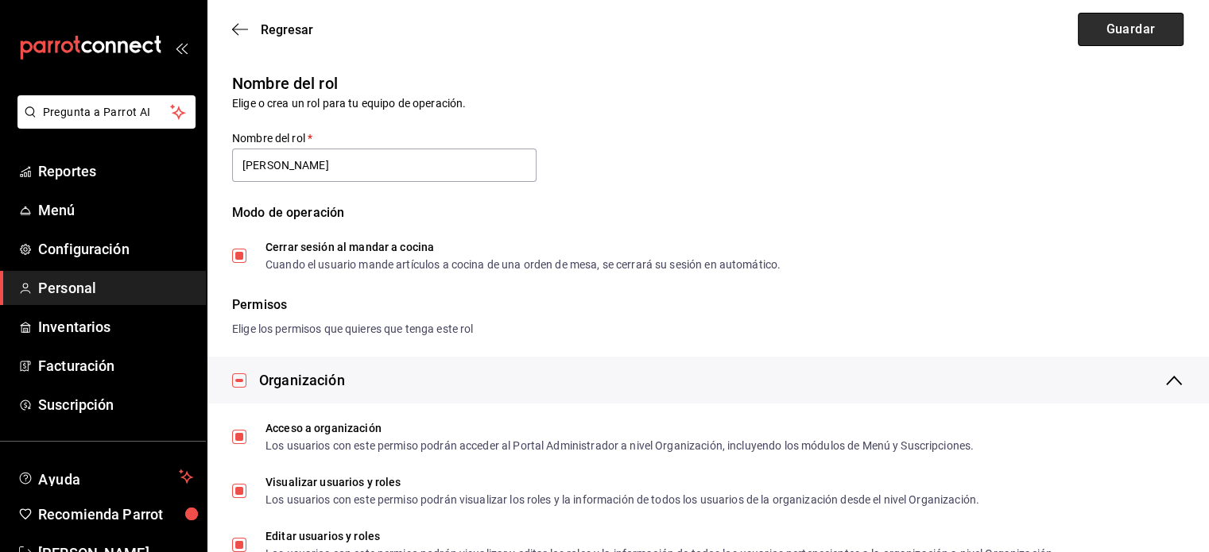
click at [1152, 33] on button "Guardar" at bounding box center [1131, 29] width 106 height 33
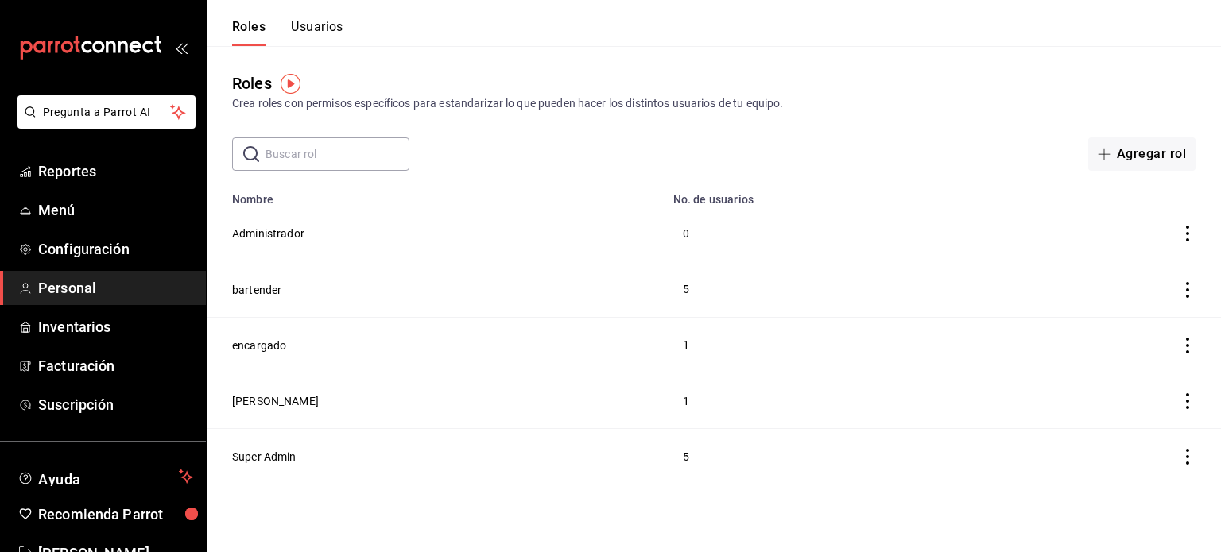
click at [310, 29] on button "Usuarios" at bounding box center [317, 32] width 52 height 27
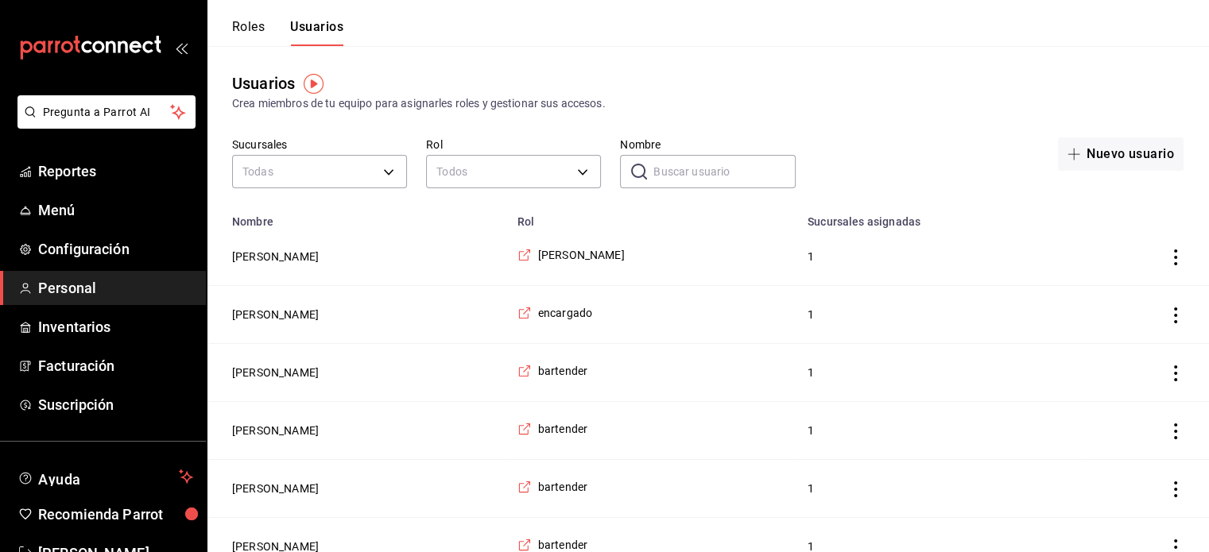
click at [1179, 256] on icon "actions" at bounding box center [1175, 258] width 16 height 16
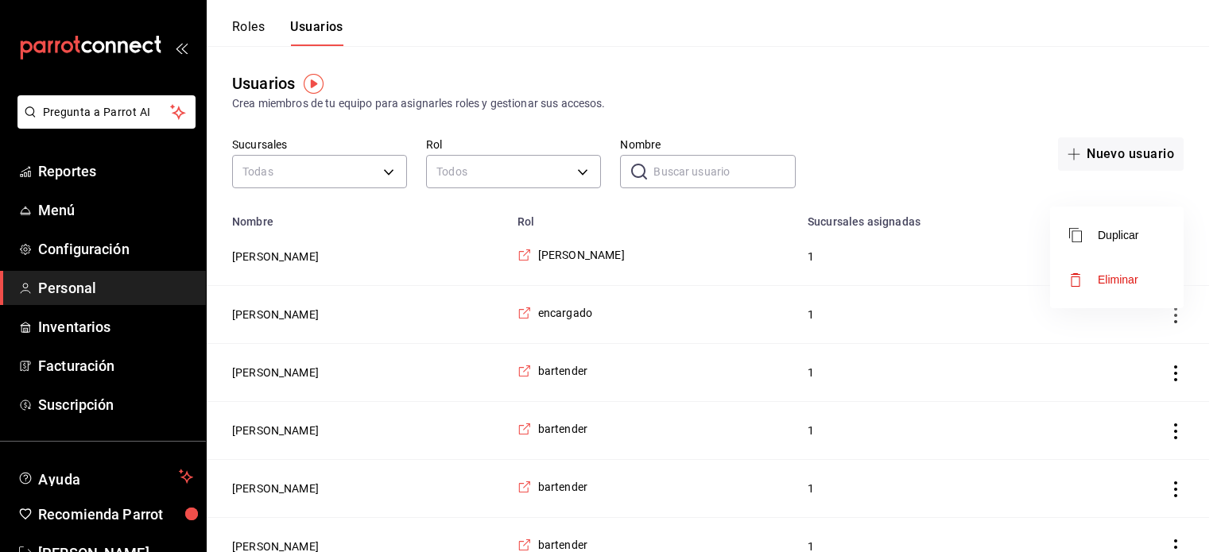
click at [581, 258] on div at bounding box center [610, 276] width 1221 height 552
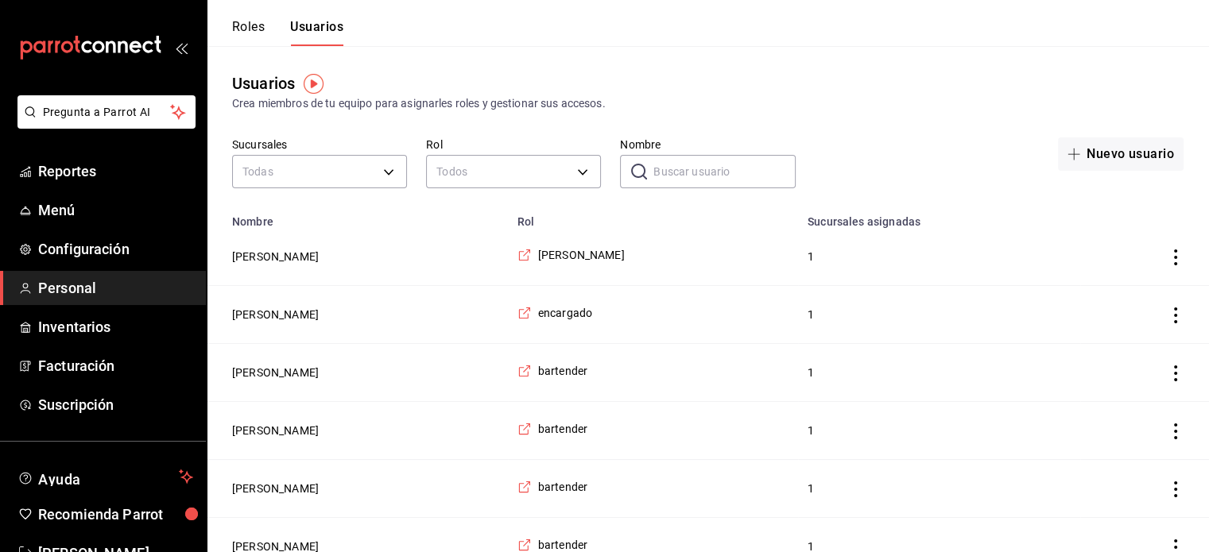
click at [569, 257] on span "[PERSON_NAME]" at bounding box center [581, 255] width 87 height 16
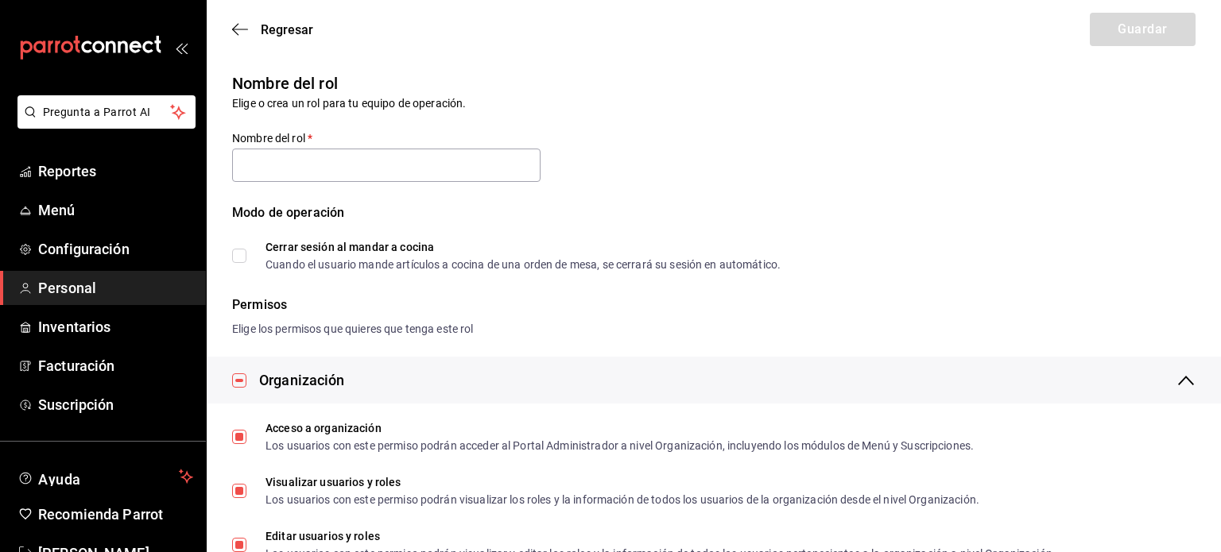
type input "Julio"
checkbox input "true"
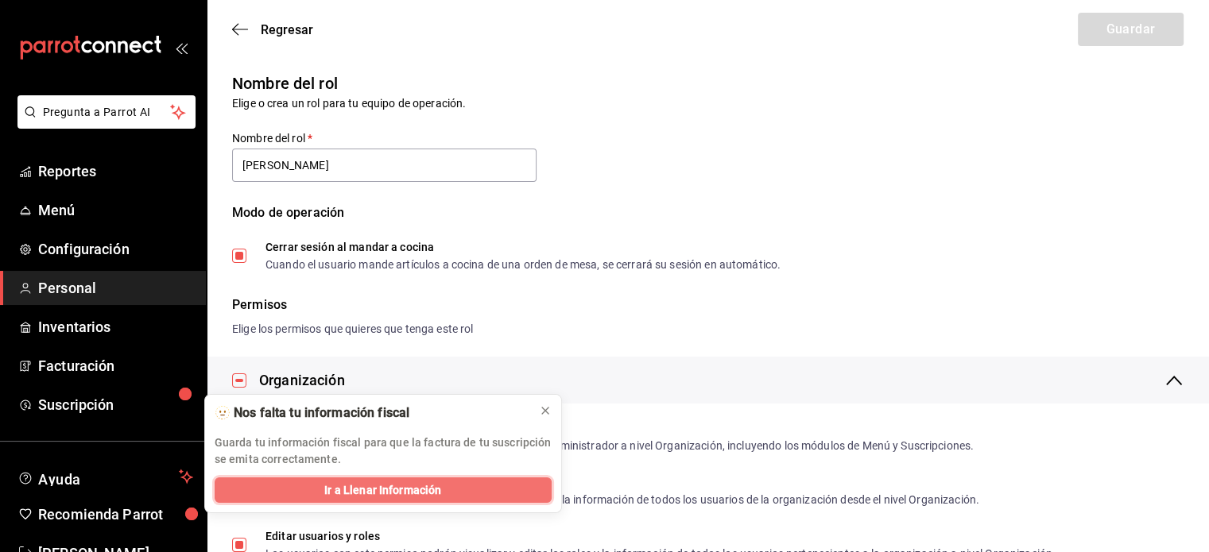
click at [413, 490] on span "Ir a Llenar Información" at bounding box center [382, 490] width 117 height 17
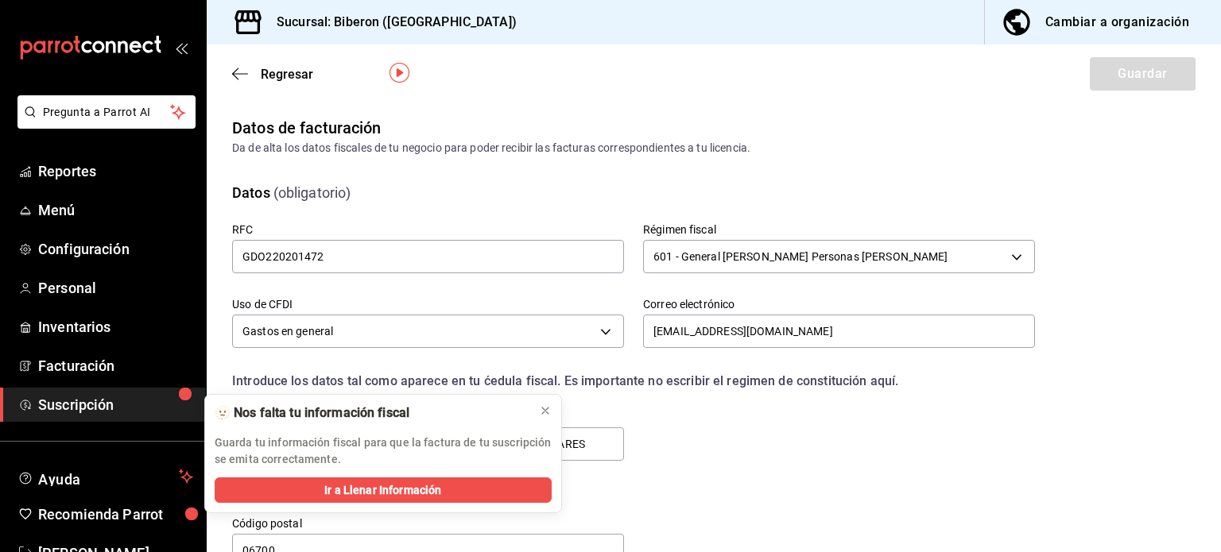
scroll to position [55, 0]
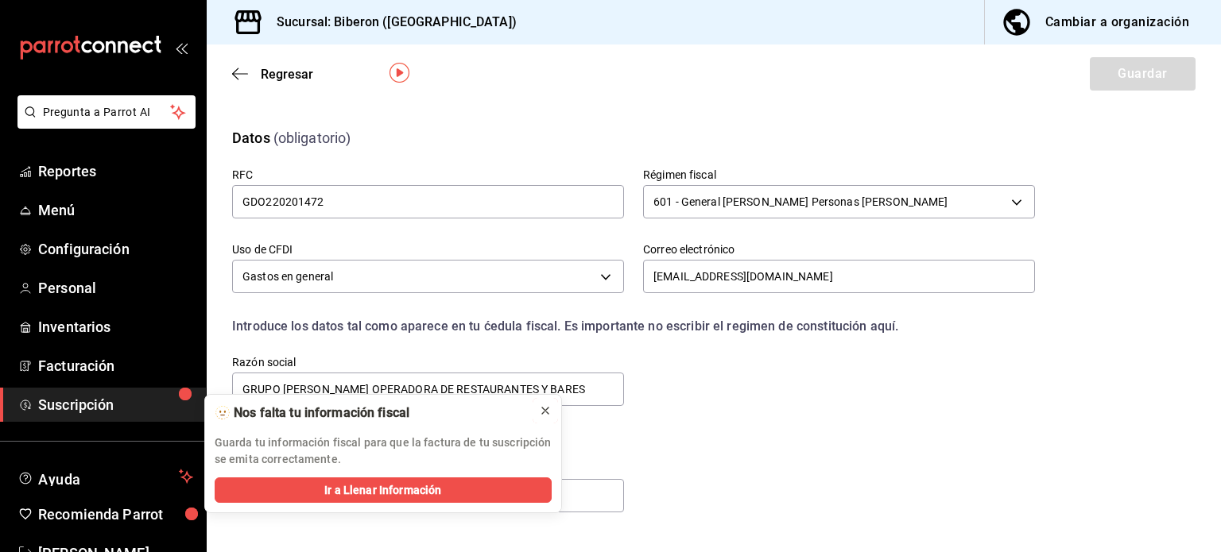
click at [543, 403] on div at bounding box center [545, 411] width 13 height 16
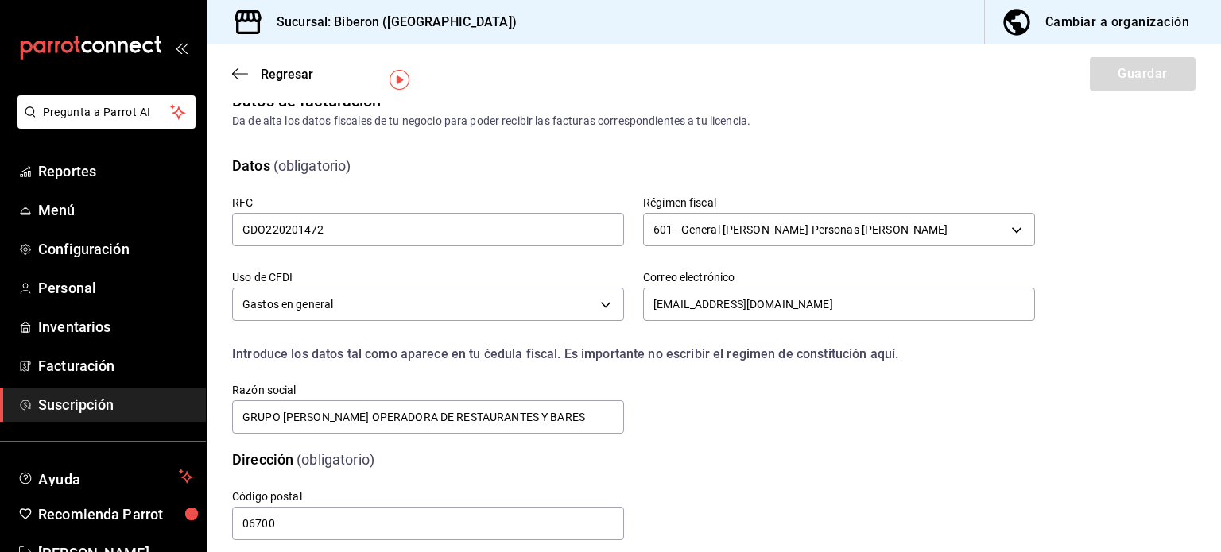
scroll to position [0, 0]
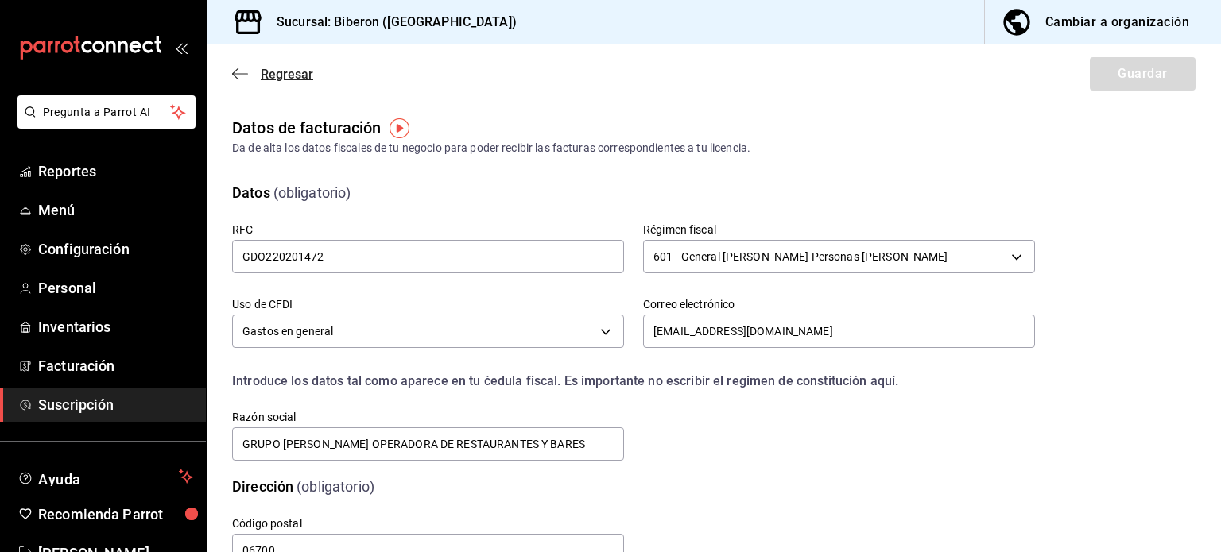
click at [296, 81] on span "Regresar" at bounding box center [287, 74] width 52 height 15
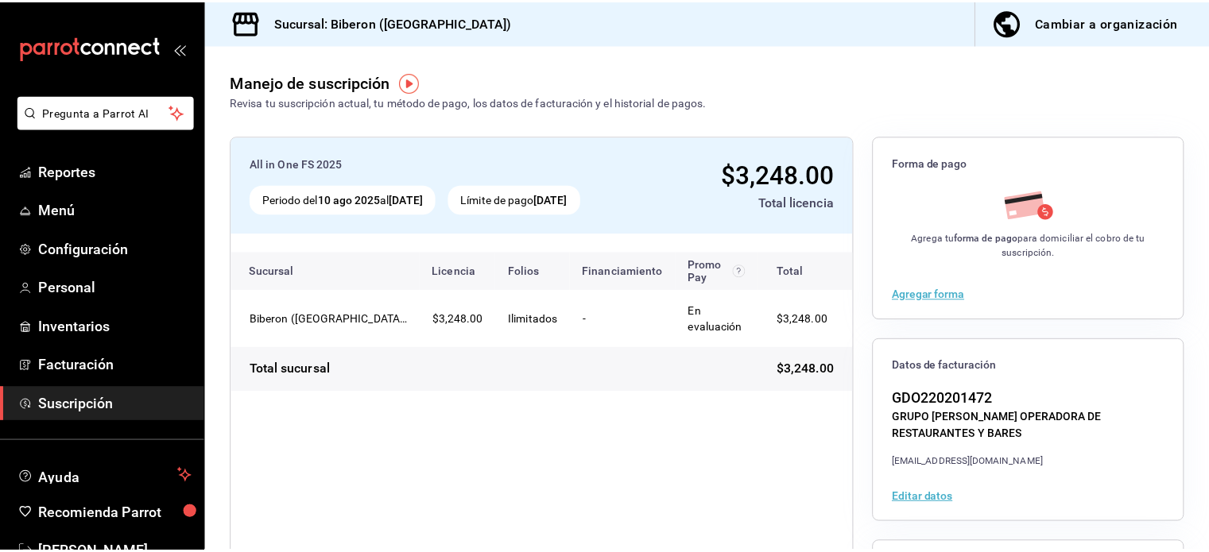
scroll to position [47, 0]
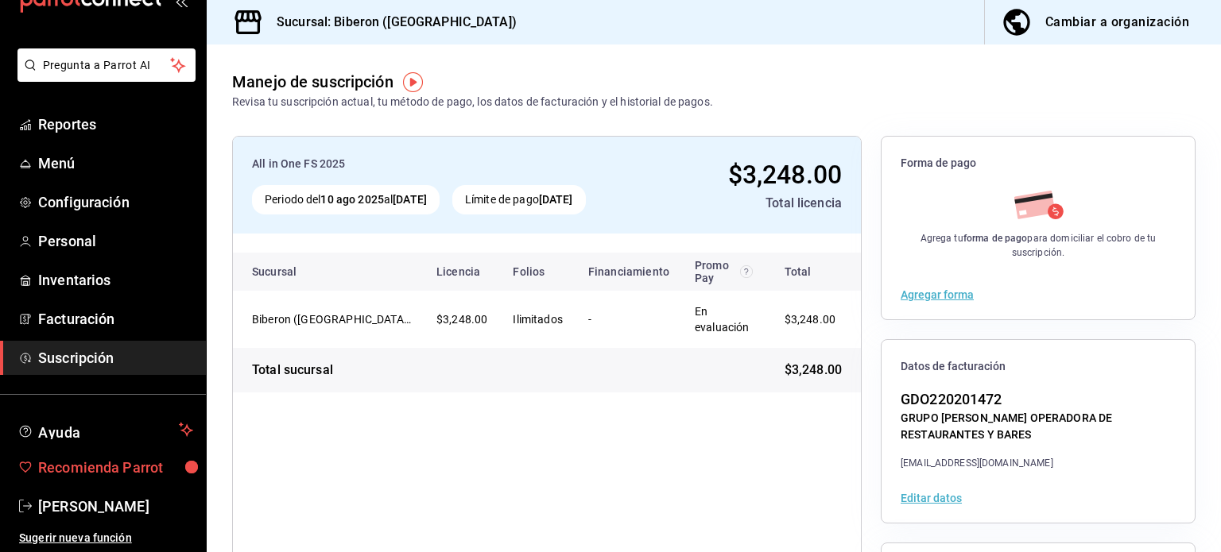
click at [96, 473] on span "Recomienda Parrot" at bounding box center [115, 467] width 155 height 21
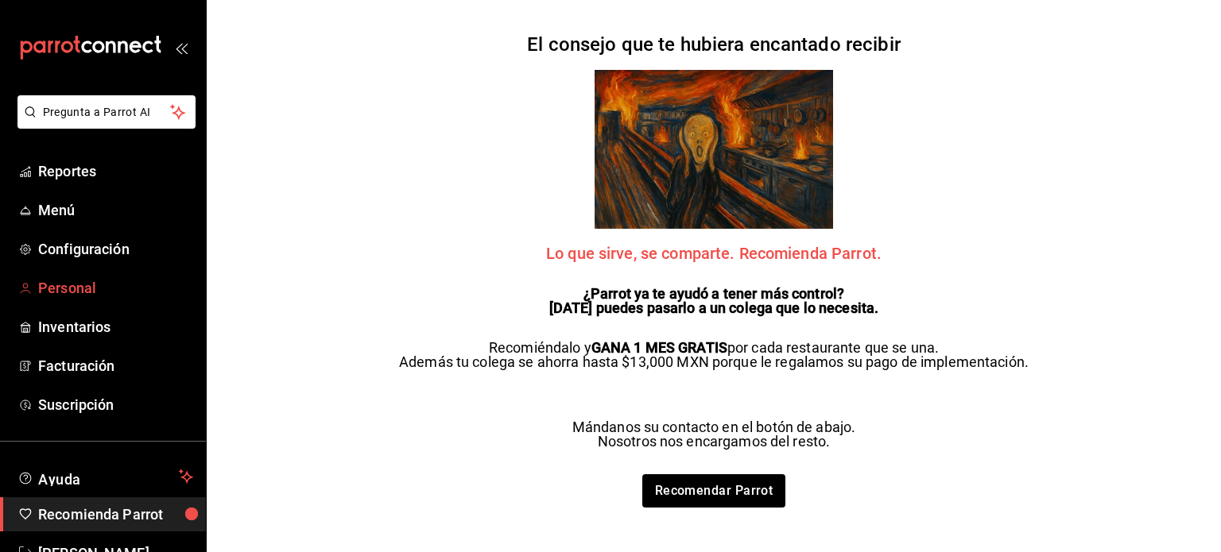
click at [73, 288] on span "Personal" at bounding box center [115, 287] width 155 height 21
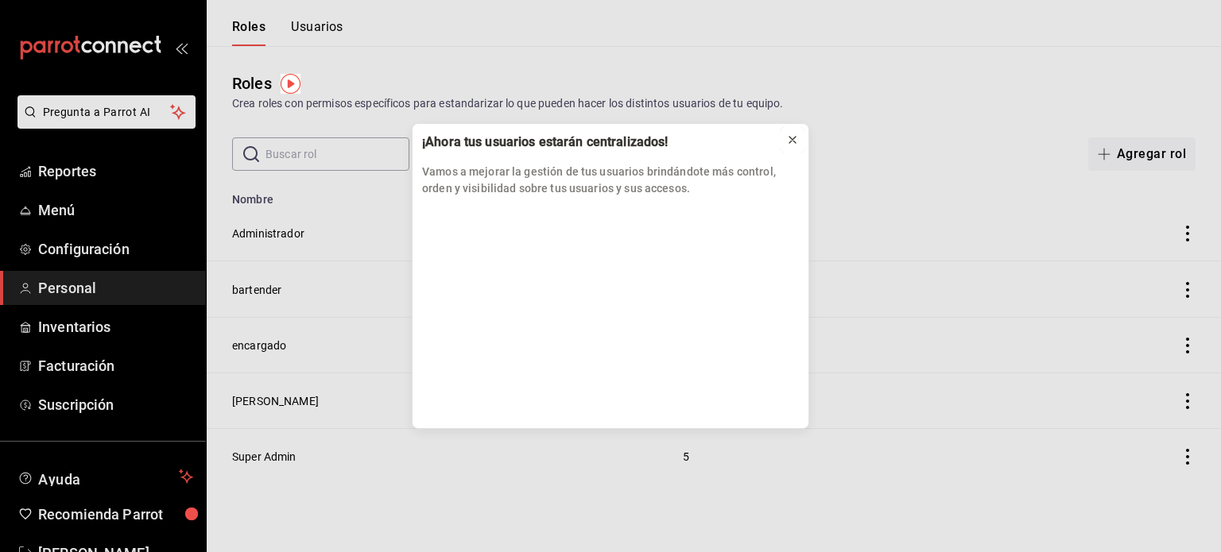
click at [792, 141] on icon at bounding box center [792, 140] width 13 height 13
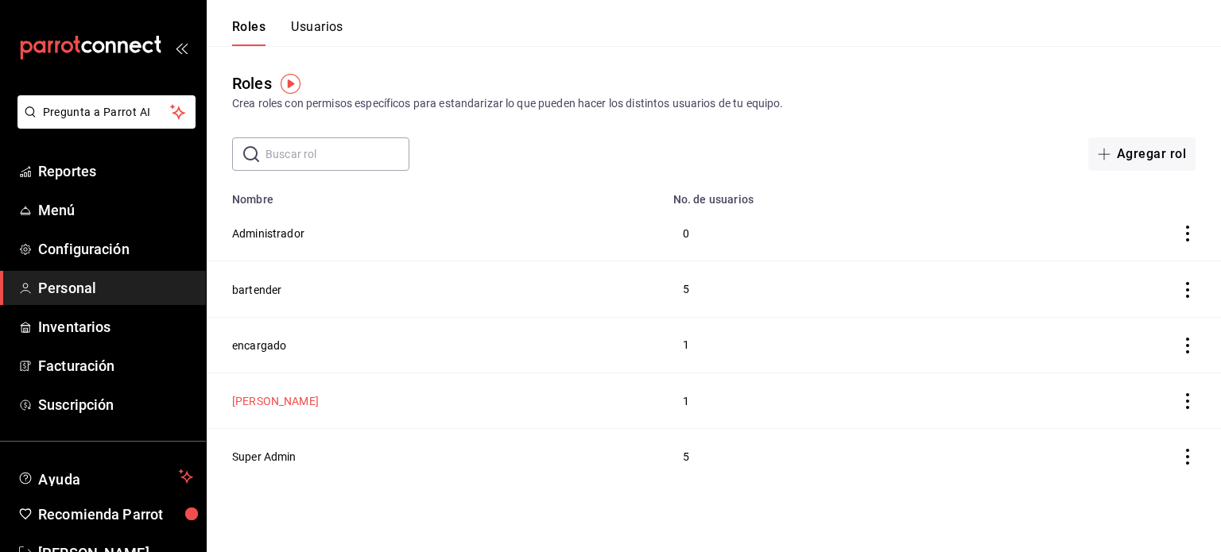
click at [245, 399] on button "[PERSON_NAME]" at bounding box center [275, 401] width 87 height 16
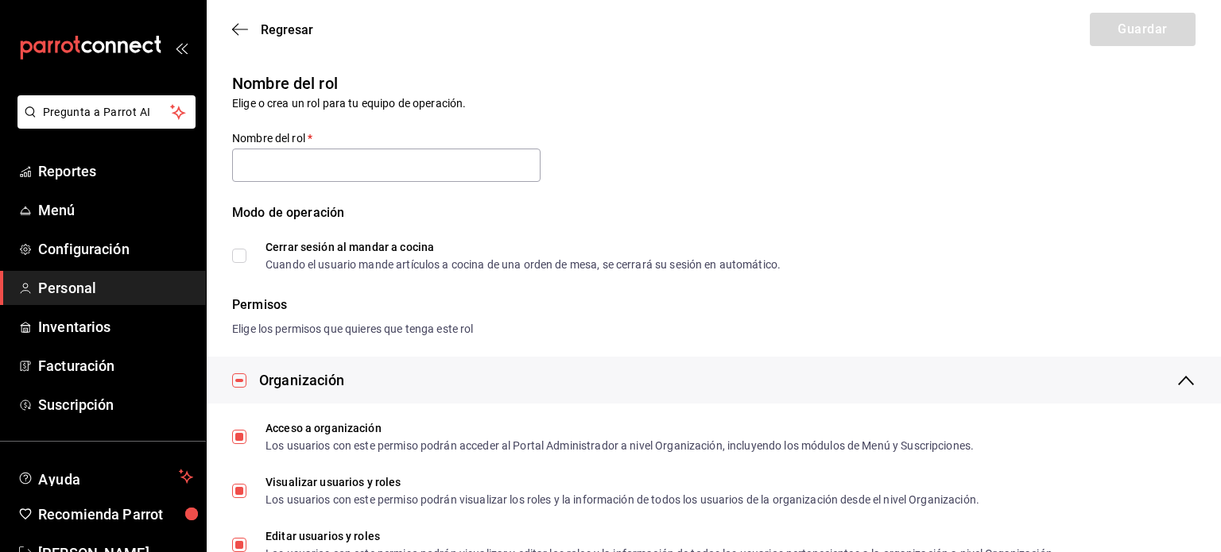
type input "[PERSON_NAME]"
checkbox input "true"
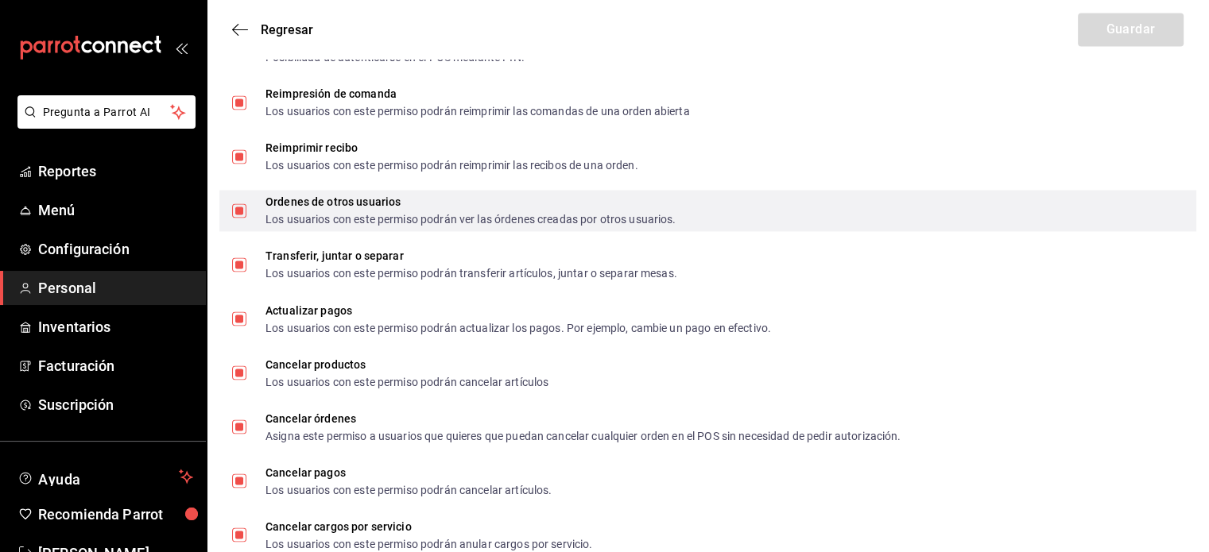
scroll to position [2781, 0]
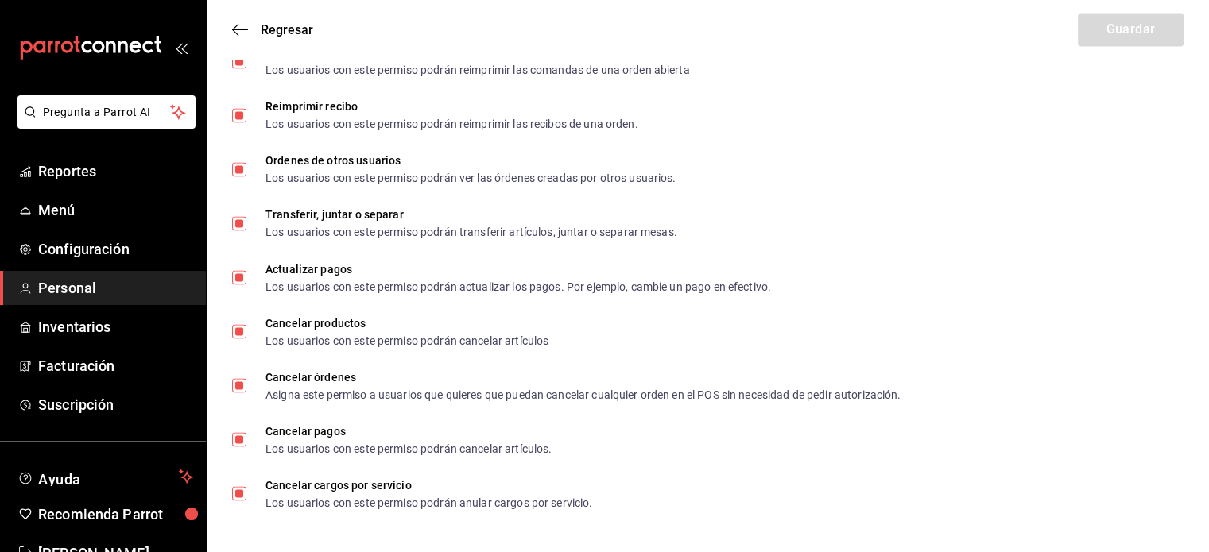
click at [57, 282] on span "Personal" at bounding box center [115, 287] width 155 height 21
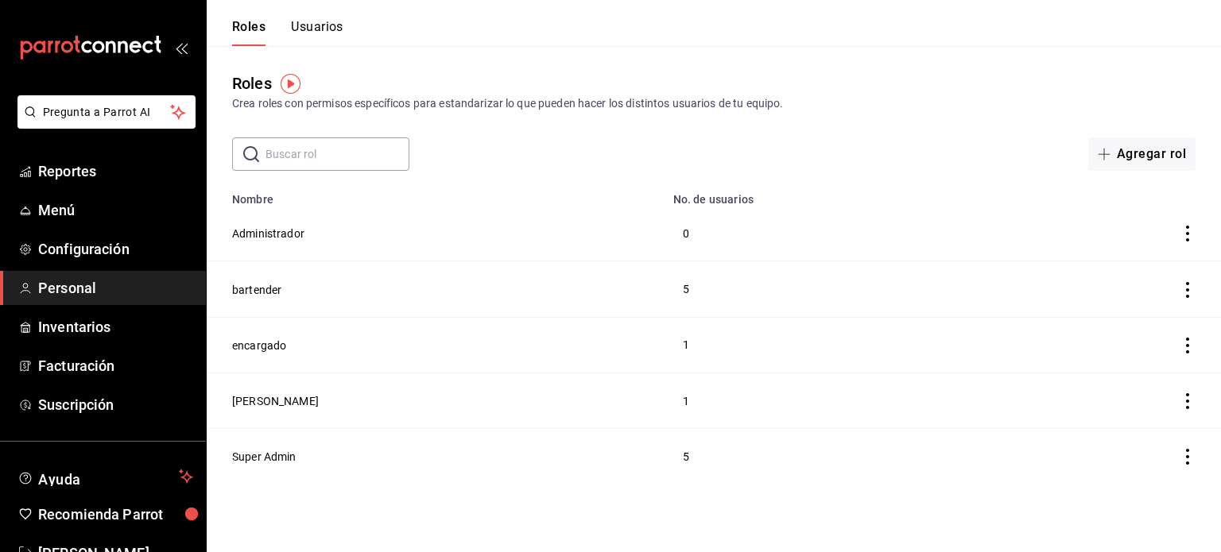
click at [318, 24] on button "Usuarios" at bounding box center [317, 32] width 52 height 27
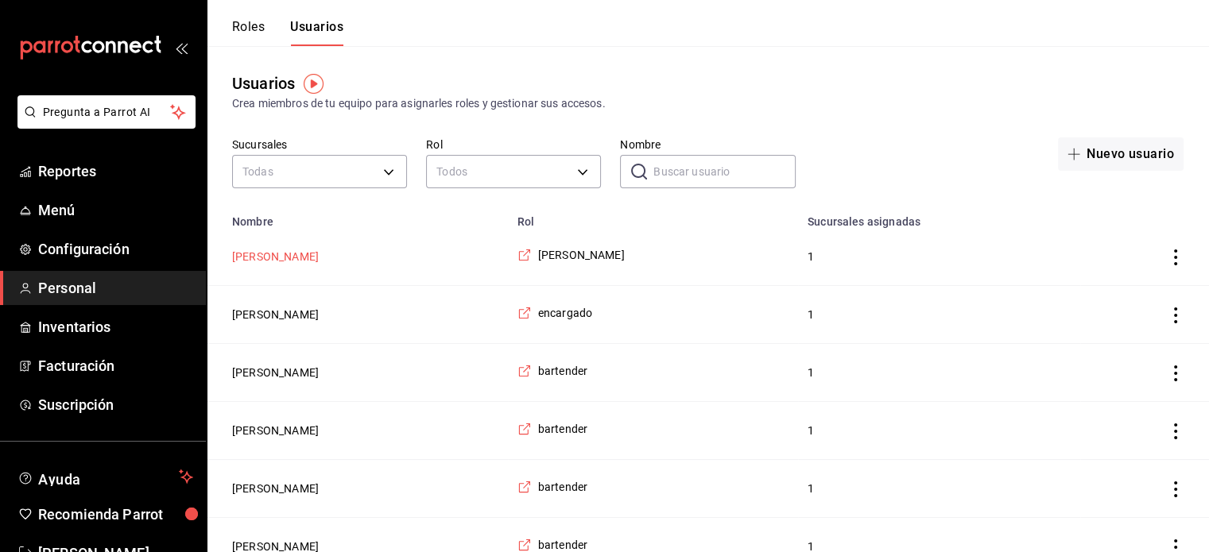
click at [282, 259] on button "[PERSON_NAME]" at bounding box center [275, 257] width 87 height 16
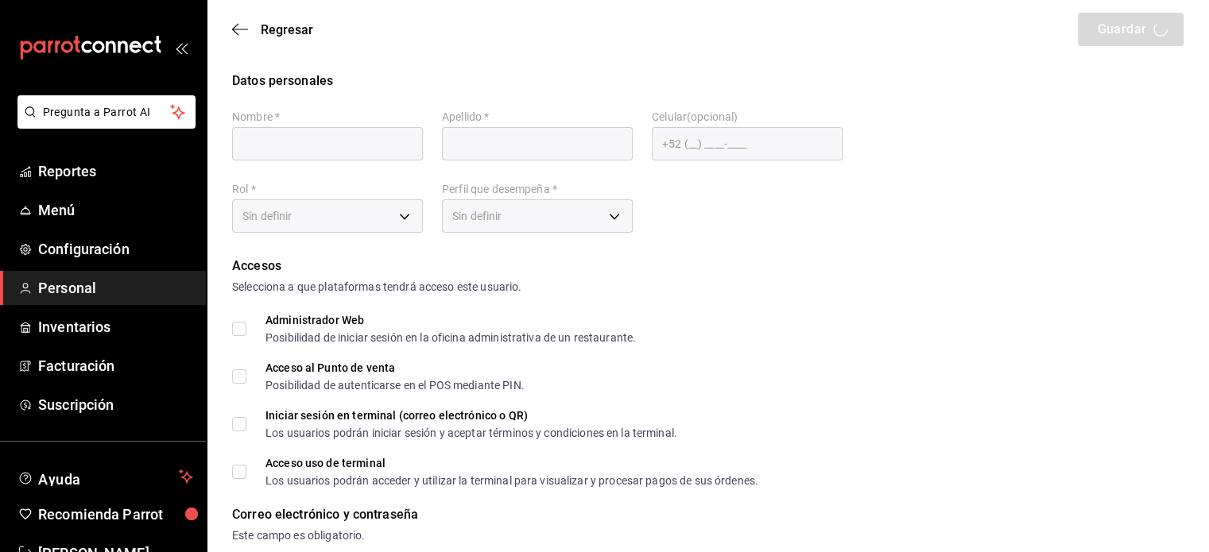
type input "julio"
type input "[PERSON_NAME]"
checkbox input "true"
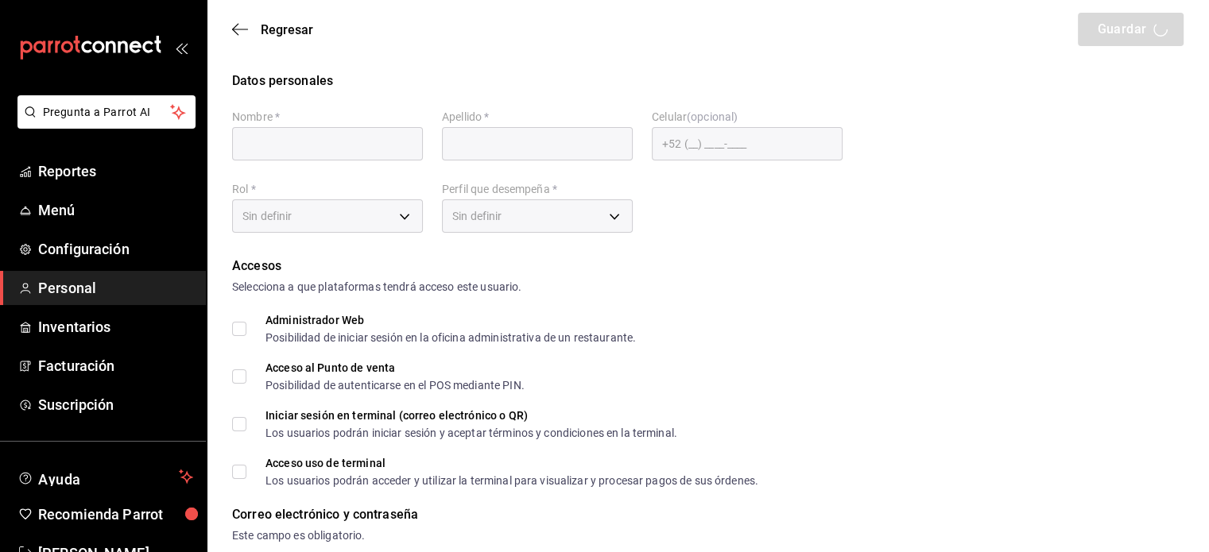
checkbox input "true"
type input "[EMAIL_ADDRESS][DOMAIN_NAME]"
type input "0143"
checkbox input "true"
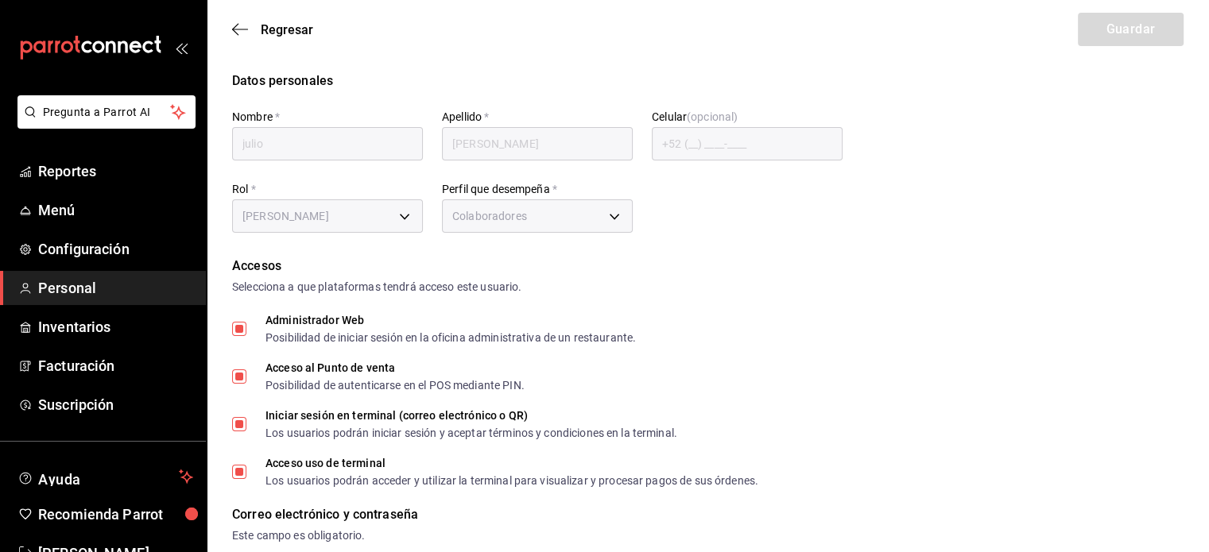
type input "3d75633b-70c5-46d6-b16e-898c5d35dfde"
type input "STAFF"
checkbox input "true"
click at [323, 152] on input "julio" at bounding box center [327, 143] width 191 height 33
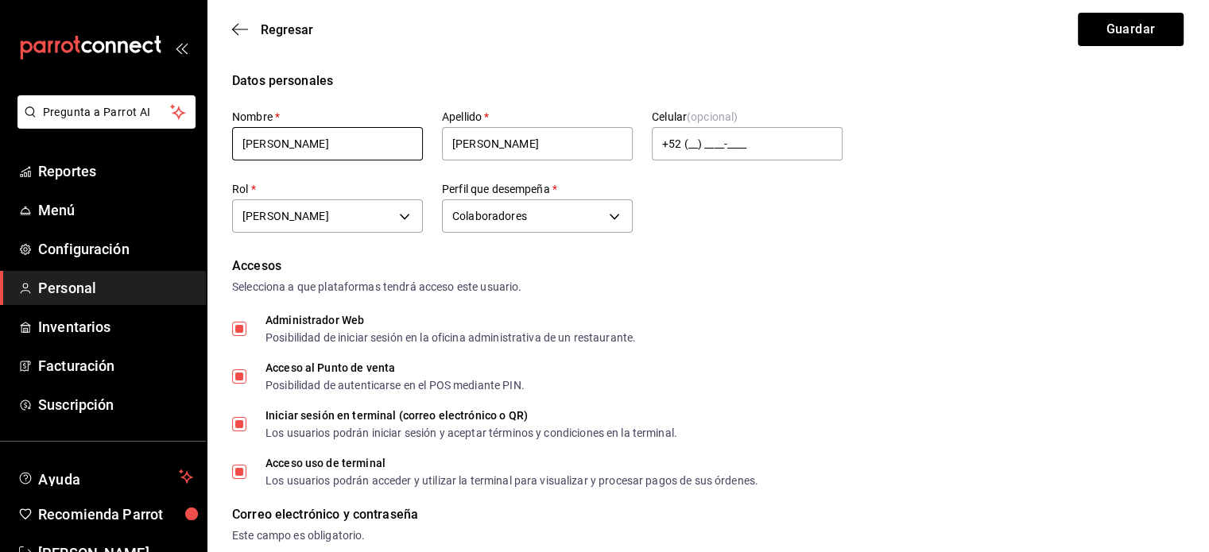
type input "[PERSON_NAME]"
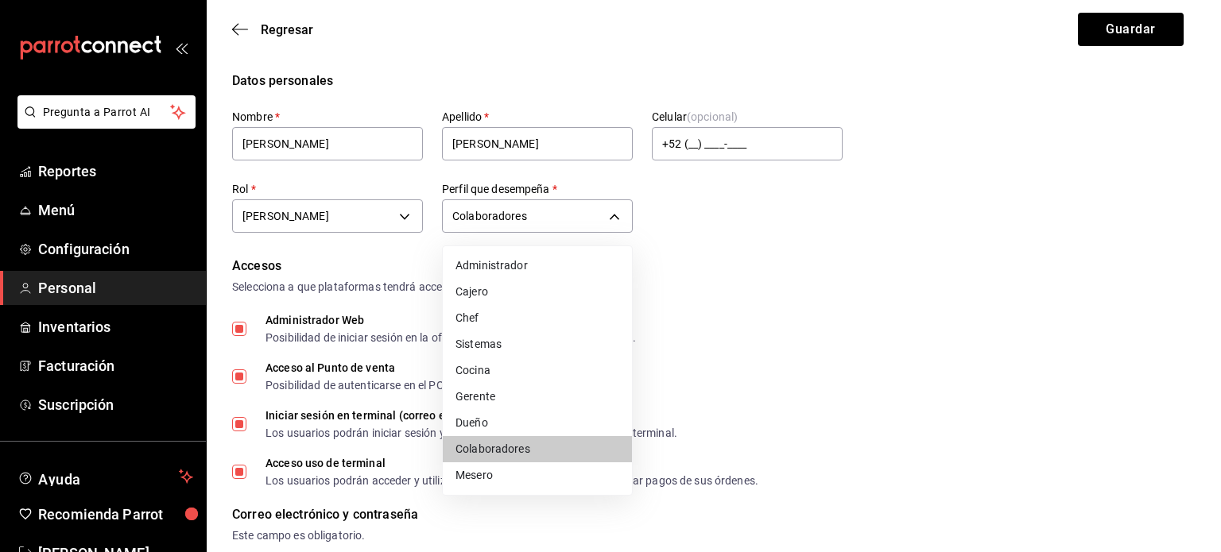
click at [537, 263] on li "Administrador" at bounding box center [537, 266] width 189 height 26
type input "ADMIN"
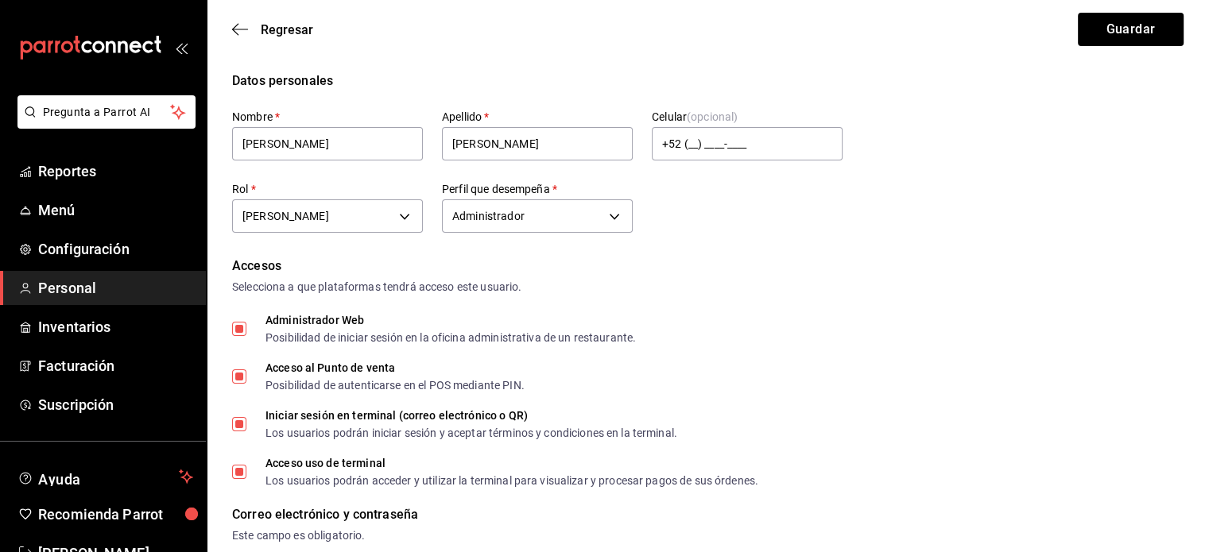
click at [1135, 31] on button "Guardar" at bounding box center [1131, 29] width 106 height 33
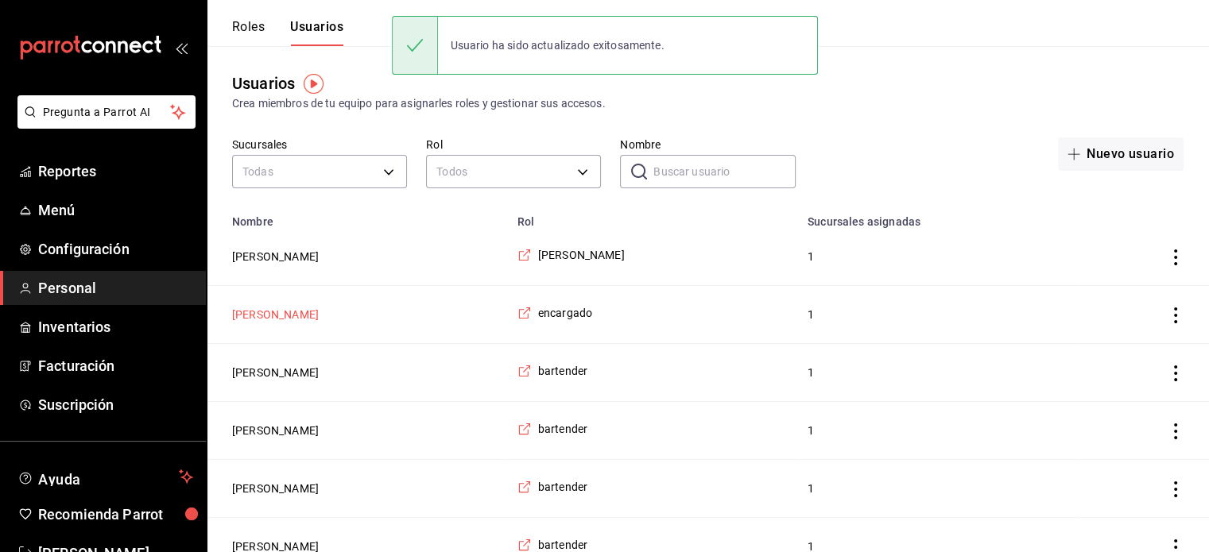
click at [265, 317] on button "[PERSON_NAME]" at bounding box center [275, 315] width 87 height 16
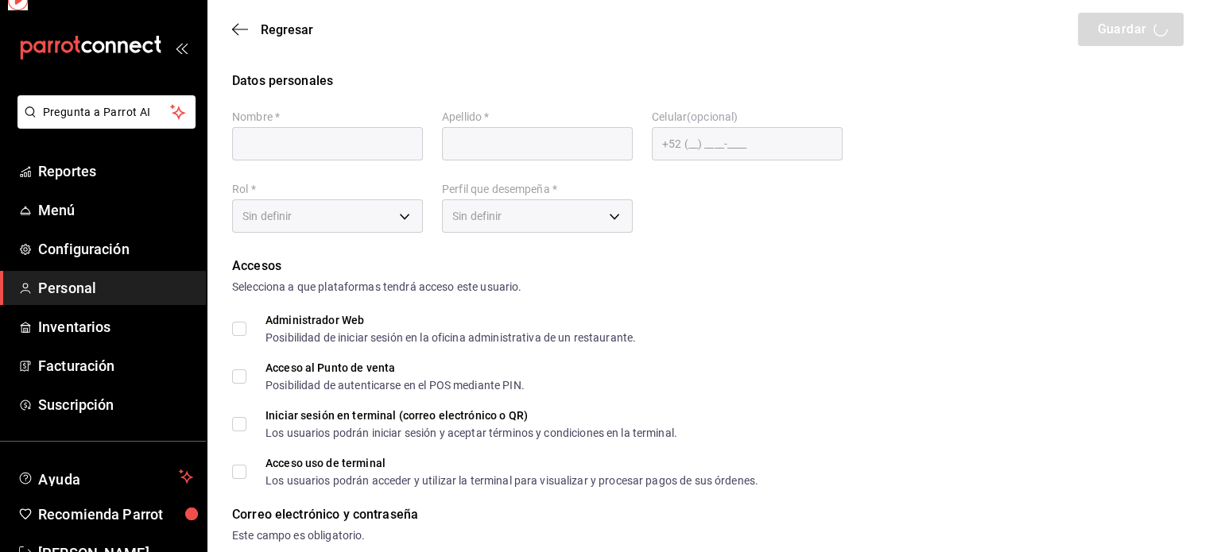
type input "[PERSON_NAME]"
checkbox input "true"
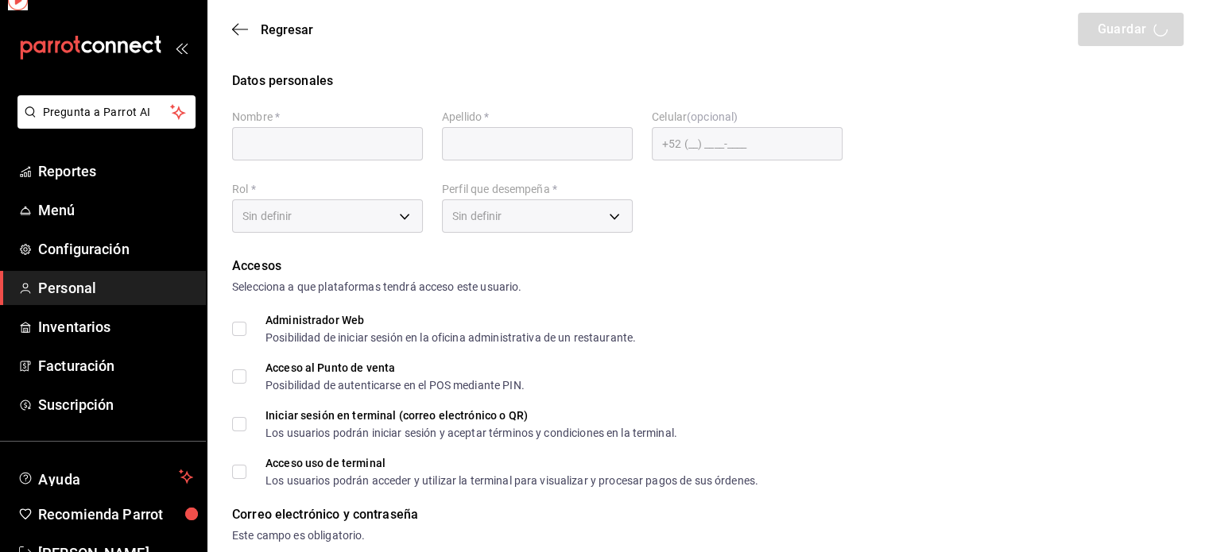
checkbox input "true"
type input "[PERSON_NAME][EMAIL_ADDRESS][DOMAIN_NAME]"
type input "3050"
checkbox input "true"
type input "30018d95-90fd-4cd5-ac58-4f5265a9e49f"
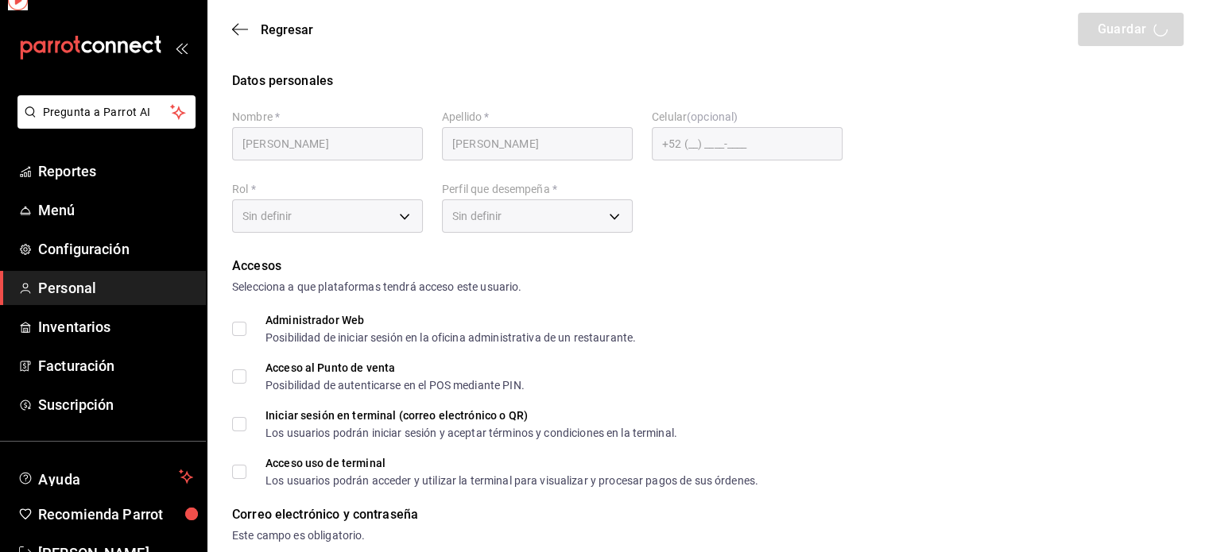
type input "STAFF"
checkbox input "true"
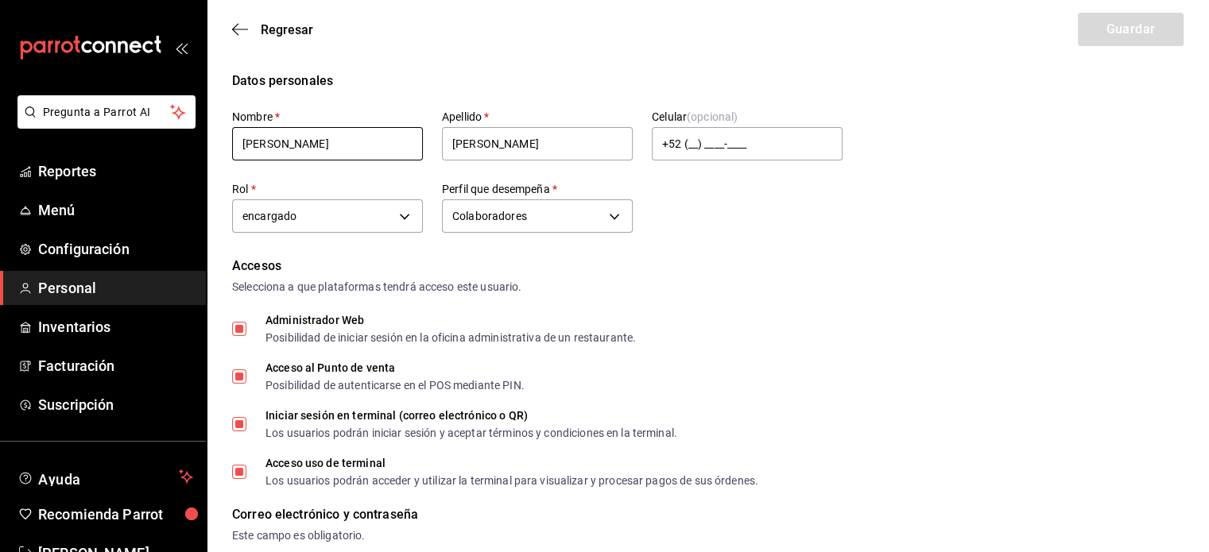
click at [271, 130] on input "[PERSON_NAME]" at bounding box center [327, 143] width 191 height 33
type input "[PERSON_NAME]"
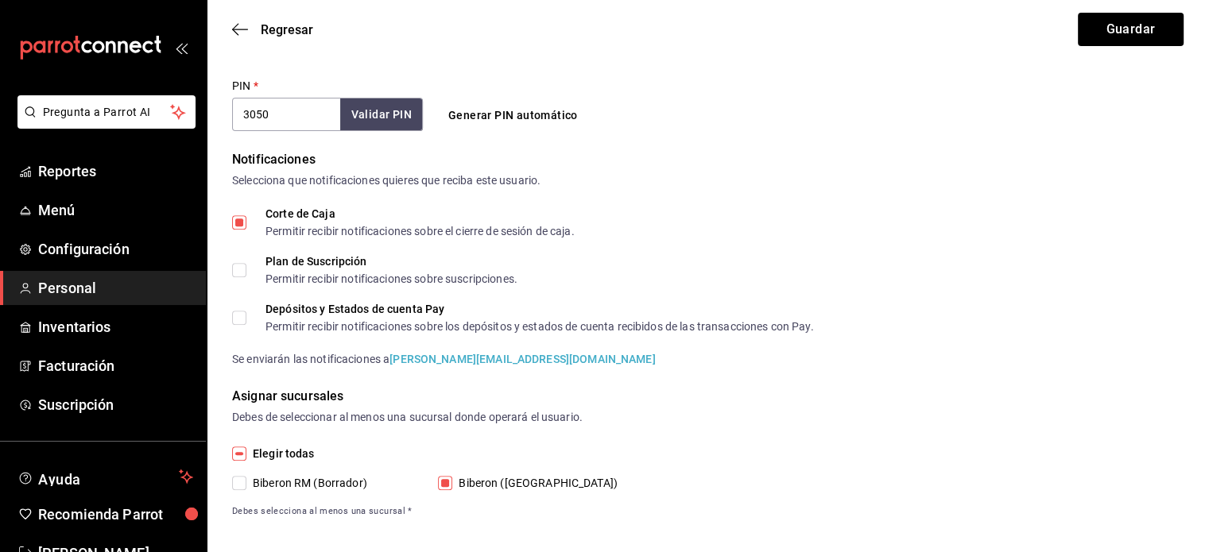
scroll to position [467, 0]
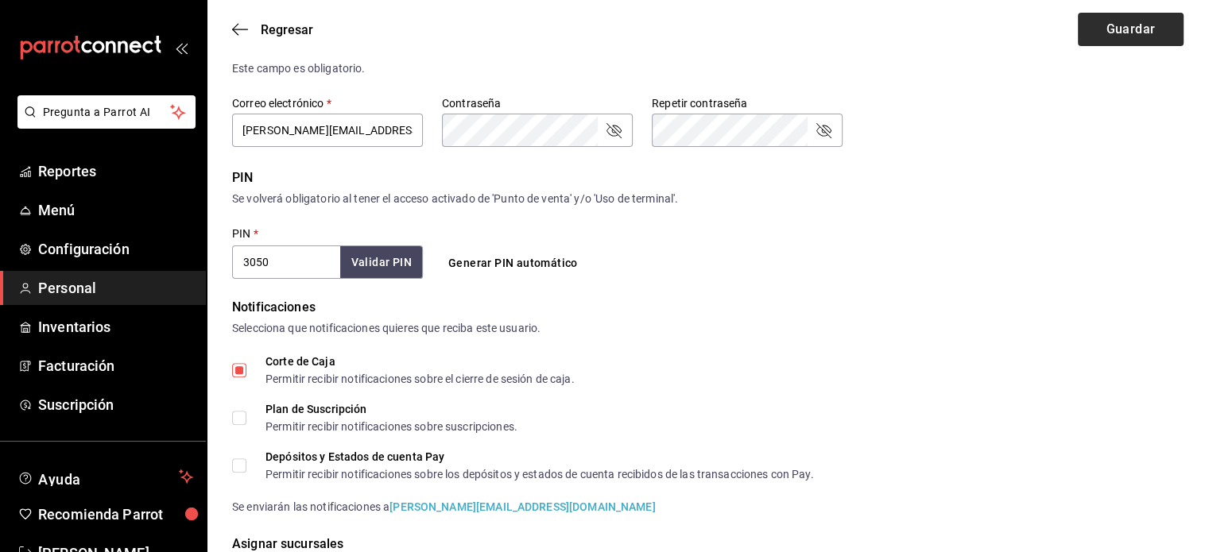
type input "[PERSON_NAME]"
click at [1094, 44] on button "Guardar" at bounding box center [1131, 29] width 106 height 33
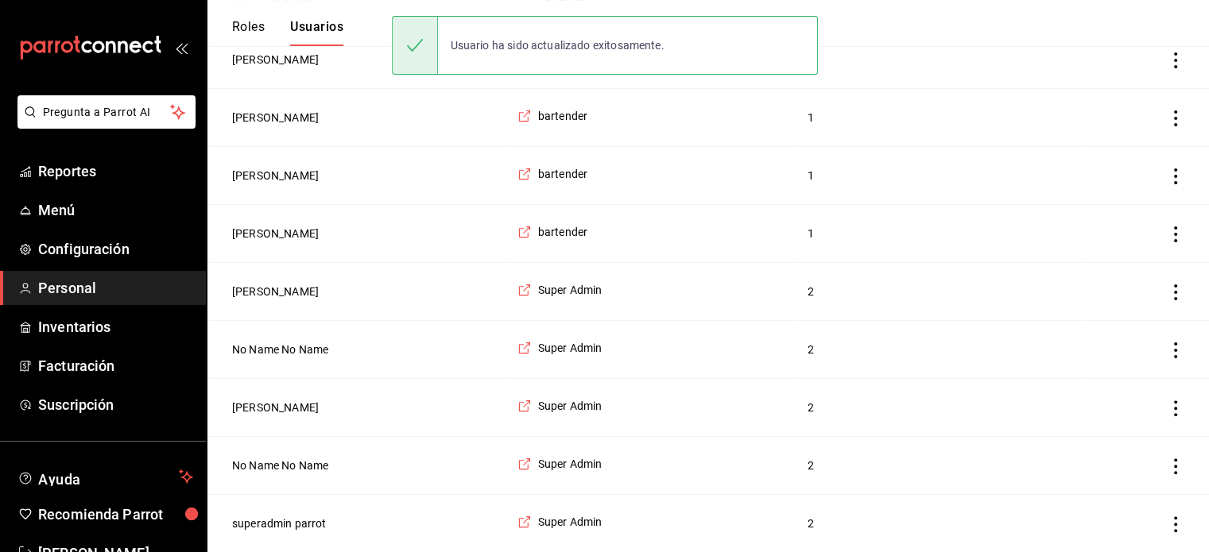
scroll to position [368, 0]
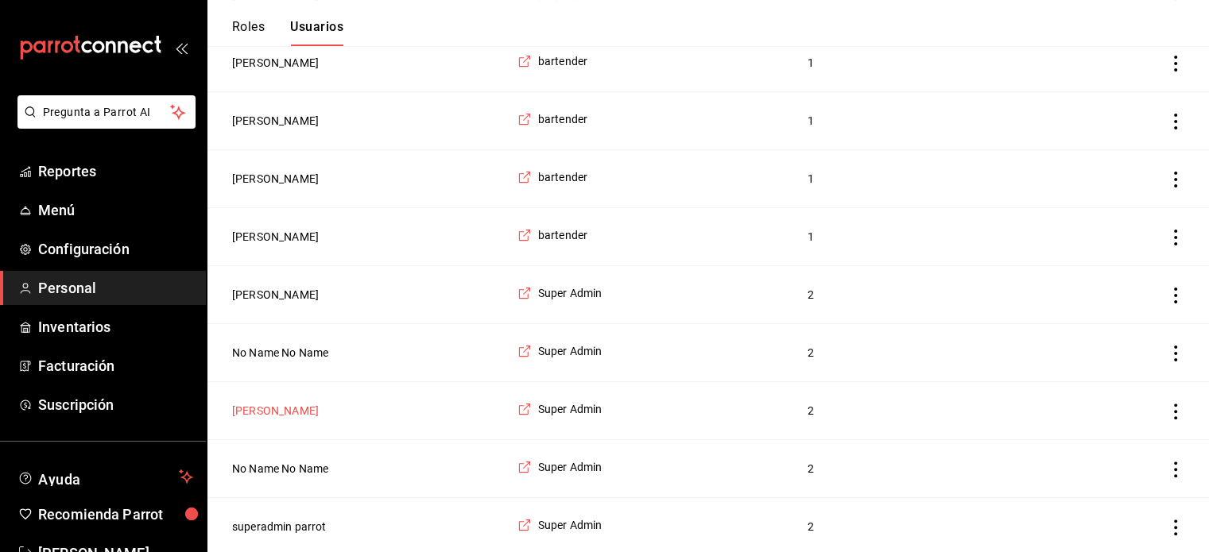
click at [288, 406] on button "[PERSON_NAME]" at bounding box center [275, 411] width 87 height 16
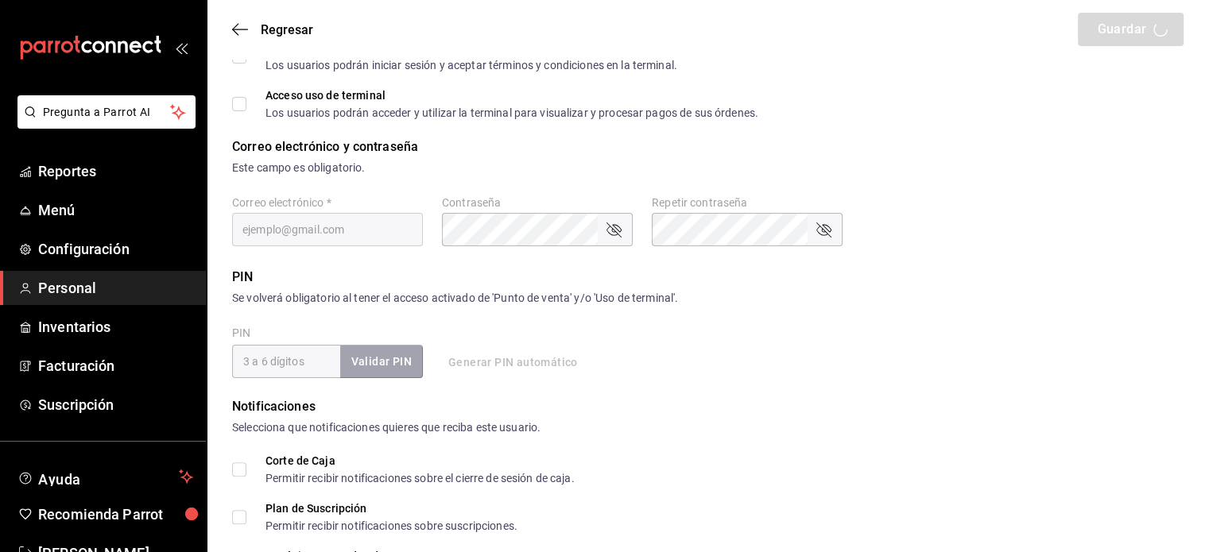
type input "[PERSON_NAME]"
checkbox input "true"
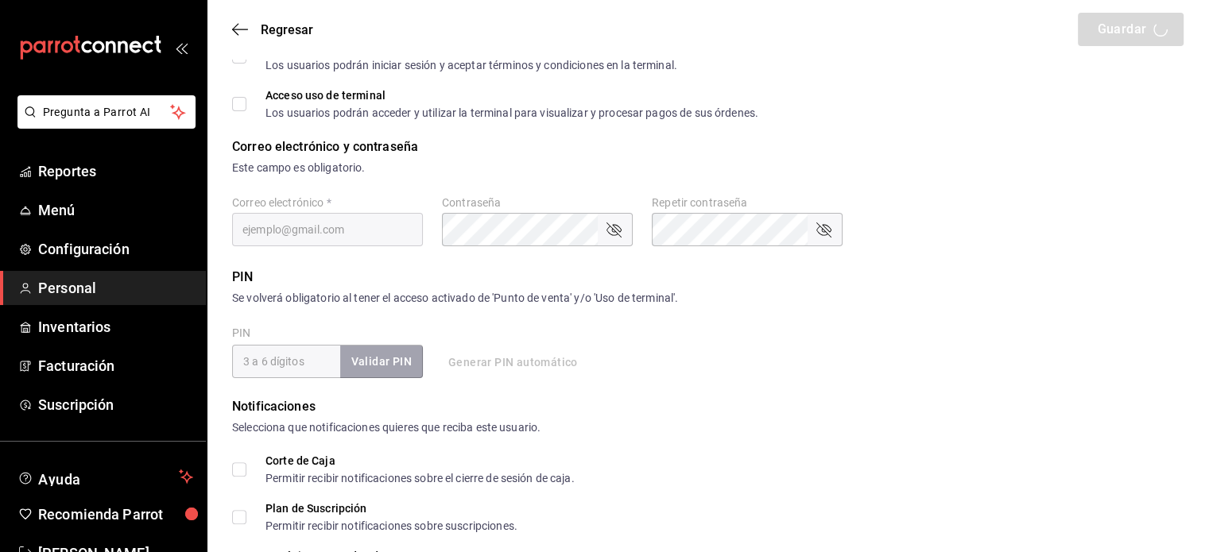
type input "[EMAIL_ADDRESS][DOMAIN_NAME]"
type input "12345"
checkbox input "true"
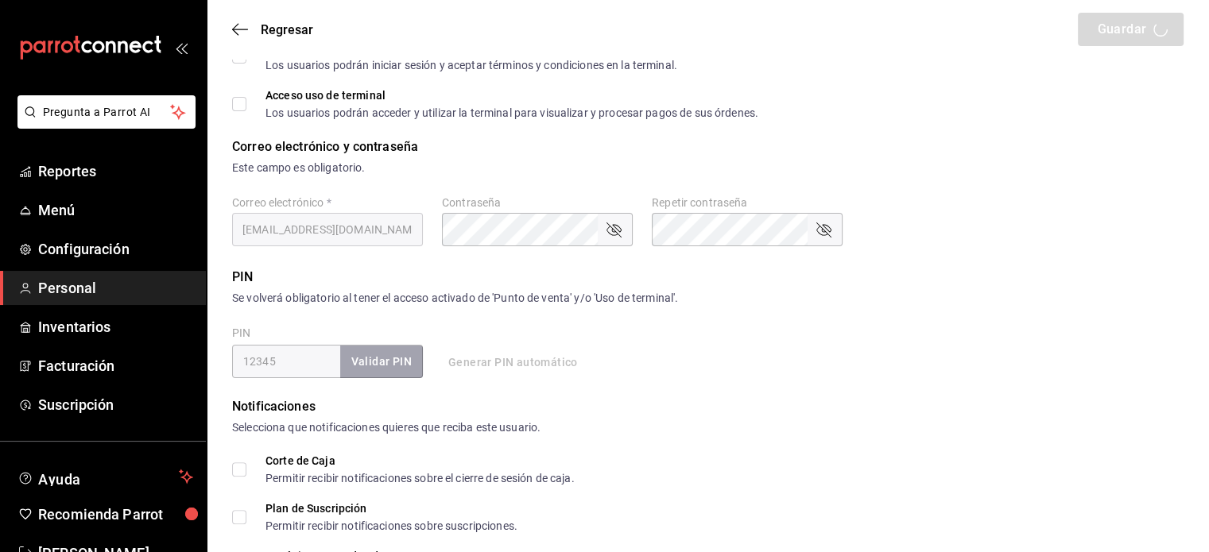
type input "bea3daa2-e77f-47df-b8e5-d97aaf8bf31d"
type input "UNDEFINED"
checkbox input "true"
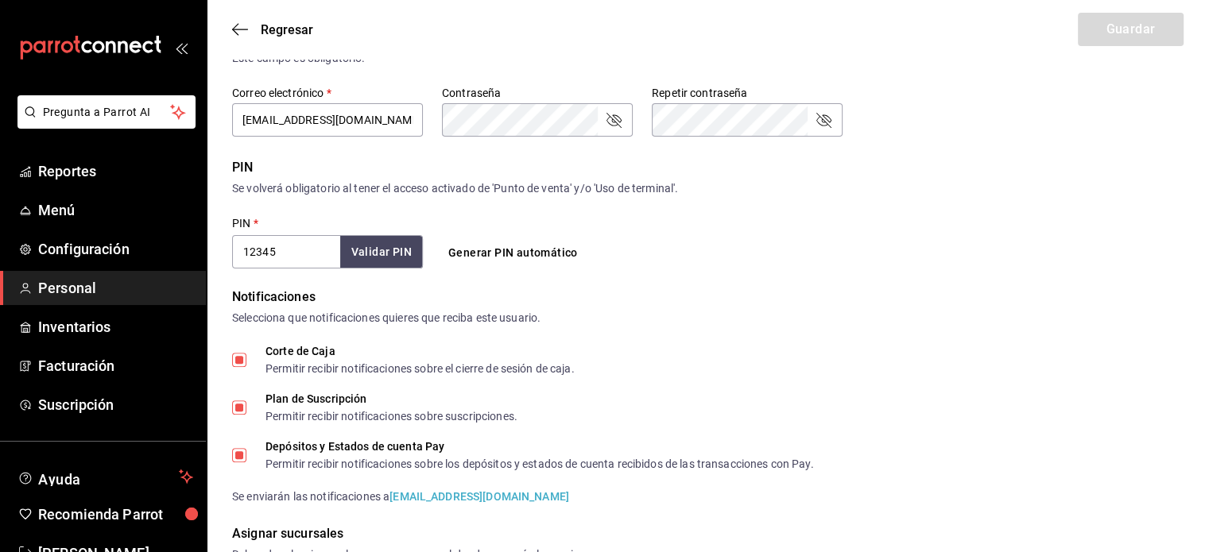
scroll to position [149, 0]
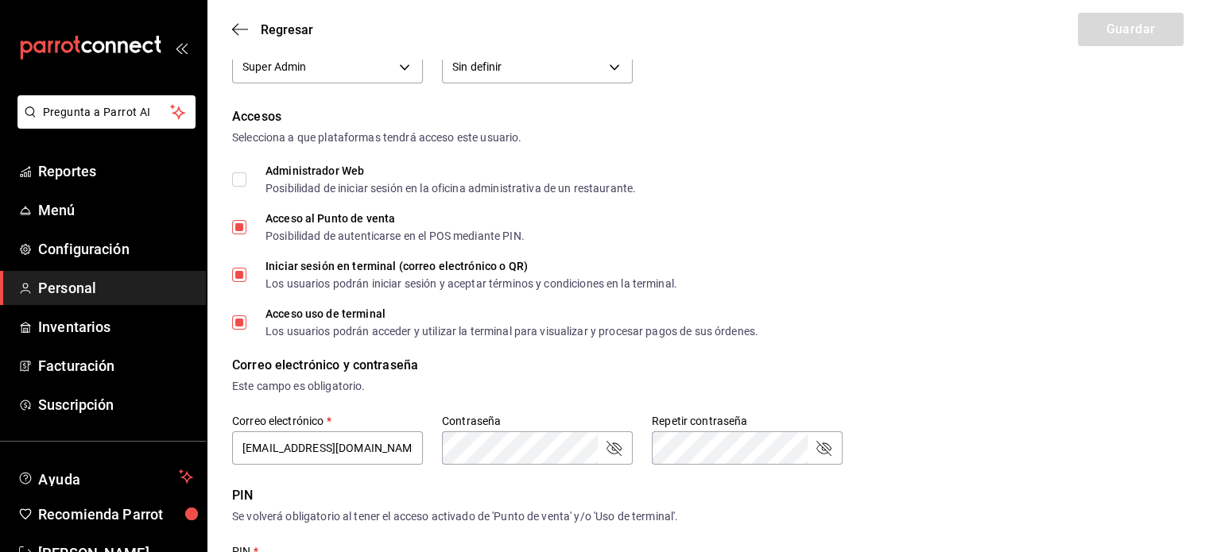
click at [238, 180] on input "Administrador Web Posibilidad de iniciar sesión en la oficina administrativa de…" at bounding box center [239, 179] width 14 height 14
checkbox input "true"
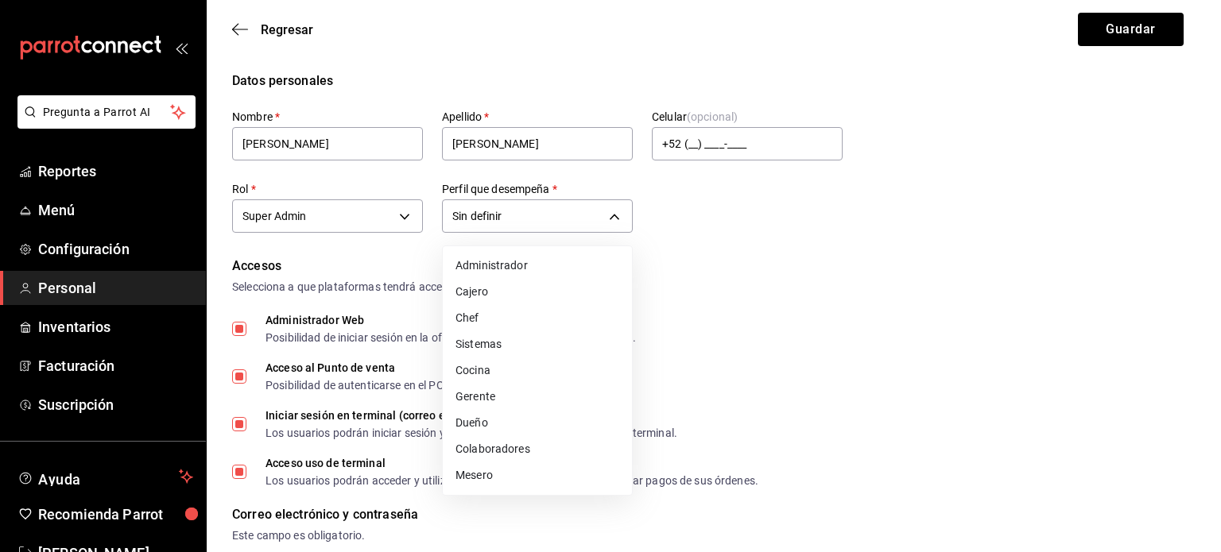
click at [519, 270] on li "Administrador" at bounding box center [537, 266] width 189 height 26
type input "ADMIN"
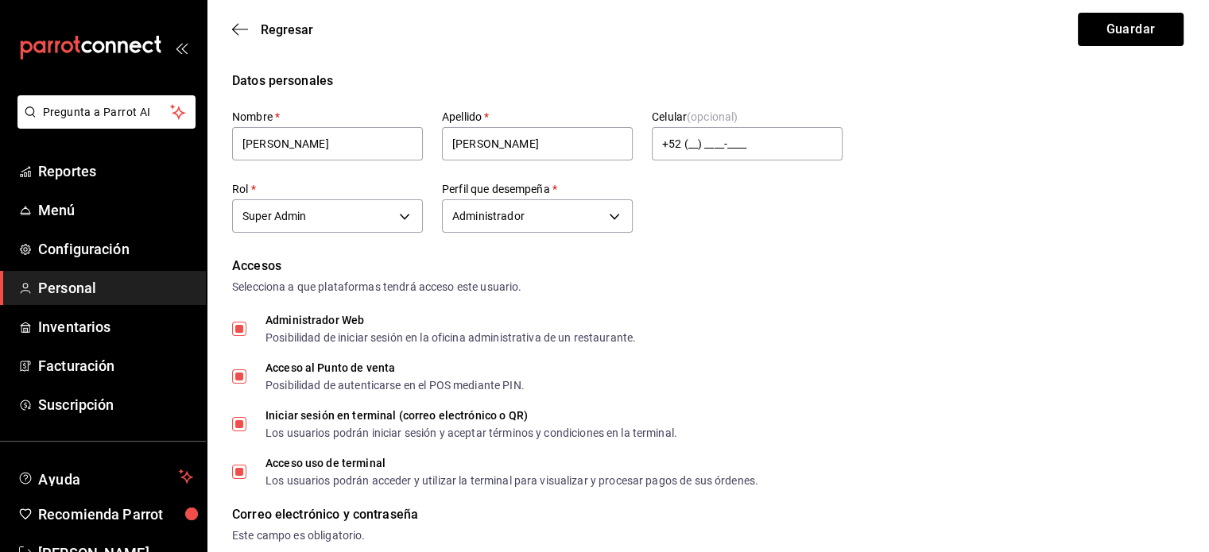
click at [772, 221] on div "Nombre   * [PERSON_NAME]   * [PERSON_NAME] Celular (opcional) +52 (__) ____-___…" at bounding box center [537, 174] width 610 height 128
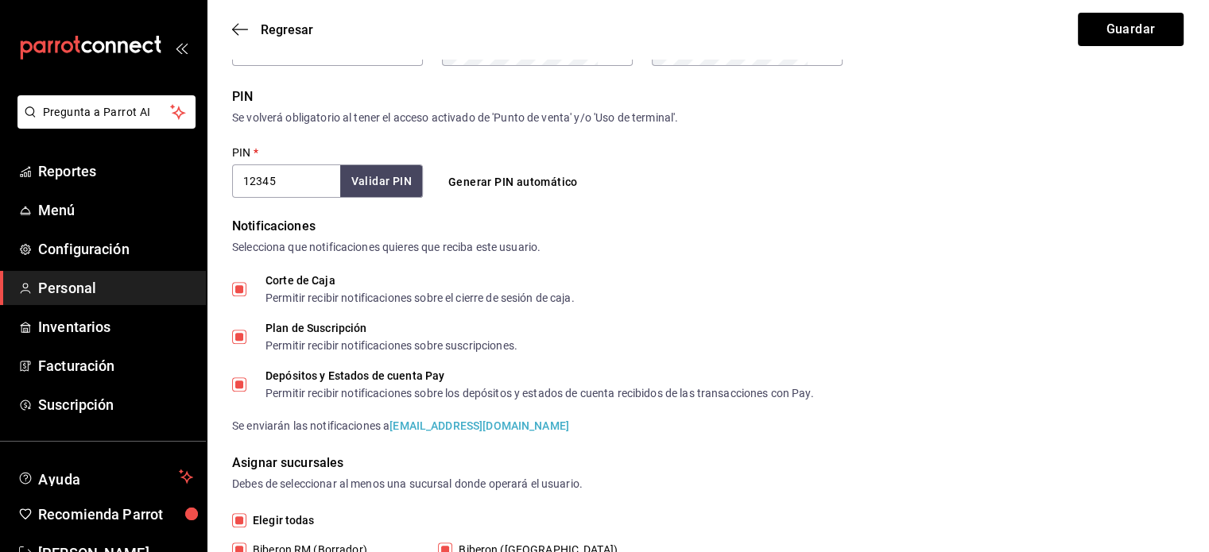
scroll to position [626, 0]
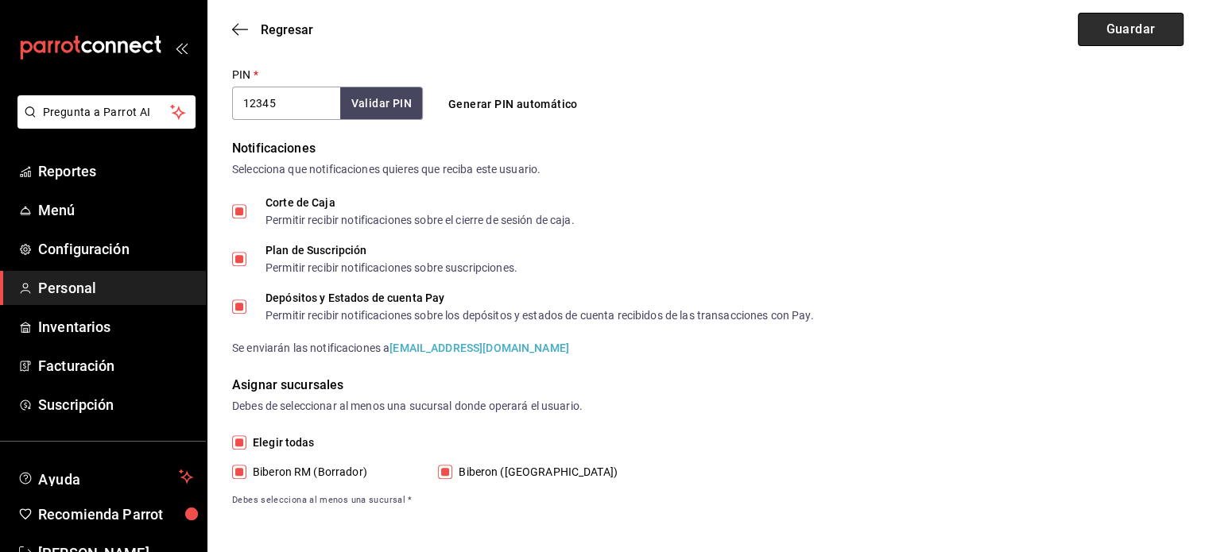
click at [1119, 30] on button "Guardar" at bounding box center [1131, 29] width 106 height 33
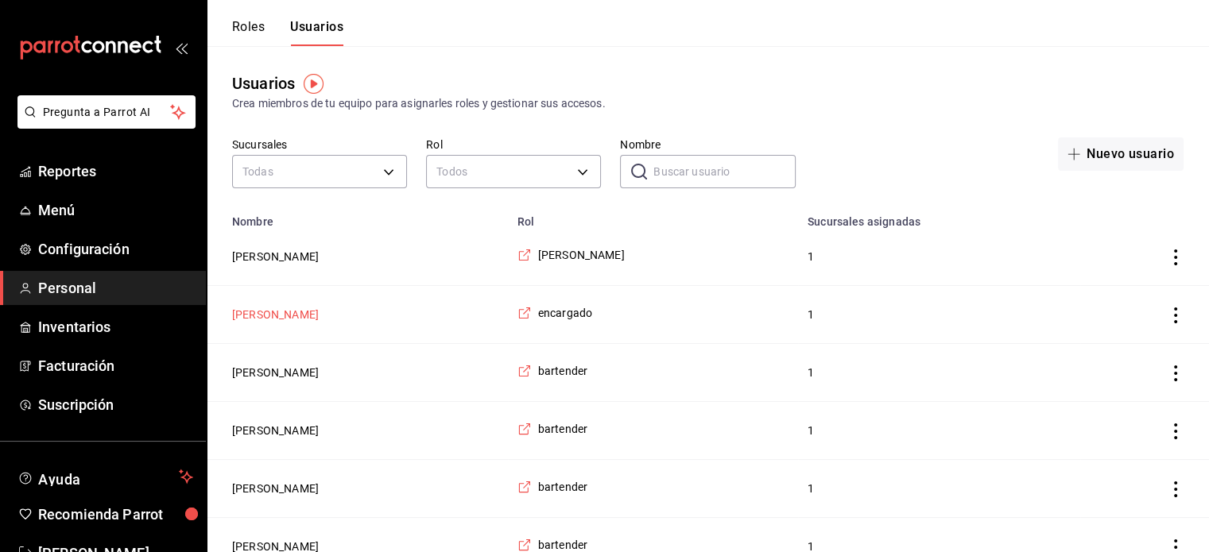
click at [258, 317] on button "[PERSON_NAME]" at bounding box center [275, 315] width 87 height 16
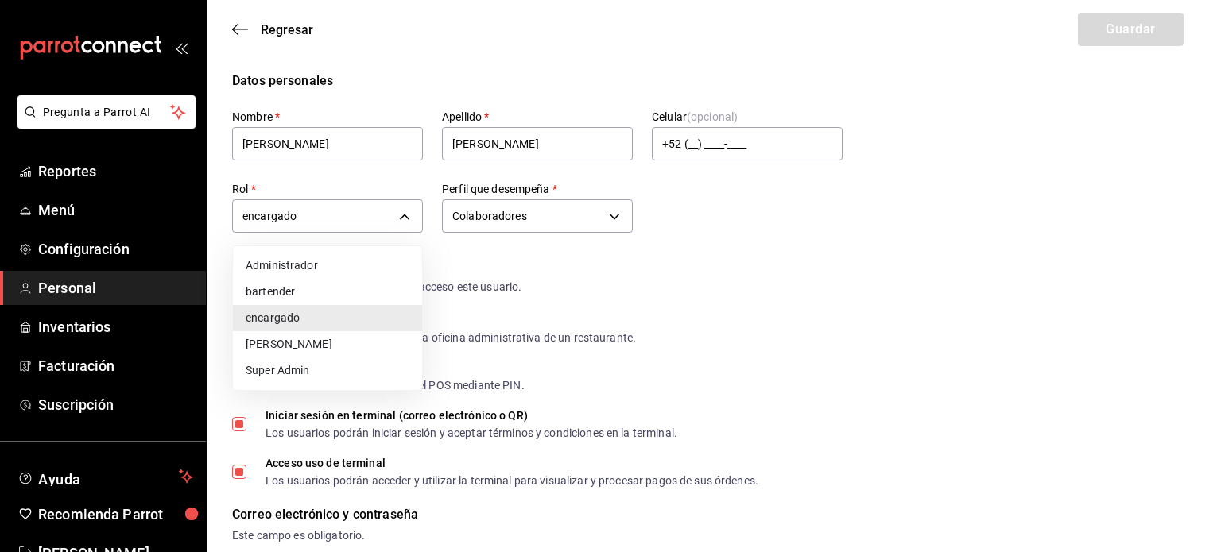
click at [359, 211] on div at bounding box center [610, 276] width 1221 height 552
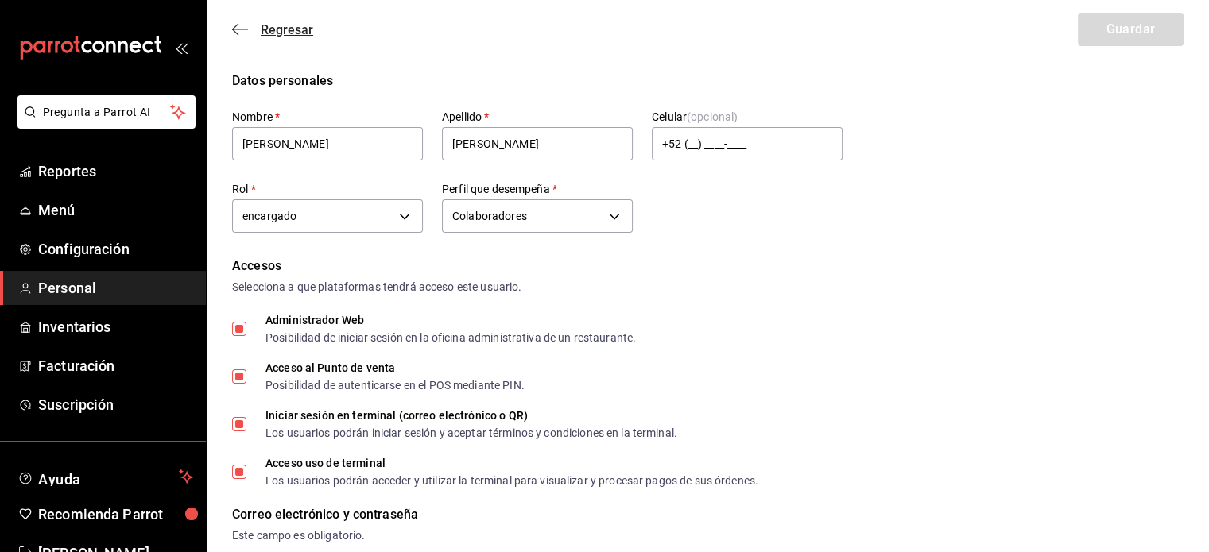
click at [281, 30] on span "Regresar" at bounding box center [287, 29] width 52 height 15
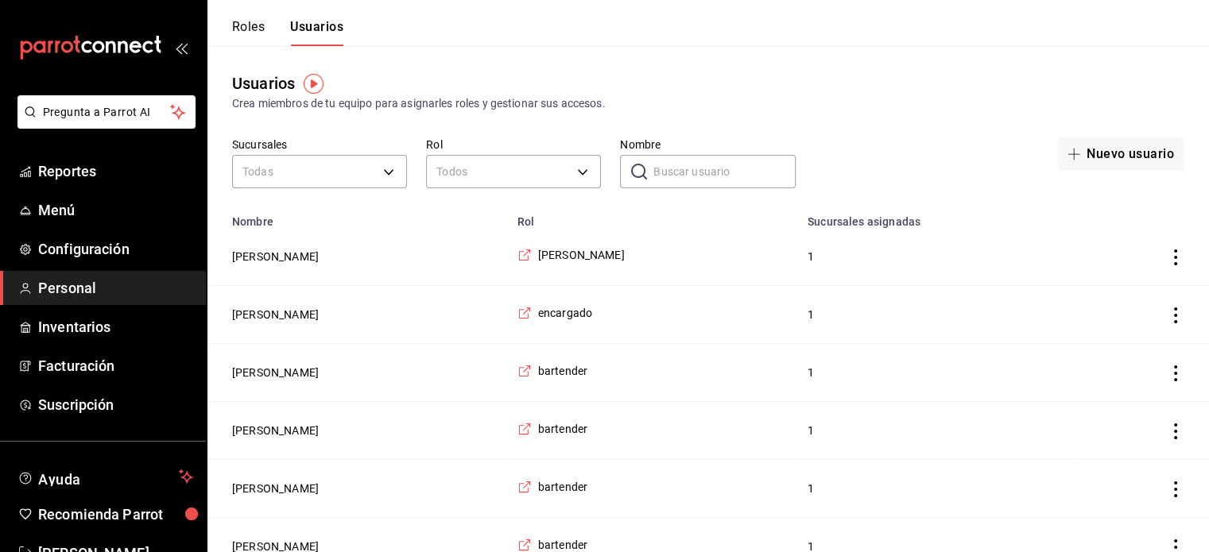
click at [249, 27] on button "Roles" at bounding box center [248, 32] width 33 height 27
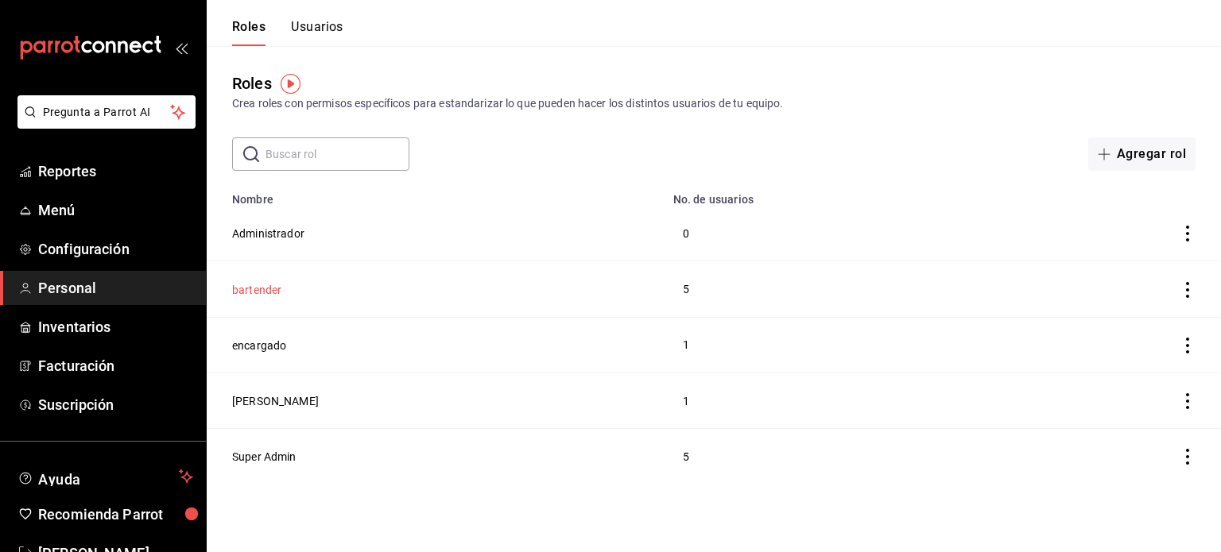
click at [270, 291] on button "bartender" at bounding box center [256, 290] width 49 height 16
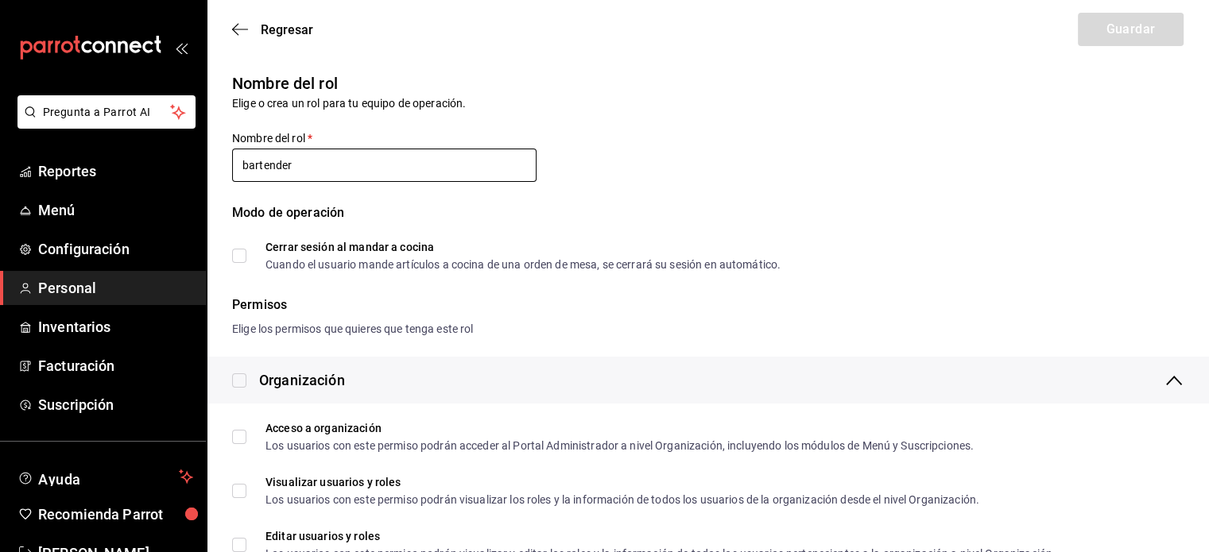
click at [242, 166] on input "bartender" at bounding box center [384, 165] width 304 height 33
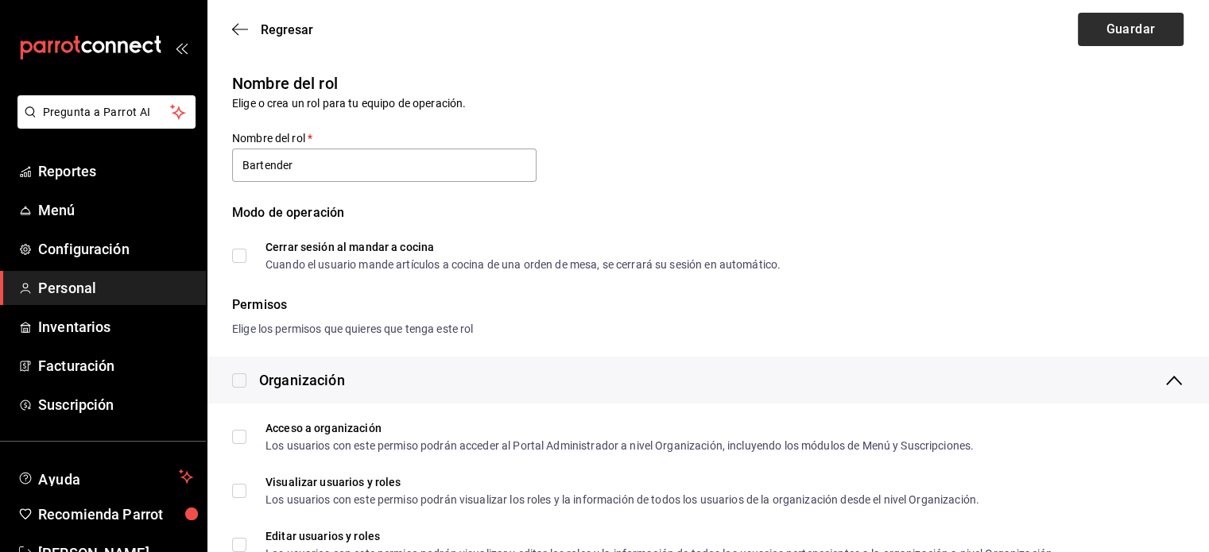
type input "Bartender"
click at [1112, 24] on button "Guardar" at bounding box center [1131, 29] width 106 height 33
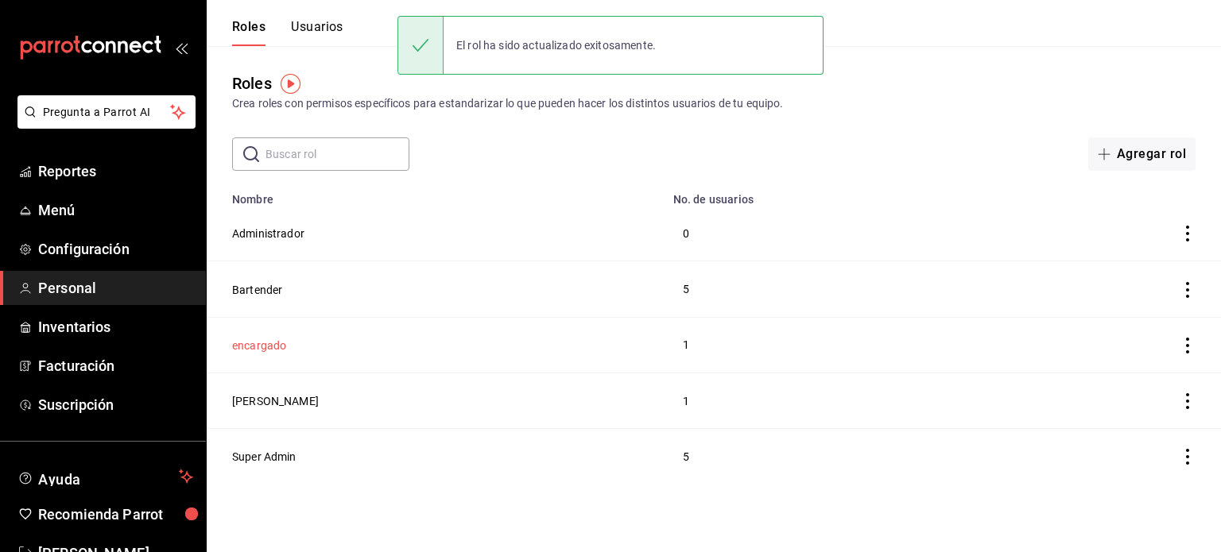
click at [250, 353] on button "encargado" at bounding box center [259, 346] width 54 height 16
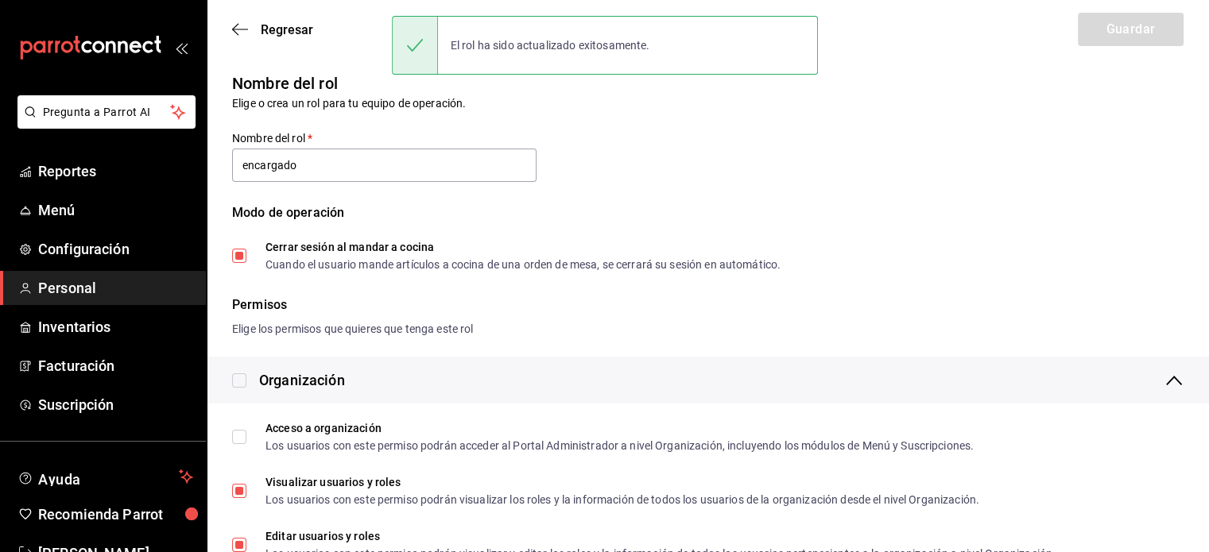
drag, startPoint x: 252, startPoint y: 168, endPoint x: 257, endPoint y: 209, distance: 41.7
click at [251, 168] on input "encargado" at bounding box center [384, 165] width 304 height 33
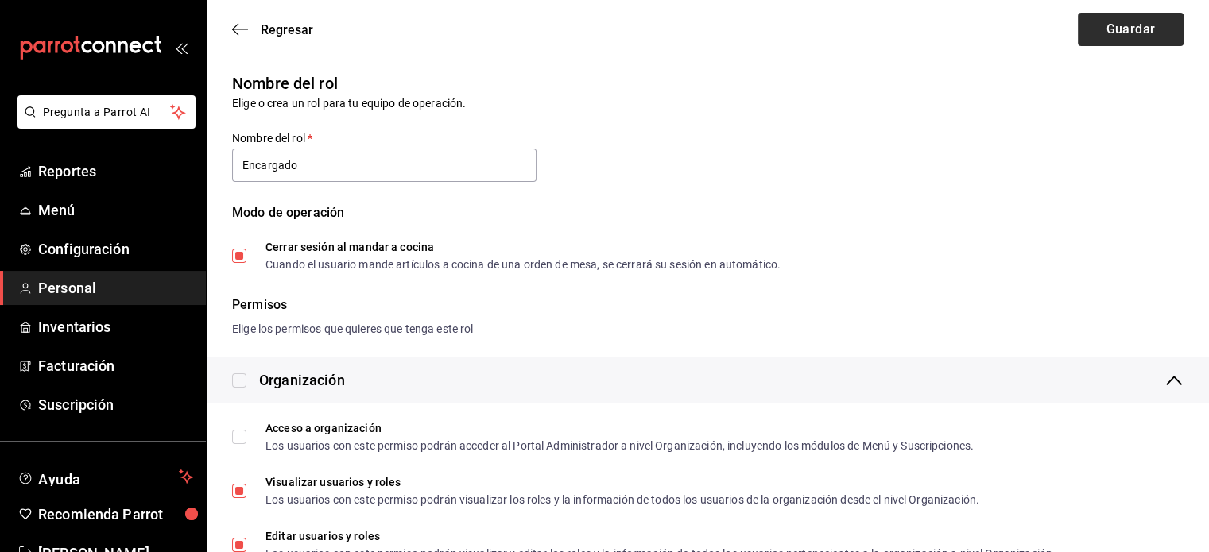
type input "Encargado"
click at [1097, 24] on button "Guardar" at bounding box center [1131, 29] width 106 height 33
